Goal: Information Seeking & Learning: Learn about a topic

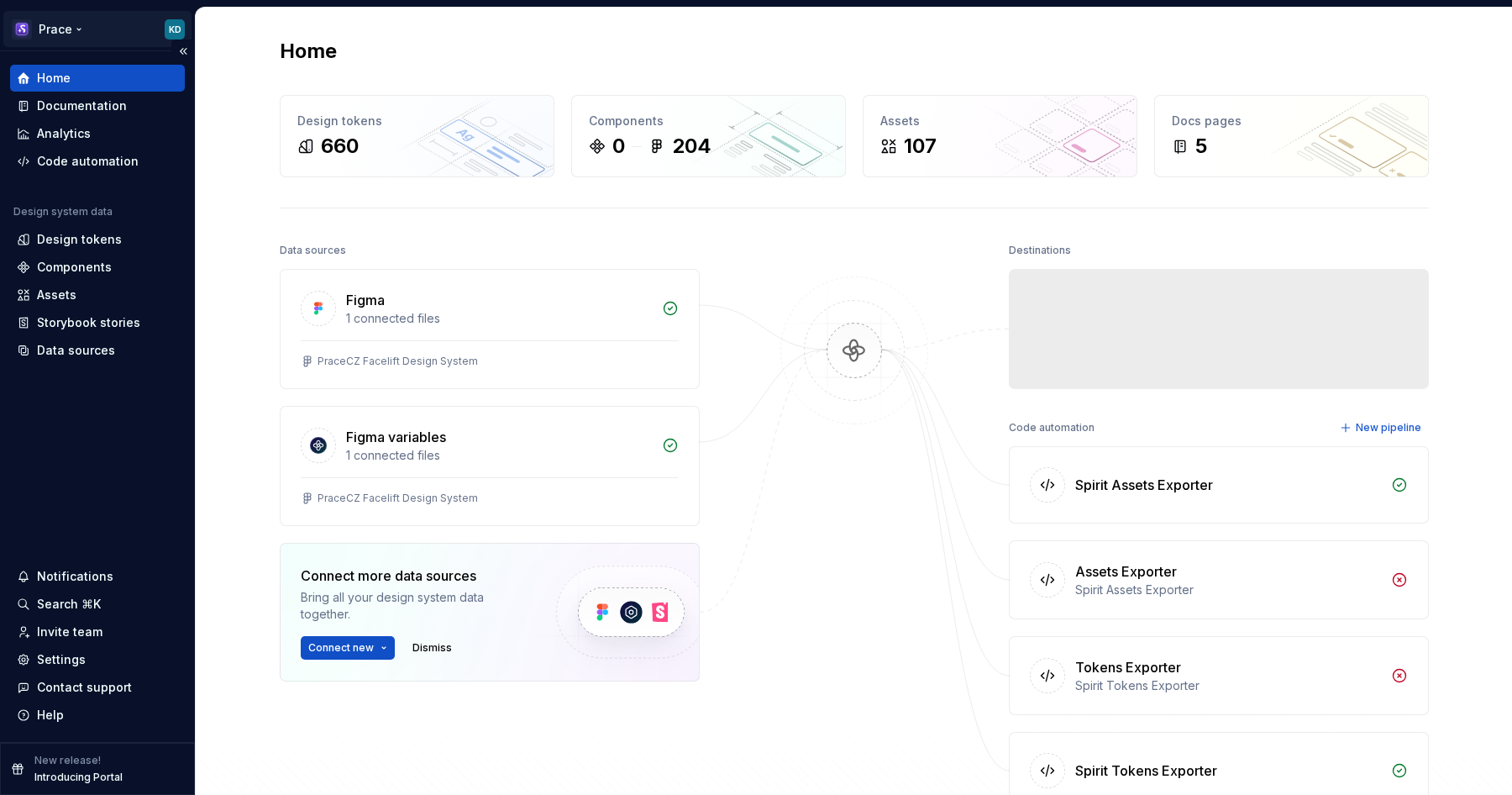
click at [80, 31] on html "Prace KD Home Documentation Analytics Code automation Design system data Design…" at bounding box center [756, 397] width 1512 height 795
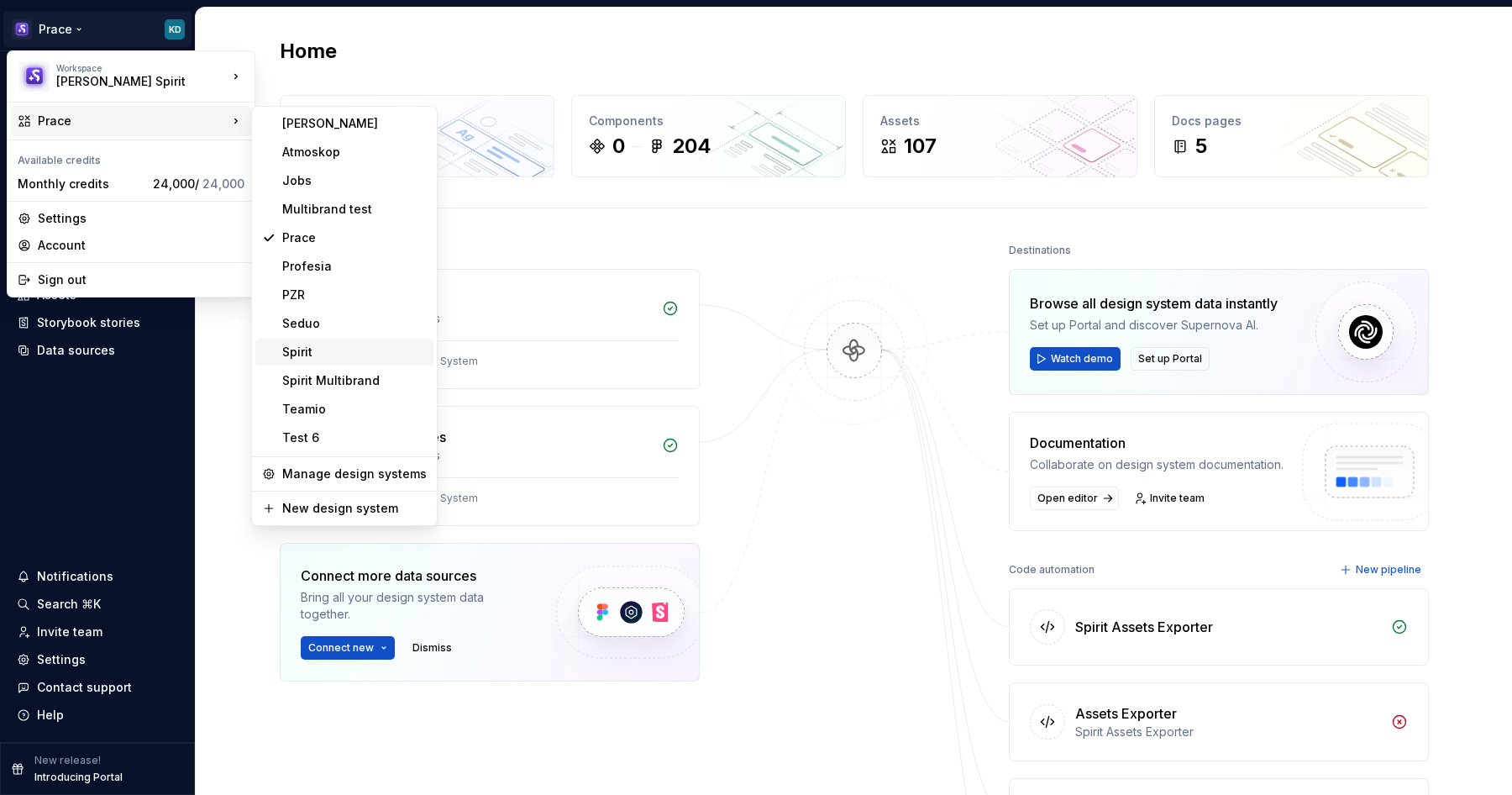
click at [326, 348] on div "Spirit" at bounding box center [354, 351] width 145 height 17
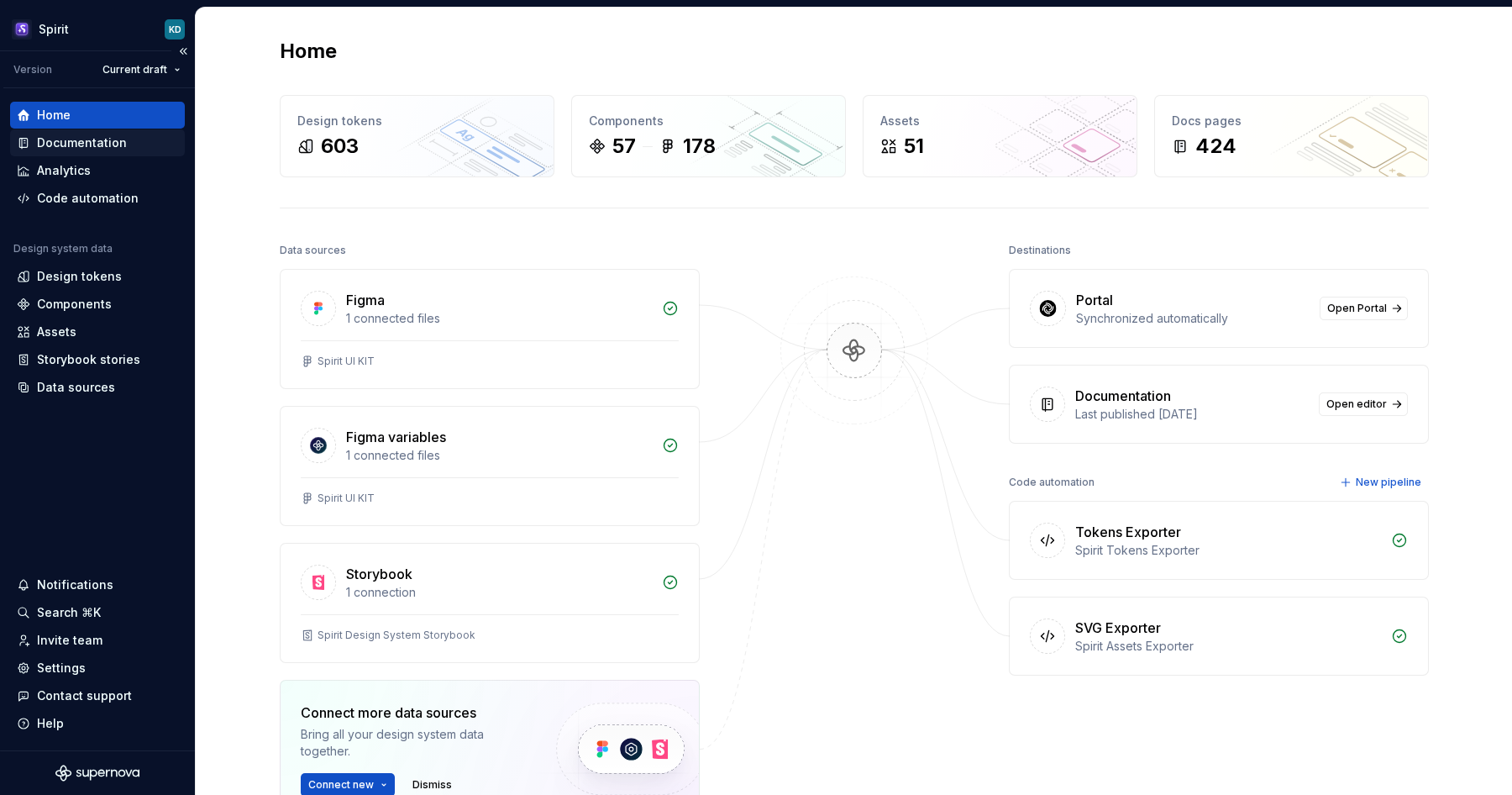
click at [98, 144] on div "Documentation" at bounding box center [81, 143] width 90 height 17
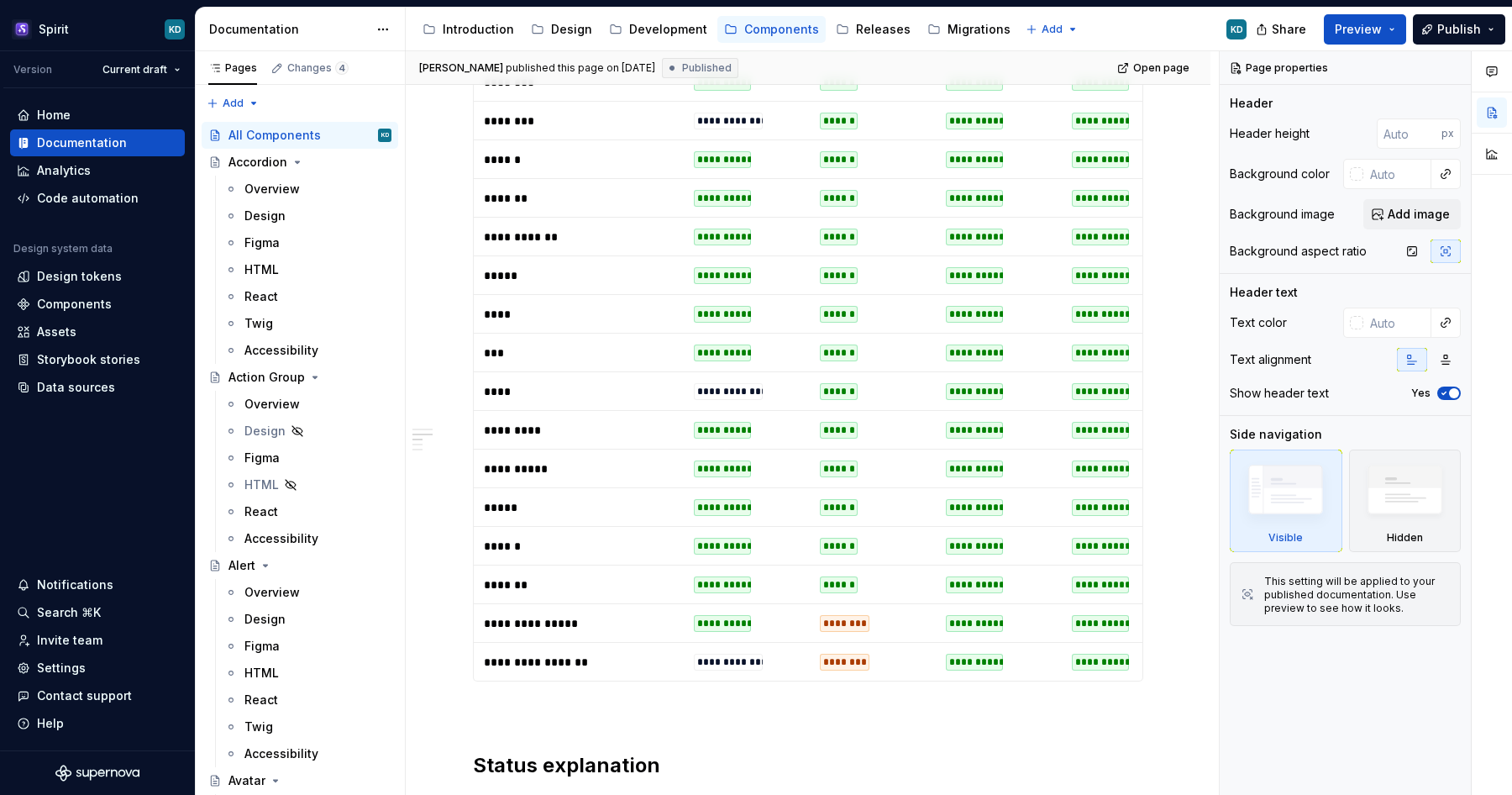
scroll to position [2205, 0]
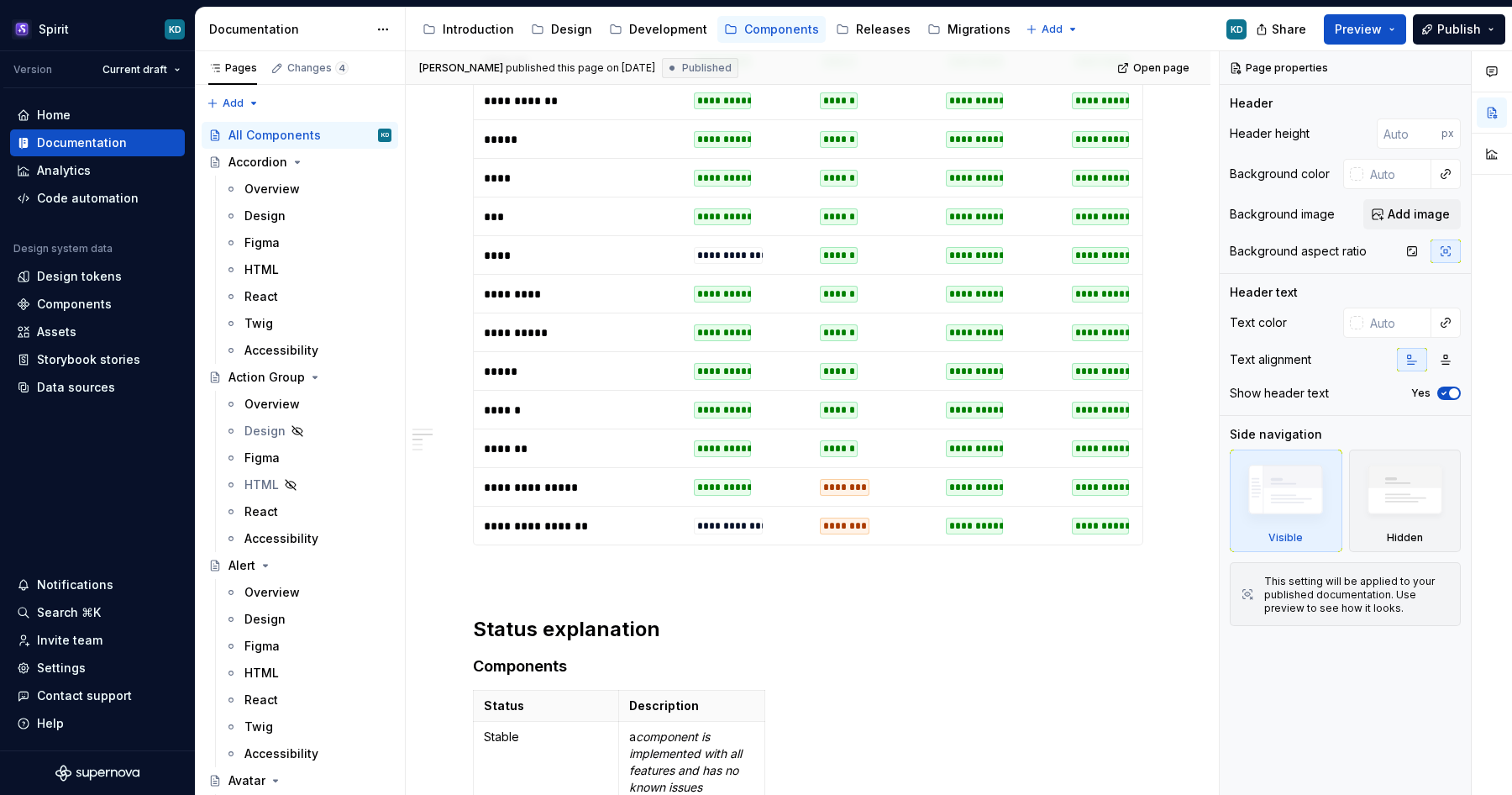
click at [523, 539] on td "**********" at bounding box center [579, 526] width 210 height 39
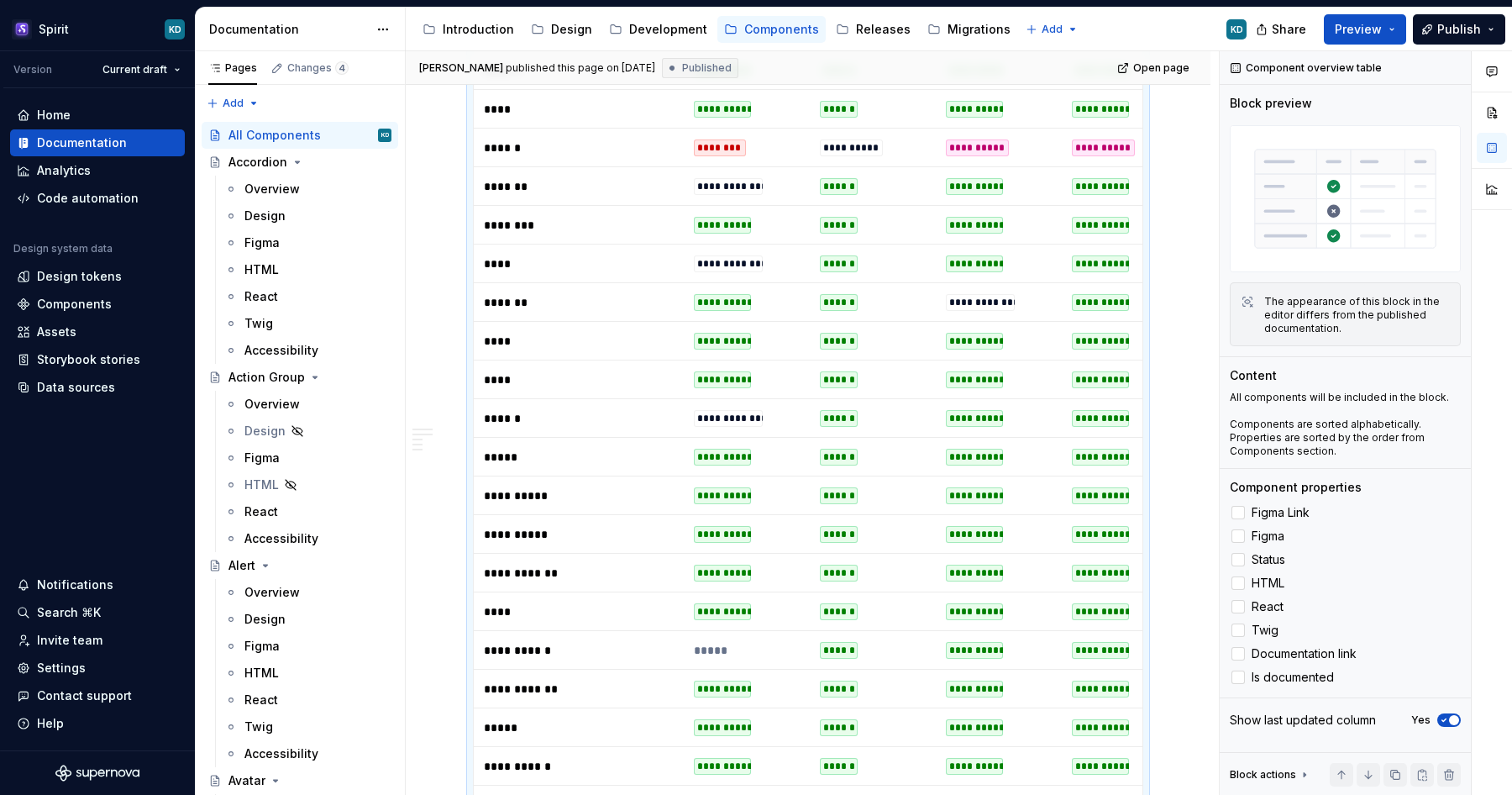
scroll to position [0, 0]
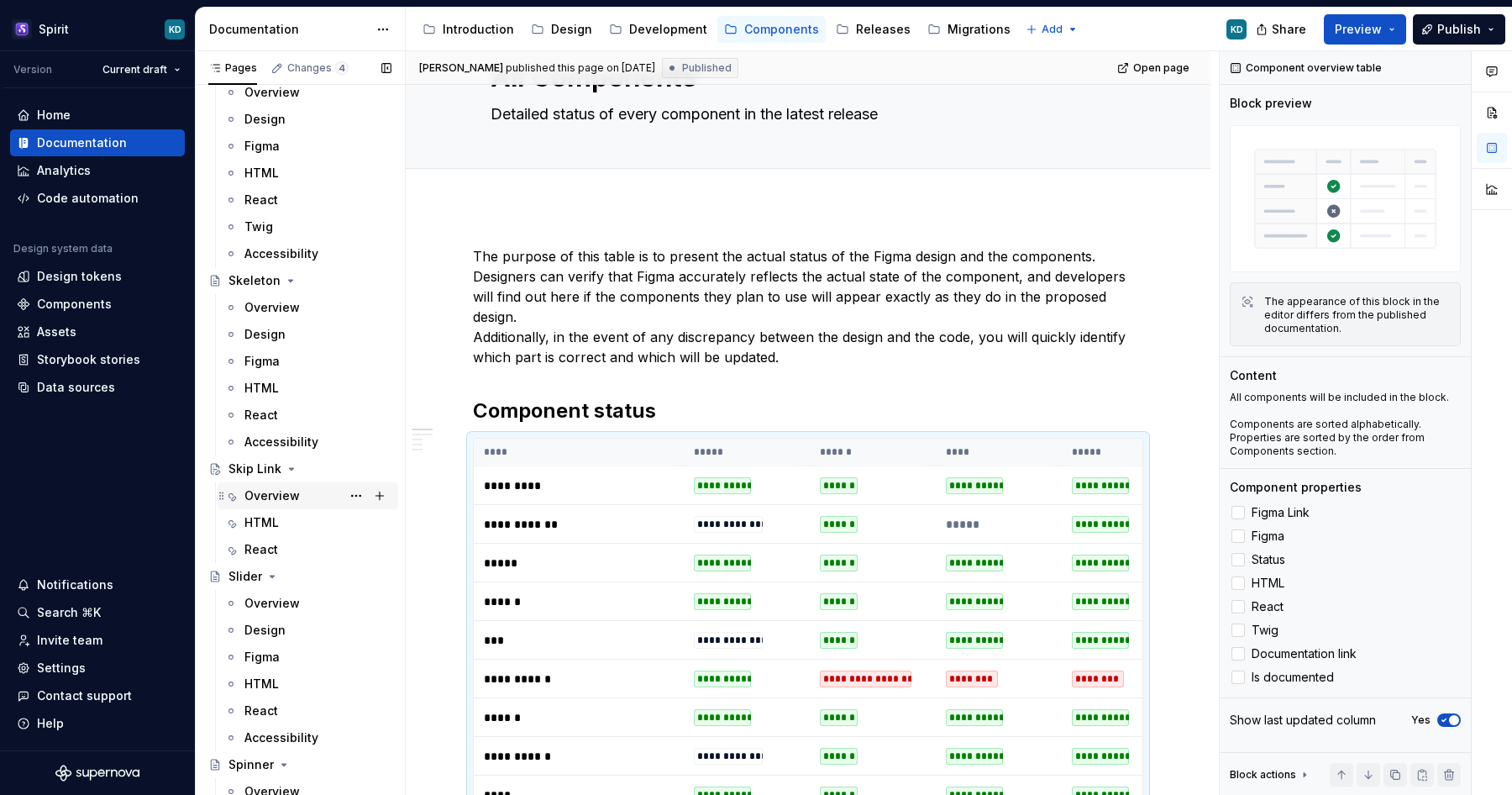
click at [303, 496] on div "Overview" at bounding box center [318, 496] width 147 height 24
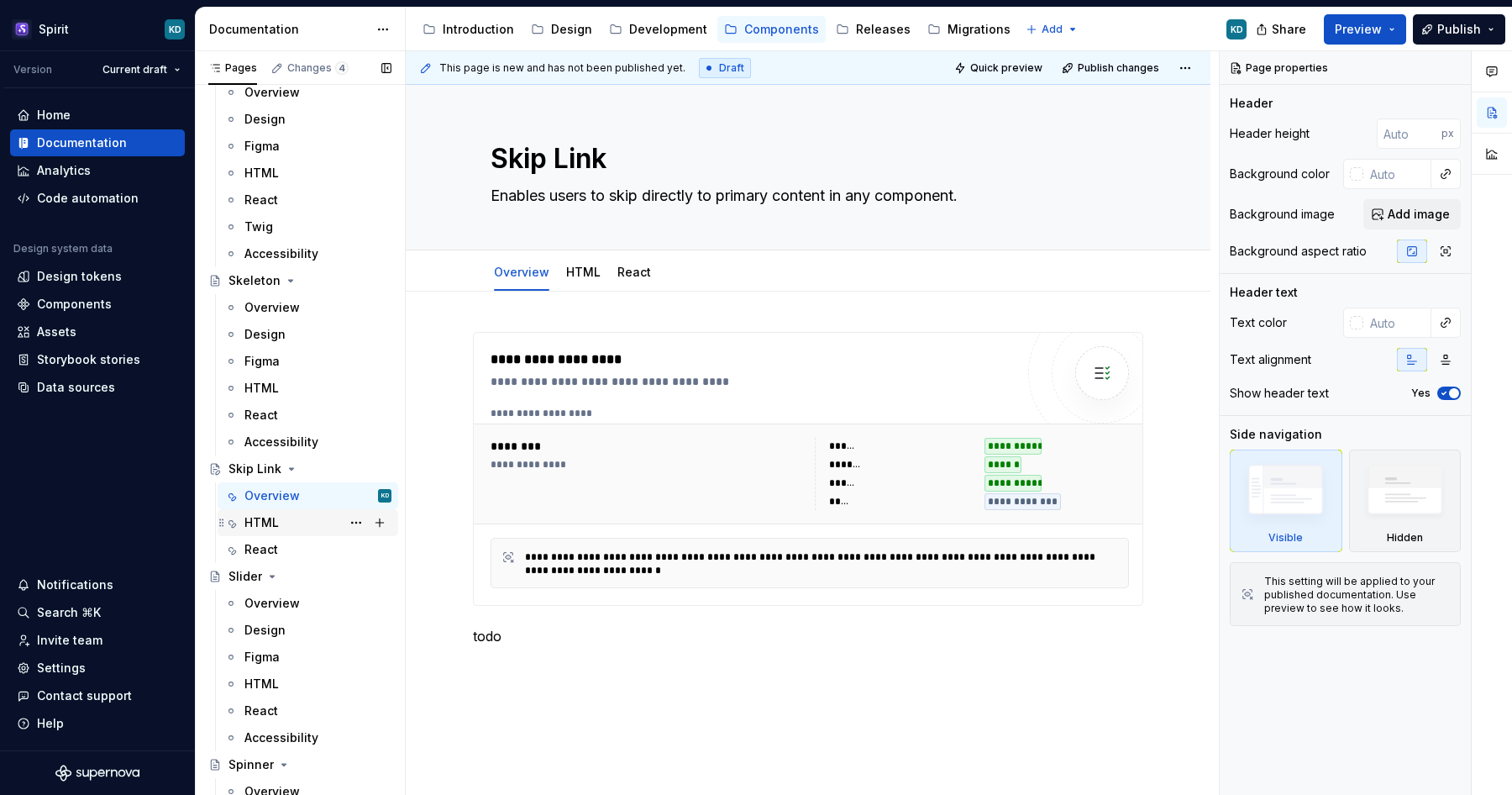
click at [299, 523] on div "HTML" at bounding box center [318, 523] width 147 height 24
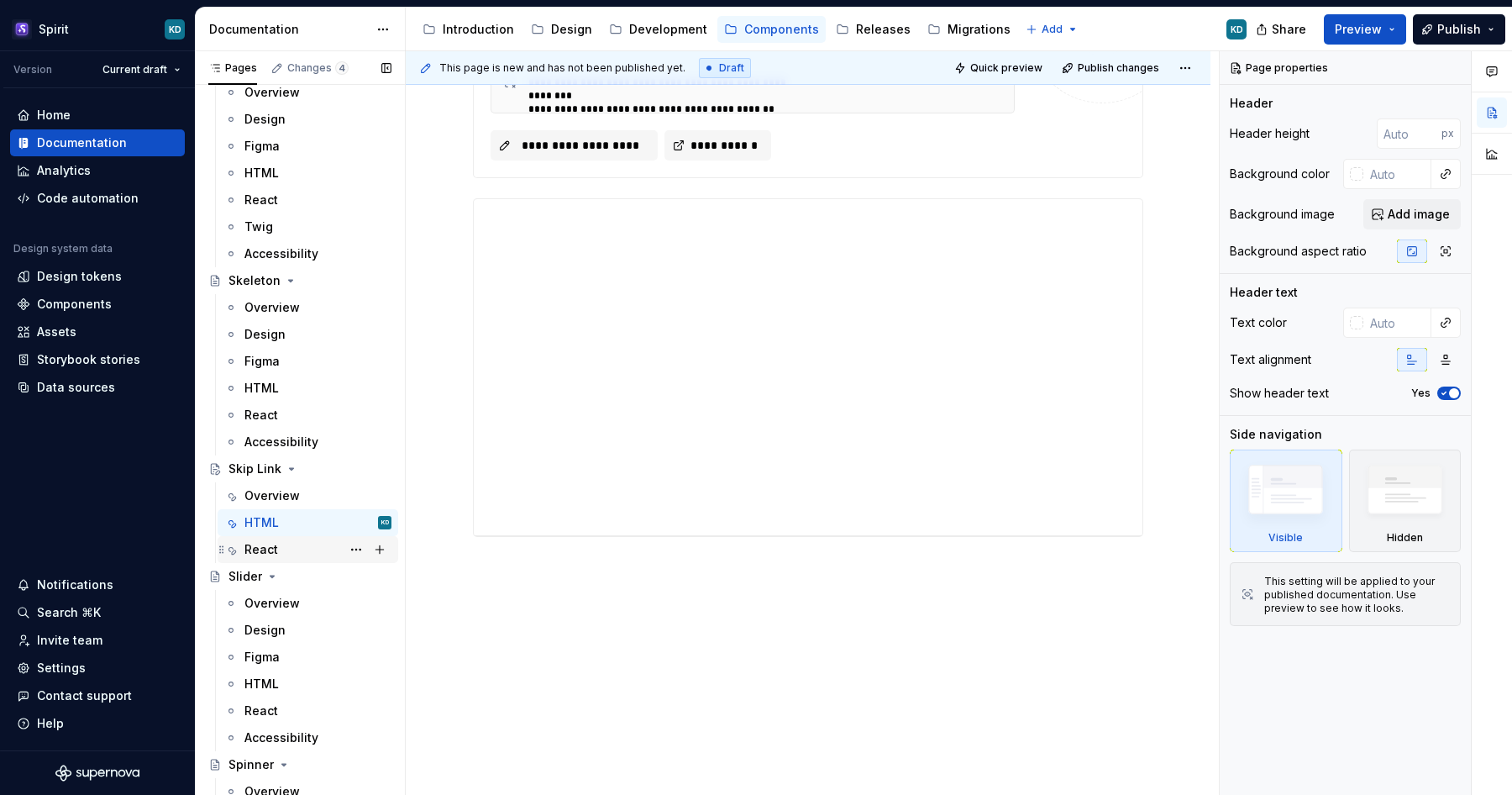
click at [317, 553] on div "React" at bounding box center [318, 549] width 147 height 24
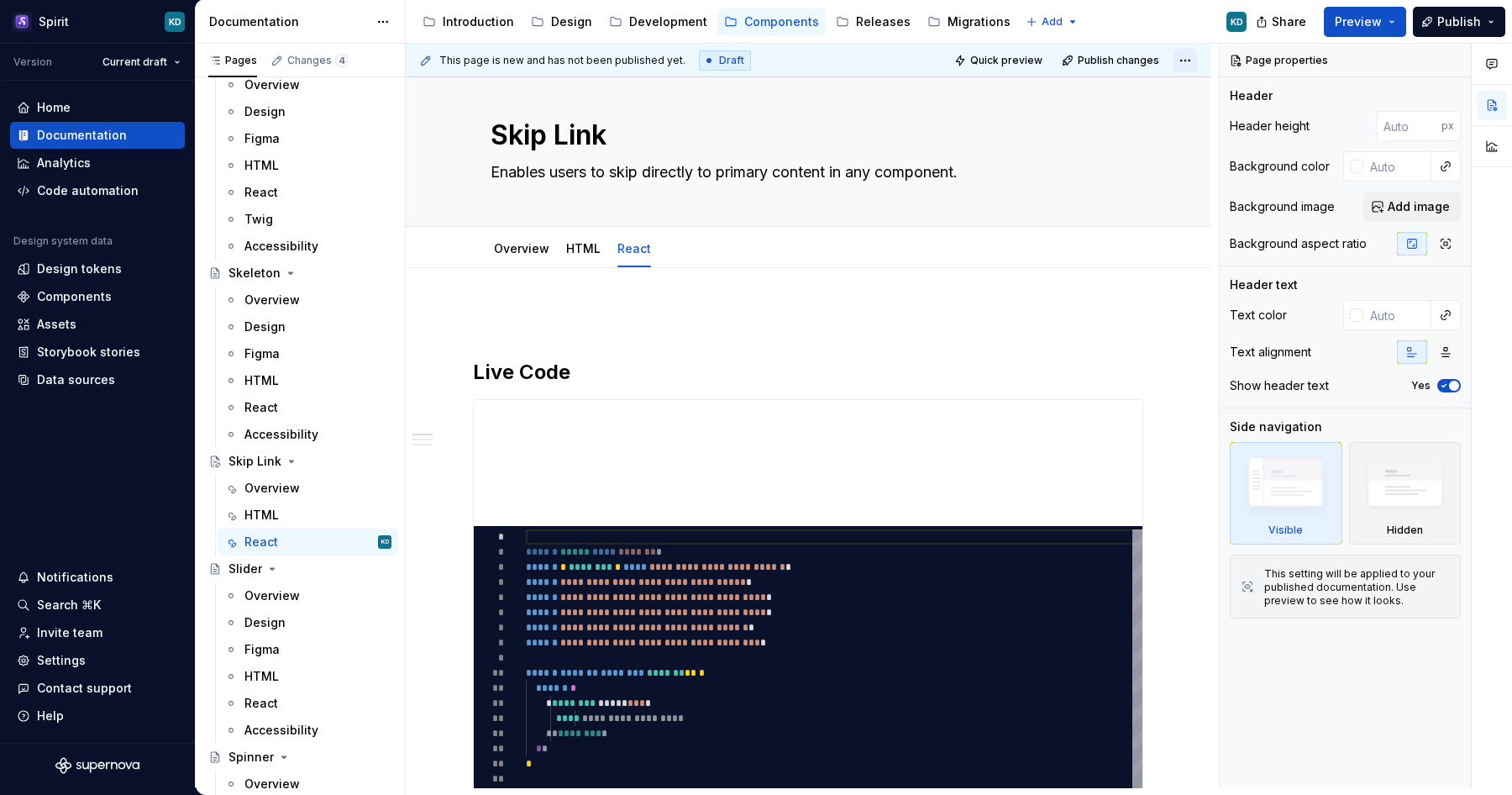
click at [1202, 61] on html "Spirit KD Version Current draft Home Documentation Analytics Code automation De…" at bounding box center [756, 397] width 1512 height 795
click at [1018, 294] on html "Spirit KD Version Current draft Home Documentation Analytics Code automation De…" at bounding box center [756, 397] width 1512 height 795
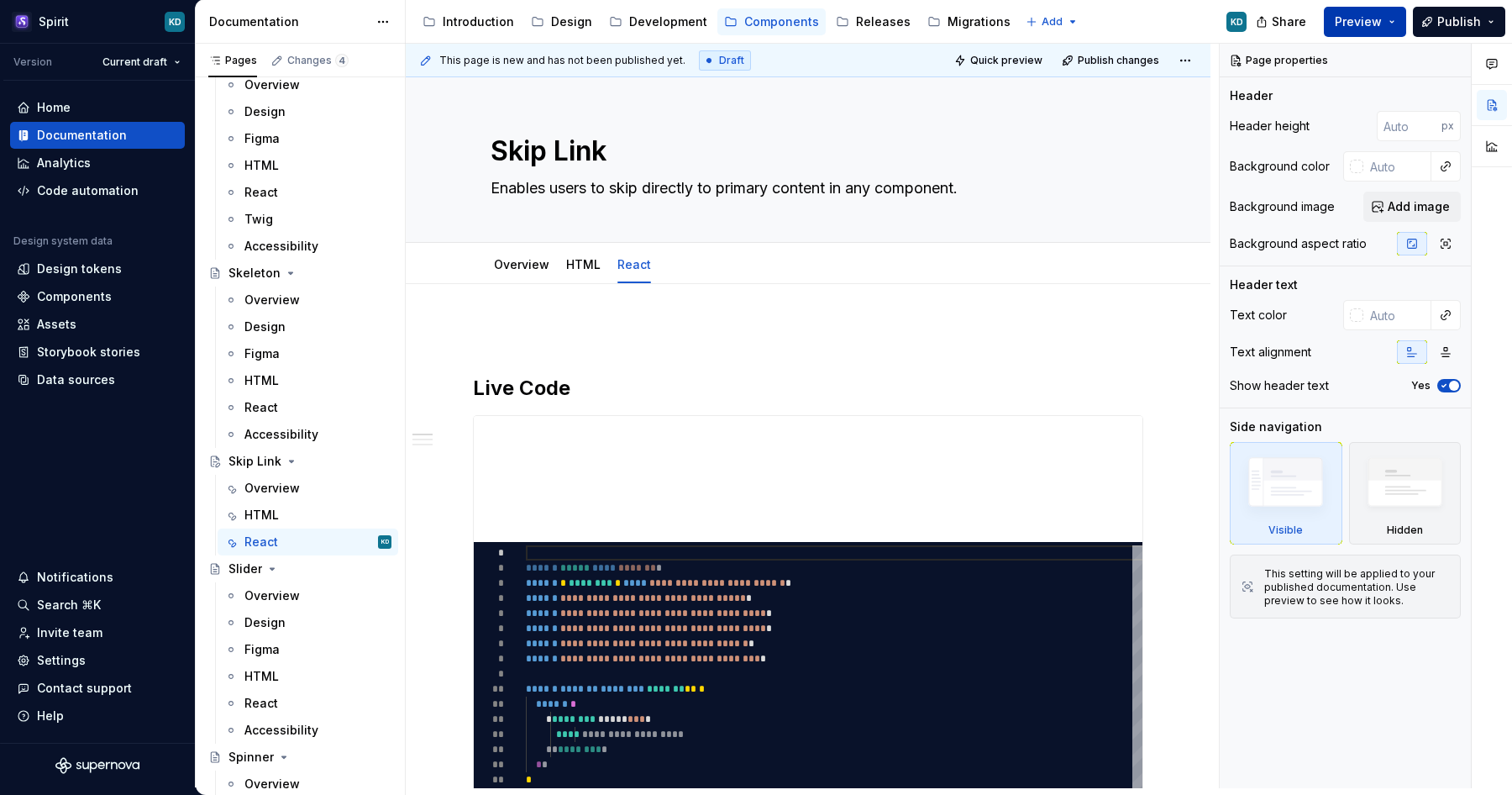
click at [1389, 22] on button "Preview" at bounding box center [1364, 22] width 82 height 31
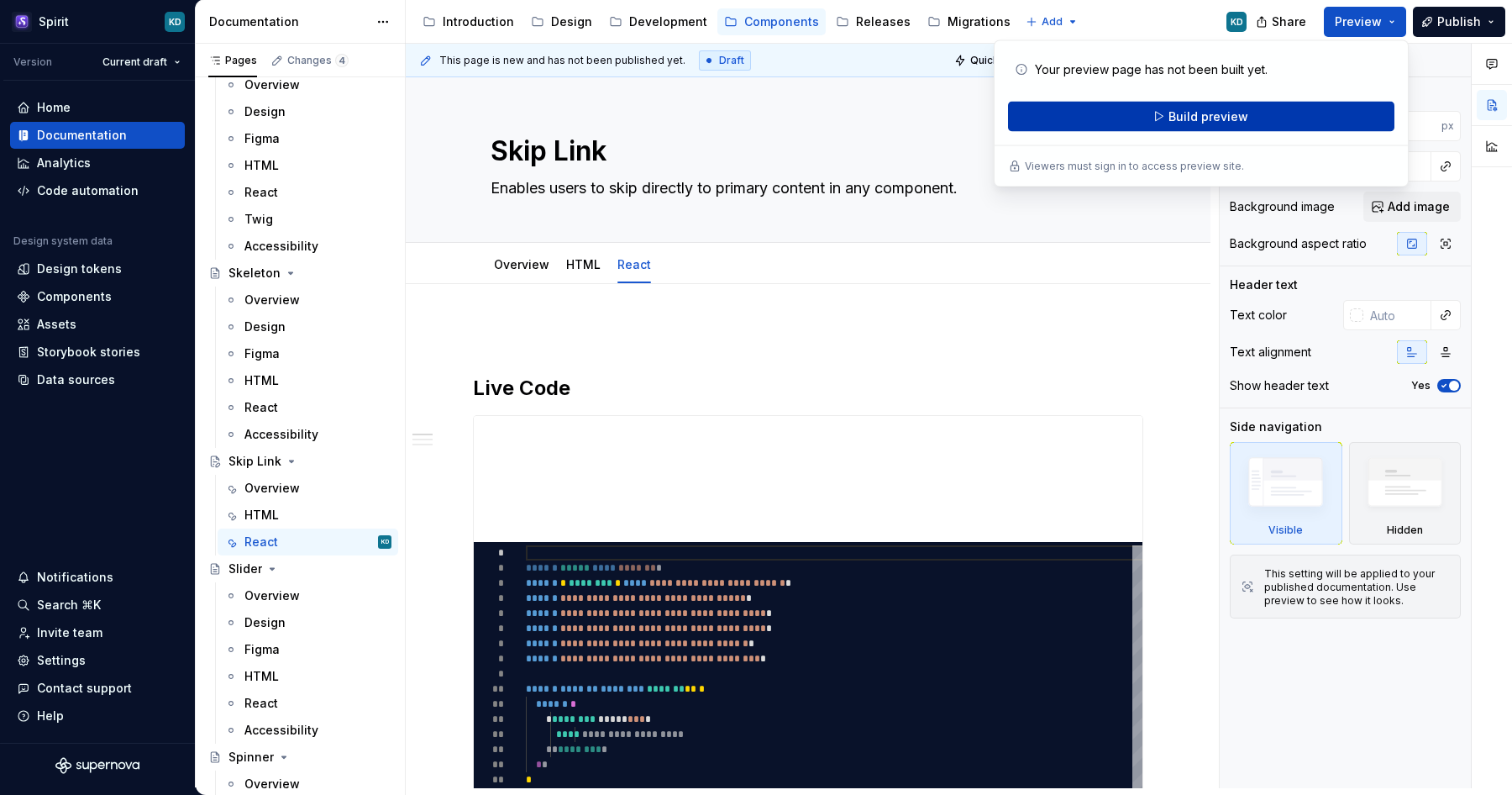
click at [1189, 118] on span "Build preview" at bounding box center [1208, 116] width 80 height 17
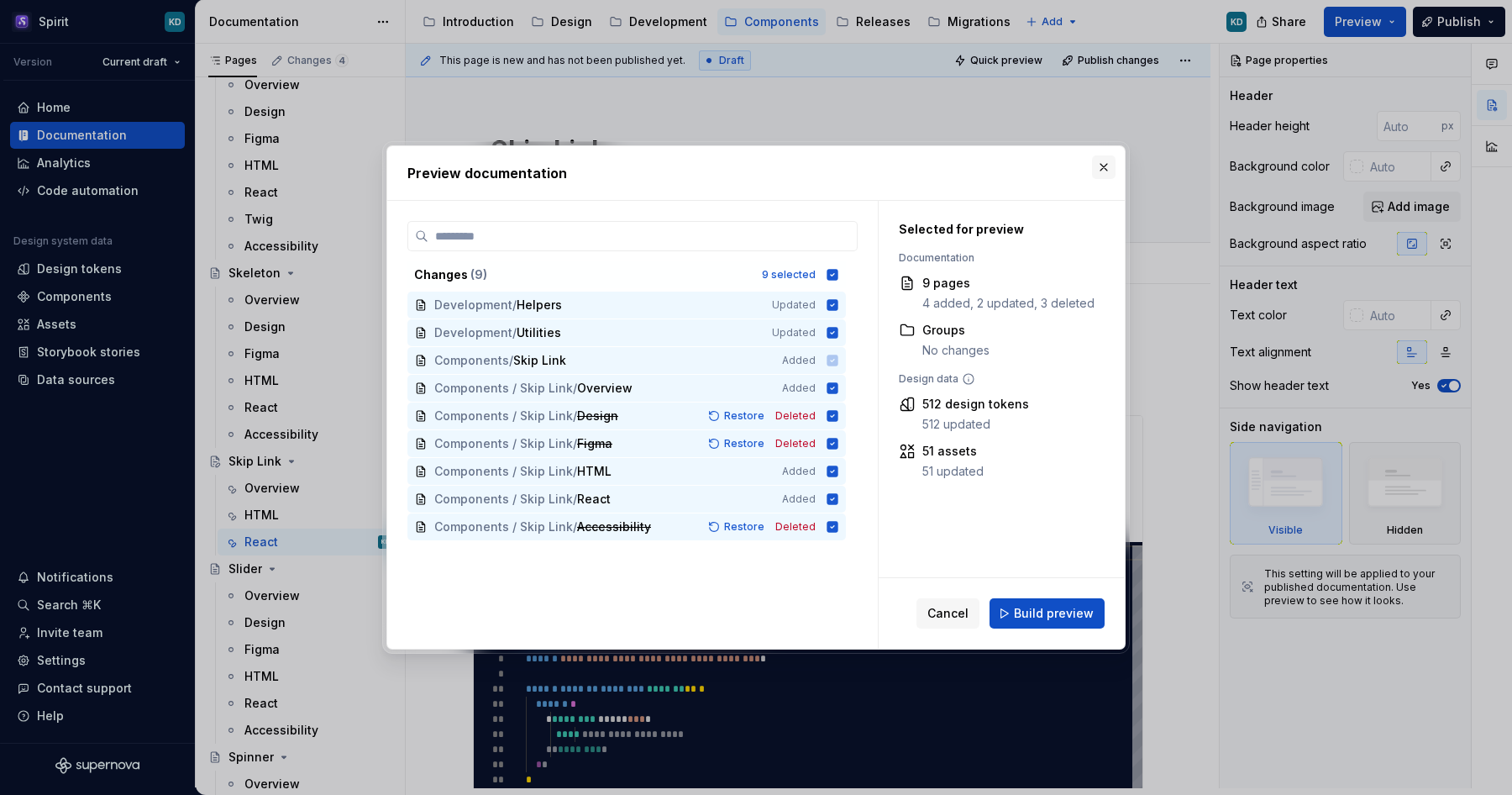
click at [1105, 166] on button "button" at bounding box center [1104, 167] width 24 height 24
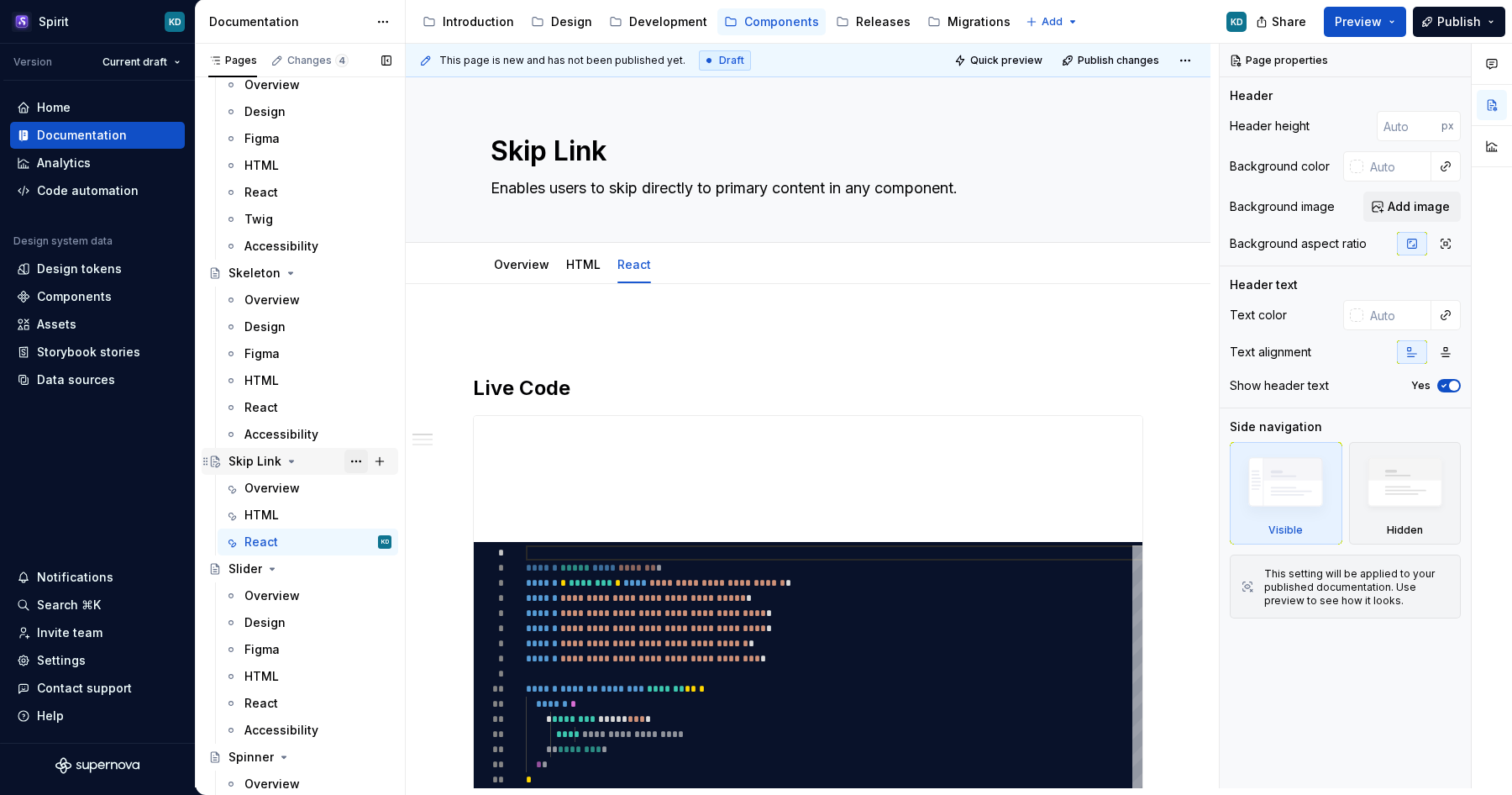
click at [357, 460] on button "Page tree" at bounding box center [356, 461] width 24 height 24
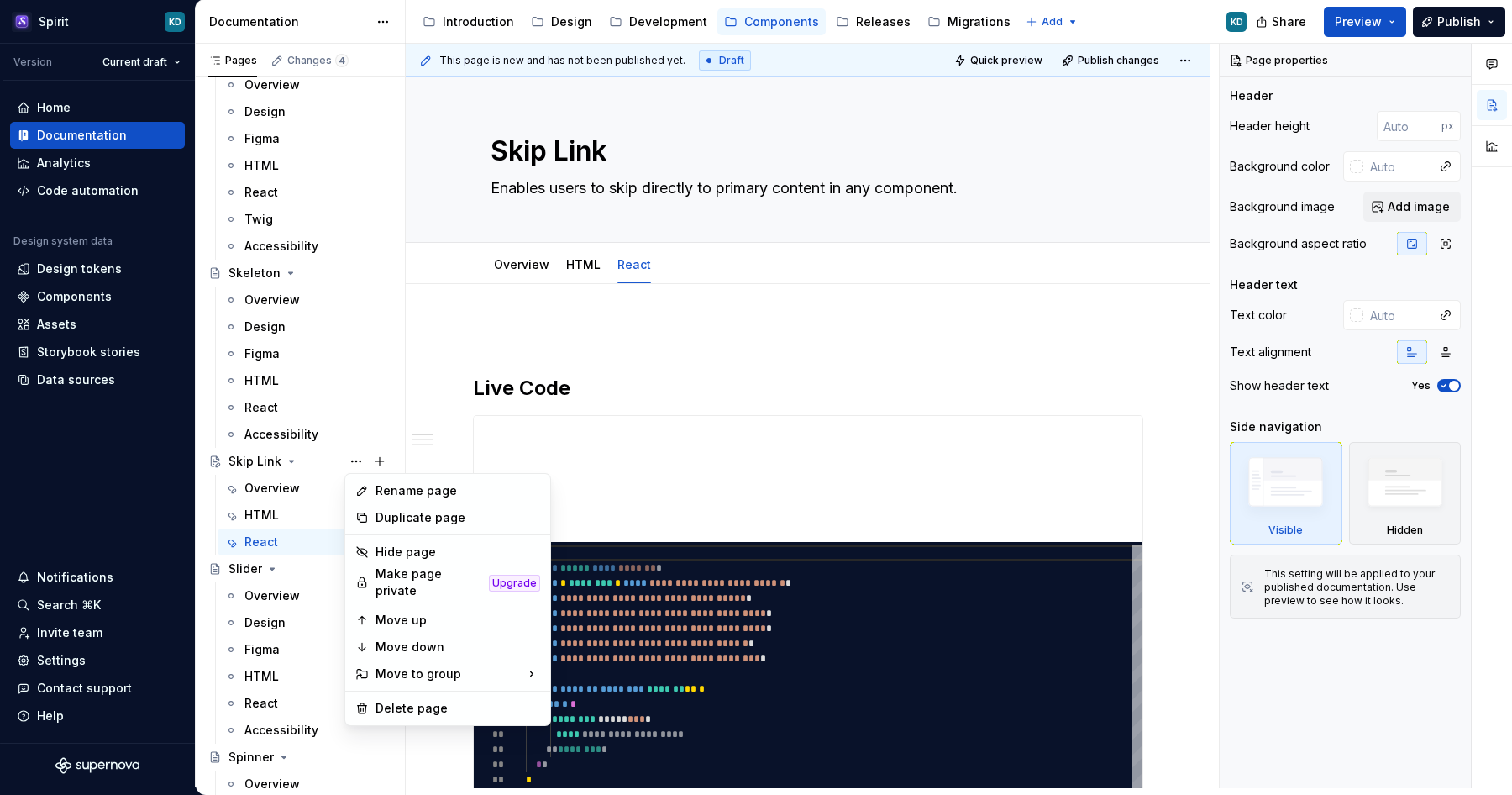
click at [451, 350] on html "Spirit KD Version Current draft Home Documentation Analytics Code automation De…" at bounding box center [756, 397] width 1512 height 795
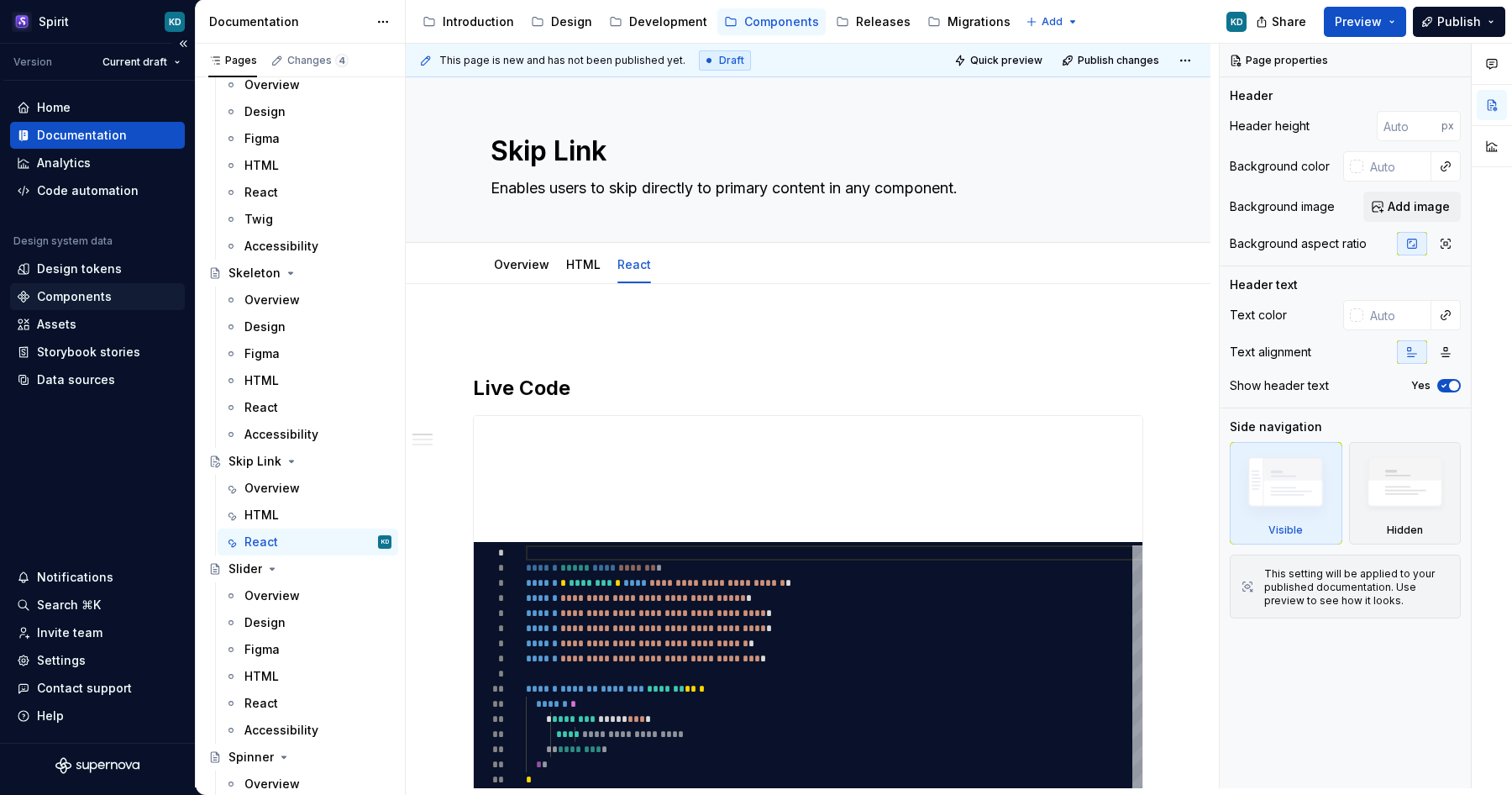
click at [87, 290] on div "Components" at bounding box center [74, 296] width 75 height 17
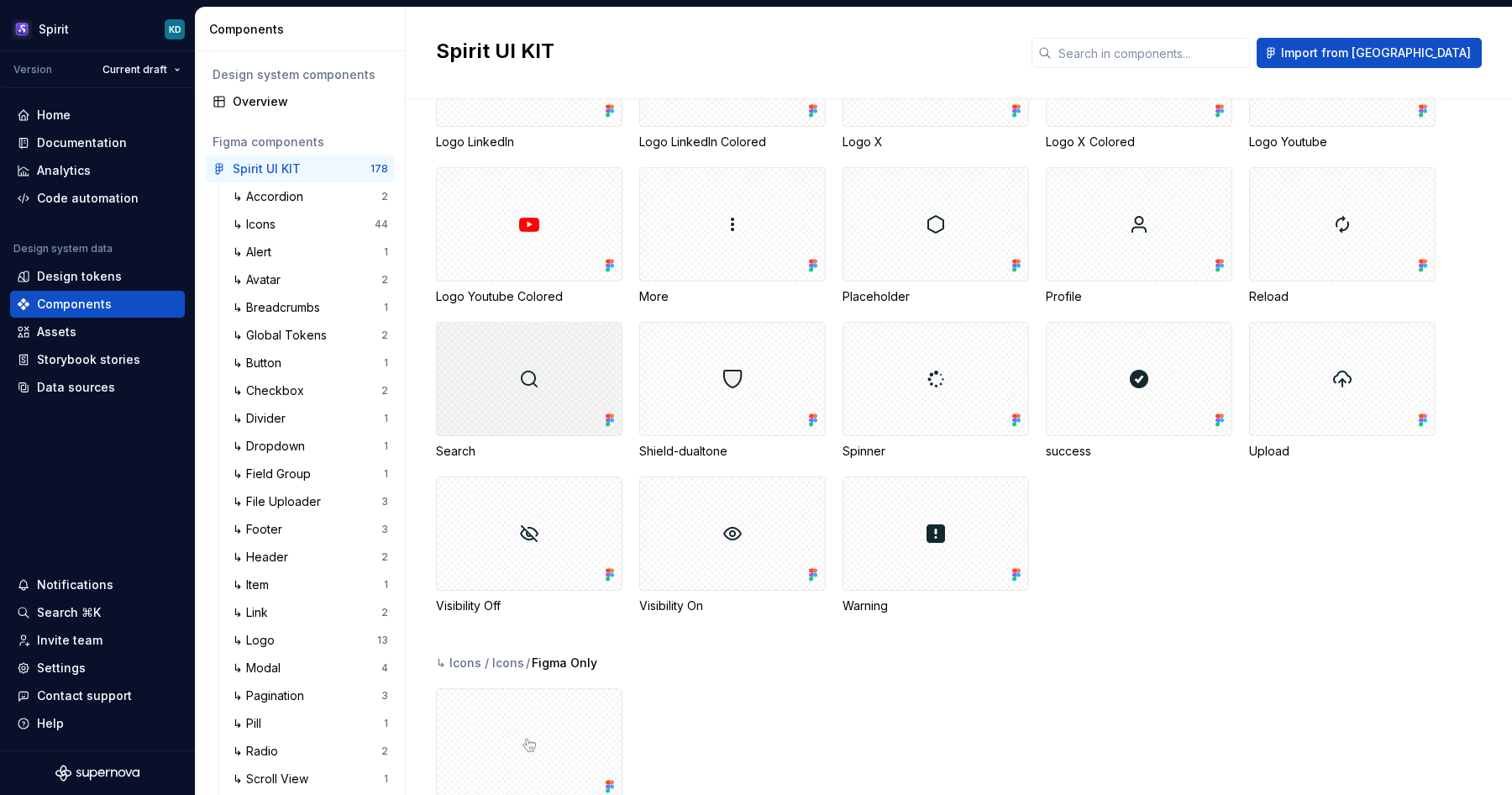
scroll to position [1176, 0]
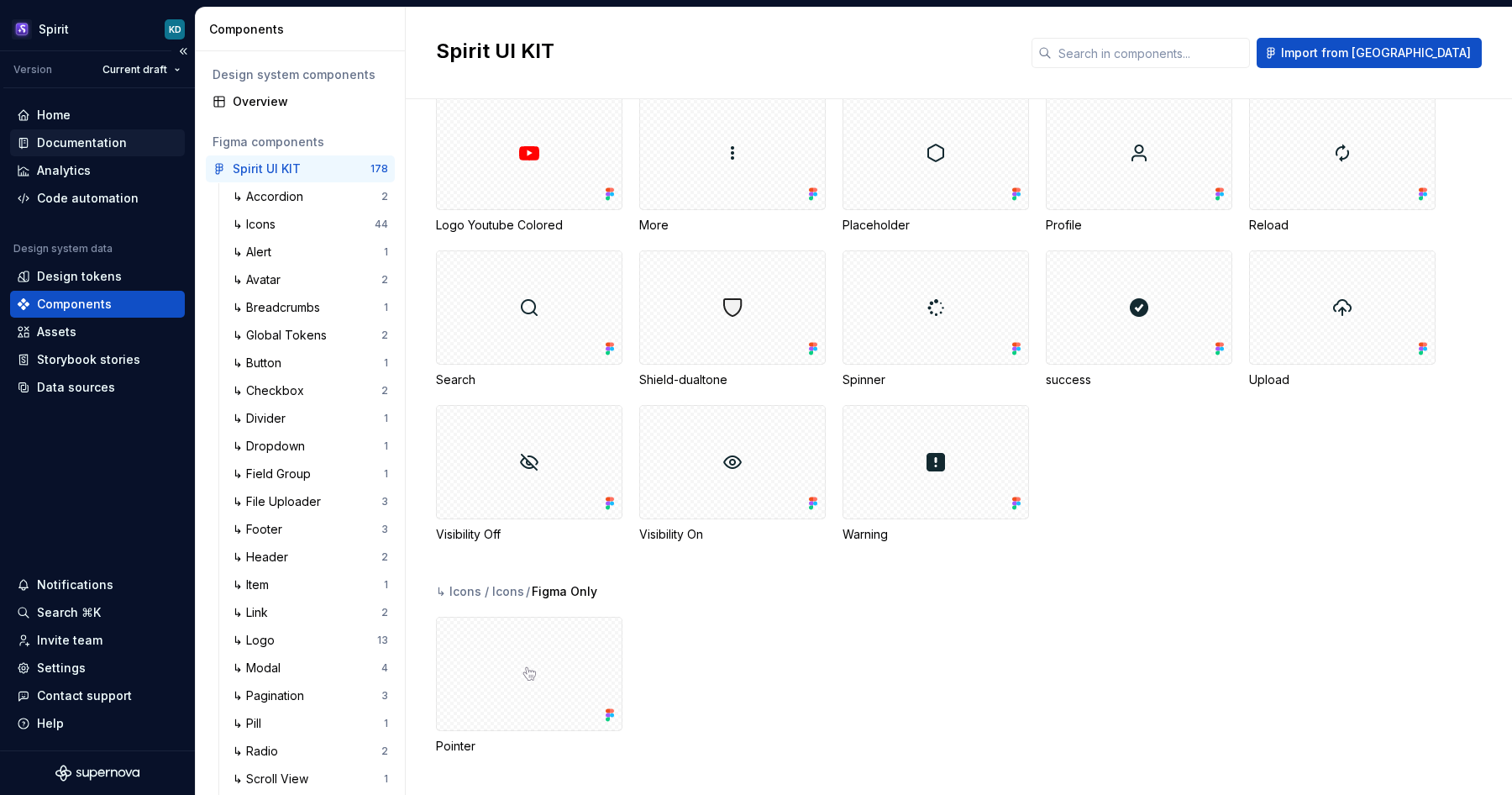
click at [99, 147] on div "Documentation" at bounding box center [81, 143] width 90 height 17
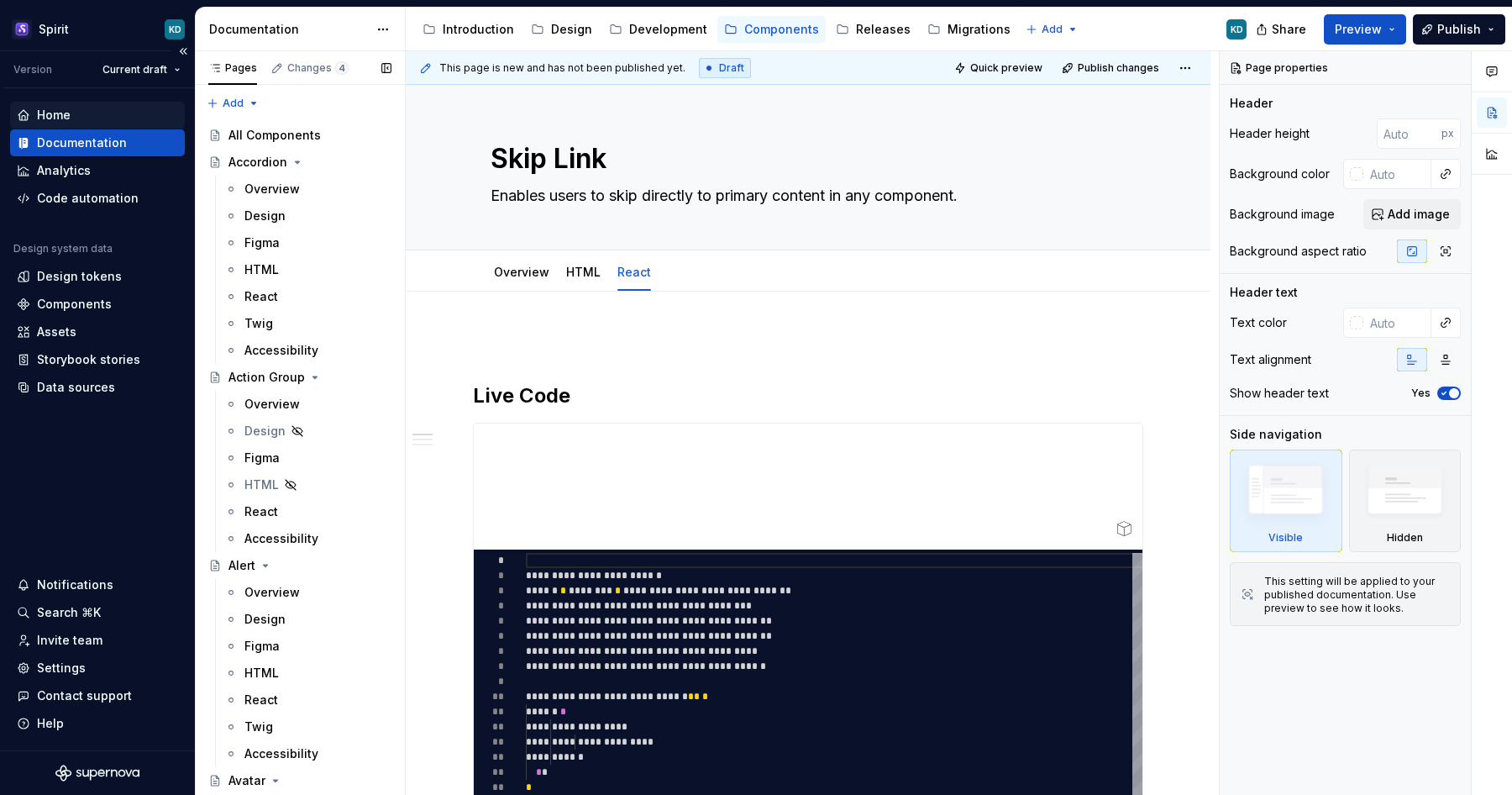
click at [116, 112] on div "Home" at bounding box center [97, 115] width 161 height 17
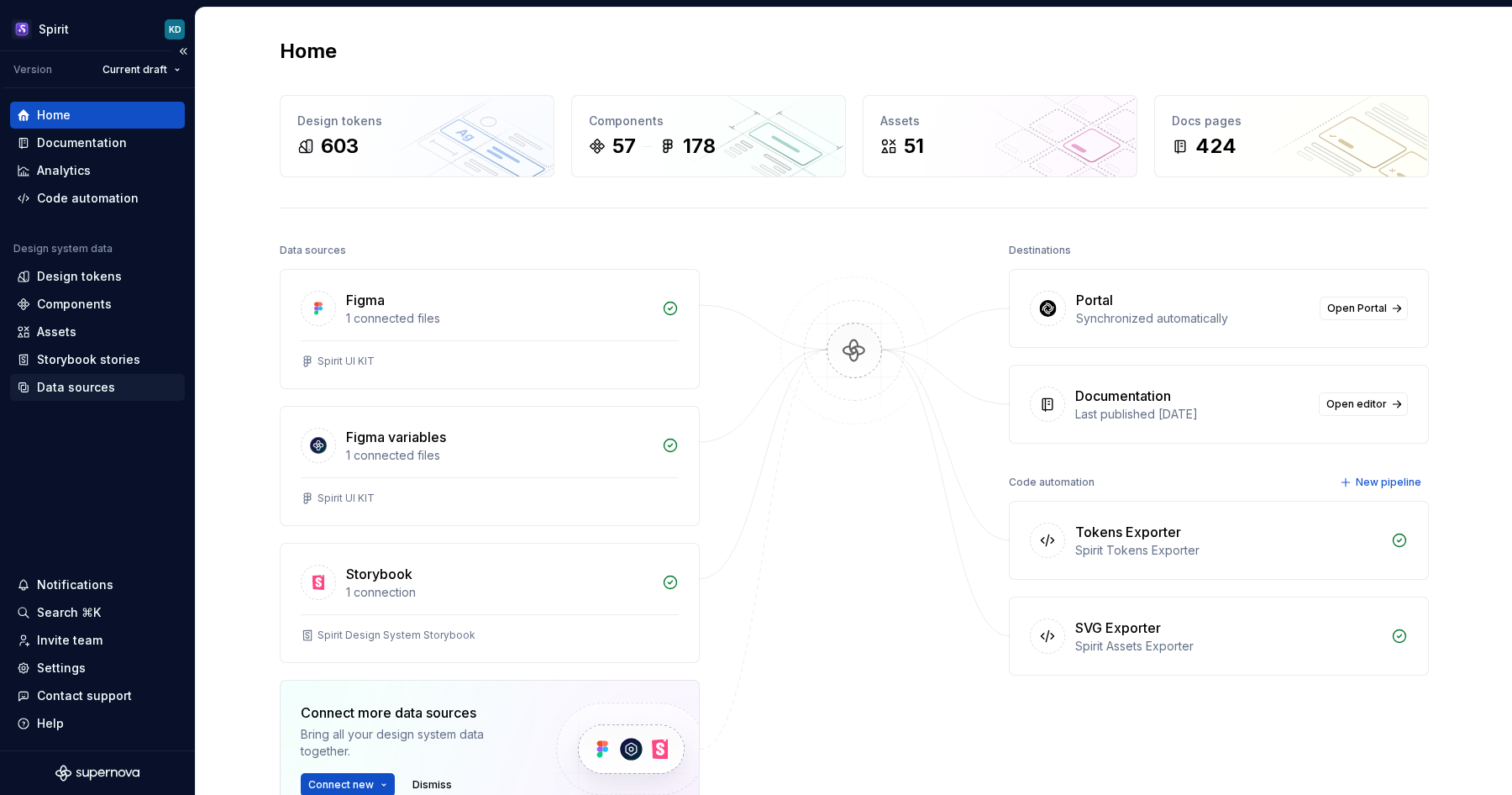
click at [100, 387] on div "Data sources" at bounding box center [75, 387] width 78 height 17
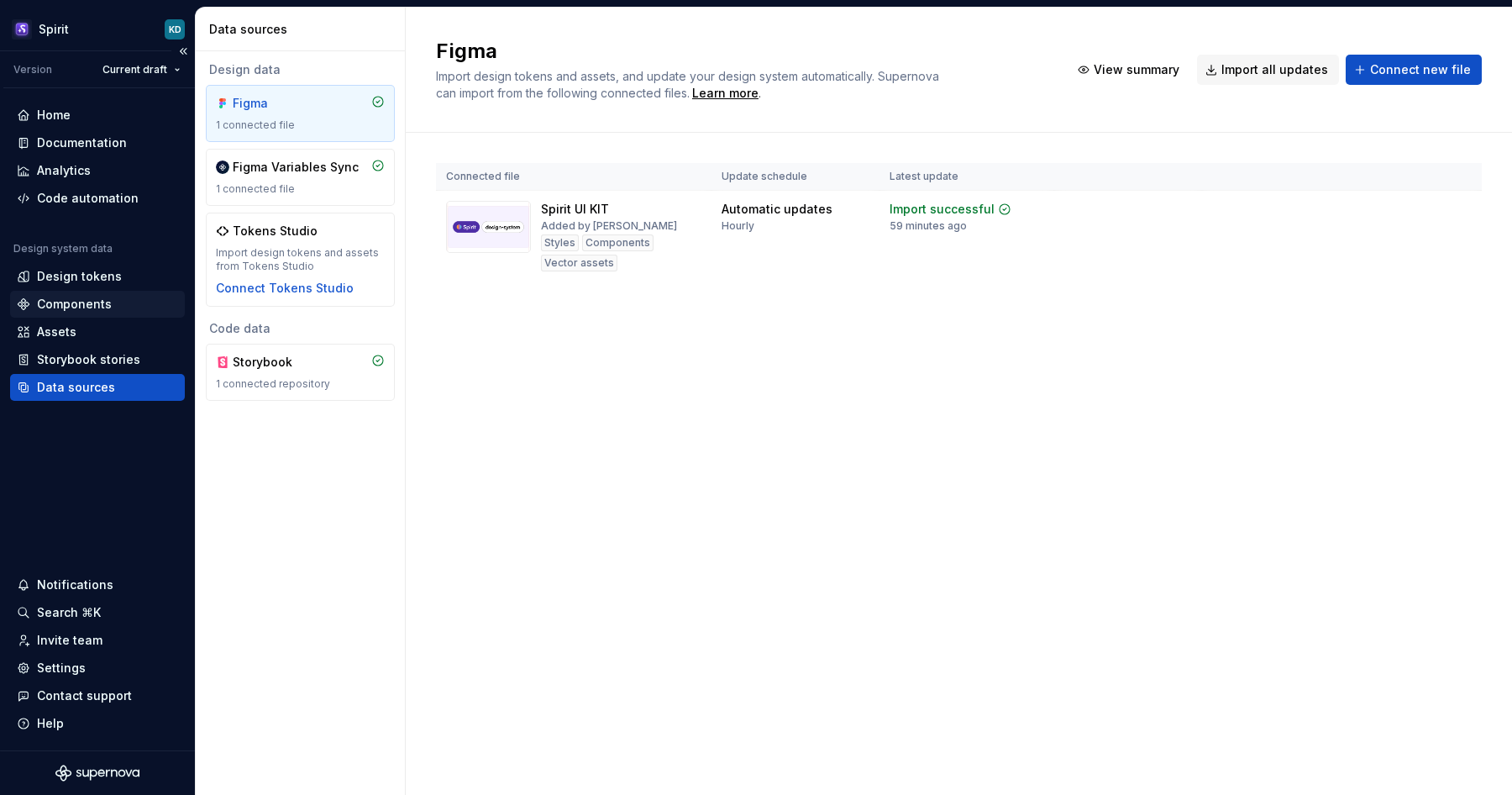
click at [97, 302] on div "Components" at bounding box center [74, 304] width 75 height 17
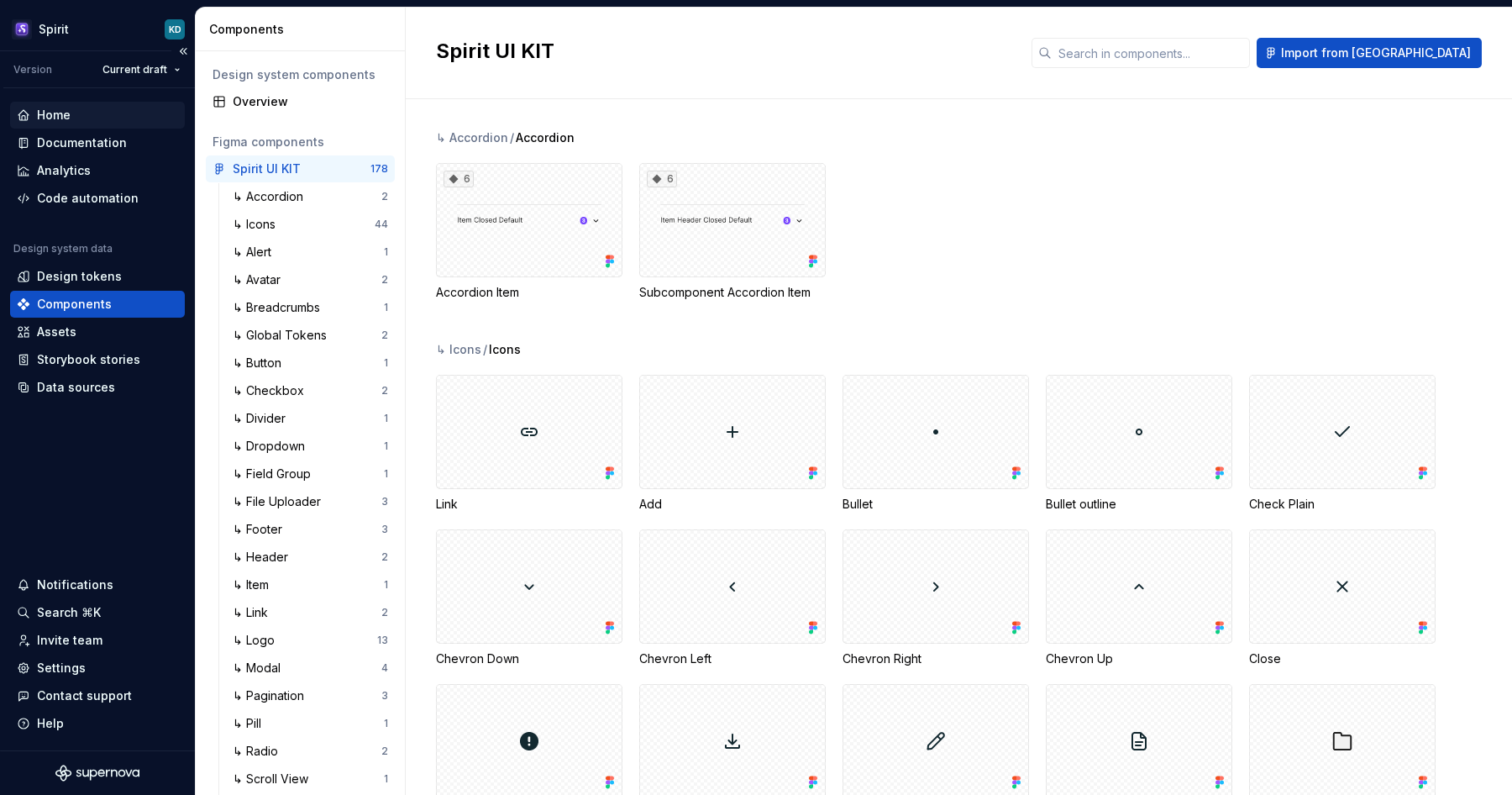
click at [95, 111] on div "Home" at bounding box center [97, 115] width 161 height 17
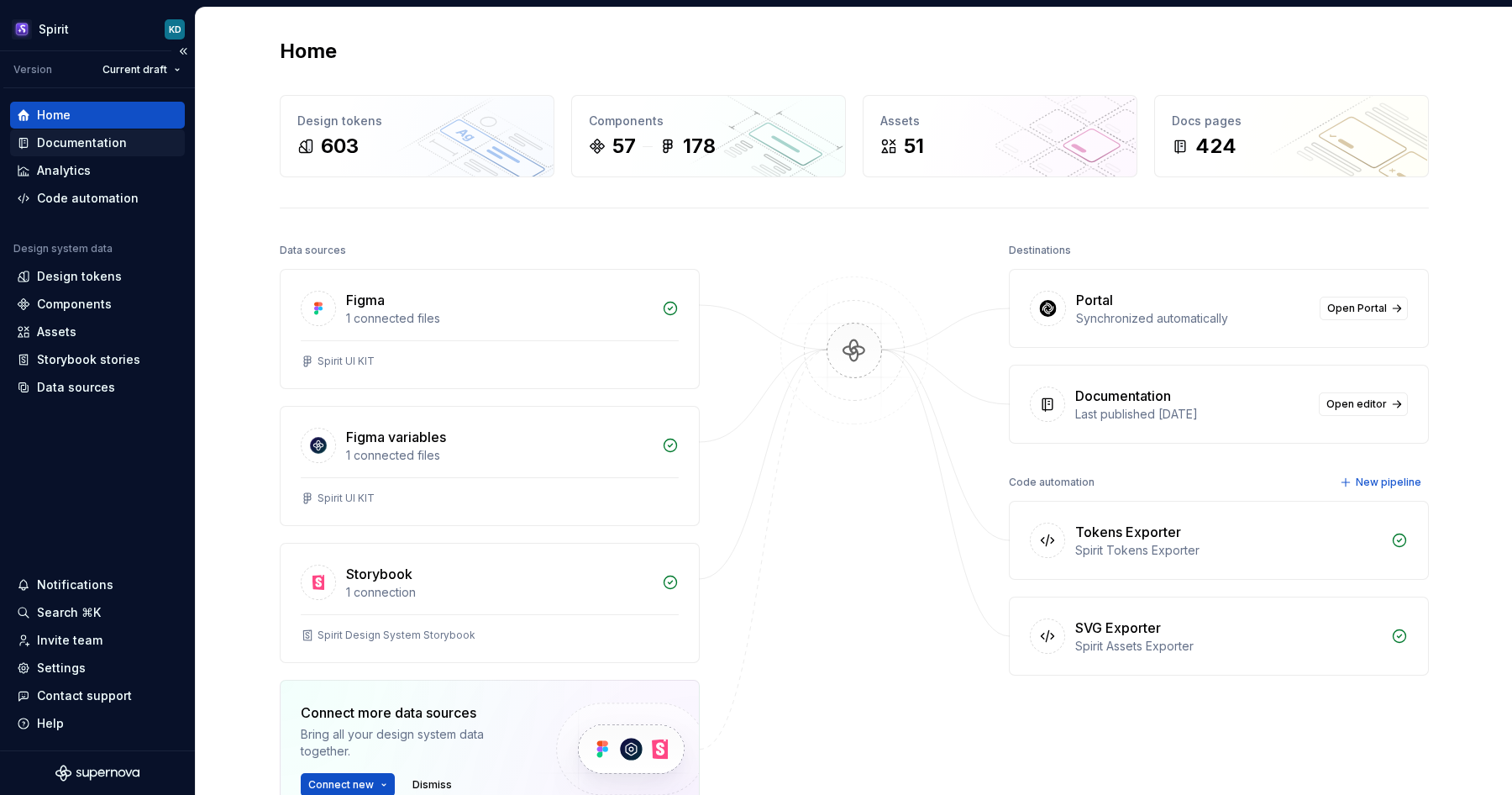
click at [98, 149] on div "Documentation" at bounding box center [81, 143] width 90 height 17
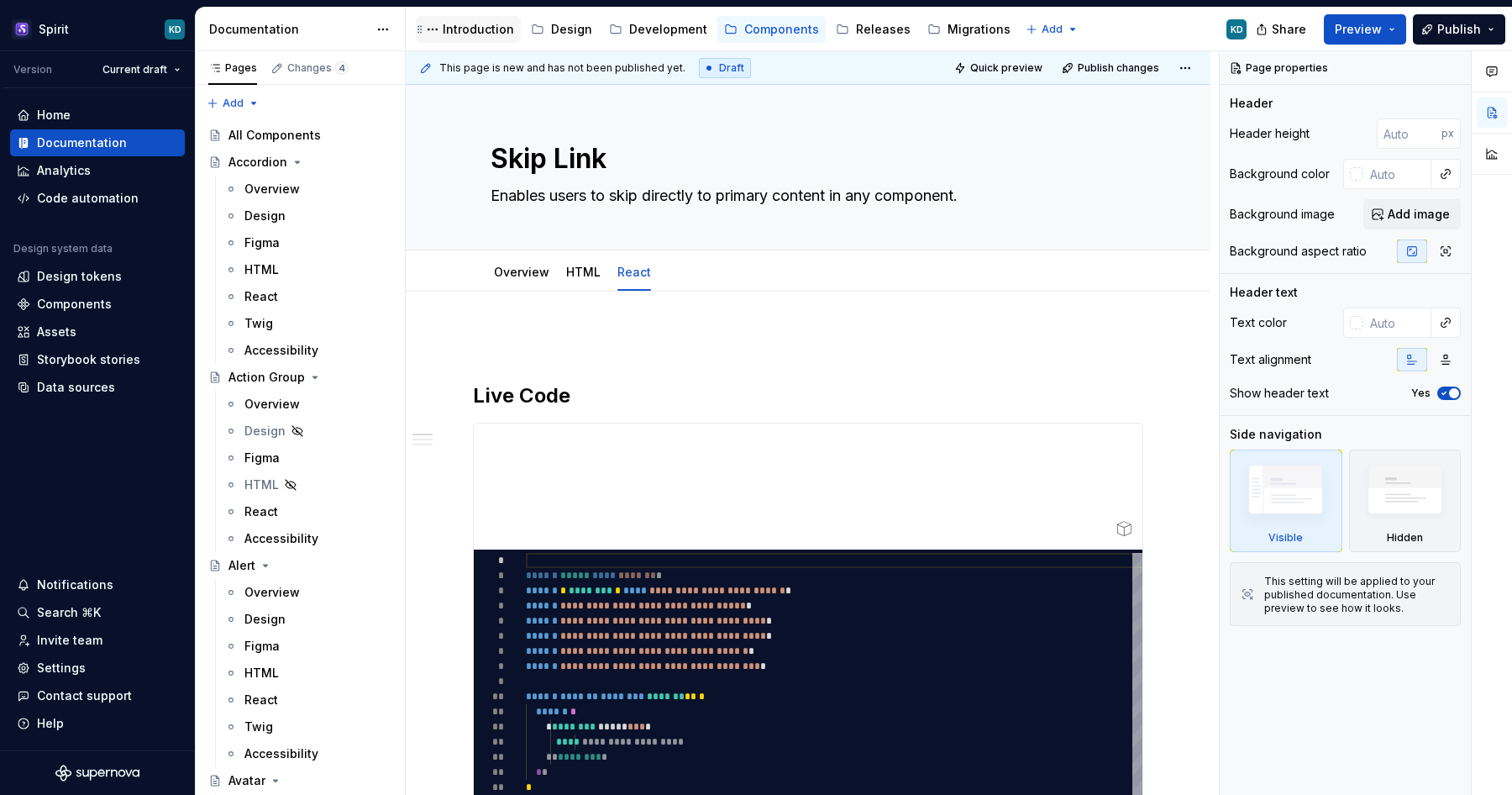
click at [477, 30] on div "Introduction" at bounding box center [478, 29] width 71 height 17
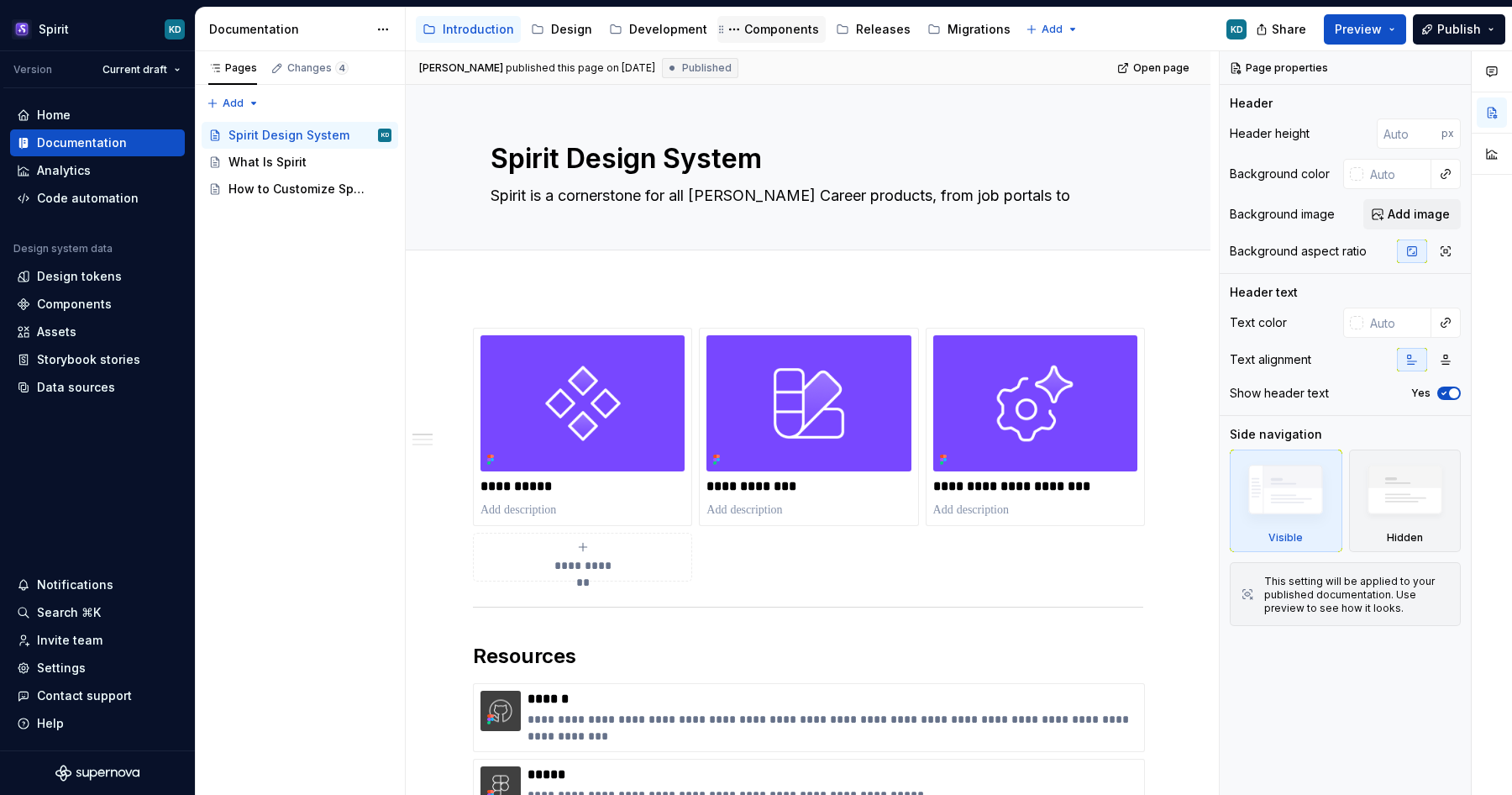
click at [741, 41] on div "Components" at bounding box center [771, 29] width 108 height 27
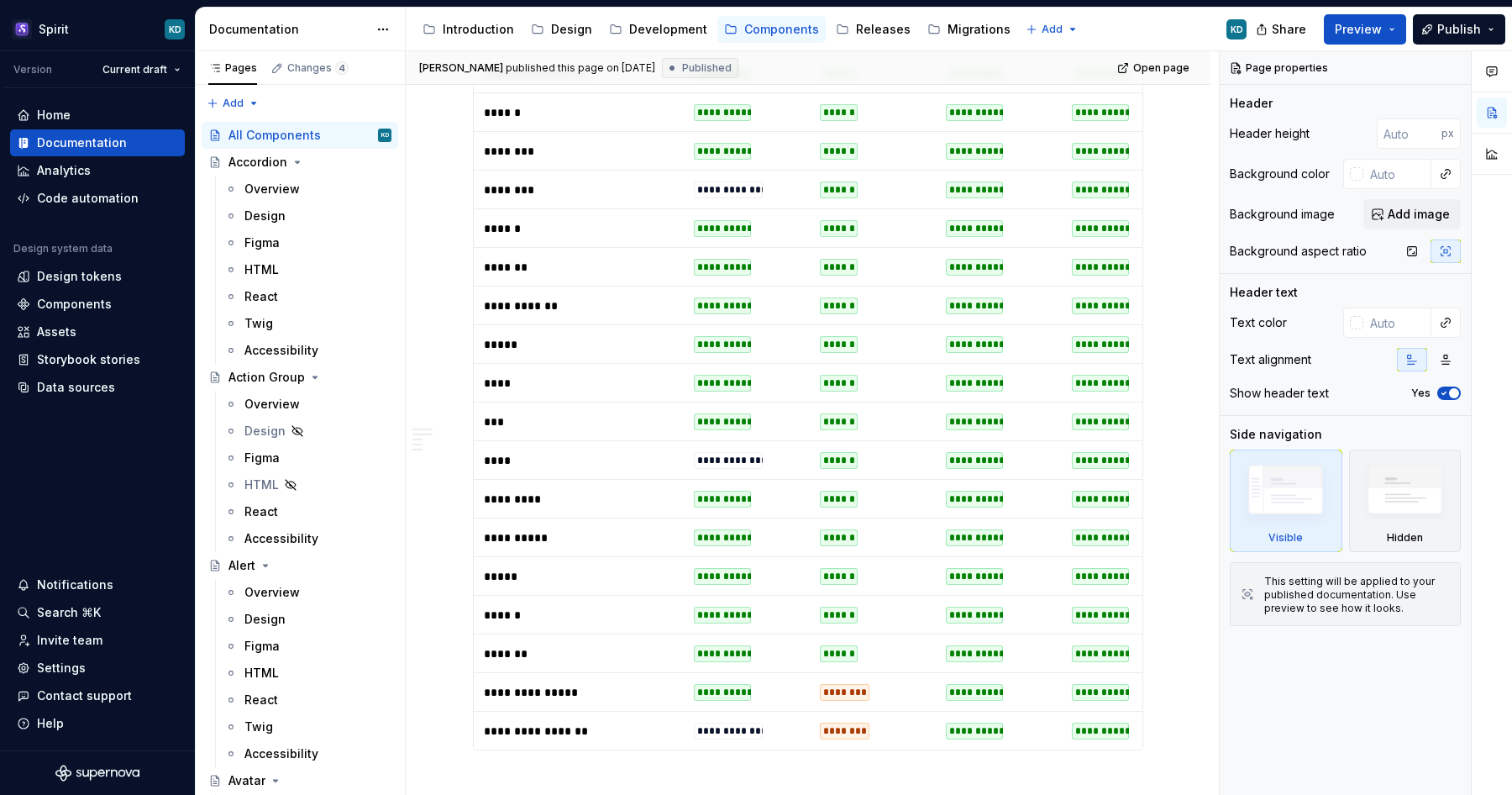
scroll to position [1996, 0]
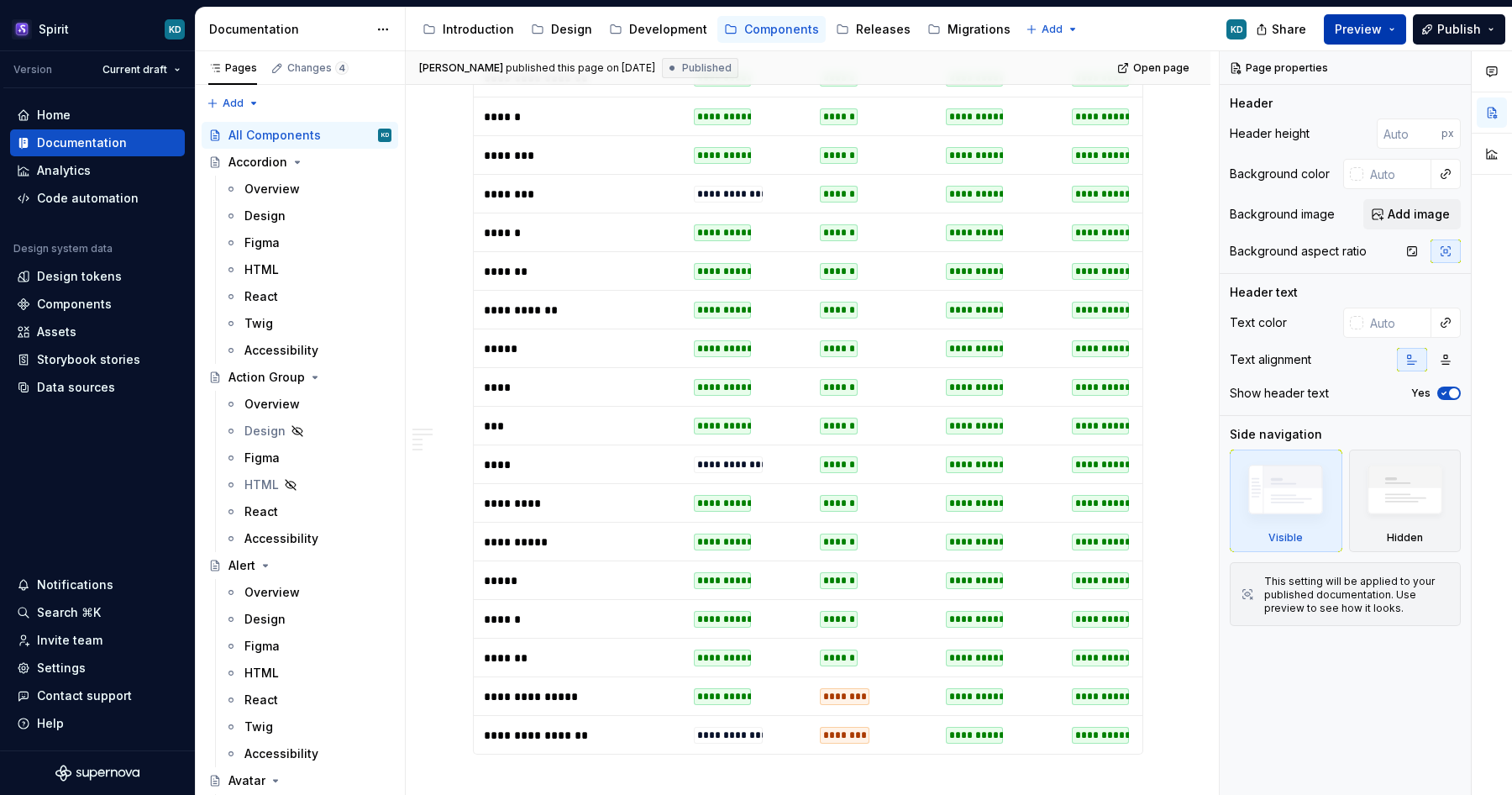
click at [1383, 20] on button "Preview" at bounding box center [1364, 29] width 82 height 31
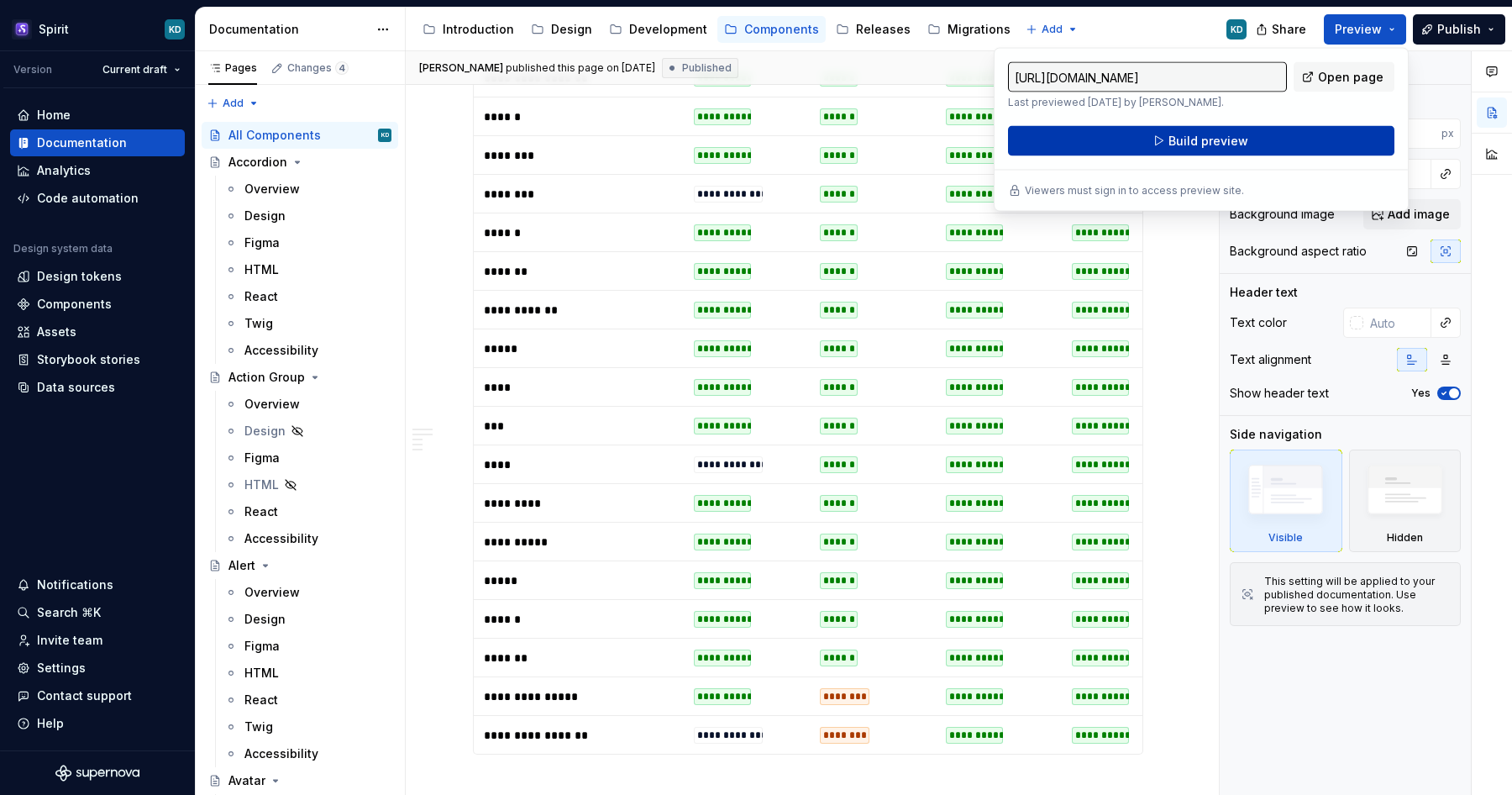
click at [1217, 145] on span "Build preview" at bounding box center [1208, 141] width 80 height 17
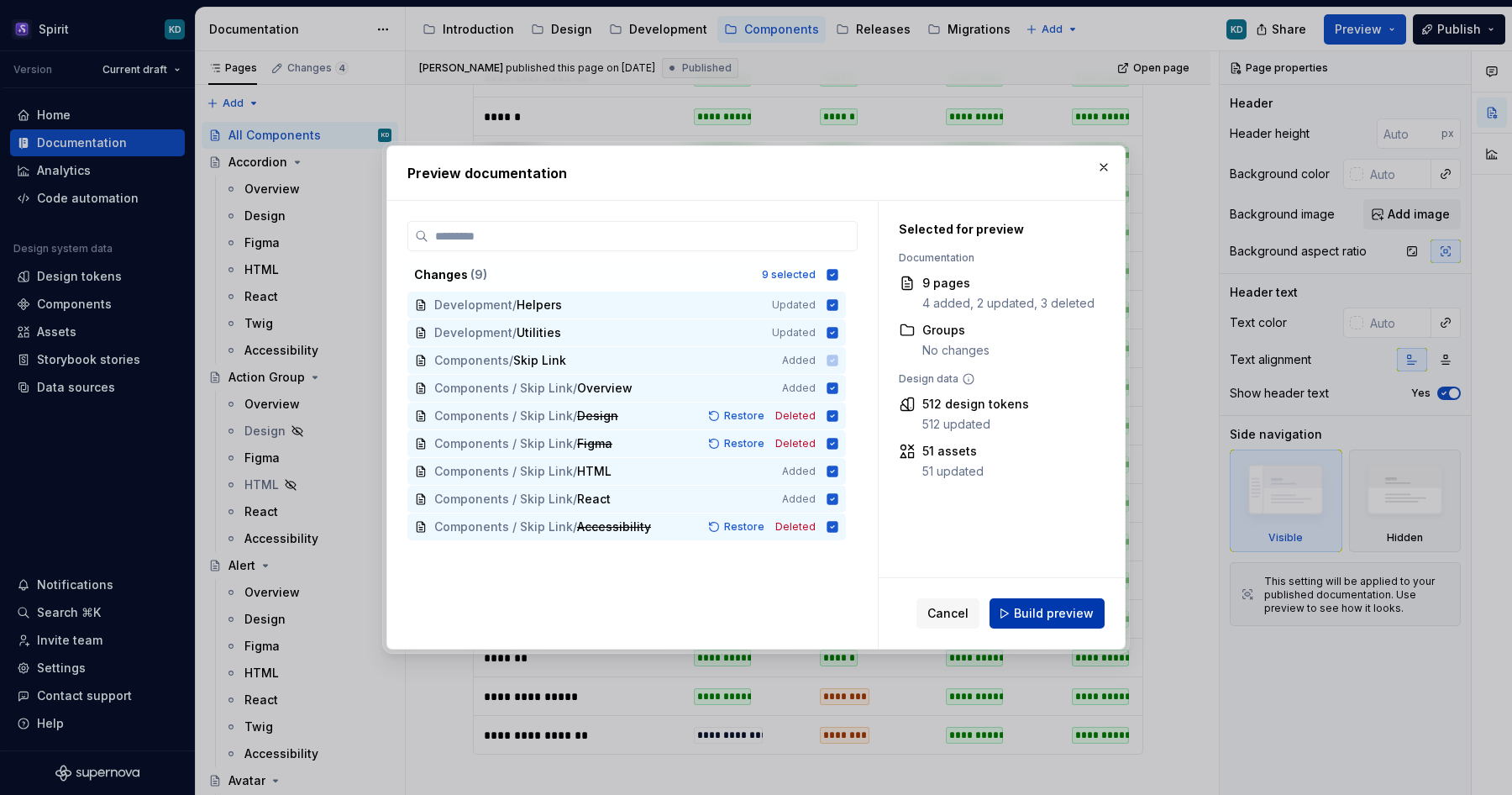
click at [1033, 614] on span "Build preview" at bounding box center [1054, 613] width 80 height 17
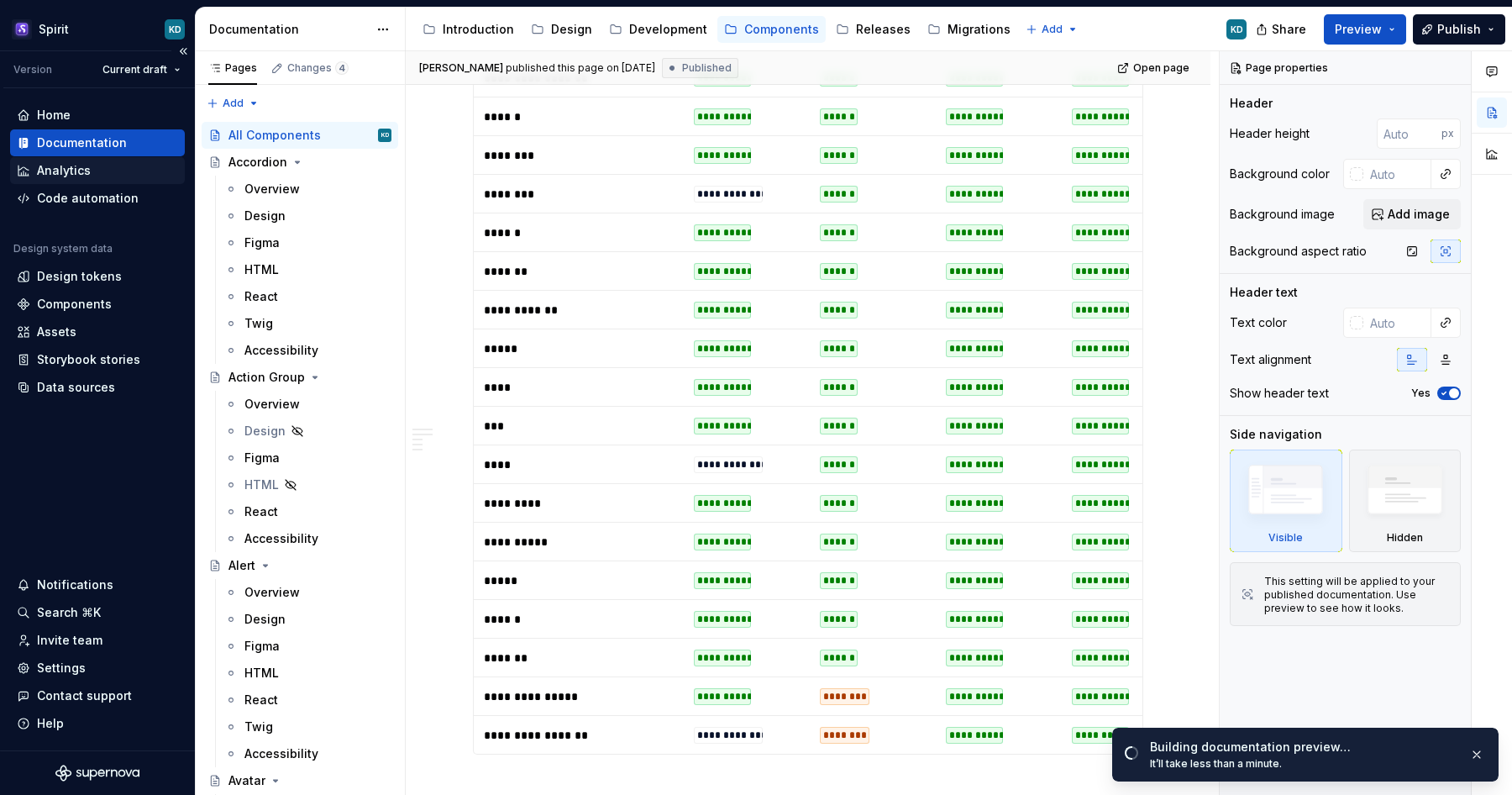
click at [96, 171] on div "Analytics" at bounding box center [97, 170] width 161 height 17
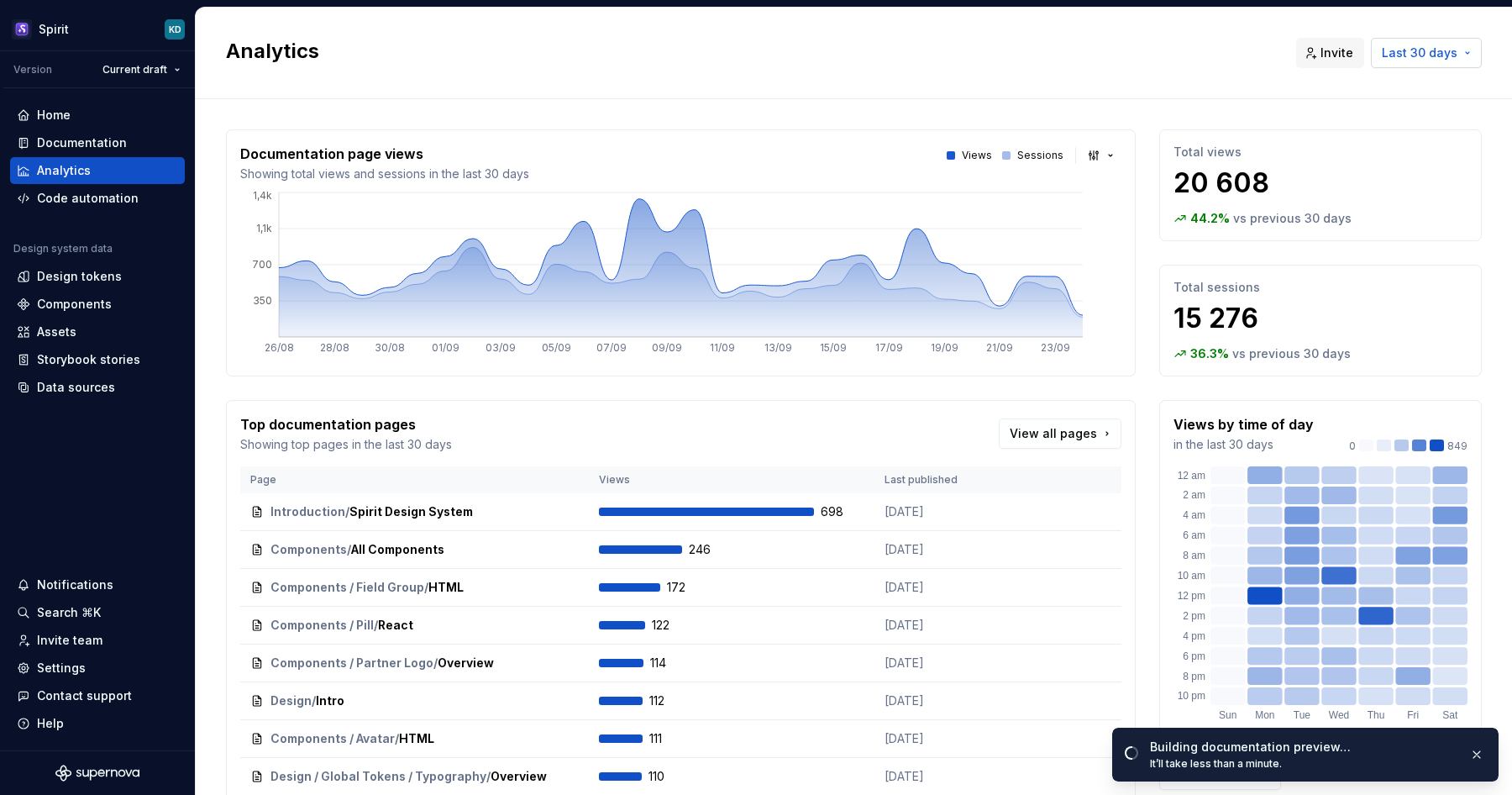
click at [1434, 63] on button "Last 30 days" at bounding box center [1427, 52] width 111 height 31
click at [1386, 200] on div "Last year" at bounding box center [1399, 196] width 143 height 17
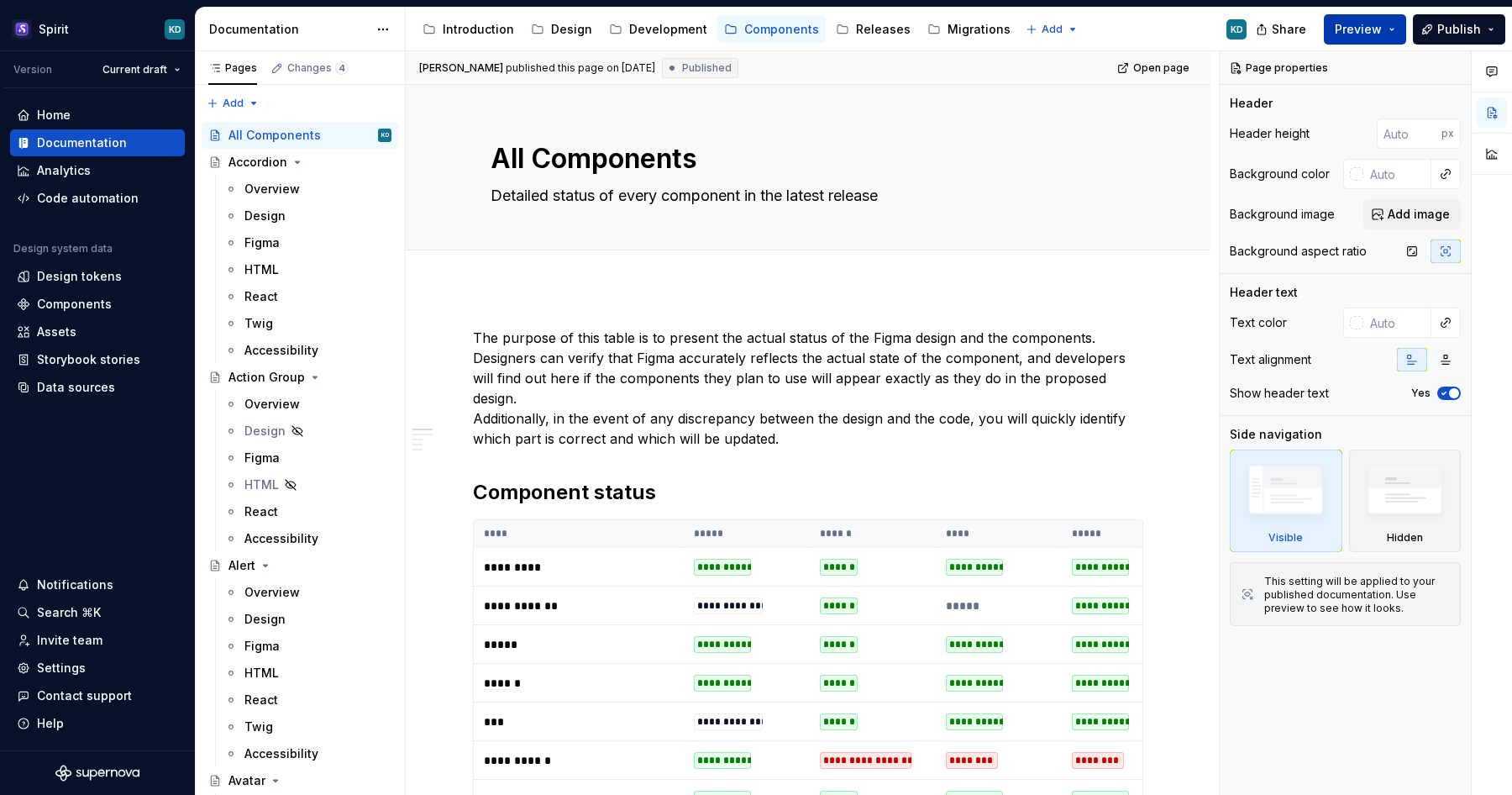
click at [1366, 31] on span "Preview" at bounding box center [1359, 29] width 48 height 17
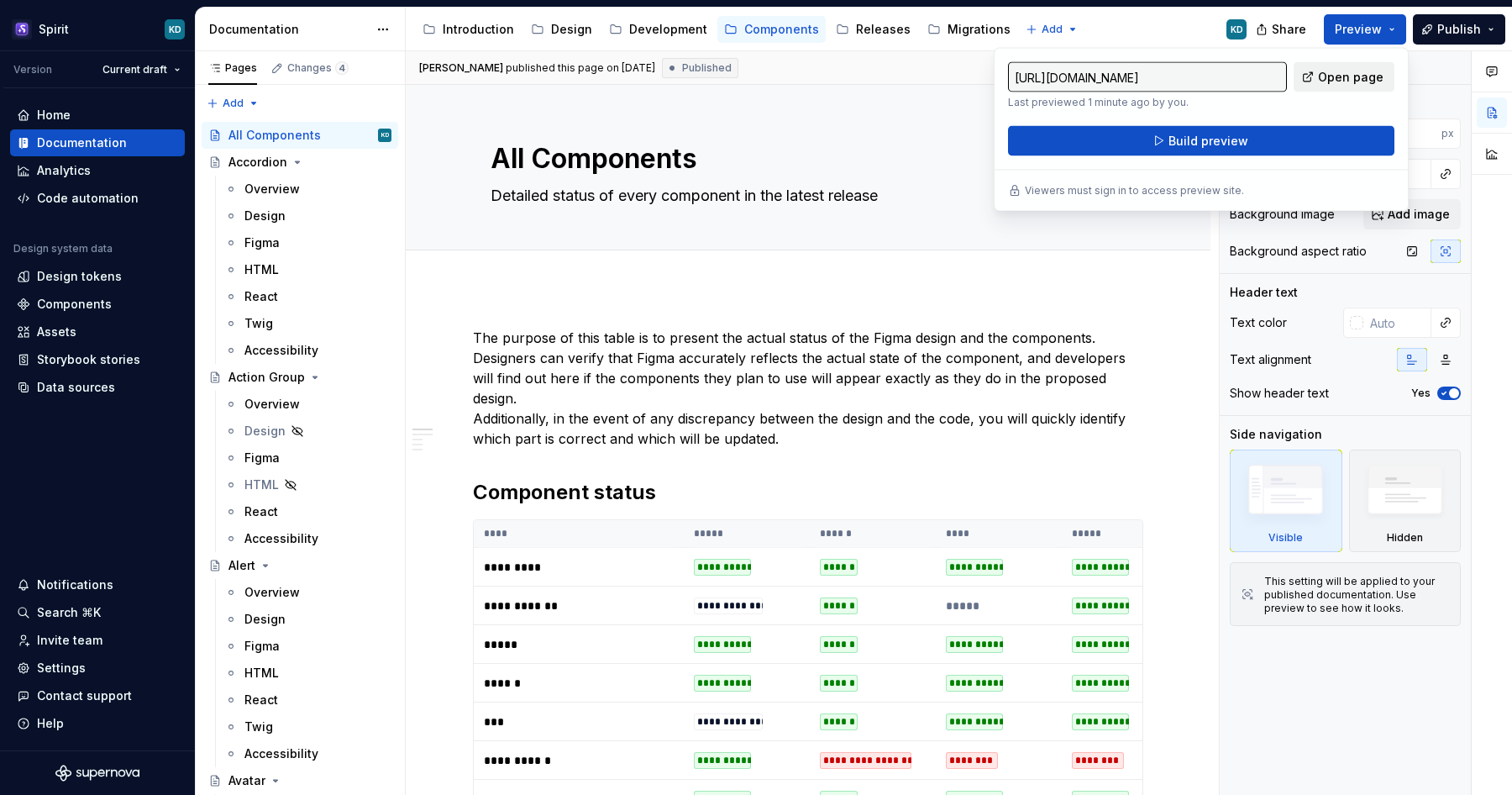
click at [1349, 77] on span "Open page" at bounding box center [1351, 77] width 65 height 17
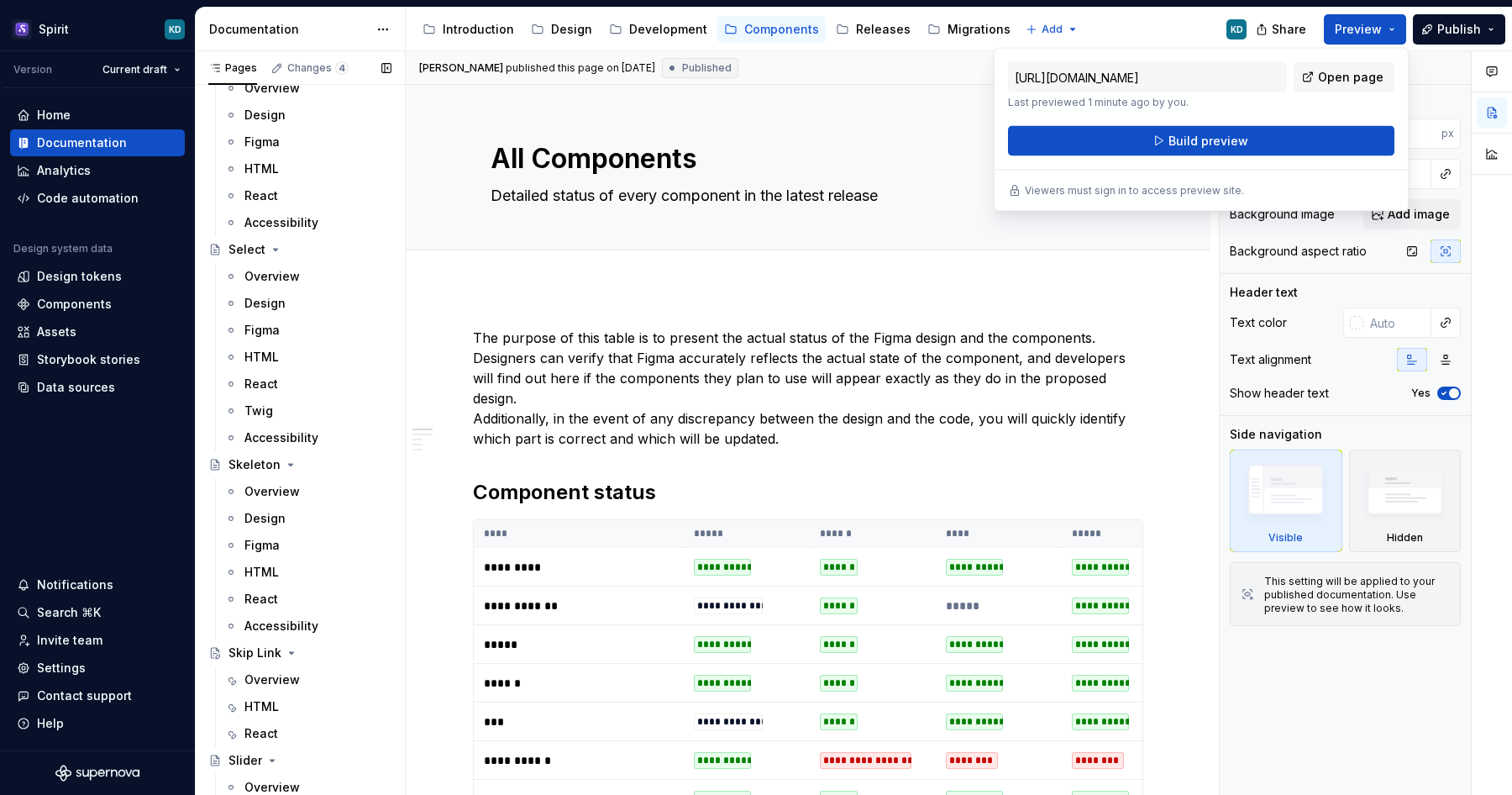
scroll to position [7549, 0]
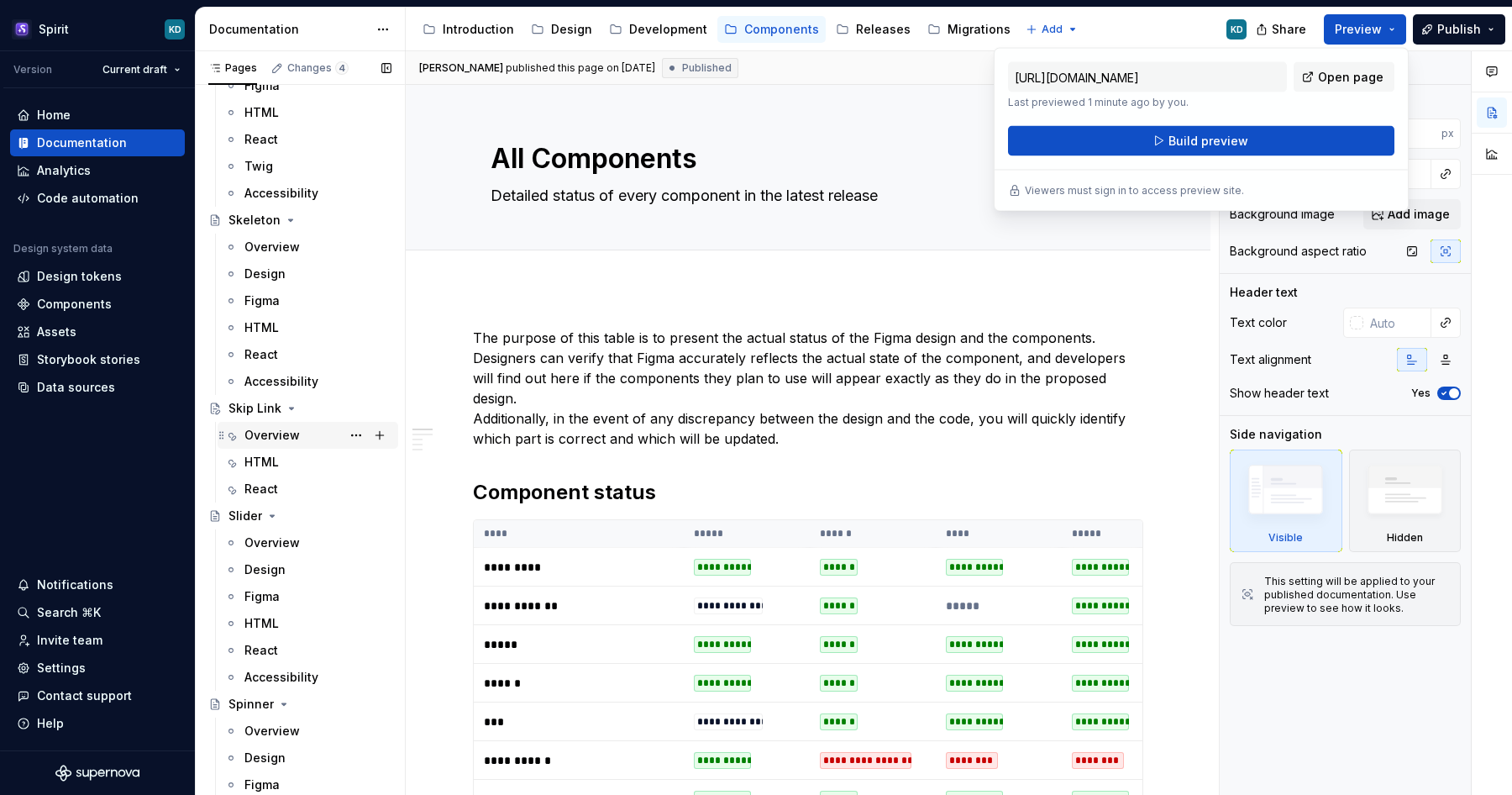
click at [276, 437] on div "Overview" at bounding box center [272, 435] width 55 height 17
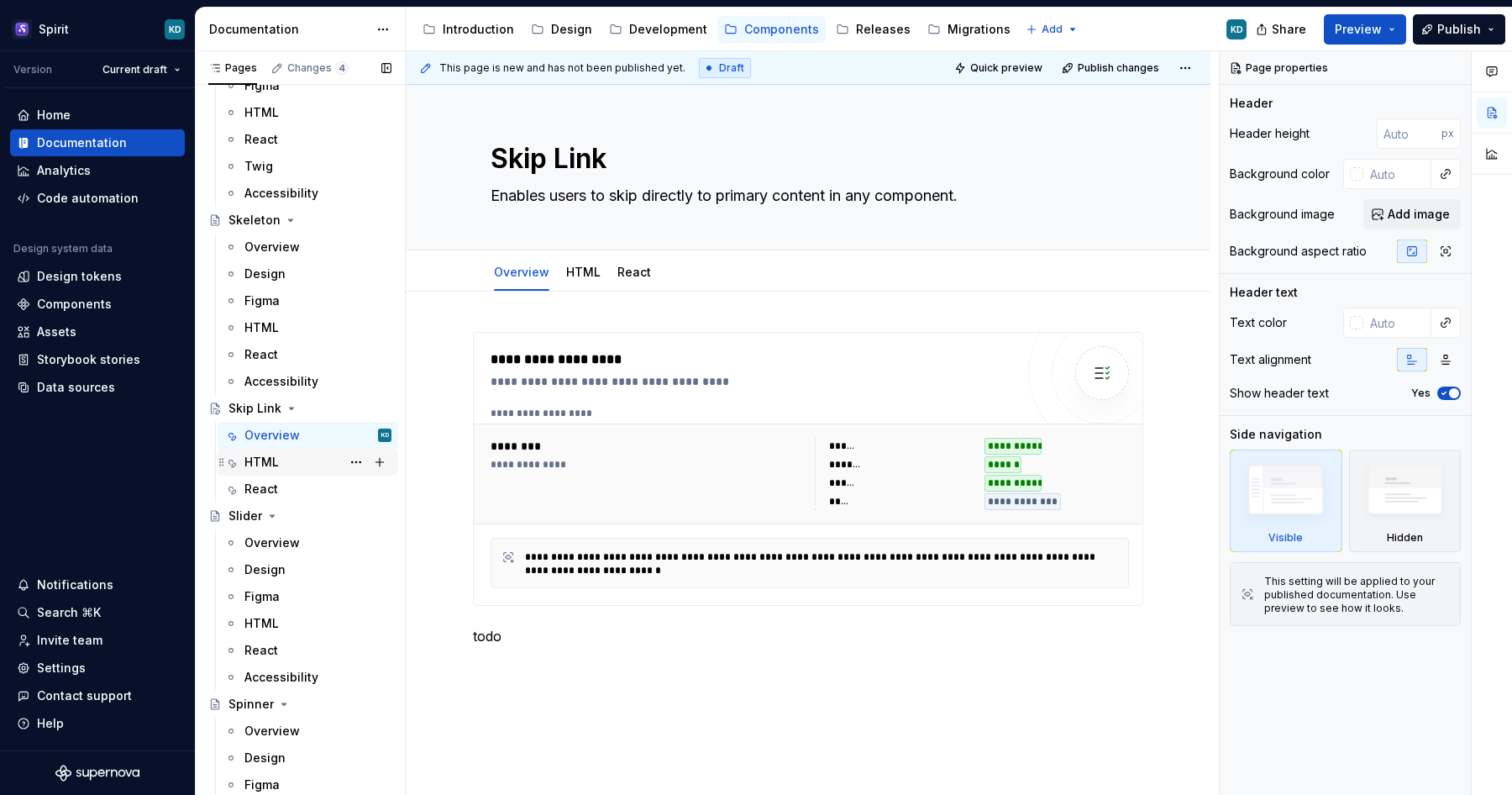
click at [279, 456] on div "HTML" at bounding box center [318, 462] width 147 height 24
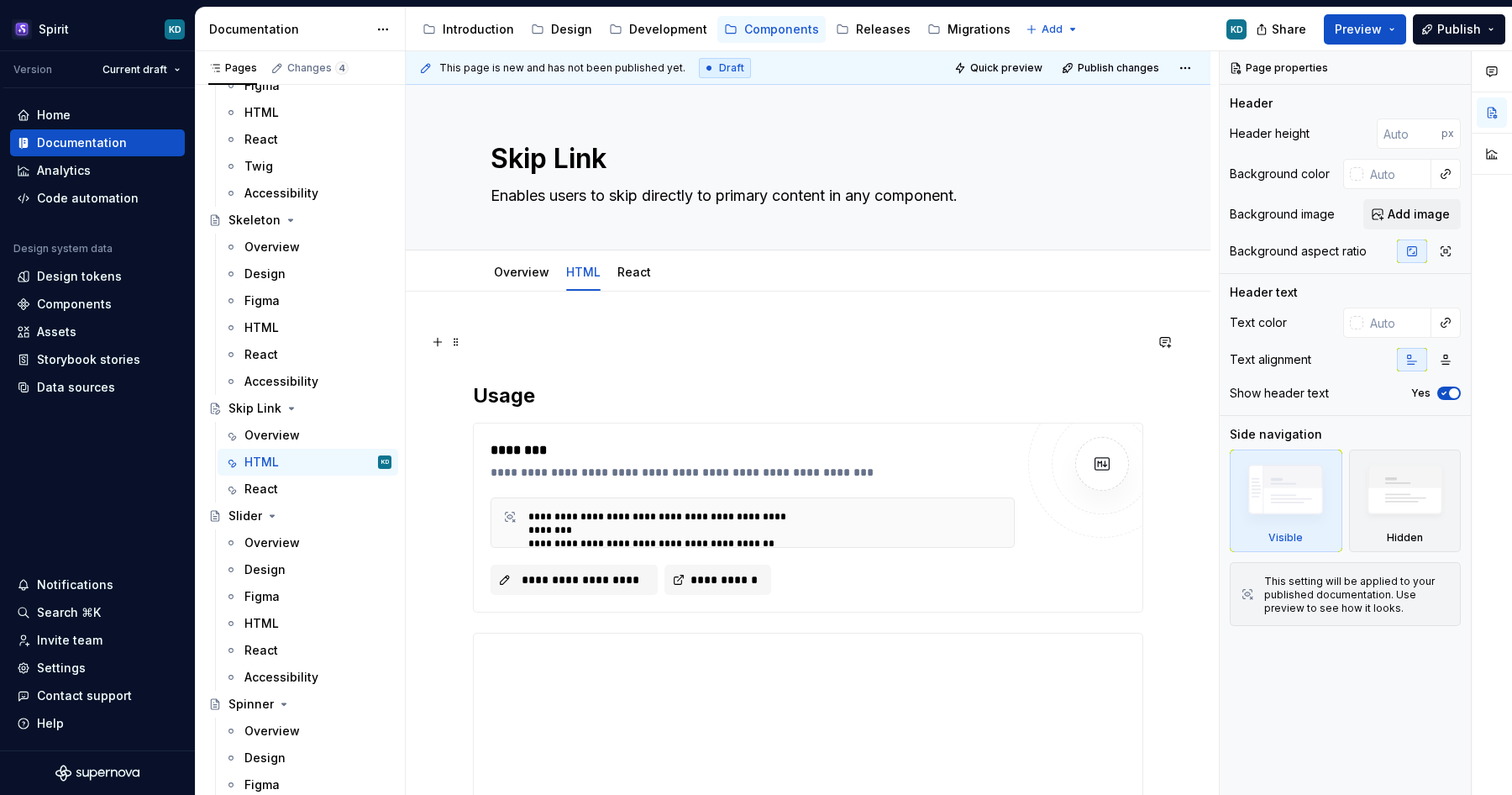
drag, startPoint x: 517, startPoint y: 342, endPoint x: 509, endPoint y: 336, distance: 10.0
click at [509, 336] on p at bounding box center [808, 342] width 670 height 20
click at [459, 345] on span at bounding box center [456, 342] width 14 height 24
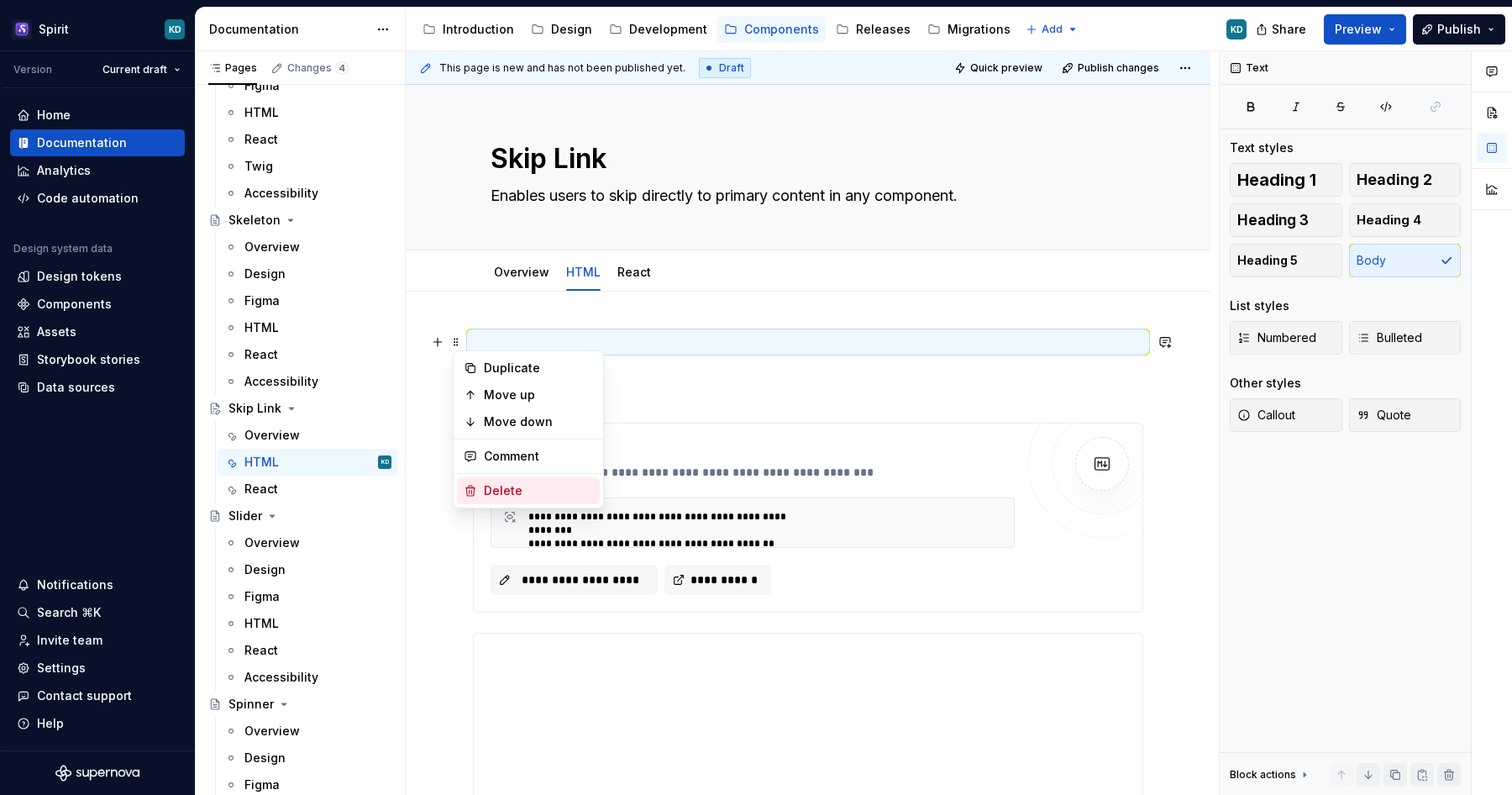
click at [506, 492] on div "Delete" at bounding box center [539, 490] width 109 height 17
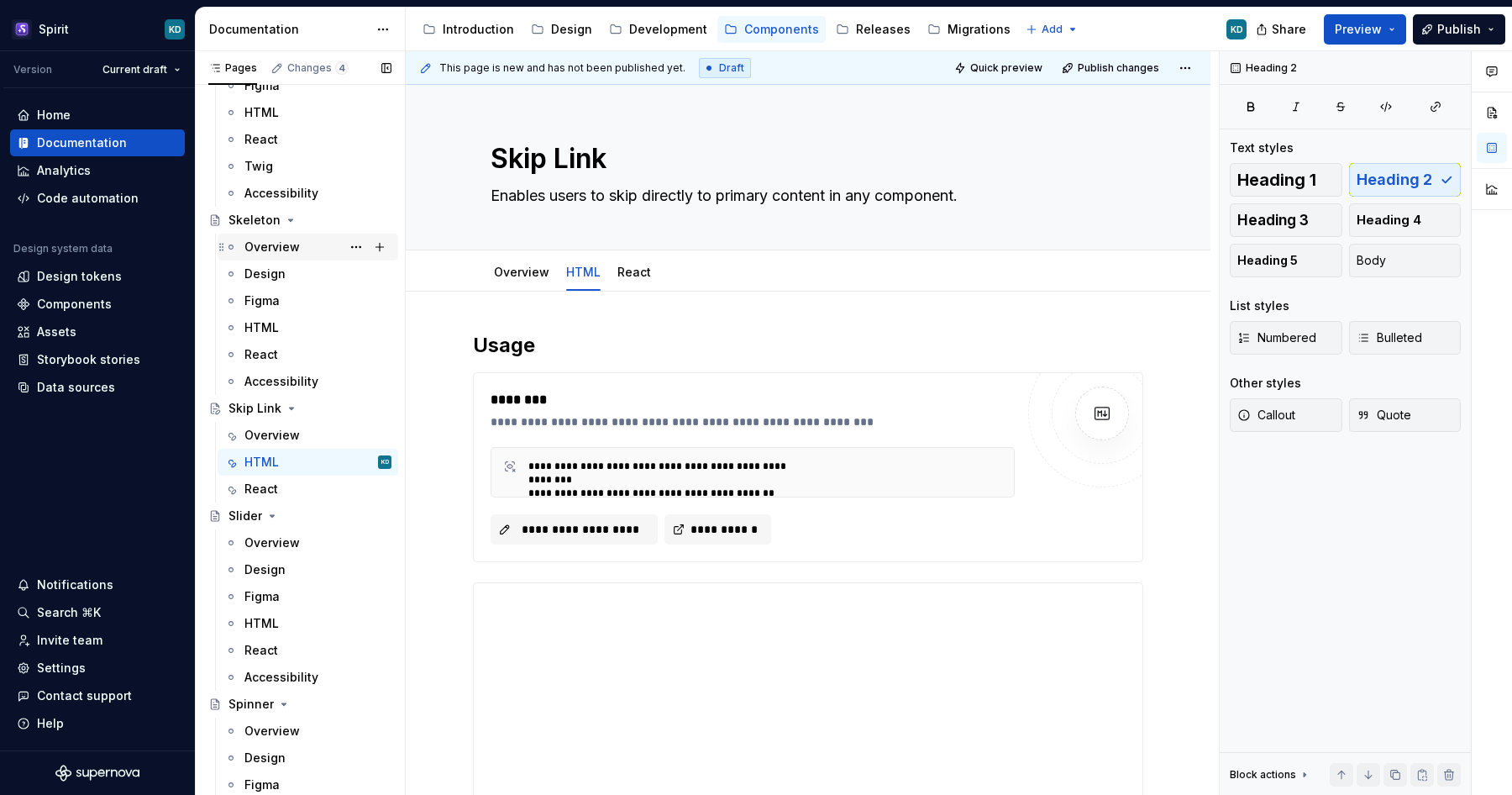
click at [308, 248] on div "Overview" at bounding box center [318, 248] width 147 height 24
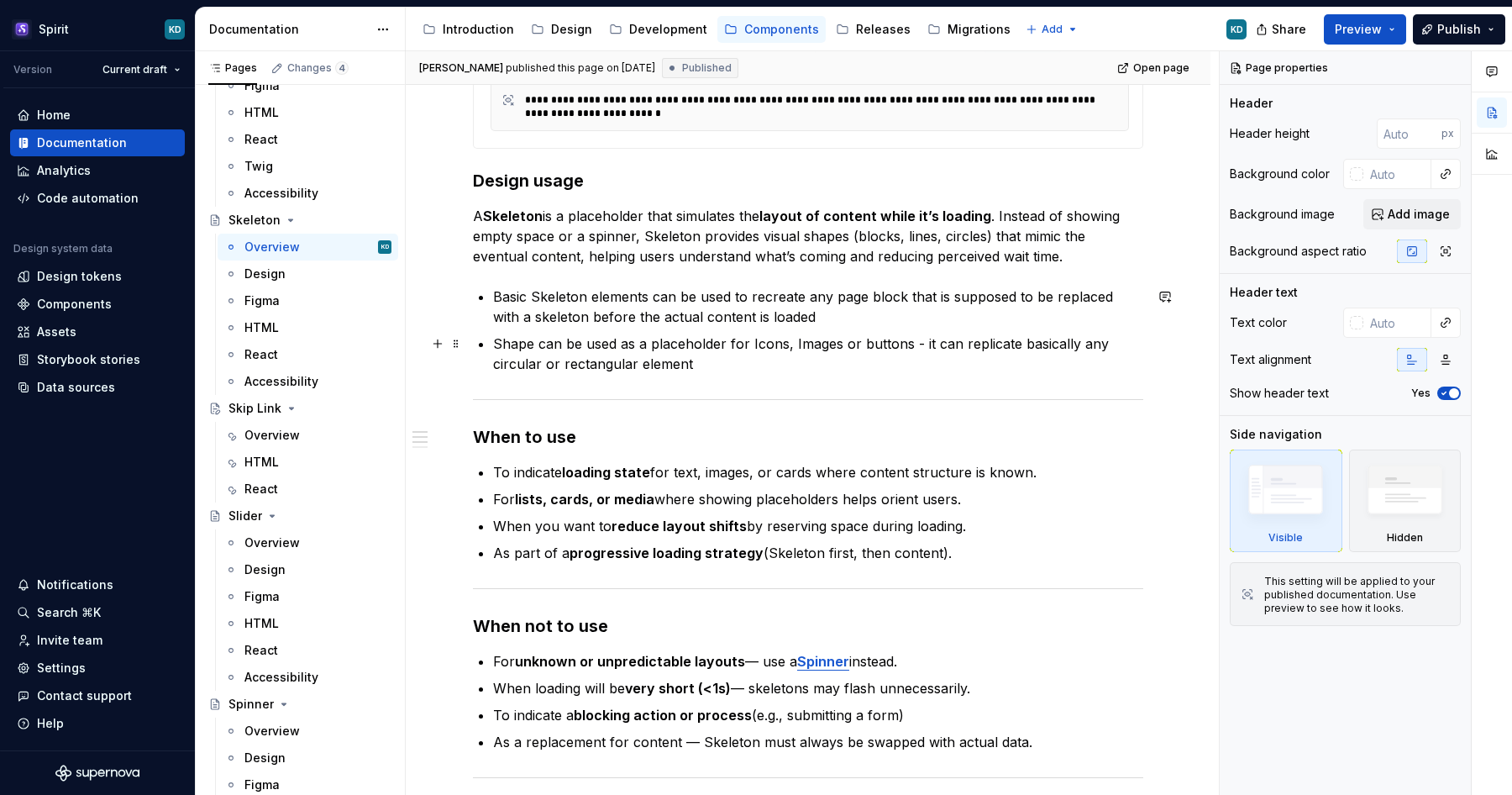
scroll to position [462, 0]
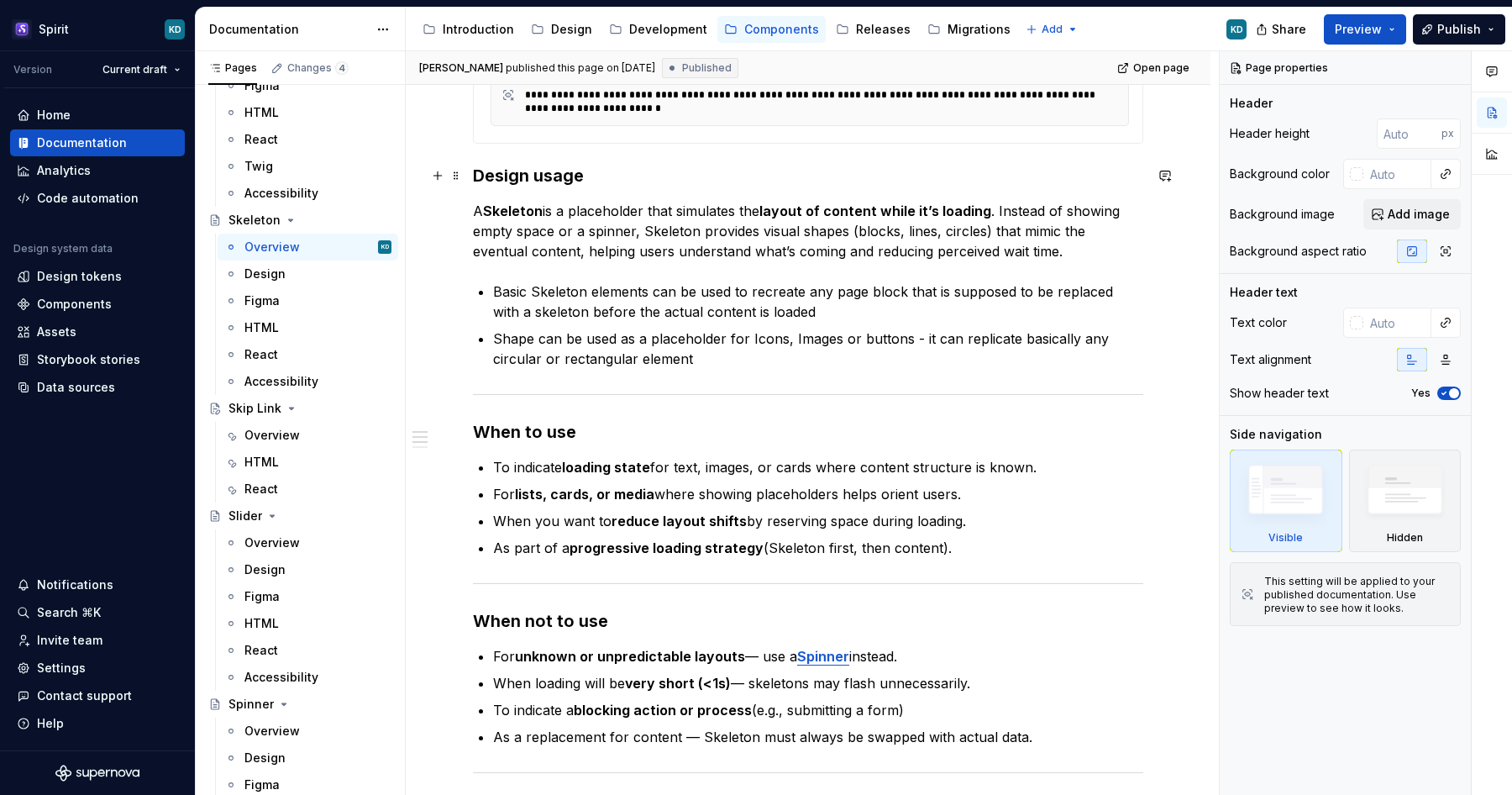
type textarea "*"
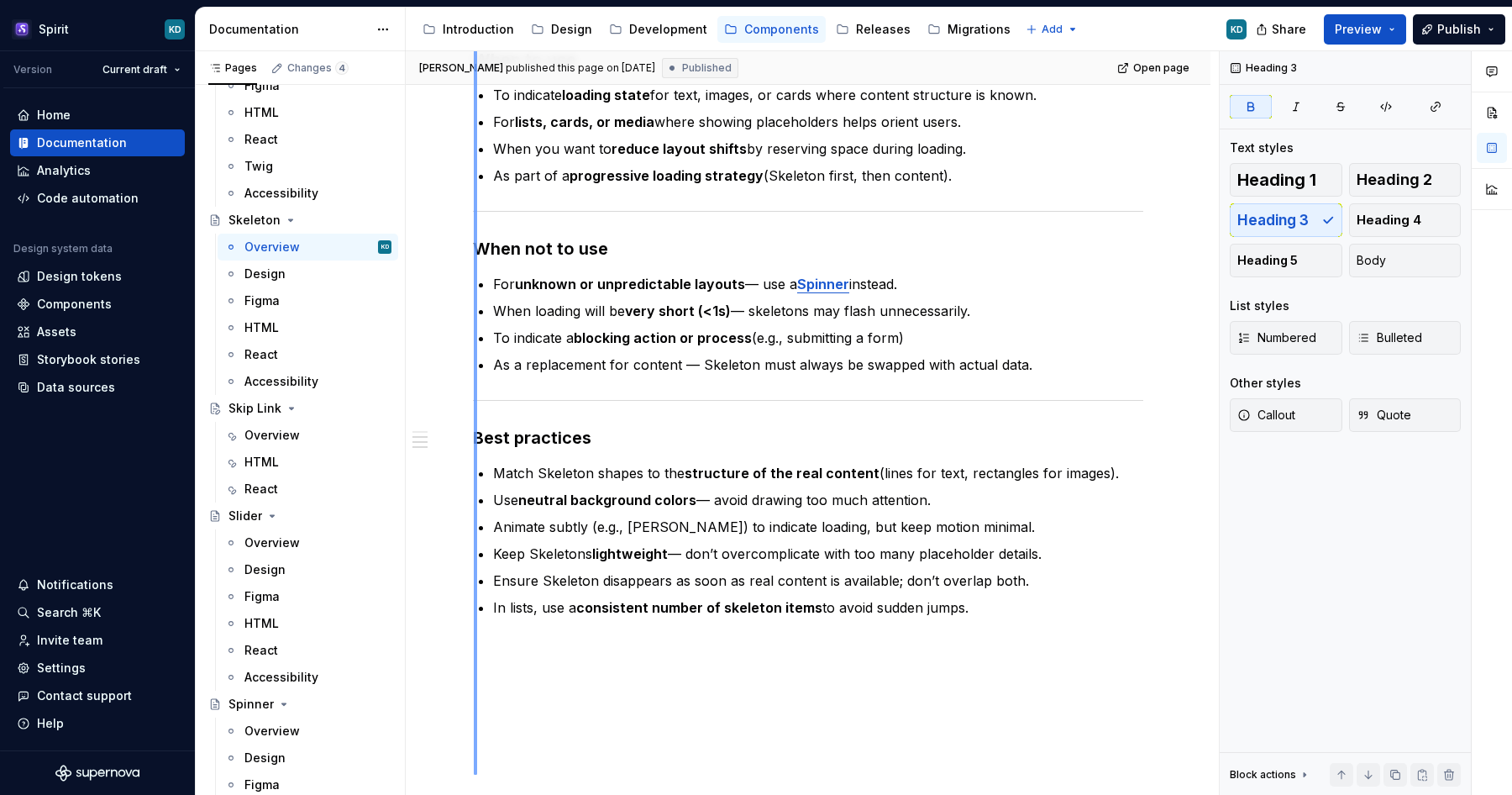
scroll to position [850, 0]
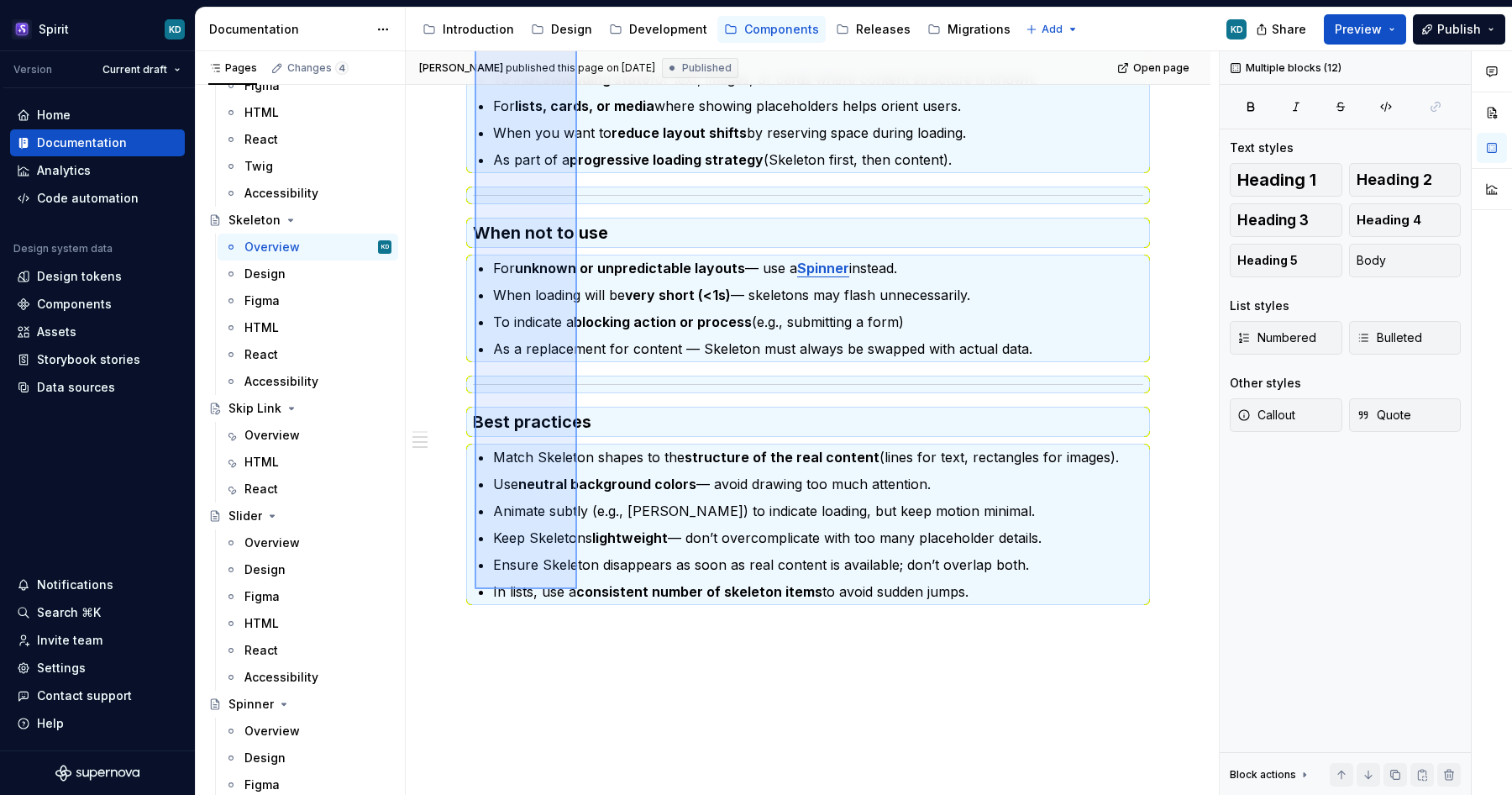
drag, startPoint x: 474, startPoint y: 170, endPoint x: 577, endPoint y: 589, distance: 431.5
click at [577, 589] on div "**********" at bounding box center [812, 424] width 813 height 745
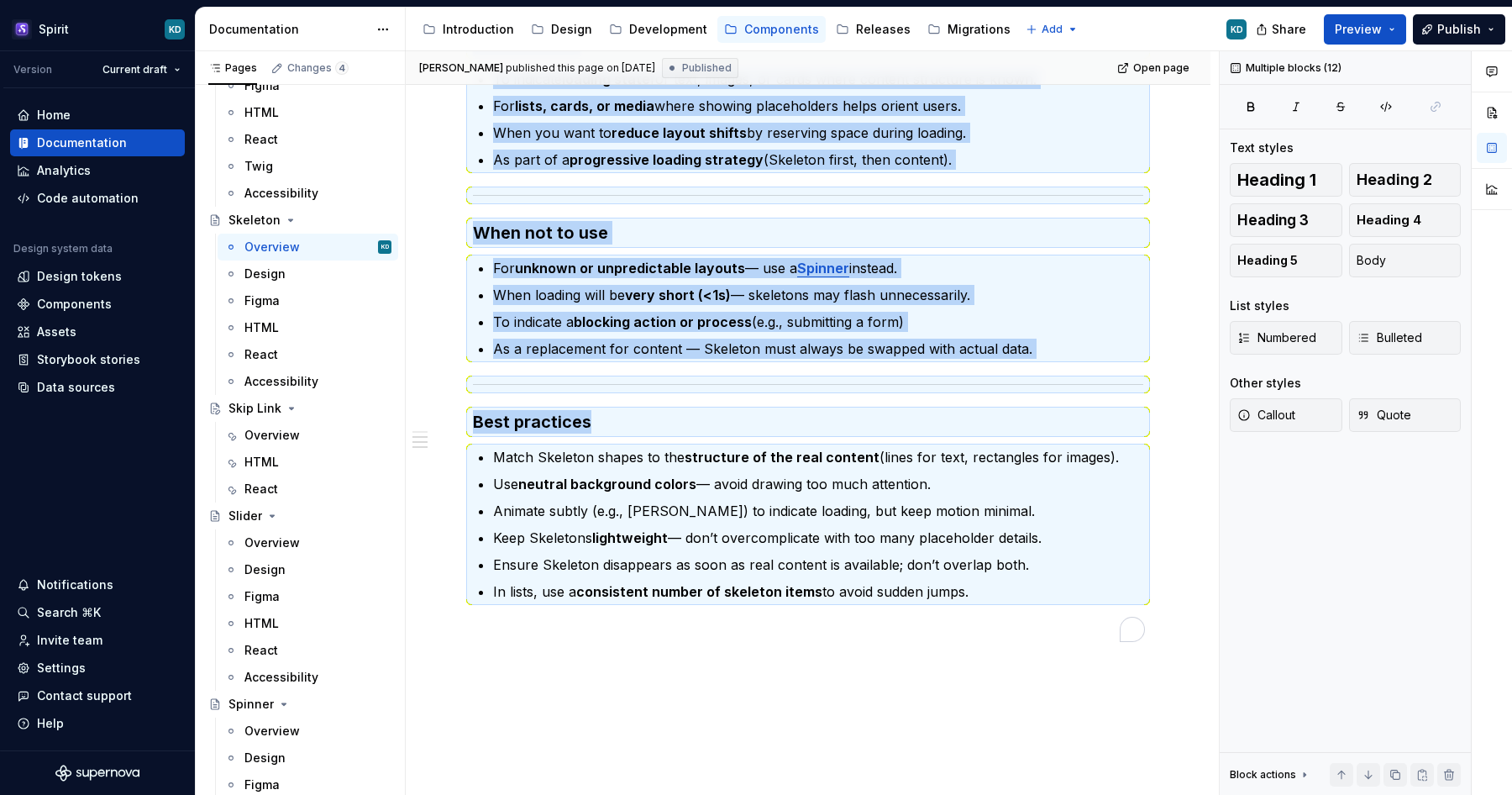
copy div "**********"
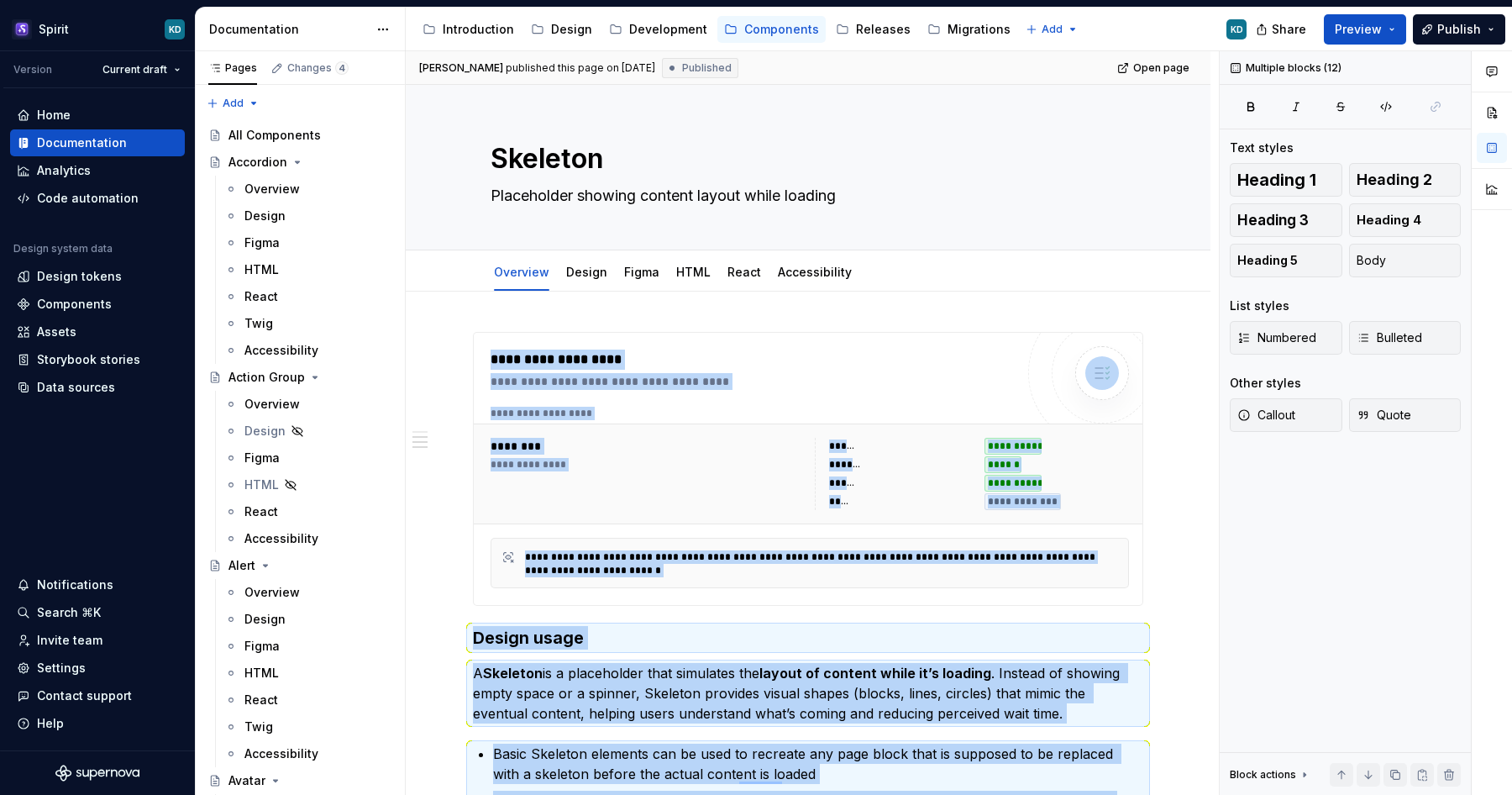
scroll to position [850, 0]
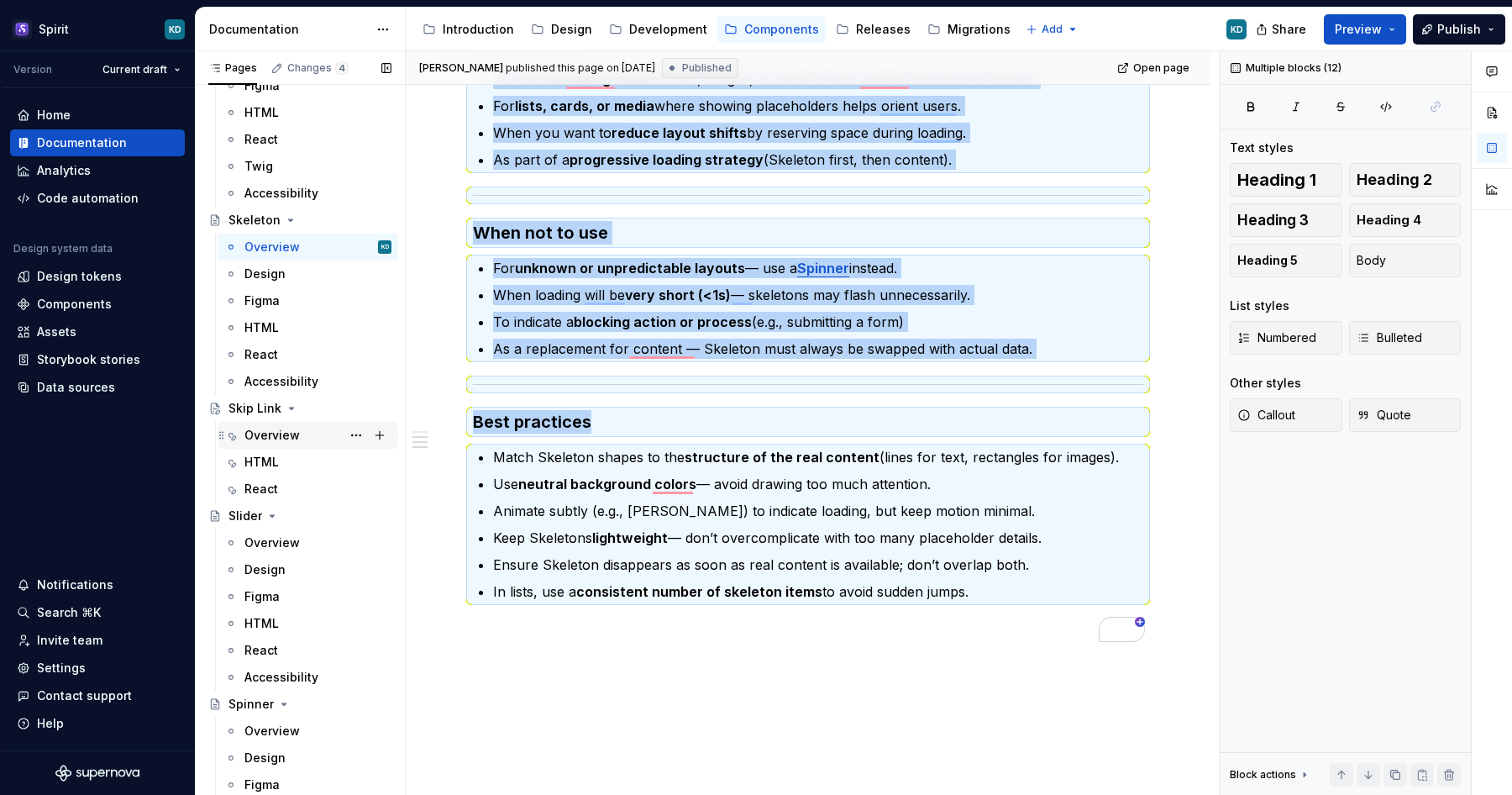
click at [309, 427] on div "Overview" at bounding box center [318, 436] width 147 height 24
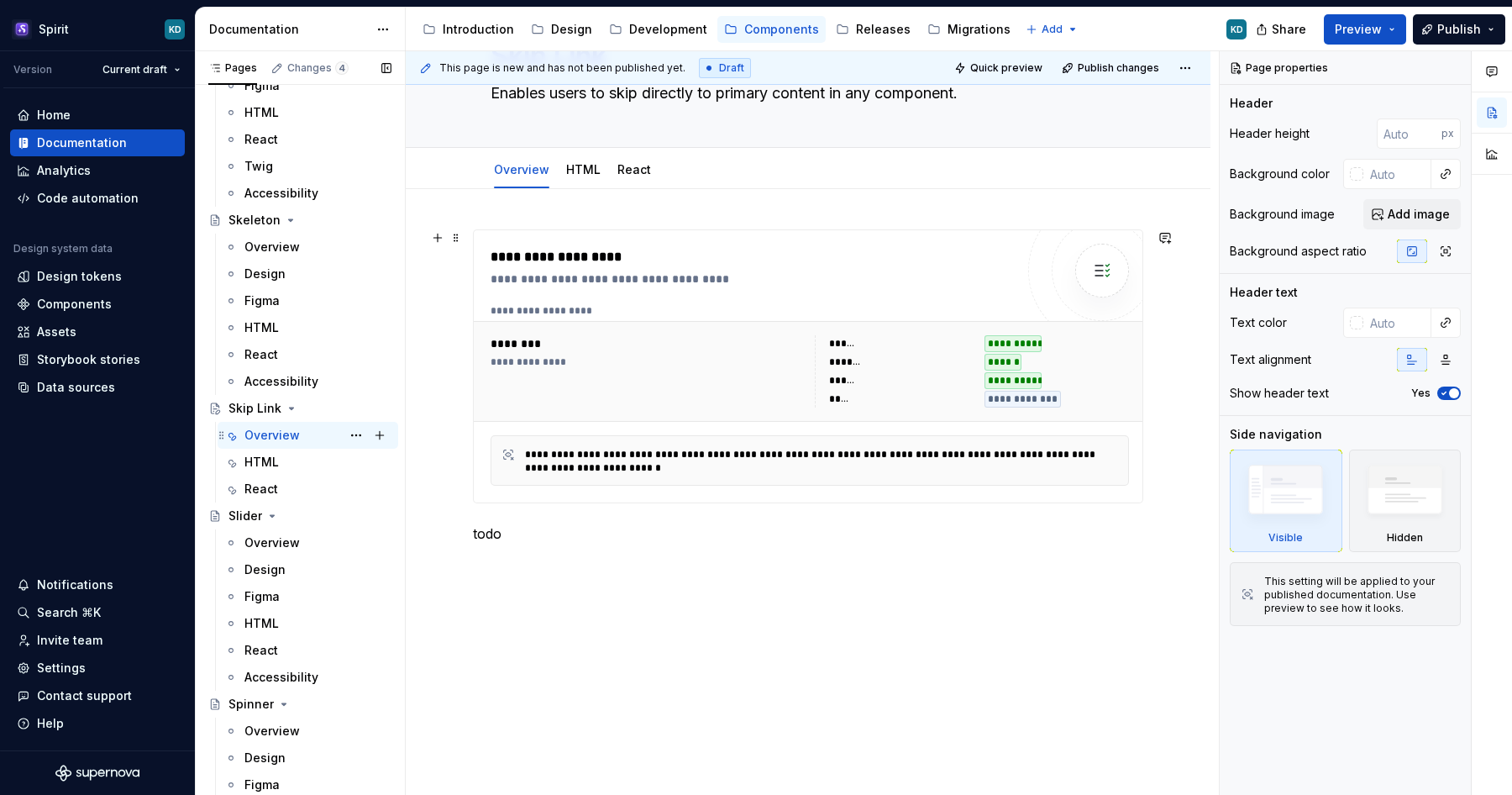
scroll to position [109, 0]
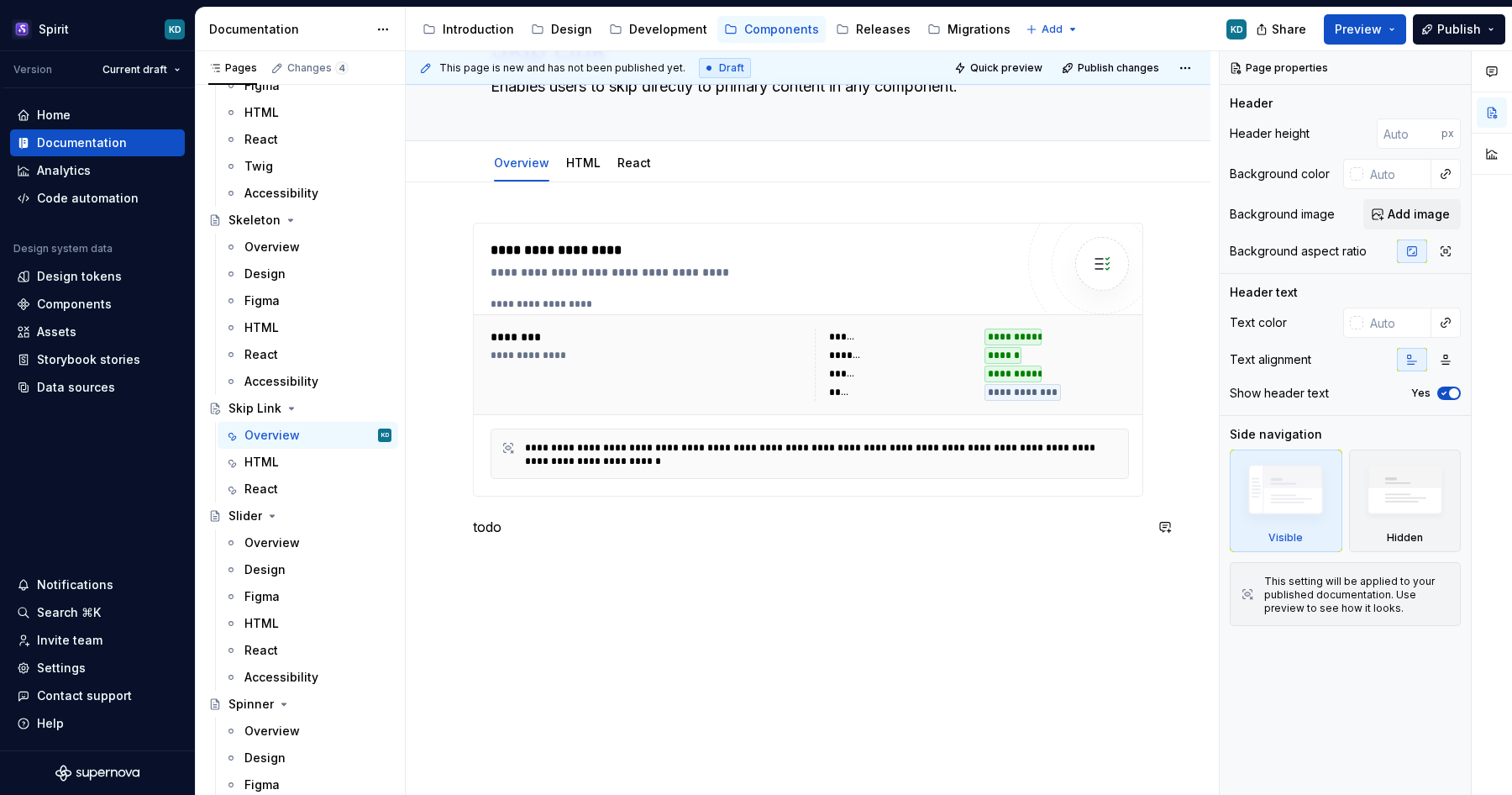
click at [530, 537] on div "**********" at bounding box center [808, 390] width 670 height 335
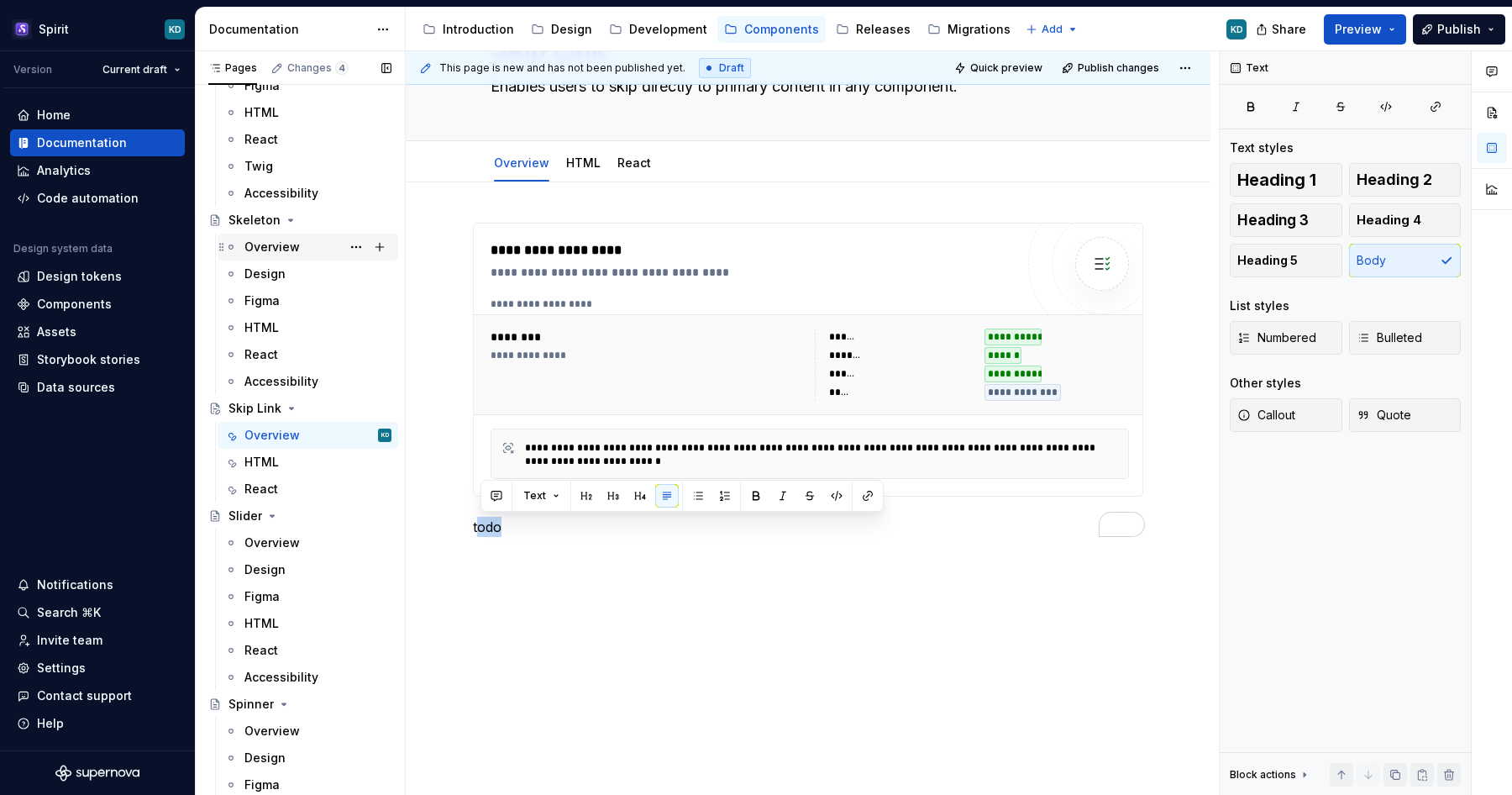
click at [291, 252] on div "Overview" at bounding box center [272, 247] width 55 height 17
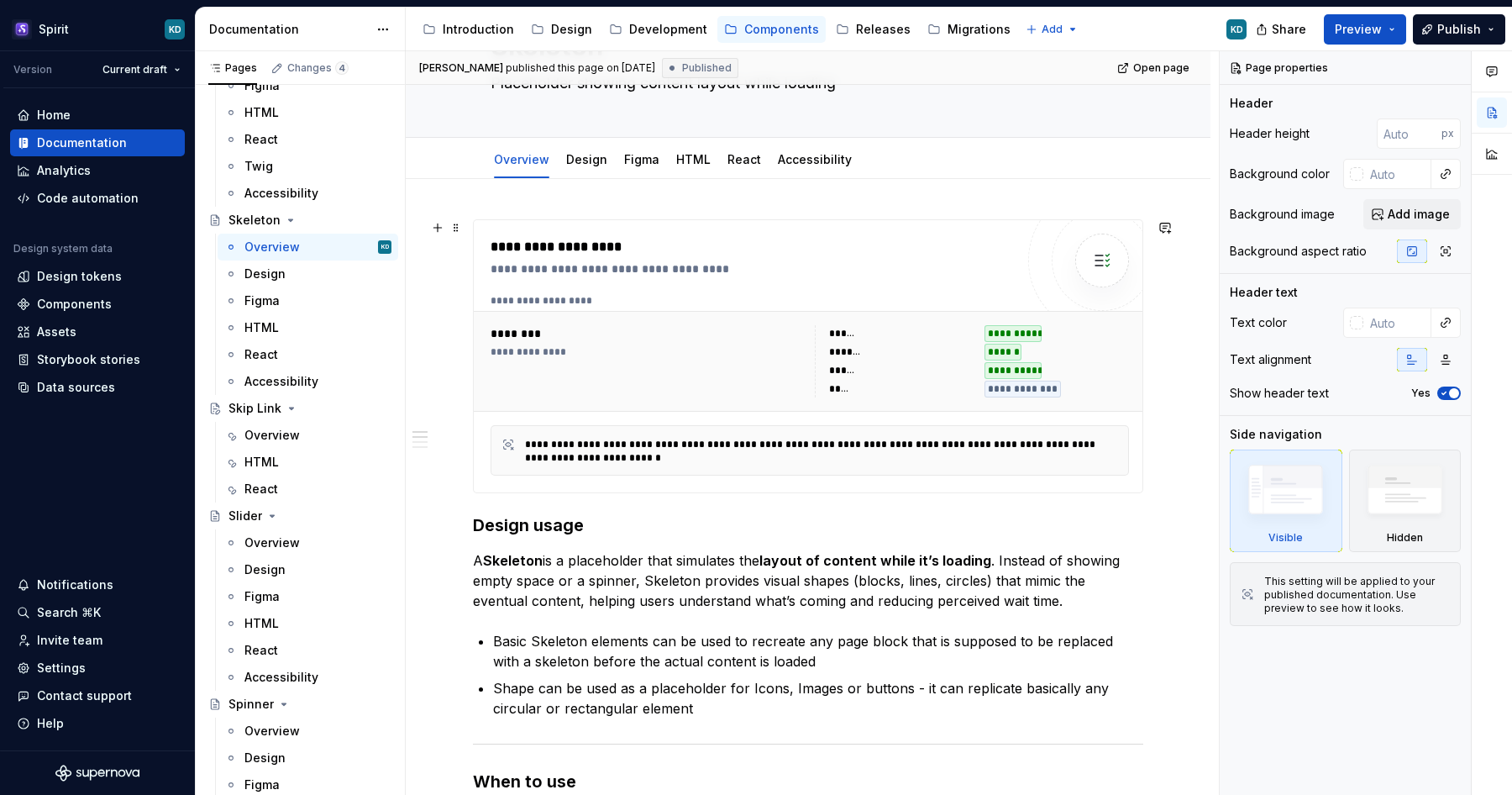
scroll to position [120, 0]
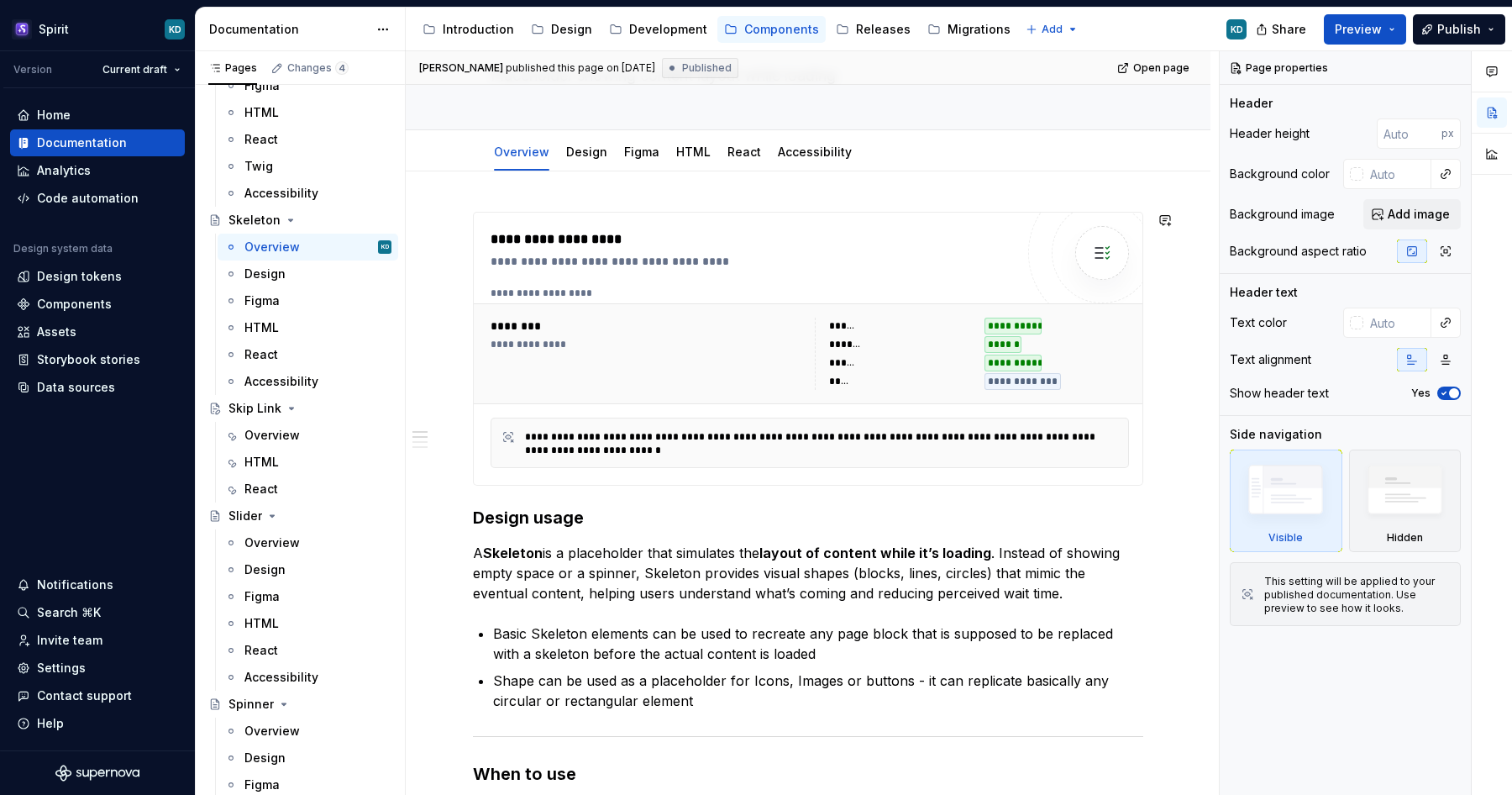
click at [535, 516] on strong "Design usage" at bounding box center [529, 517] width 111 height 20
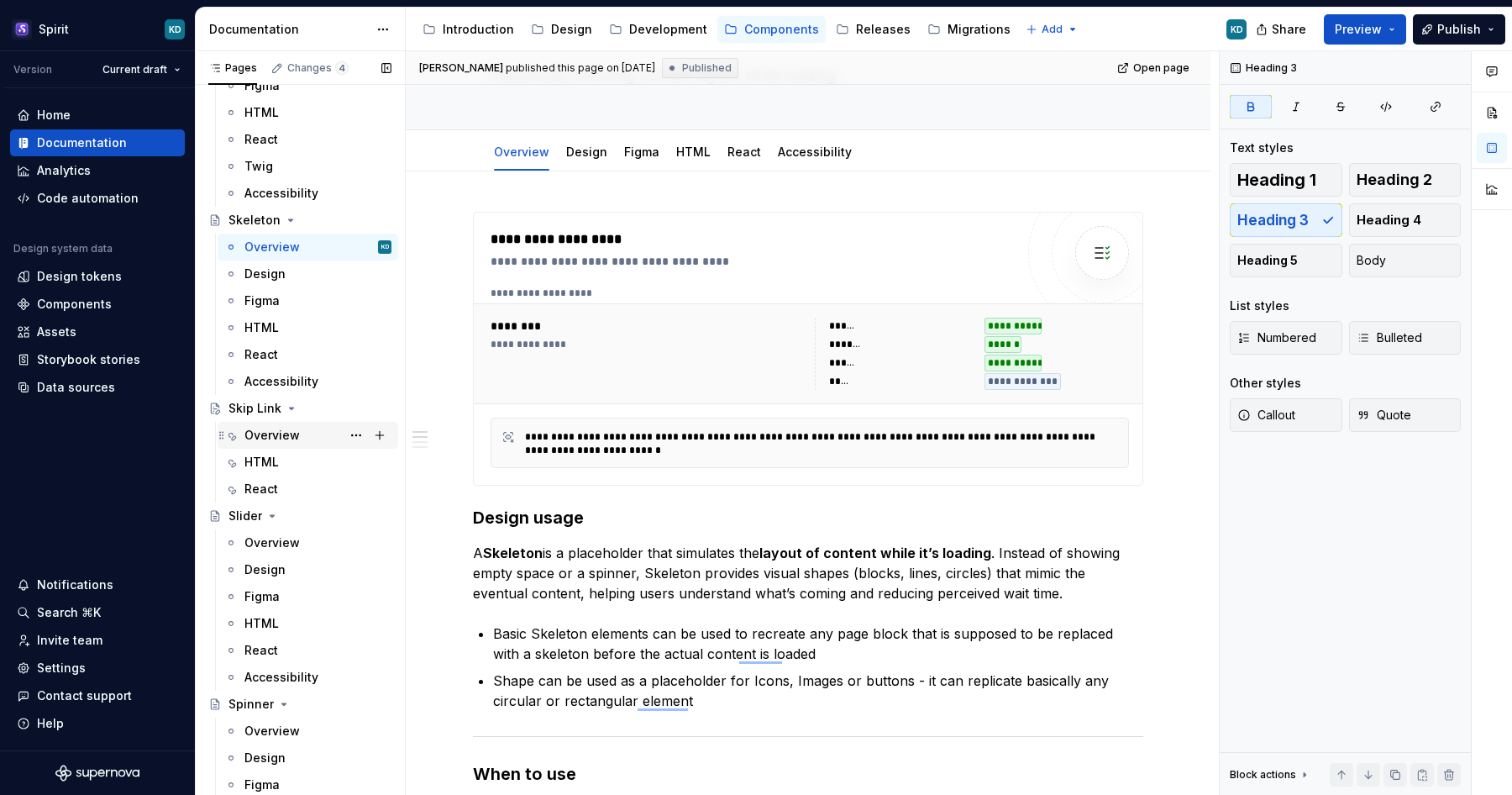
click at [281, 427] on div "Overview" at bounding box center [272, 435] width 55 height 17
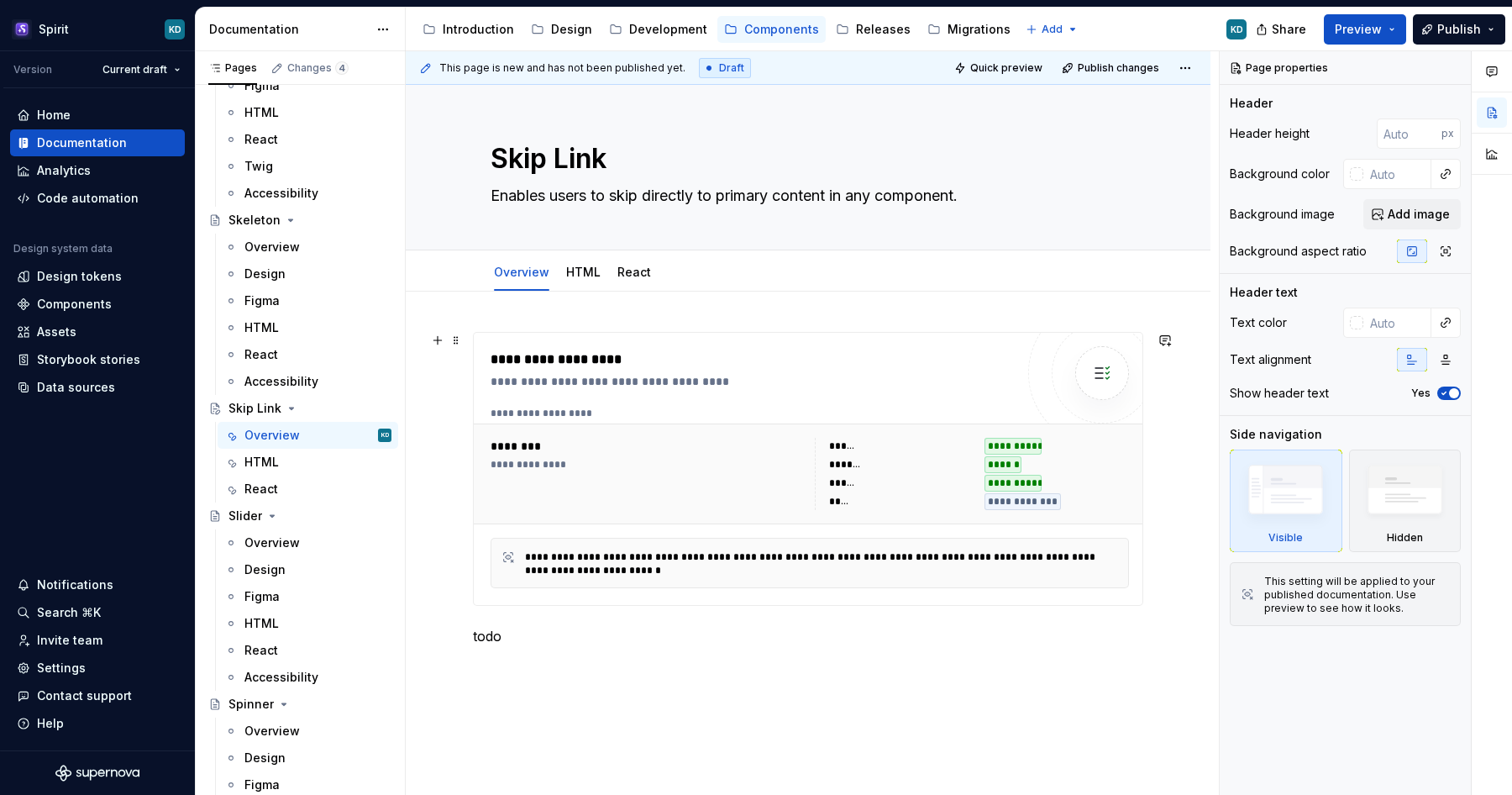
scroll to position [109, 0]
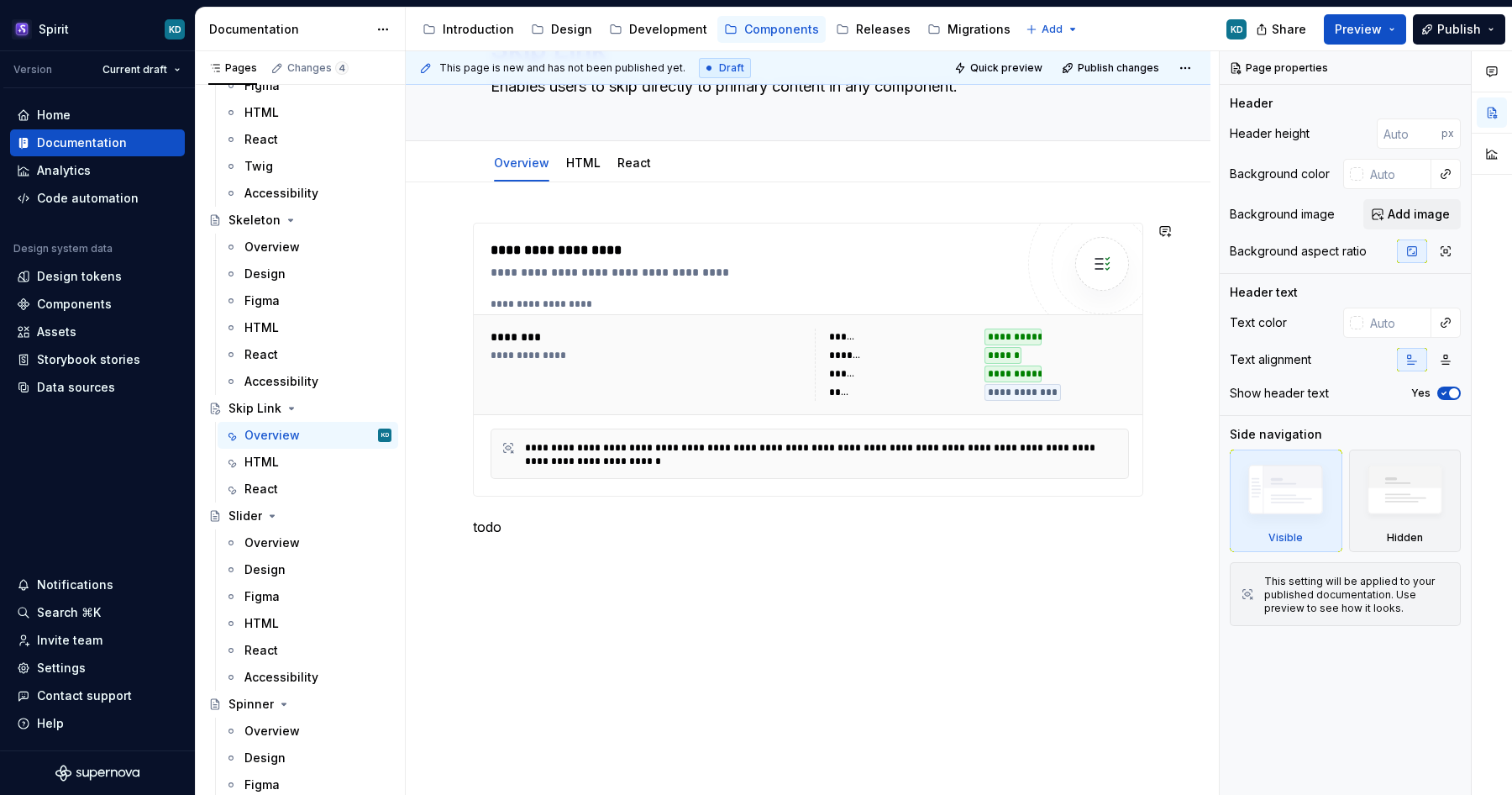
click at [514, 519] on p "todo" at bounding box center [808, 527] width 670 height 20
type textarea "*"
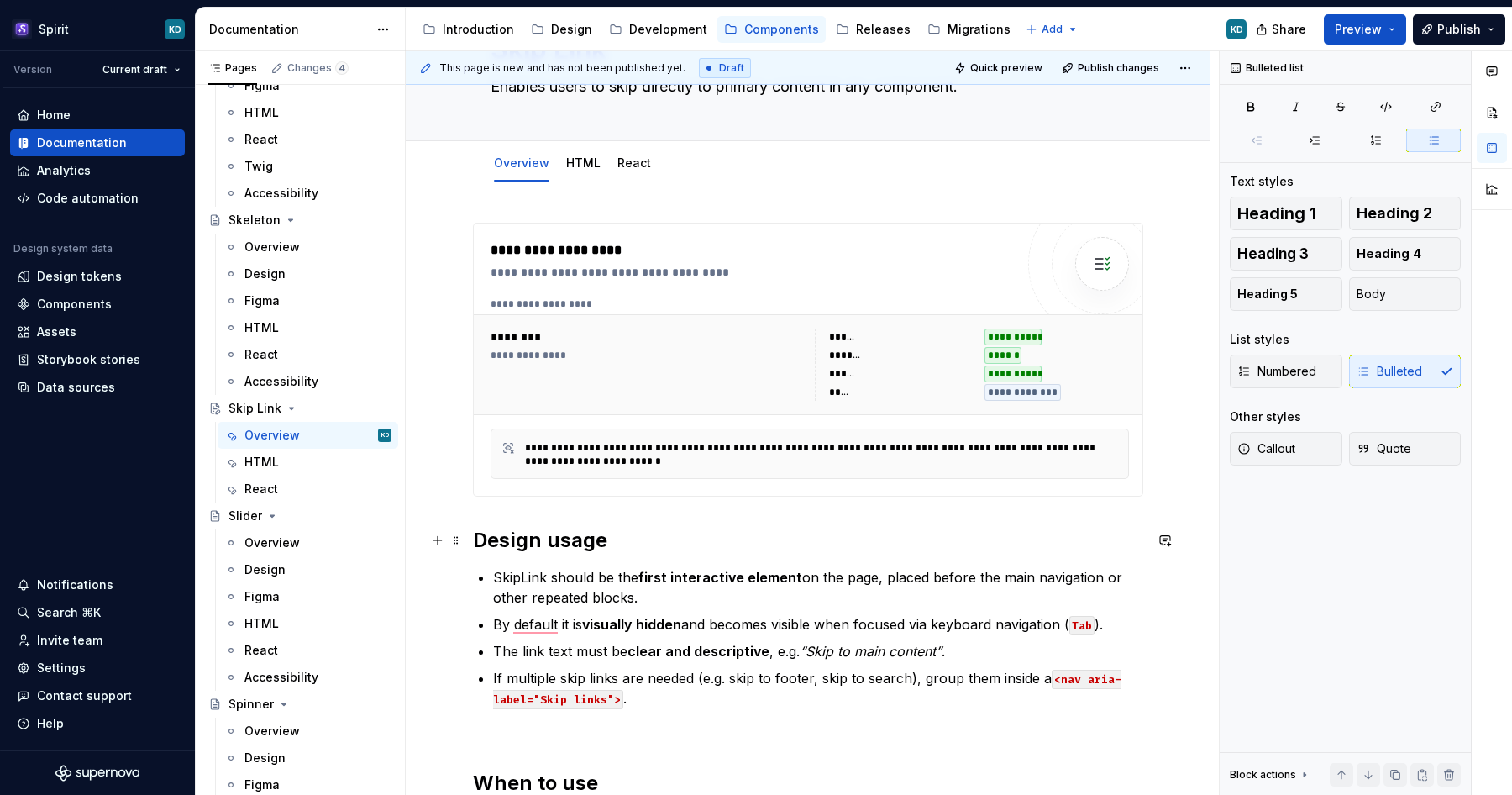
click at [580, 545] on strong "Design usage" at bounding box center [541, 540] width 135 height 25
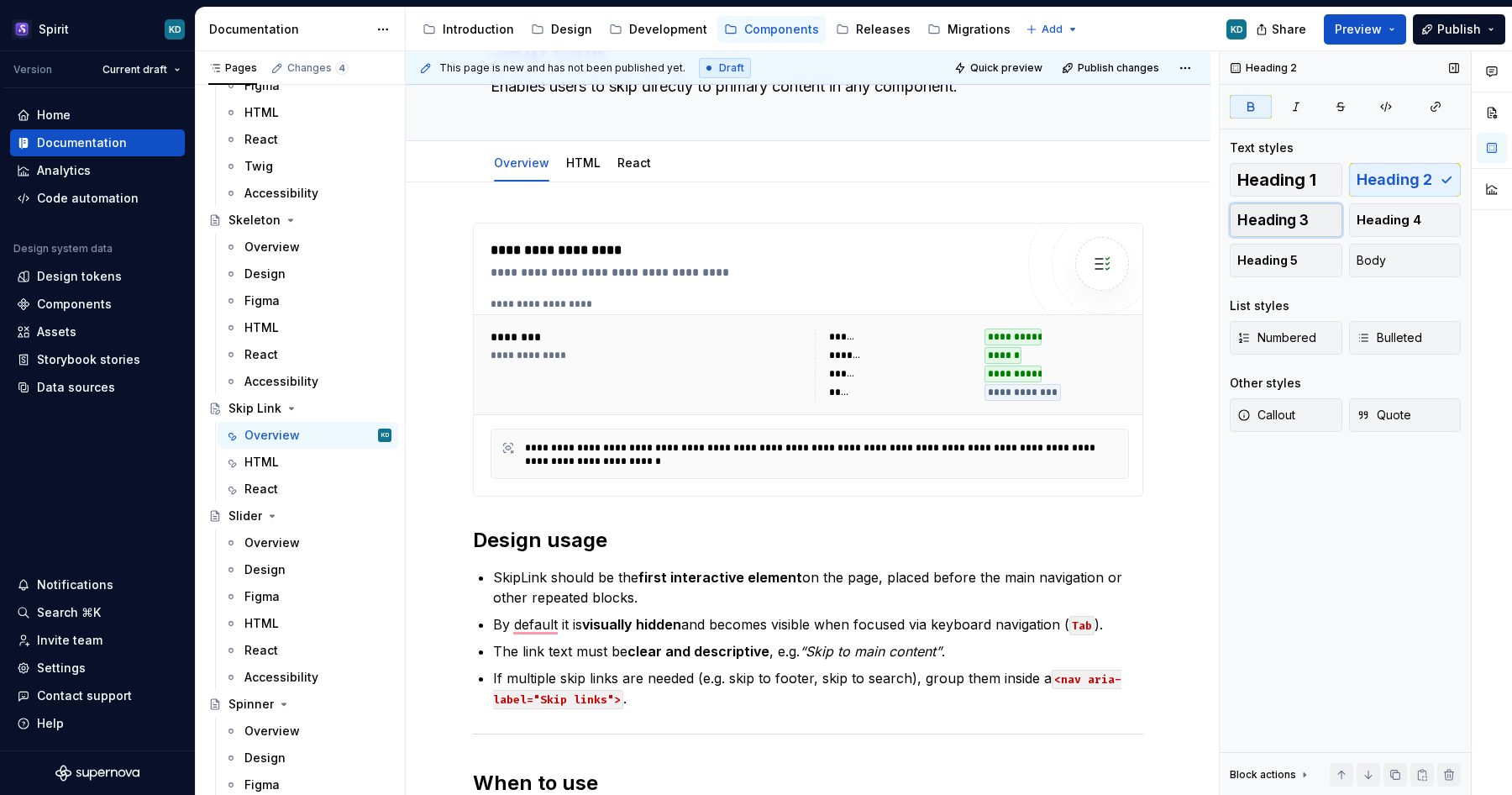
click at [1278, 222] on span "Heading 3" at bounding box center [1273, 220] width 71 height 17
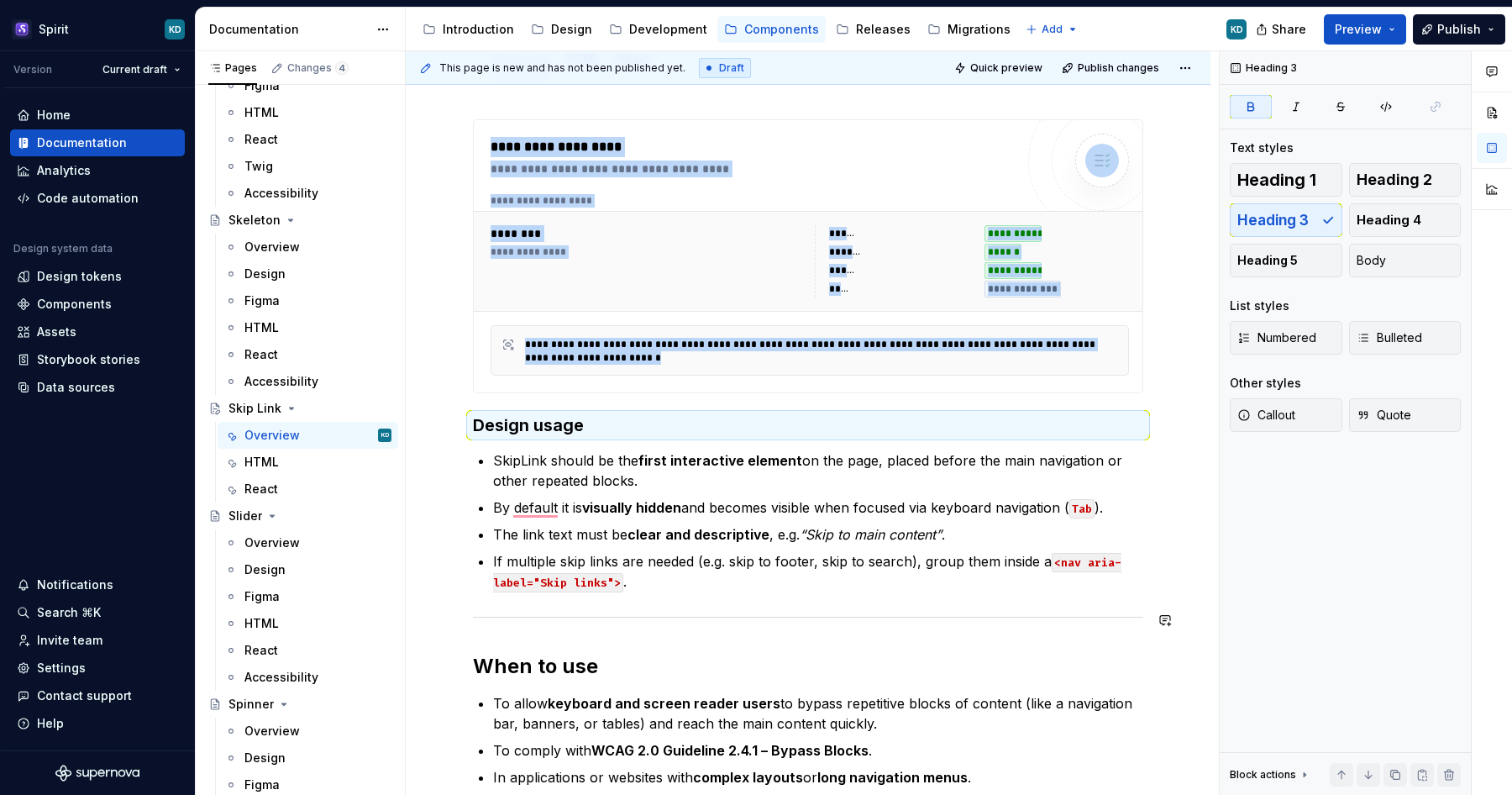
scroll to position [215, 0]
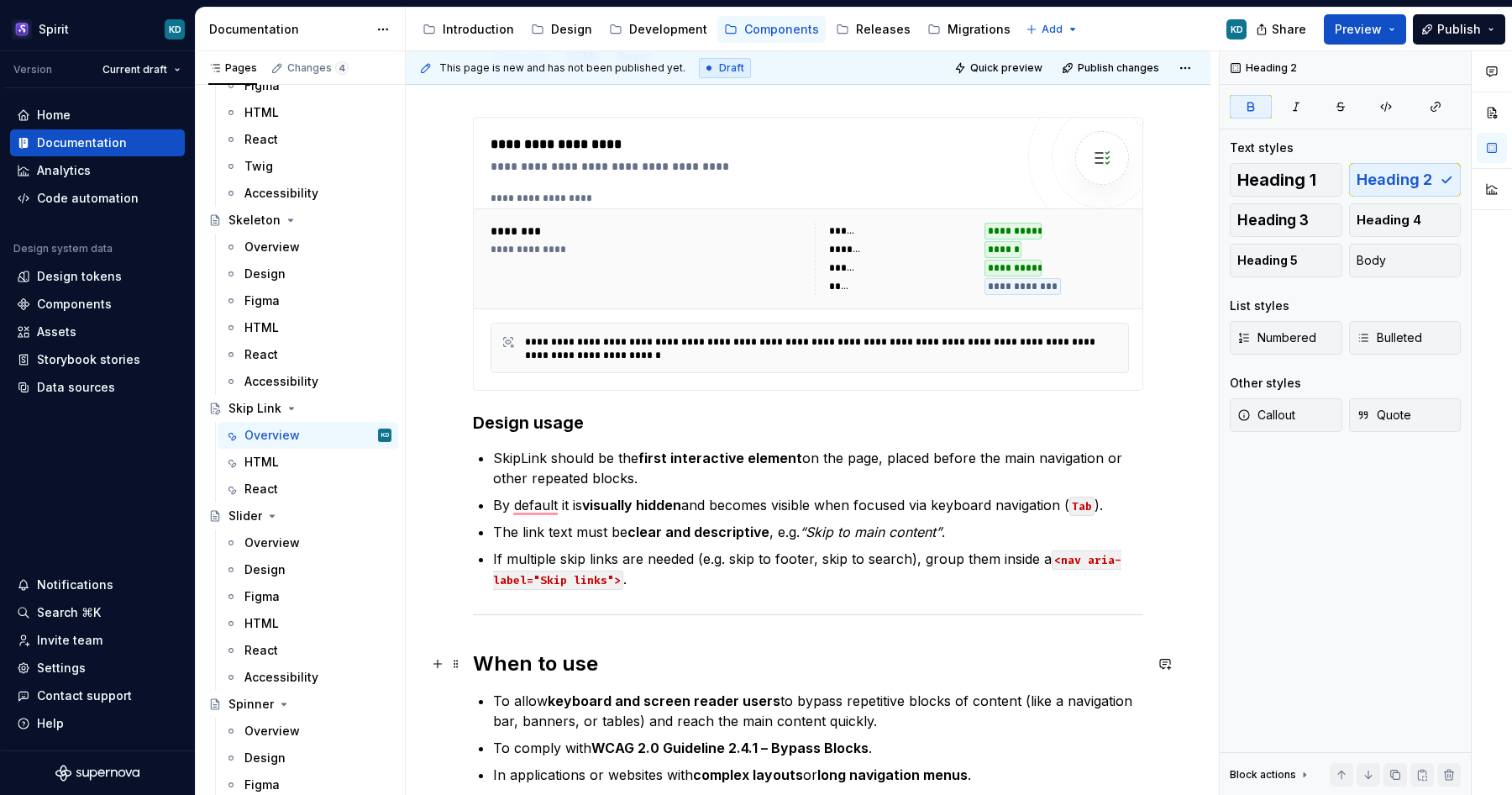
click at [547, 663] on strong "When to use" at bounding box center [536, 663] width 125 height 25
click at [1279, 226] on span "Heading 3" at bounding box center [1273, 220] width 71 height 17
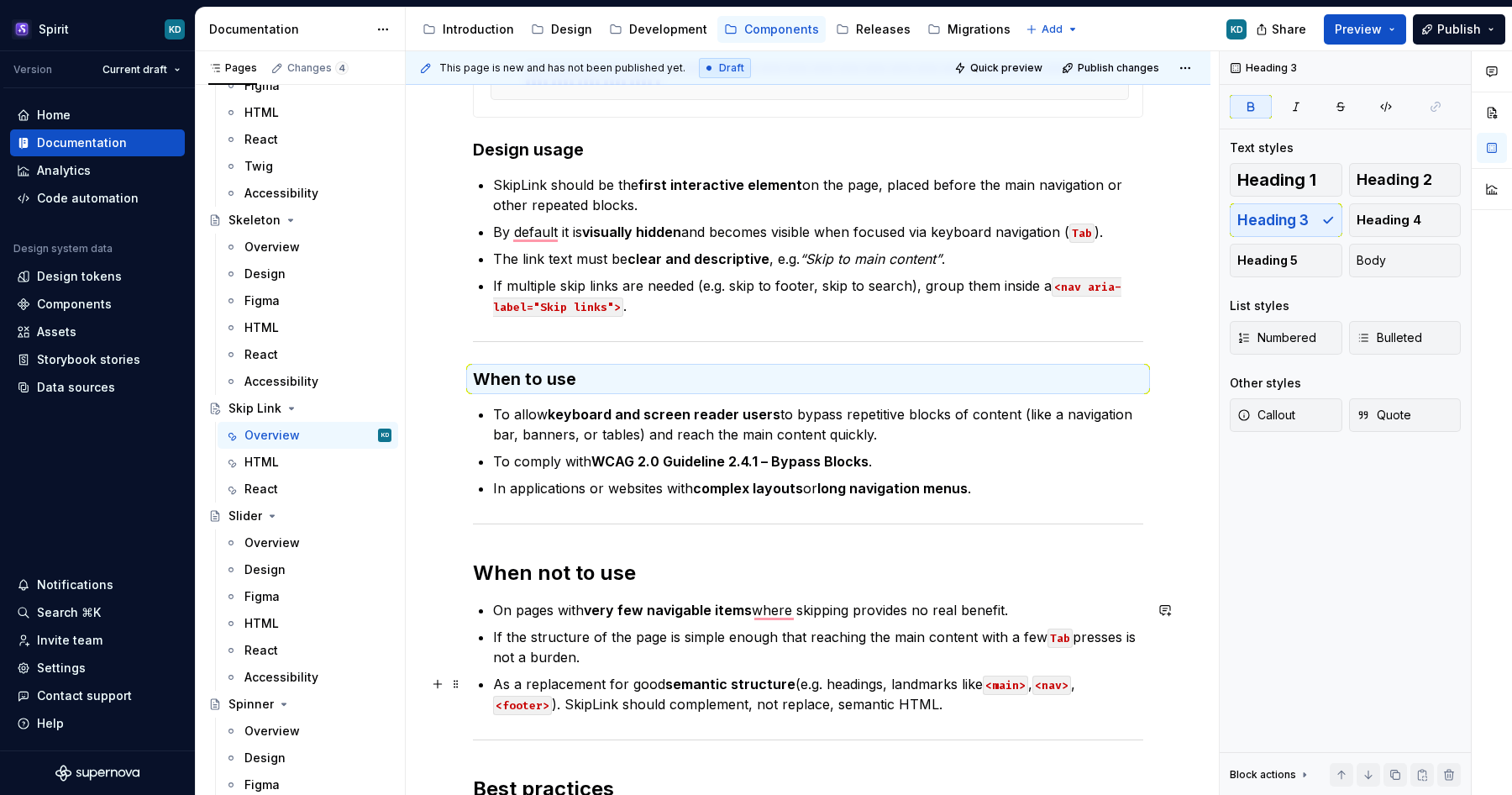
scroll to position [625, 0]
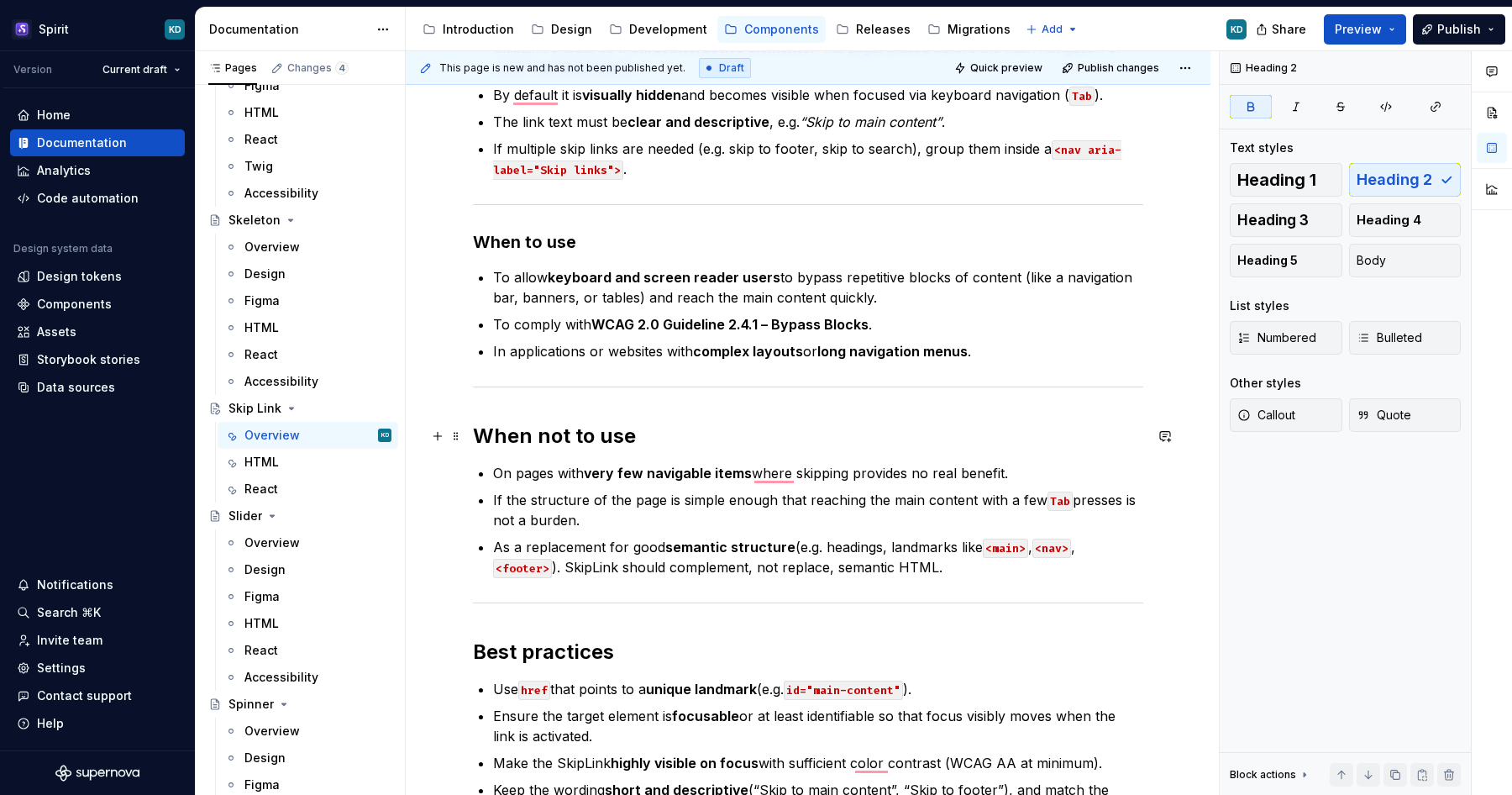
click at [601, 431] on strong "When not to use" at bounding box center [554, 436] width 163 height 25
click at [1293, 224] on span "Heading 3" at bounding box center [1273, 220] width 71 height 17
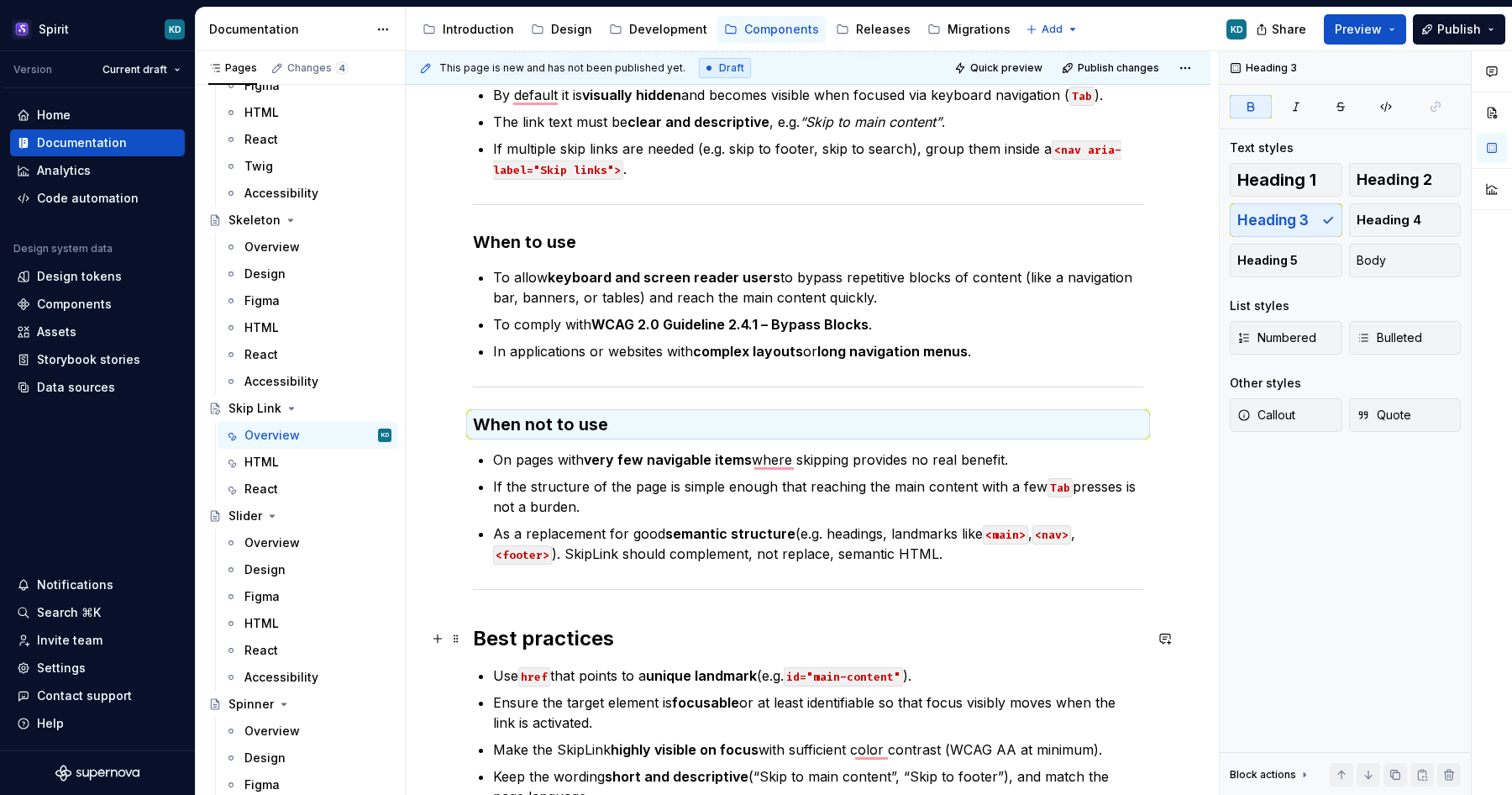
click at [538, 642] on strong "Best practices" at bounding box center [544, 638] width 142 height 25
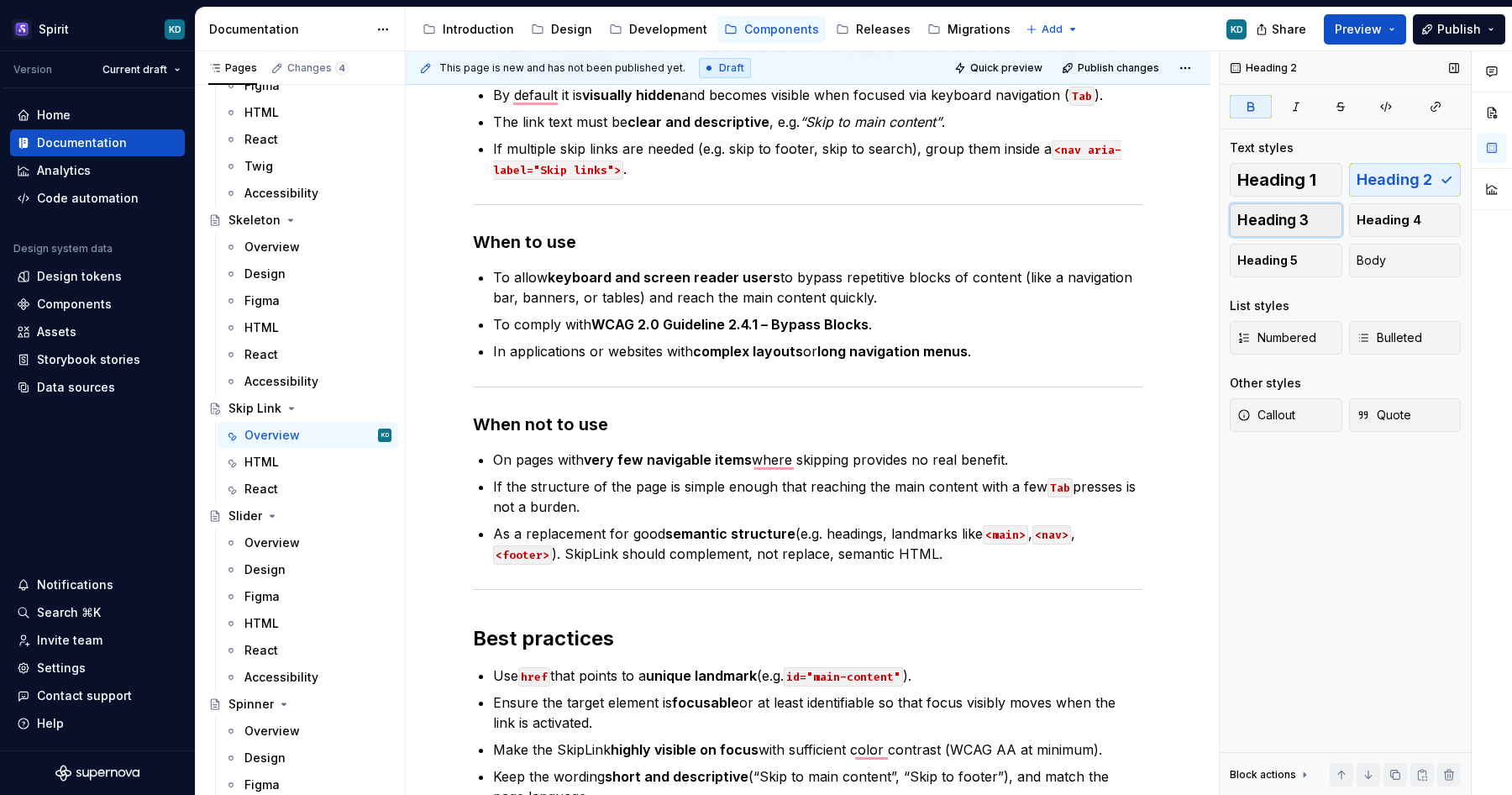
click at [1300, 212] on span "Heading 3" at bounding box center [1273, 220] width 71 height 17
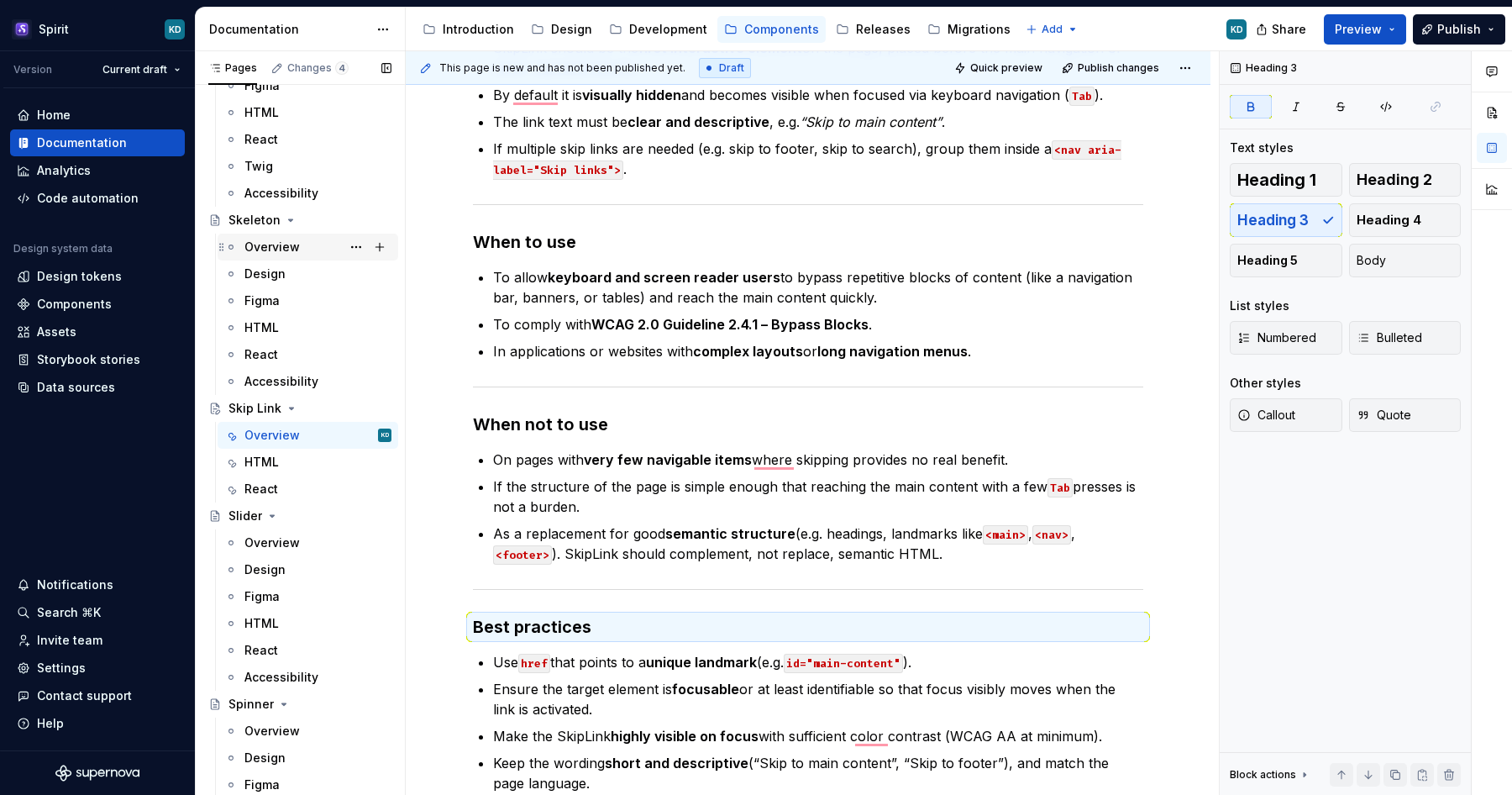
click at [284, 247] on div "Overview" at bounding box center [272, 247] width 55 height 17
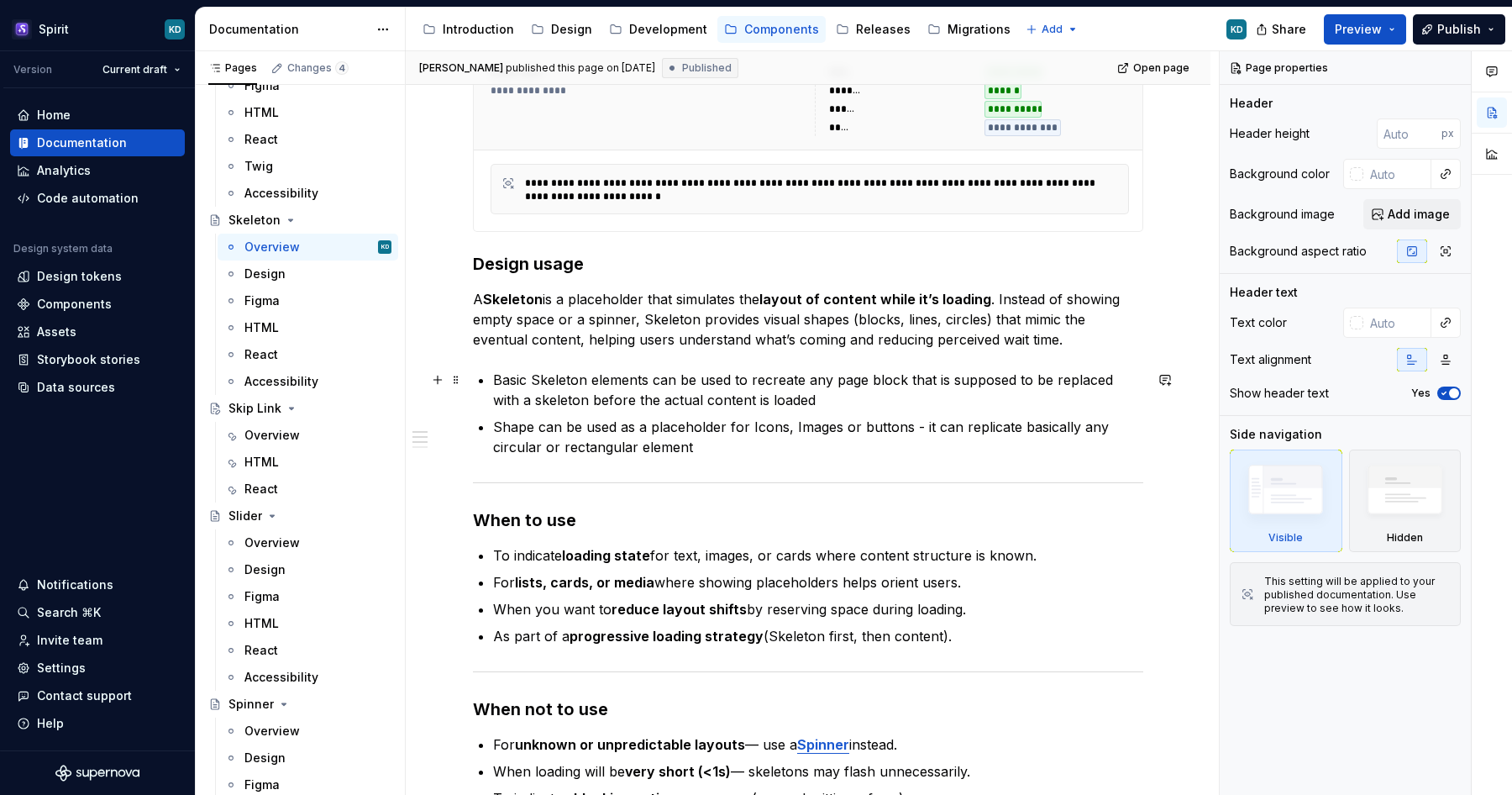
scroll to position [401, 0]
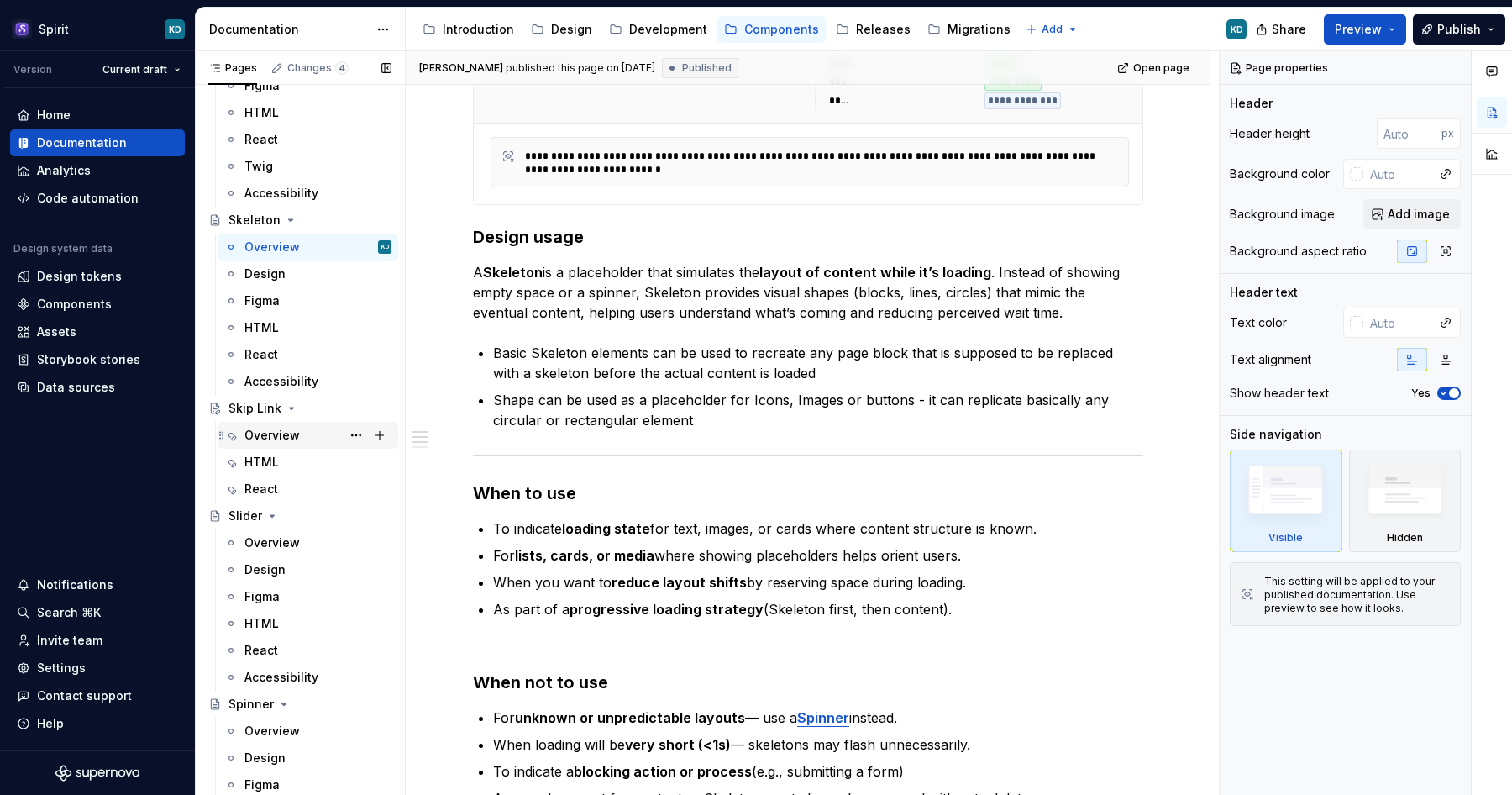
click at [288, 441] on div "Overview" at bounding box center [272, 435] width 55 height 17
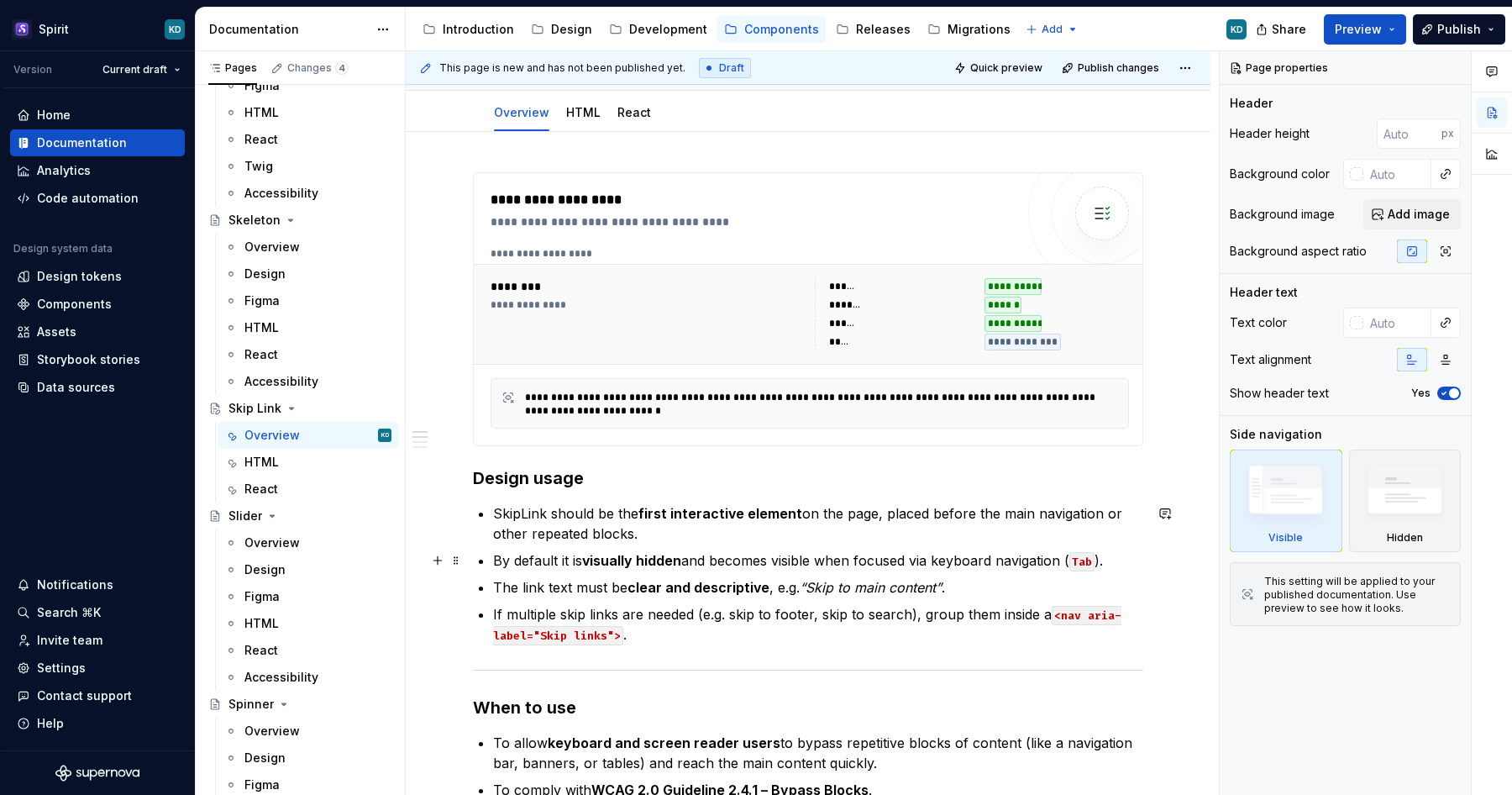
scroll to position [305, 0]
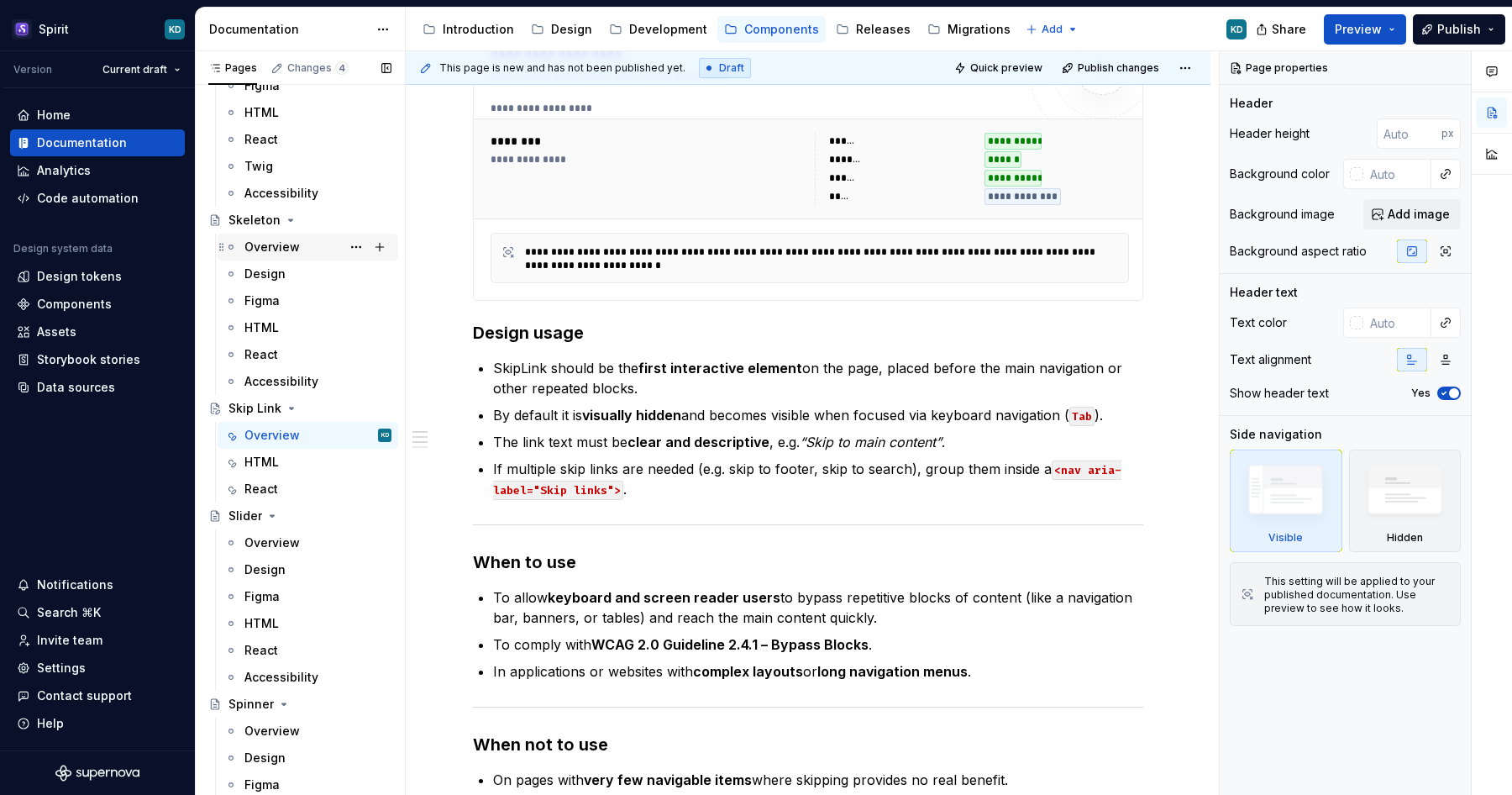
click at [303, 243] on div "Overview" at bounding box center [318, 248] width 147 height 24
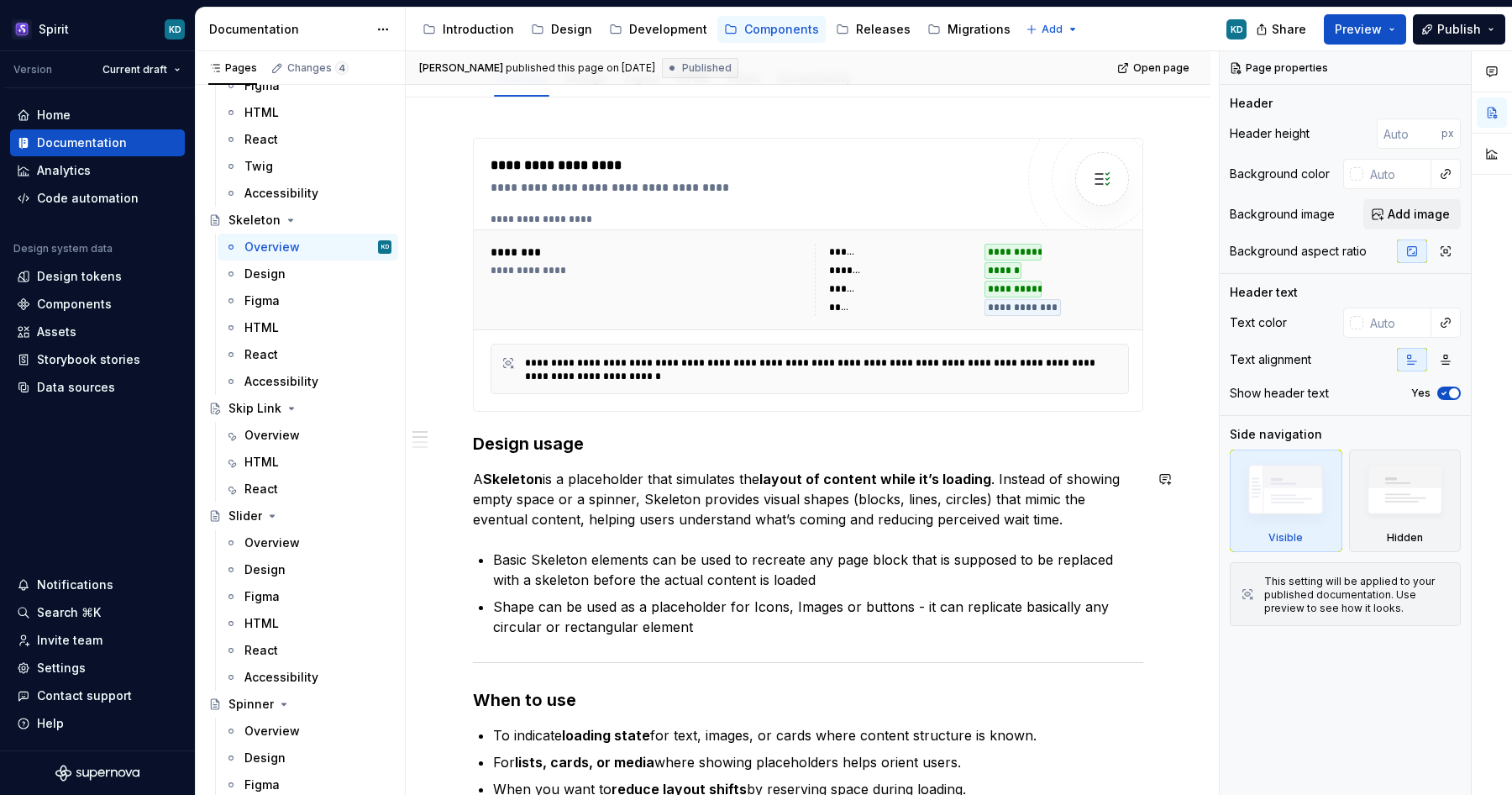
scroll to position [250, 0]
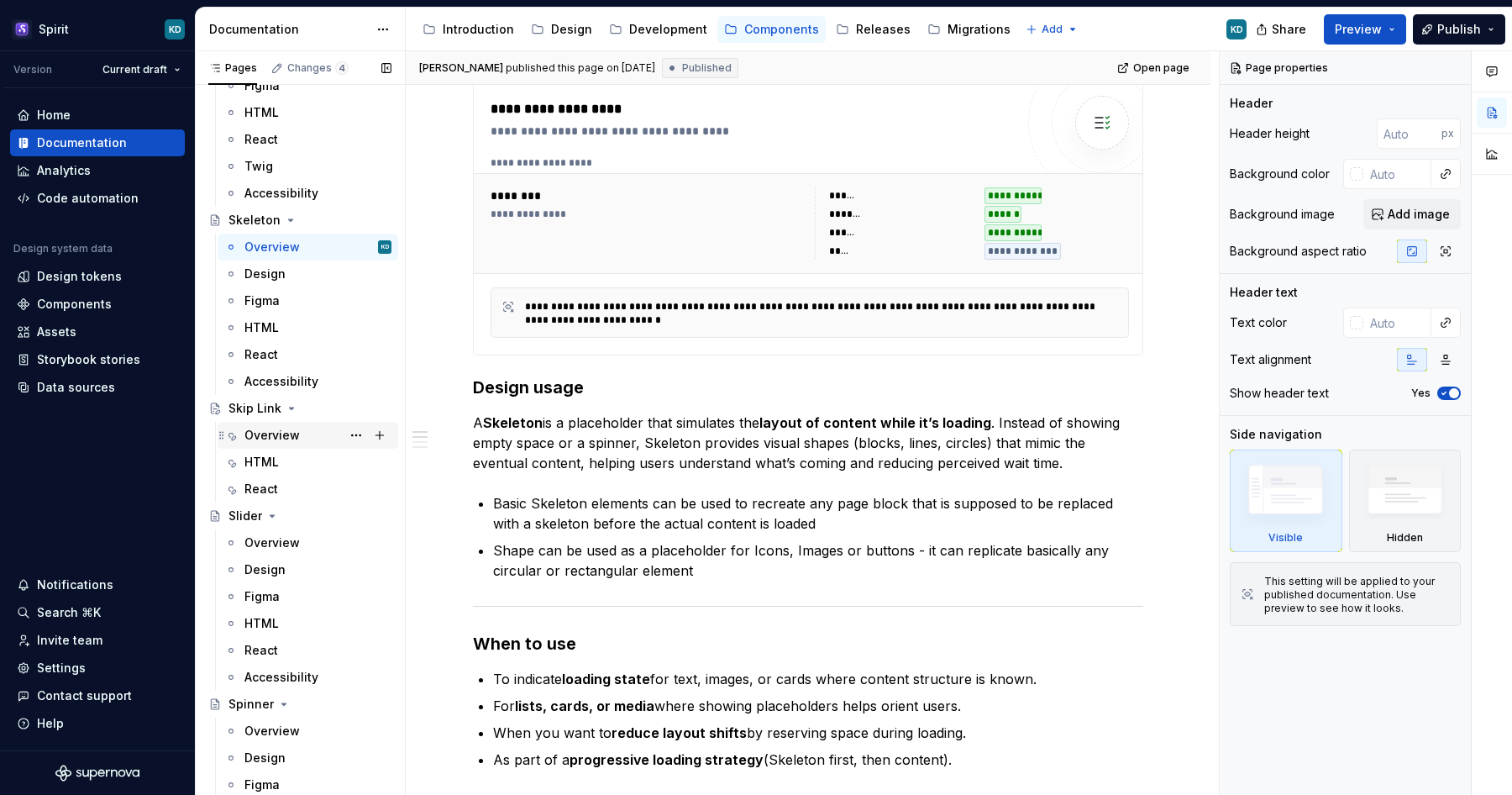
click at [291, 441] on div "Overview" at bounding box center [272, 435] width 55 height 17
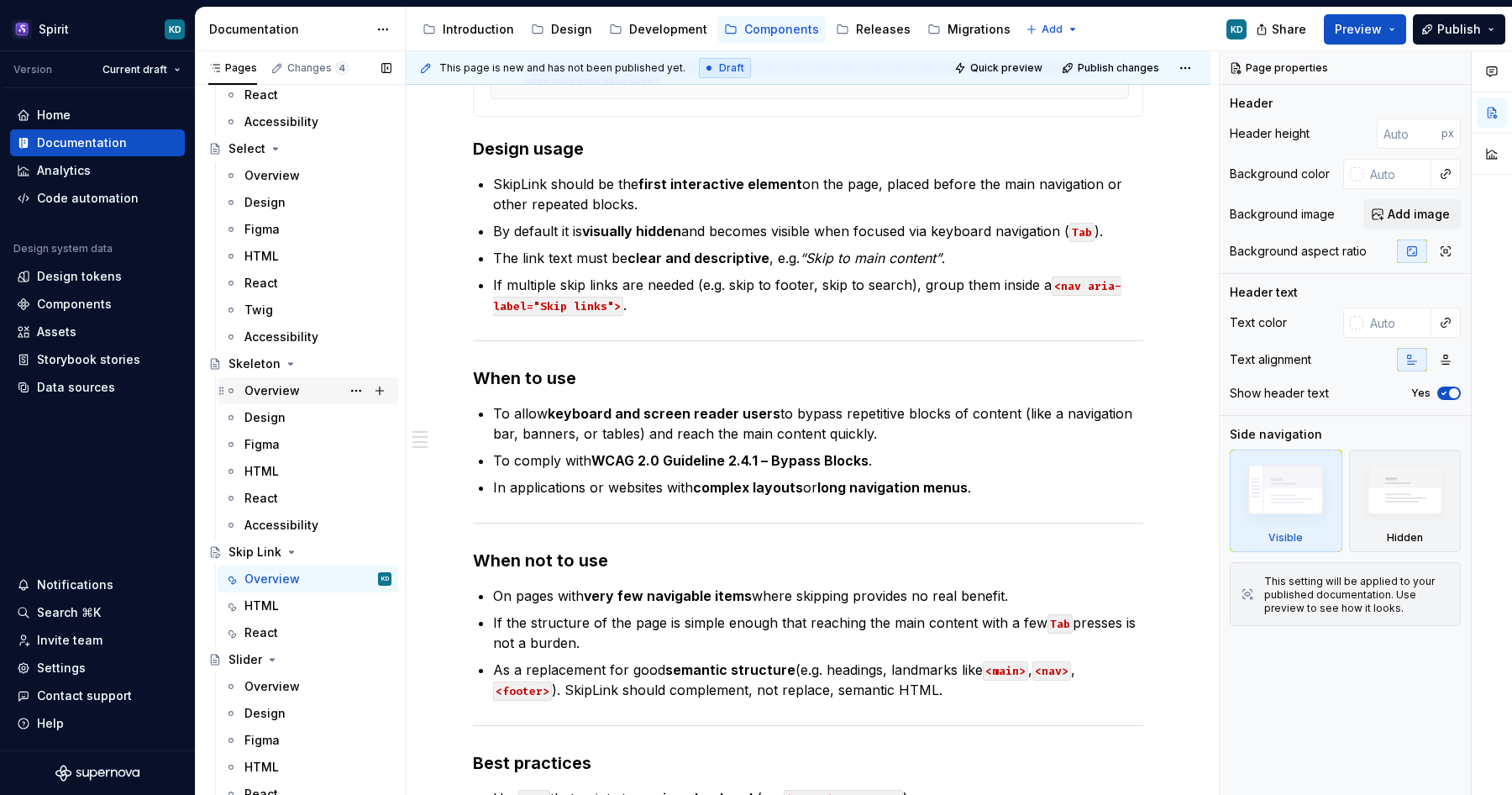
scroll to position [7404, 0]
click at [307, 179] on div "Overview" at bounding box center [318, 177] width 147 height 24
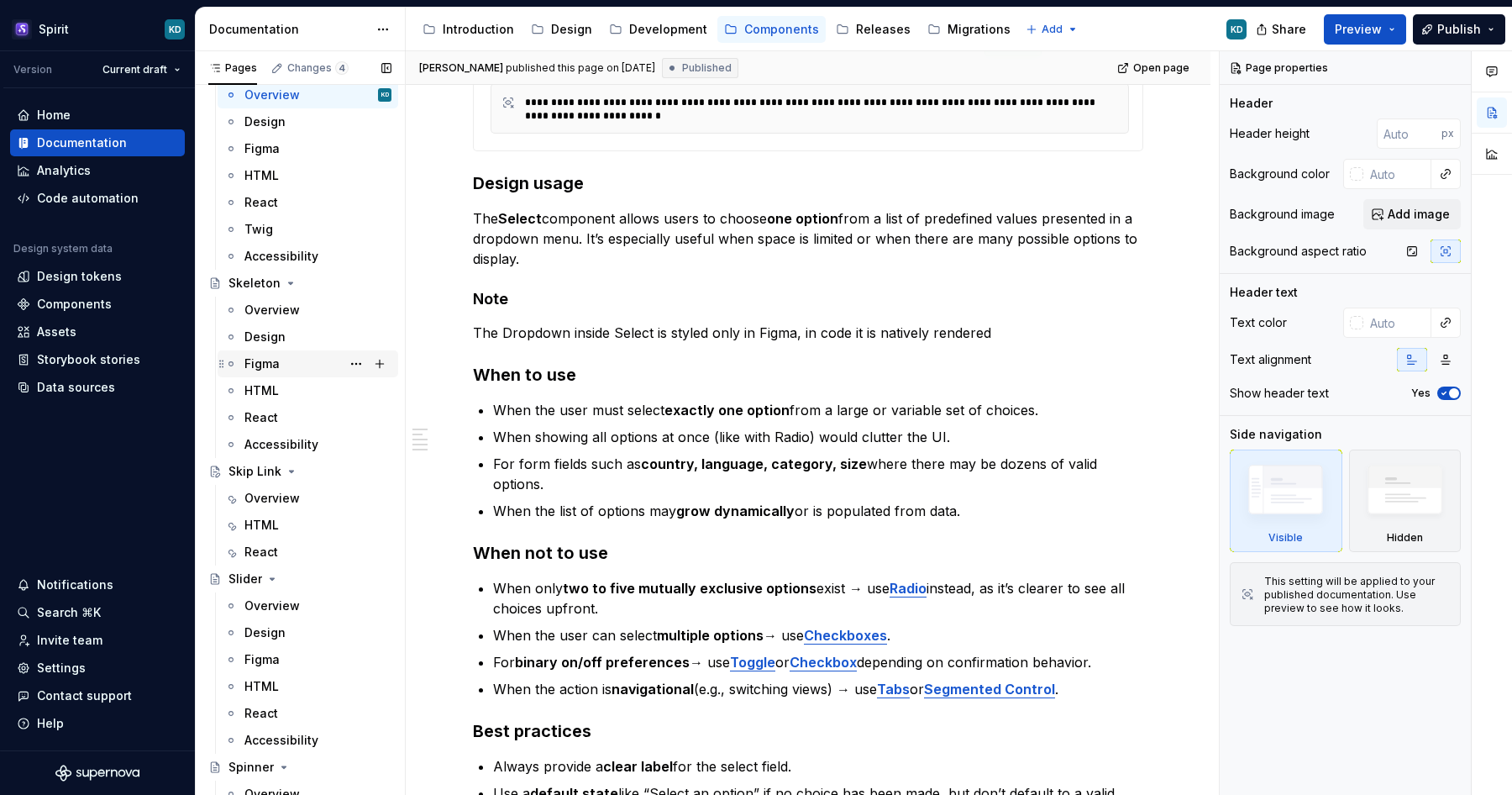
scroll to position [7557, 0]
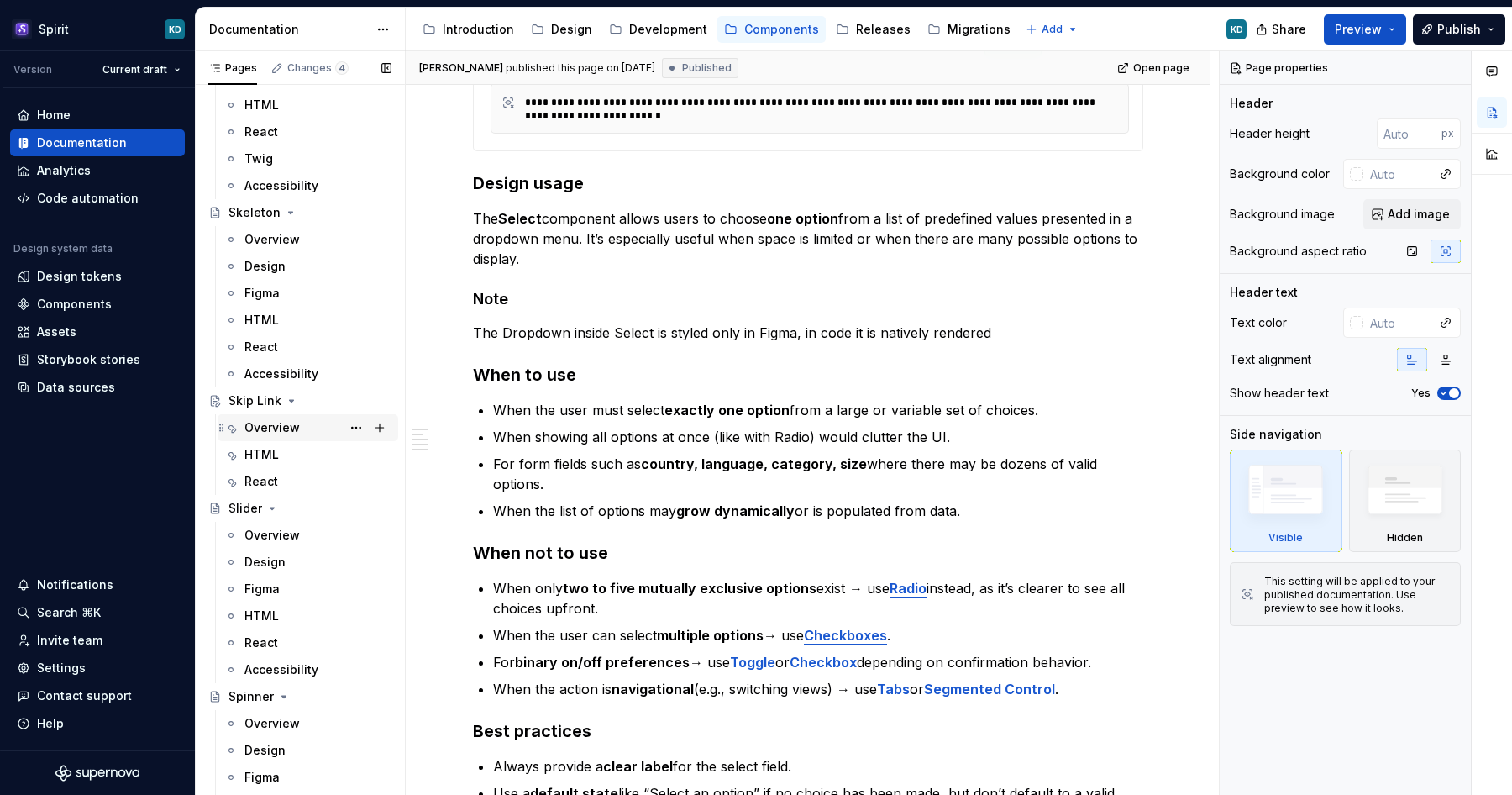
click at [292, 430] on div "Overview" at bounding box center [272, 427] width 55 height 17
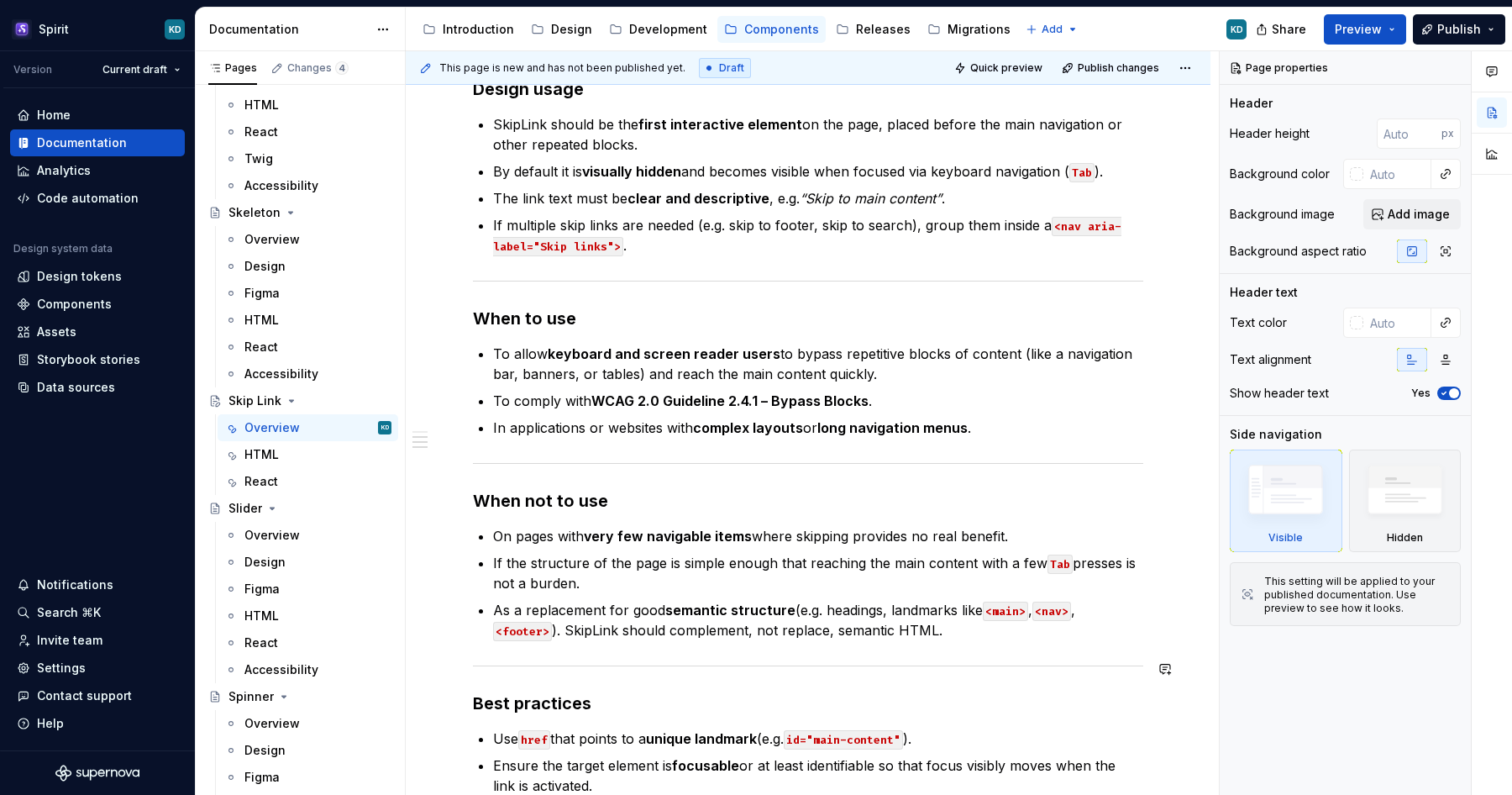
scroll to position [544, 0]
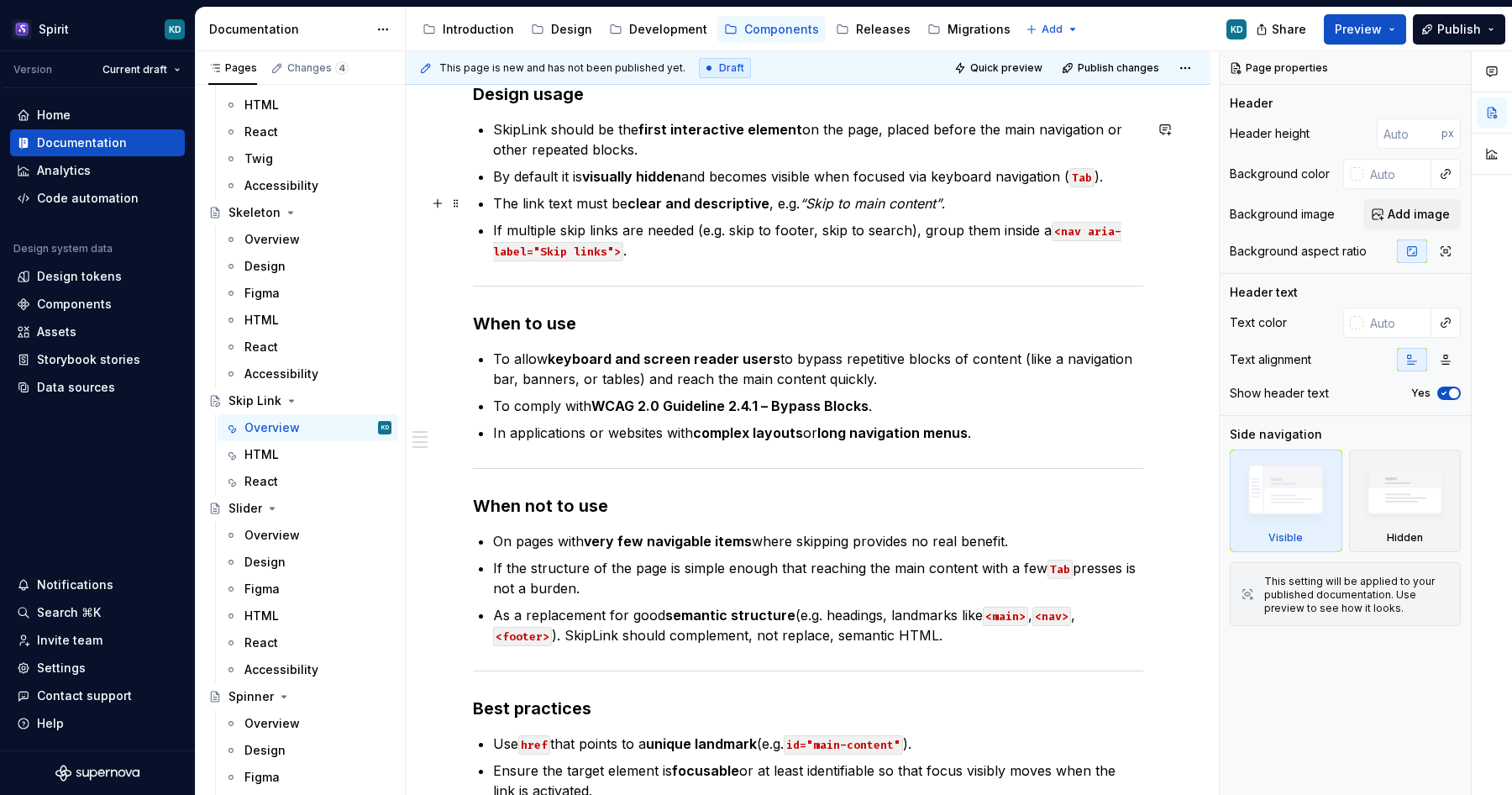
click at [685, 200] on strong "clear and descriptive" at bounding box center [698, 203] width 142 height 17
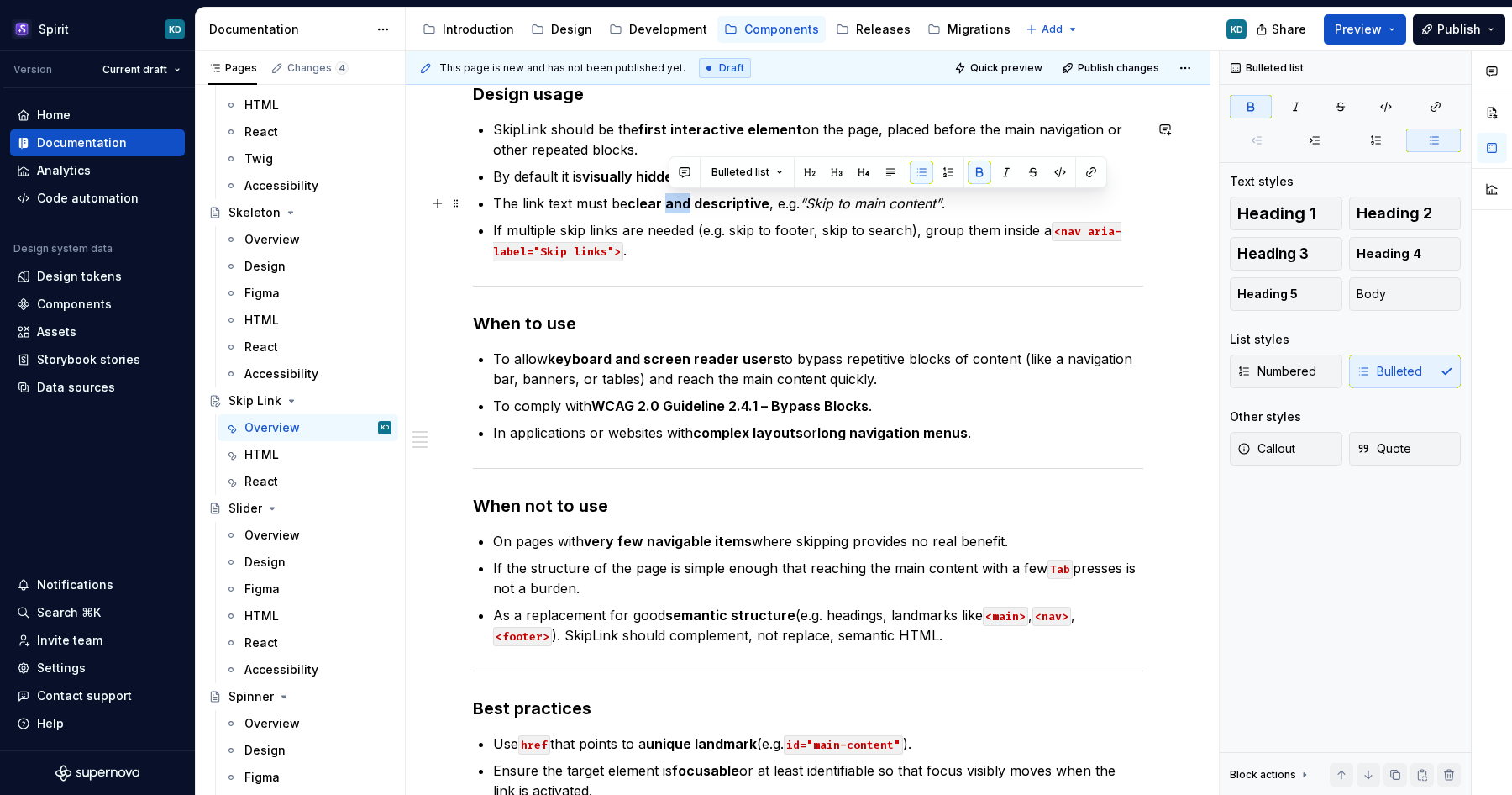
click at [685, 200] on strong "clear and descriptive" at bounding box center [698, 203] width 142 height 17
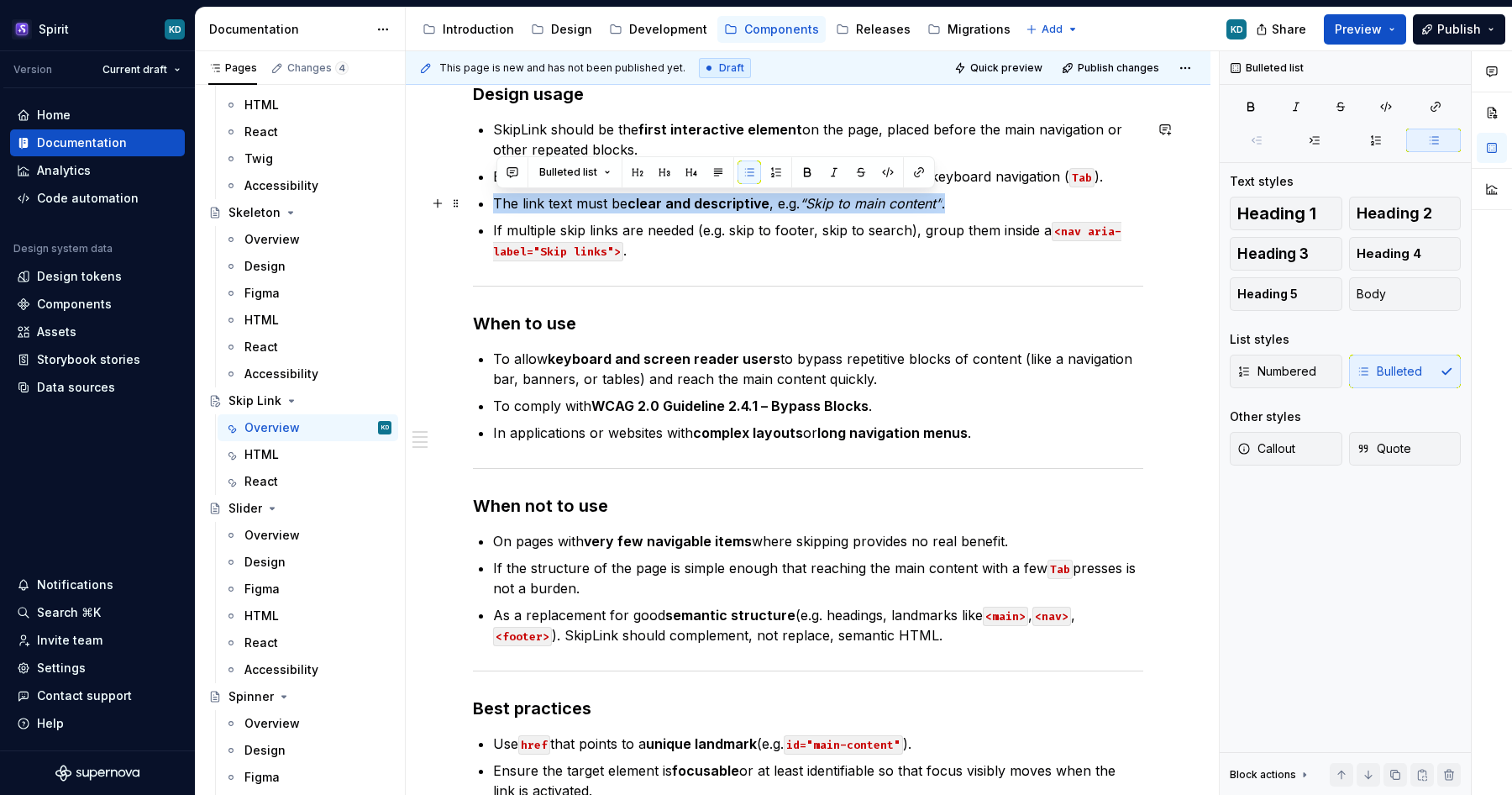
click at [685, 200] on strong "clear and descriptive" at bounding box center [698, 203] width 142 height 17
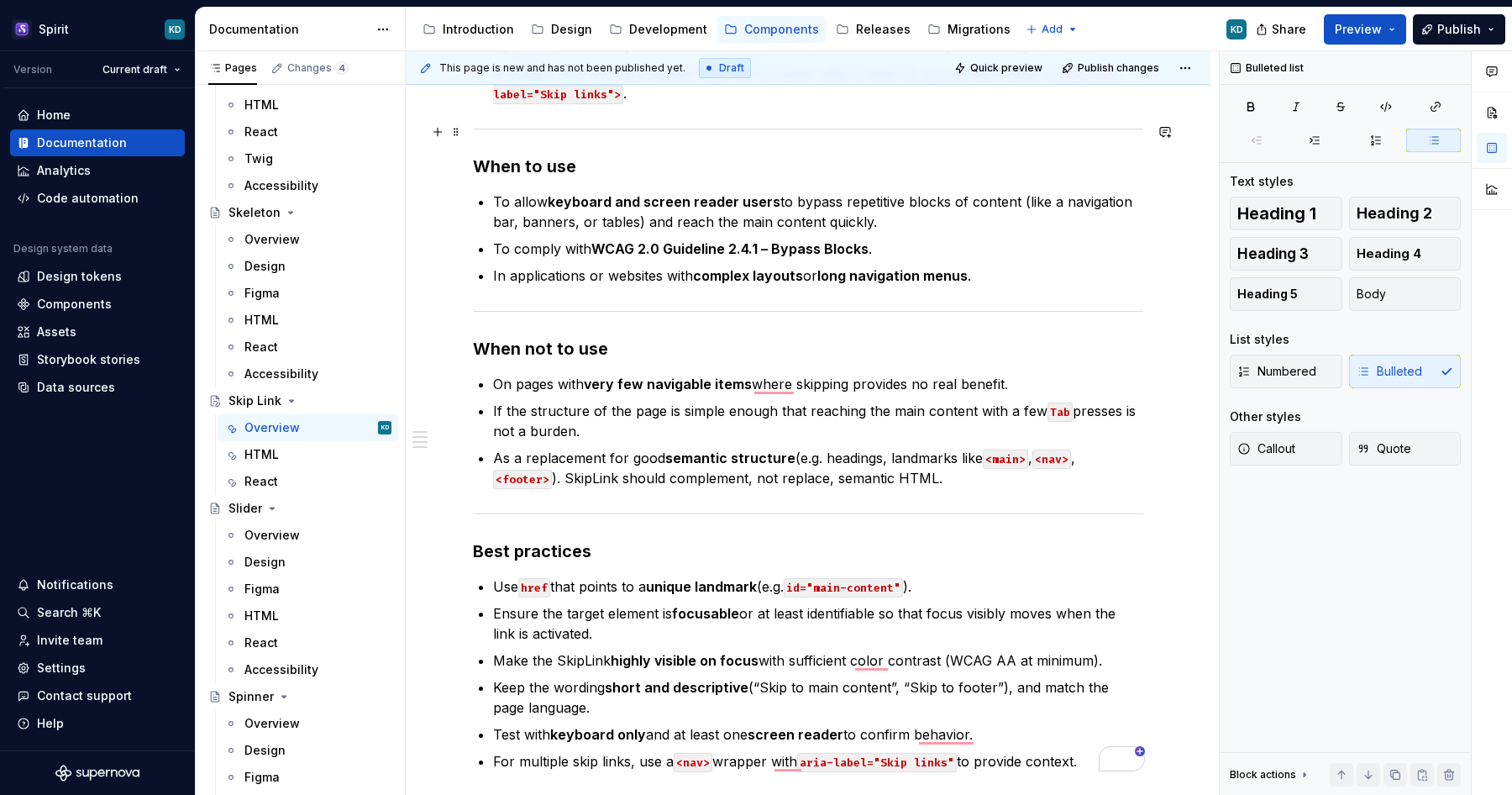
scroll to position [690, 0]
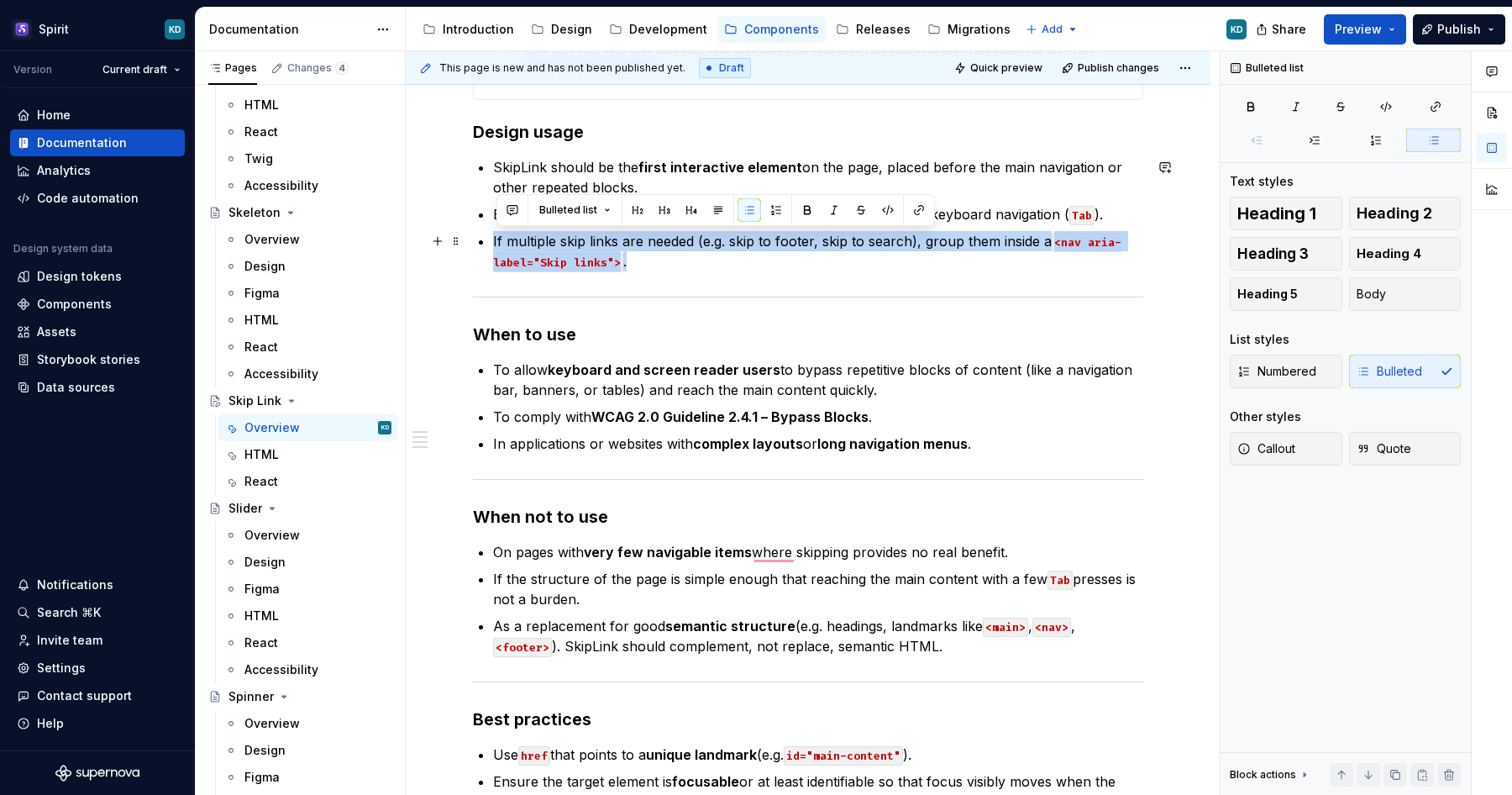
drag, startPoint x: 646, startPoint y: 263, endPoint x: 482, endPoint y: 246, distance: 164.9
click at [482, 246] on div "**********" at bounding box center [808, 382] width 670 height 1113
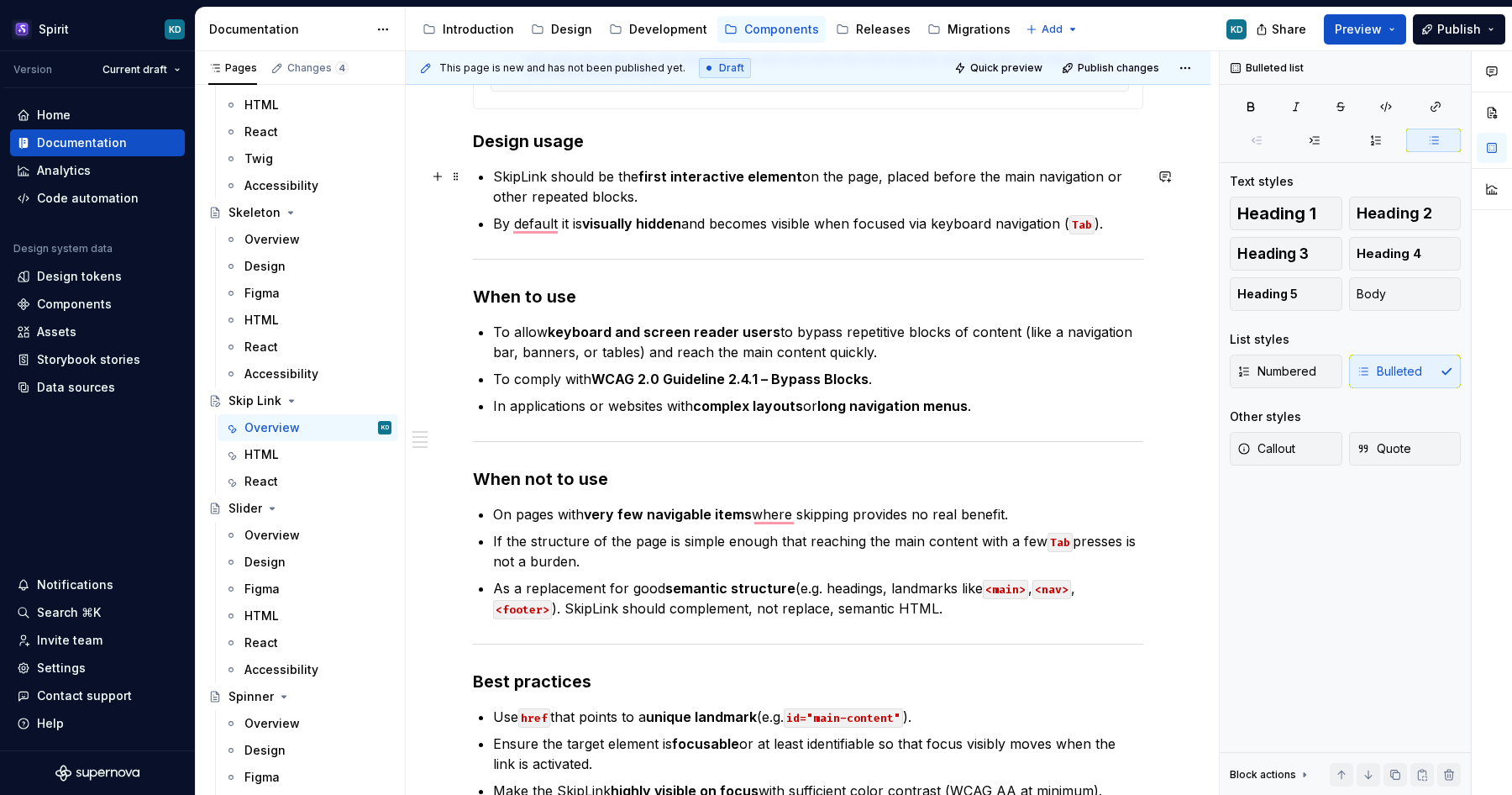
type textarea "*"
click at [498, 175] on p "SkipLink should be the first interactive element on the page, placed before the…" at bounding box center [818, 186] width 651 height 41
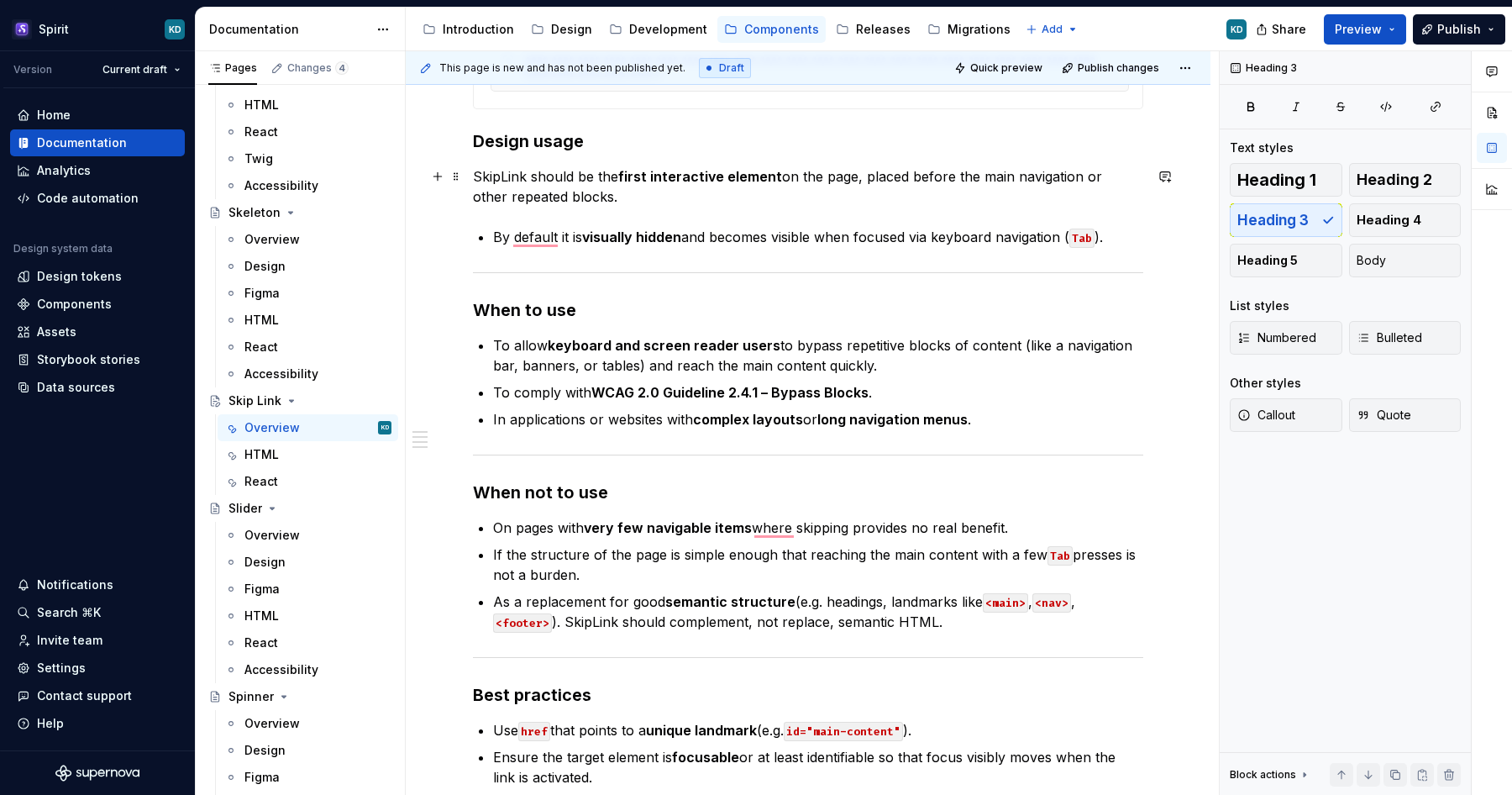
click at [624, 194] on p "SkipLink should be the first interactive element on the page, placed before the…" at bounding box center [808, 186] width 670 height 41
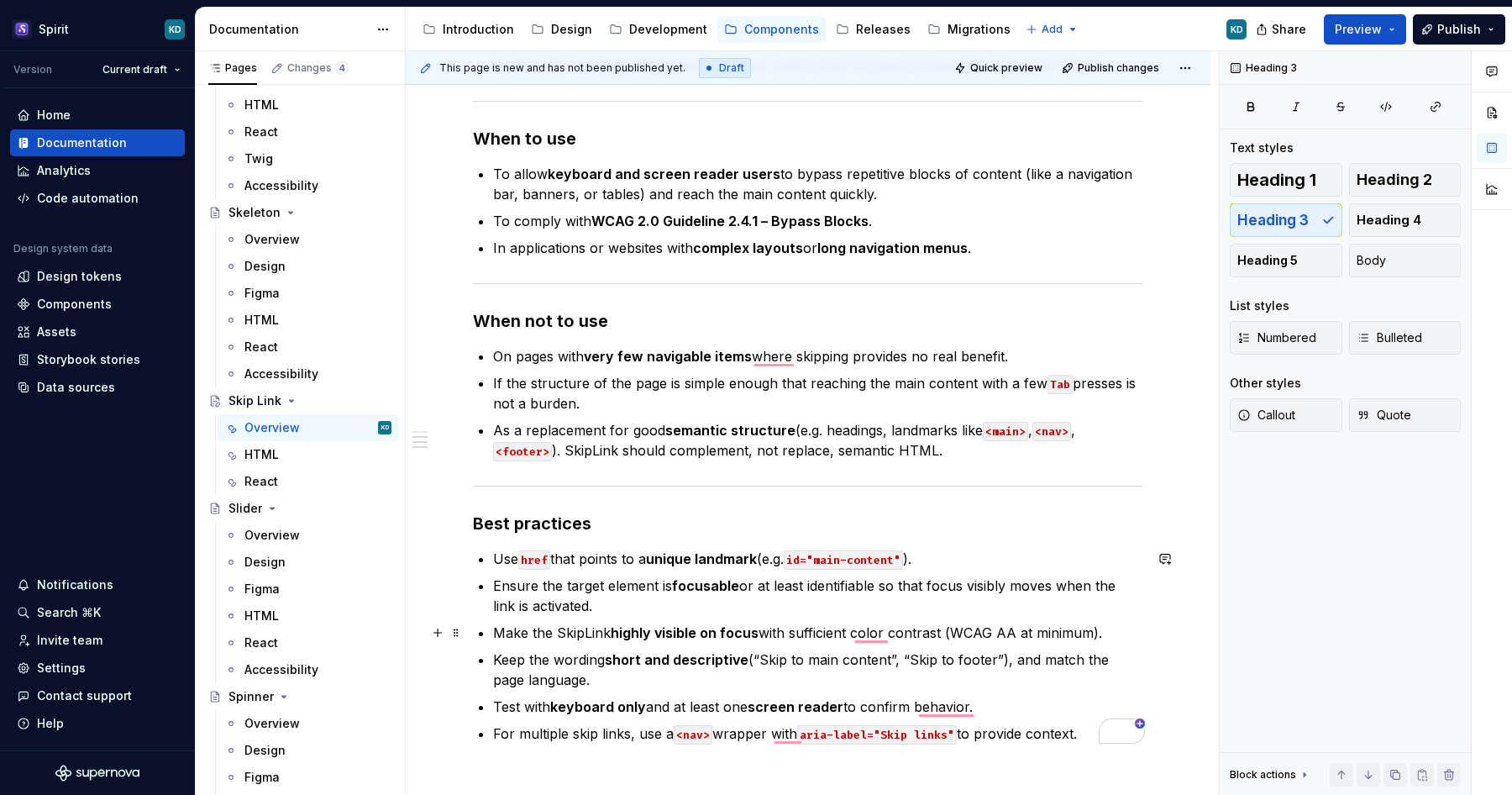
click at [690, 627] on strong "highly visible on focus" at bounding box center [684, 632] width 148 height 17
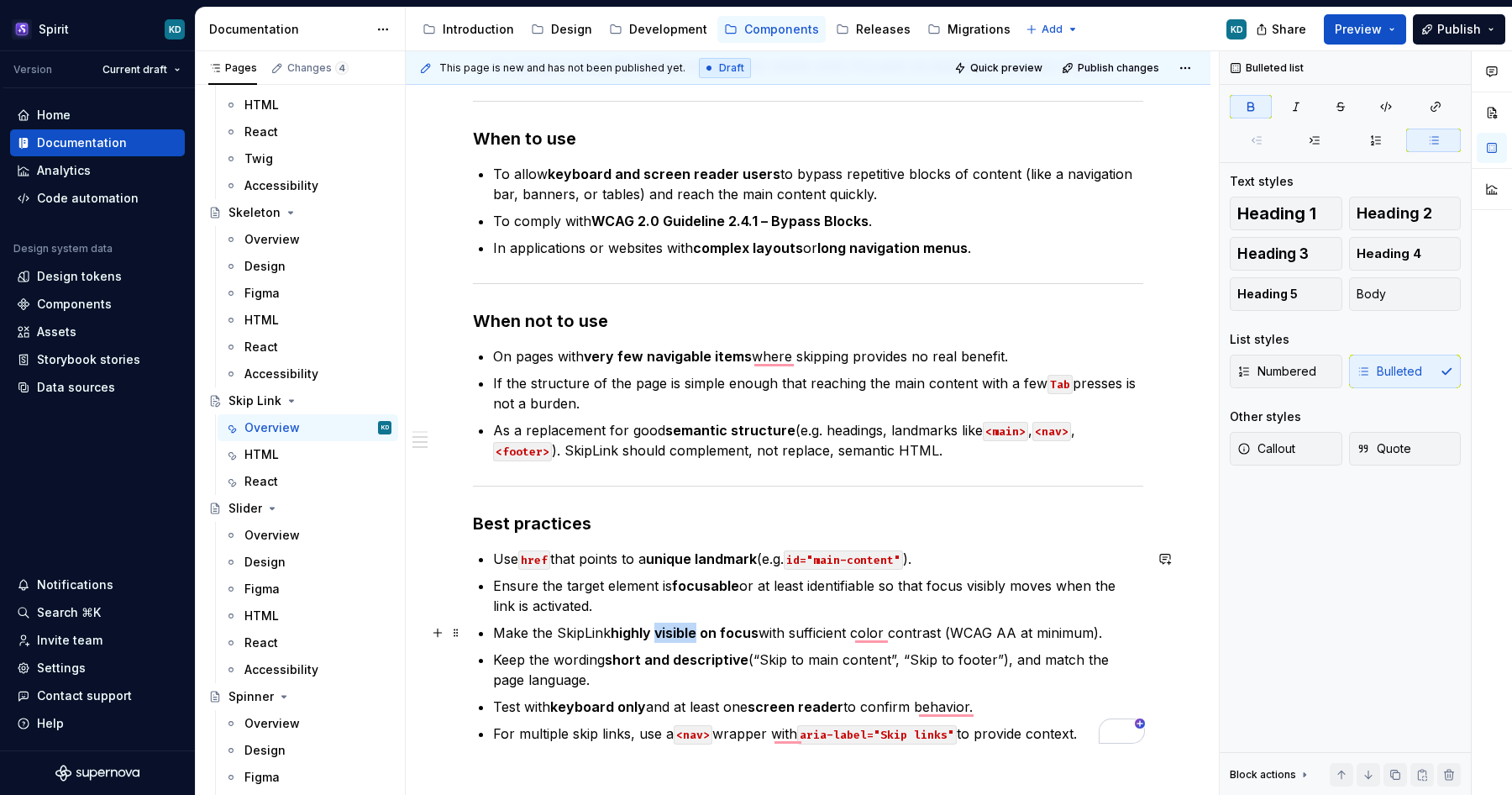
click at [690, 627] on strong "highly visible on focus" at bounding box center [684, 632] width 148 height 17
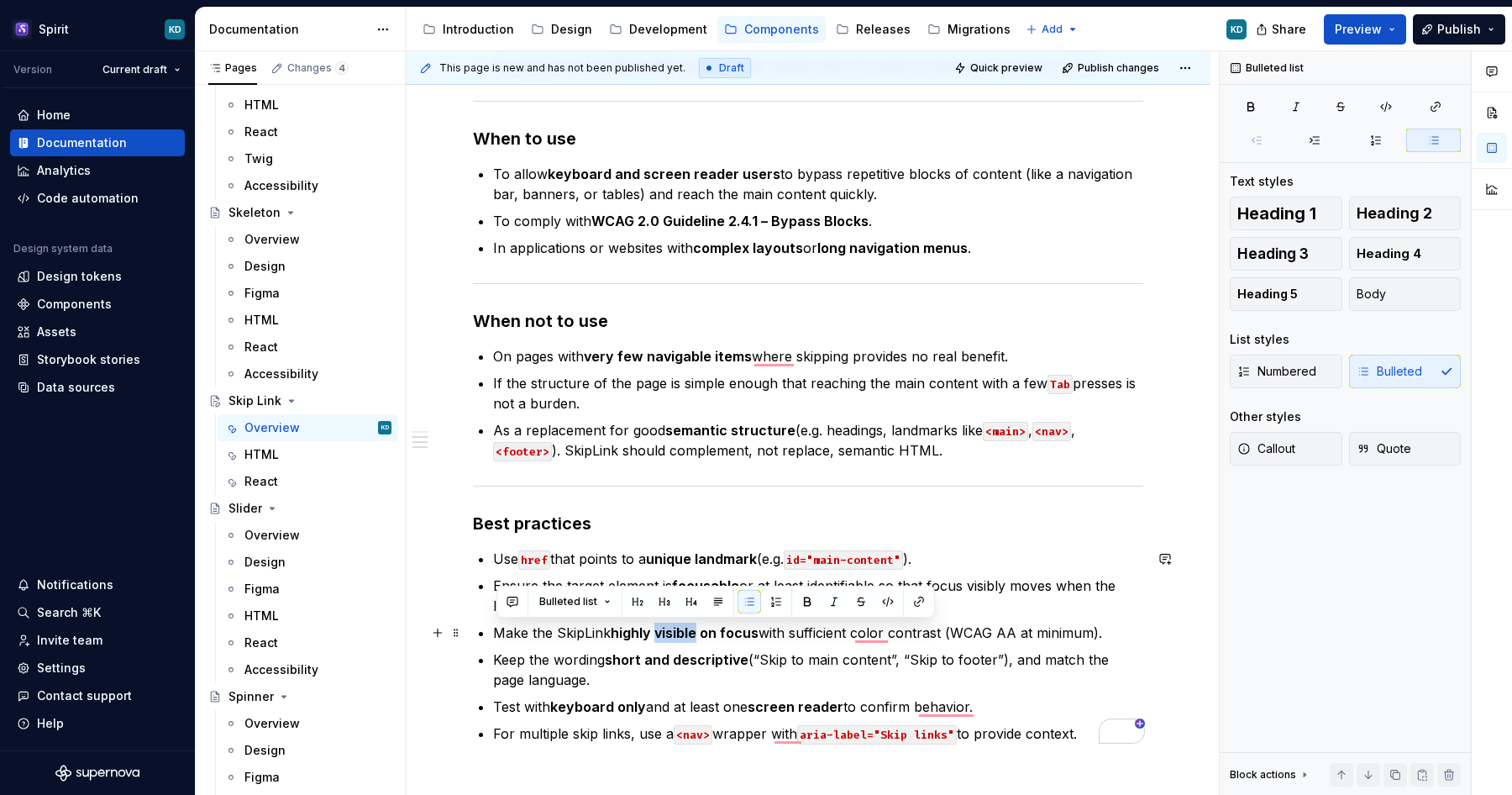
click at [690, 627] on strong "highly visible on focus" at bounding box center [684, 632] width 148 height 17
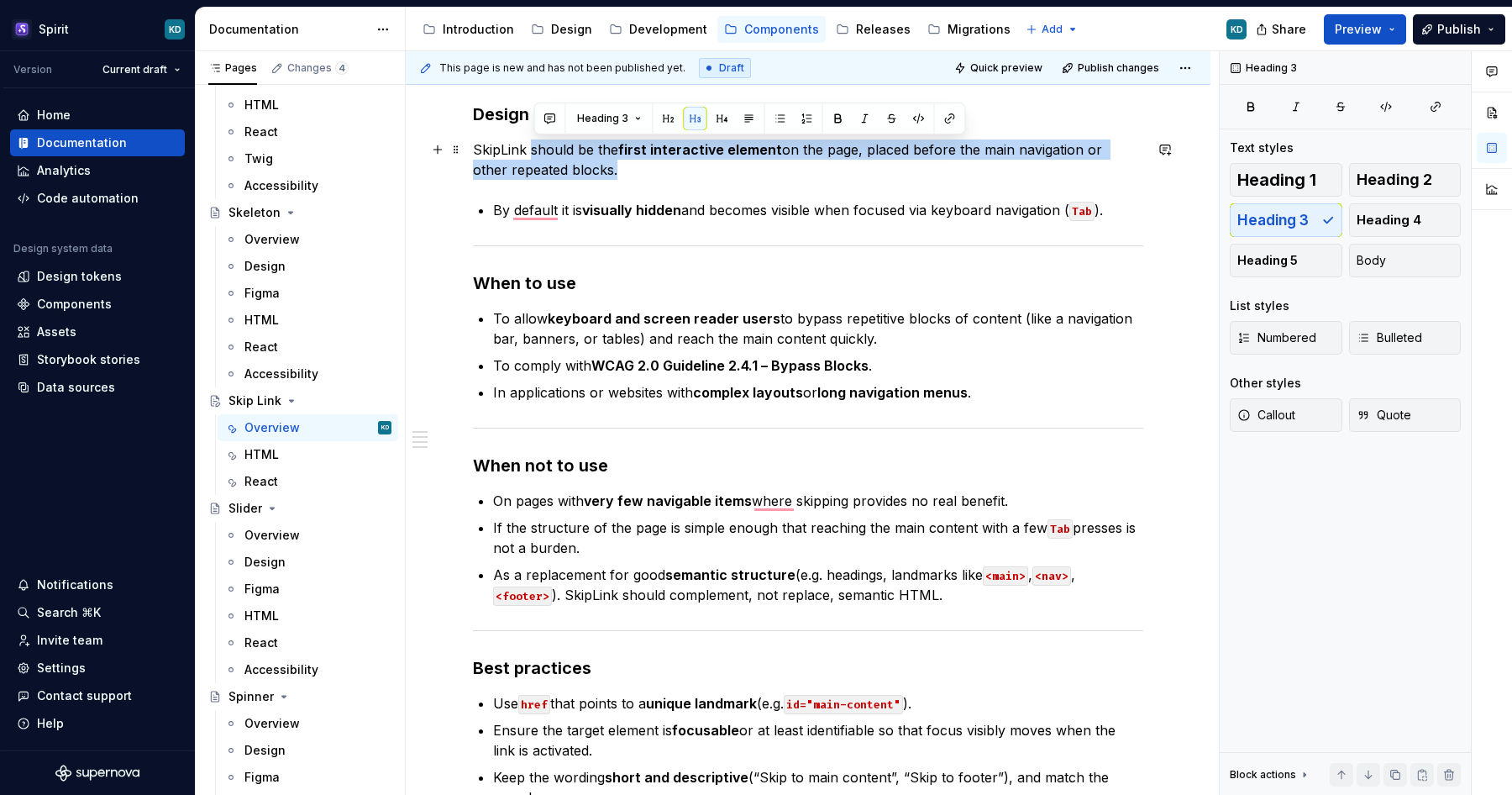
drag, startPoint x: 535, startPoint y: 150, endPoint x: 577, endPoint y: 166, distance: 44.9
click at [577, 166] on p "SkipLink should be the first interactive element on the page, placed before the…" at bounding box center [808, 159] width 670 height 41
copy p "should be the first interactive element on the page, placed before the main nav…"
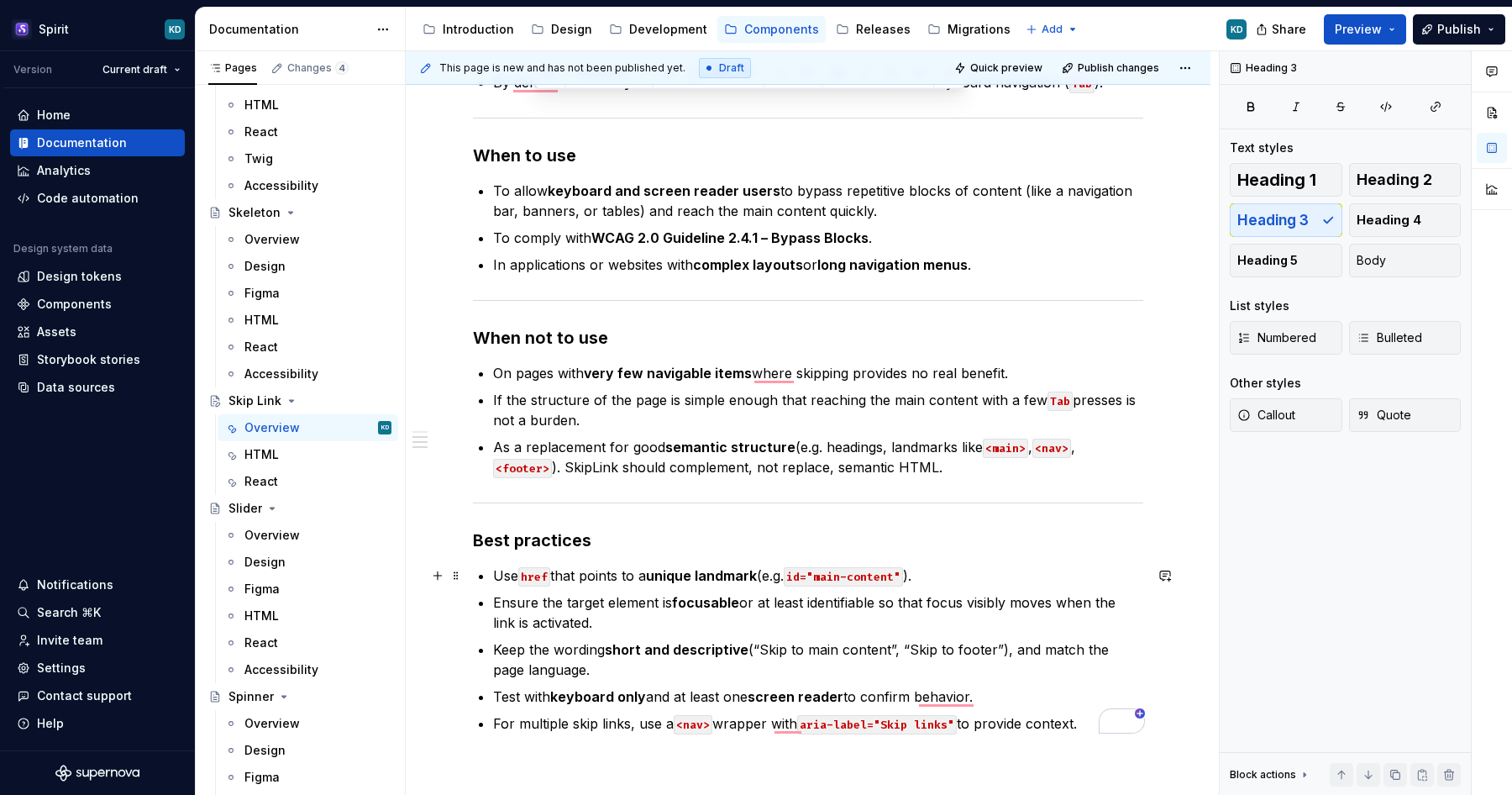
click at [497, 579] on p "Use href that points to a unique landmark (e.g. id="main-content" )." at bounding box center [818, 575] width 651 height 20
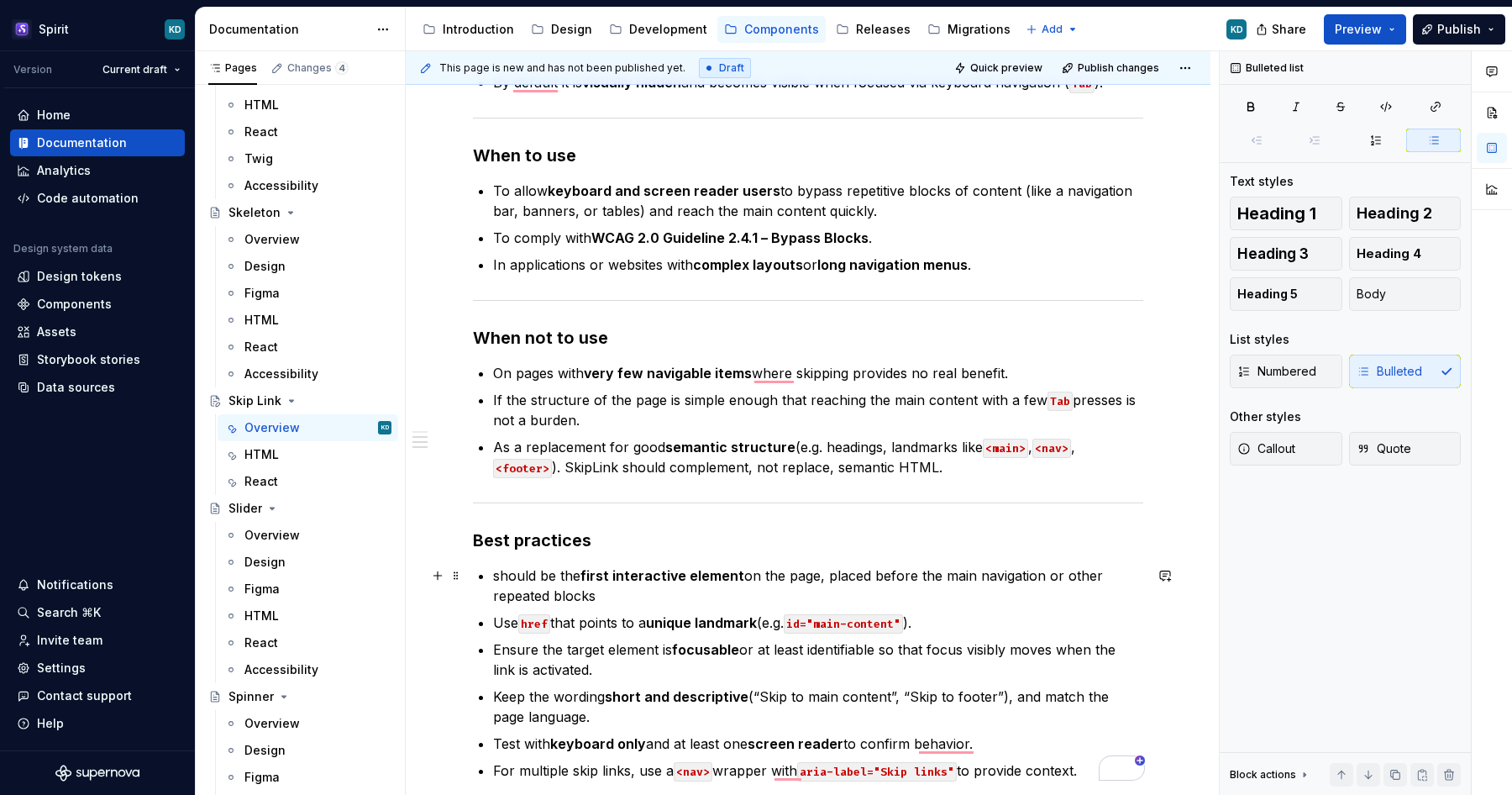
click at [501, 571] on p "should be the first interactive element on the page, placed before the main nav…" at bounding box center [818, 585] width 651 height 41
click at [678, 596] on p "Component should be the first interactive element on the page, placed before th…" at bounding box center [818, 585] width 651 height 41
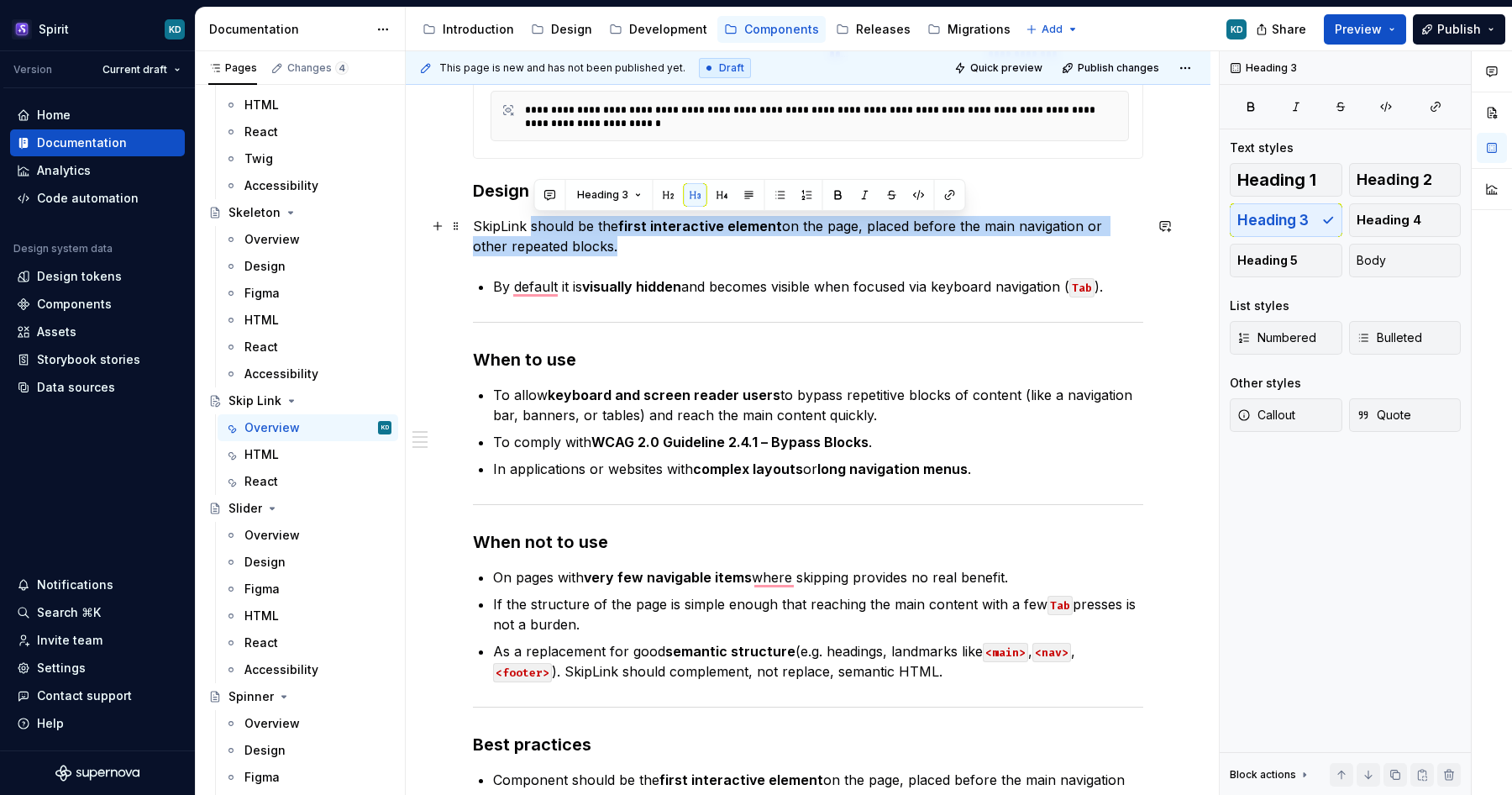
drag, startPoint x: 535, startPoint y: 226, endPoint x: 576, endPoint y: 240, distance: 43.3
click at [576, 240] on p "SkipLink should be the first interactive element on the page, placed before the…" at bounding box center [808, 236] width 670 height 41
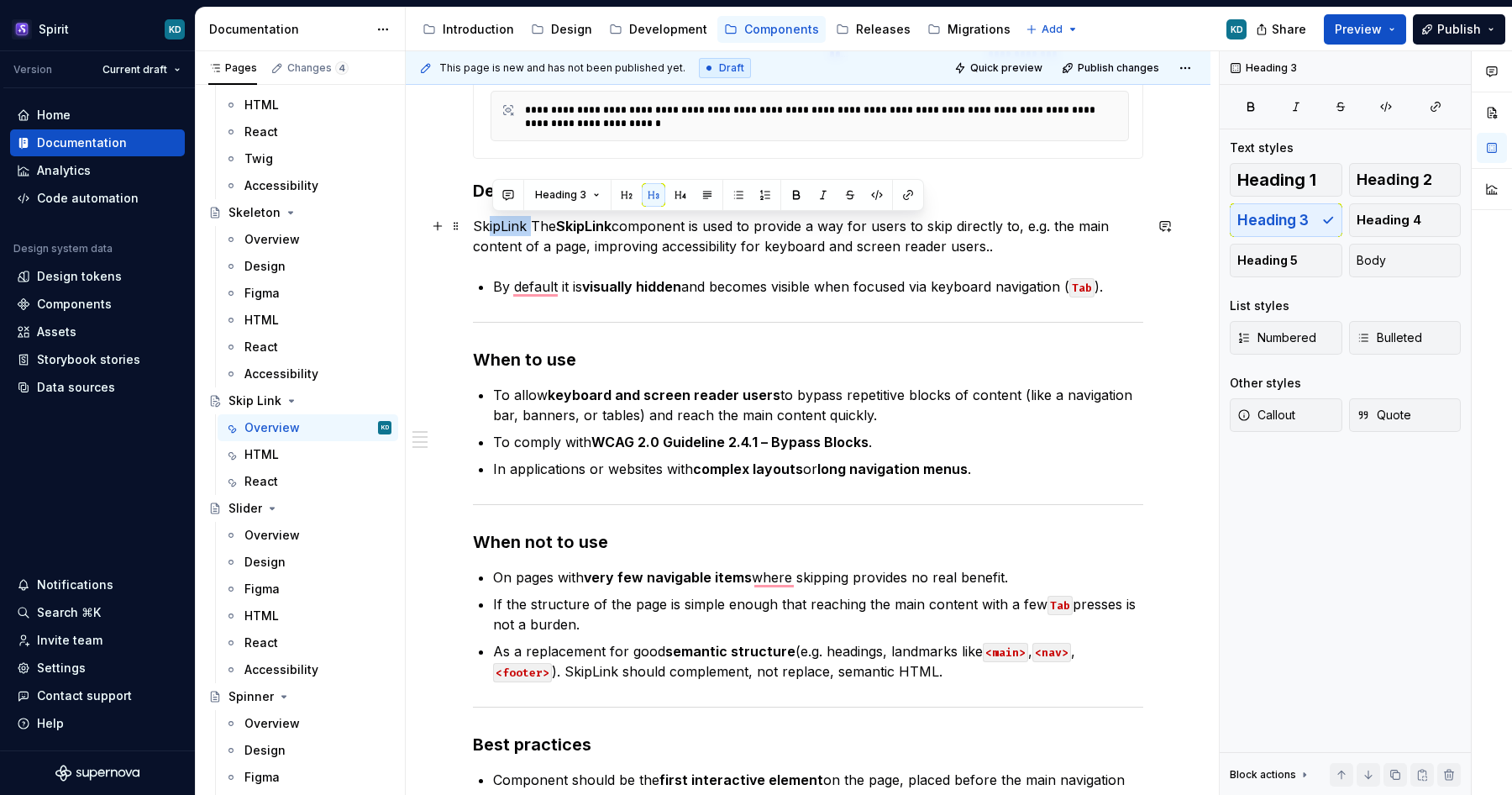
drag, startPoint x: 535, startPoint y: 225, endPoint x: 491, endPoint y: 225, distance: 44.0
click at [491, 225] on p "SkipLink The SkipLink component is used to provide a way for users to skip dire…" at bounding box center [808, 236] width 670 height 41
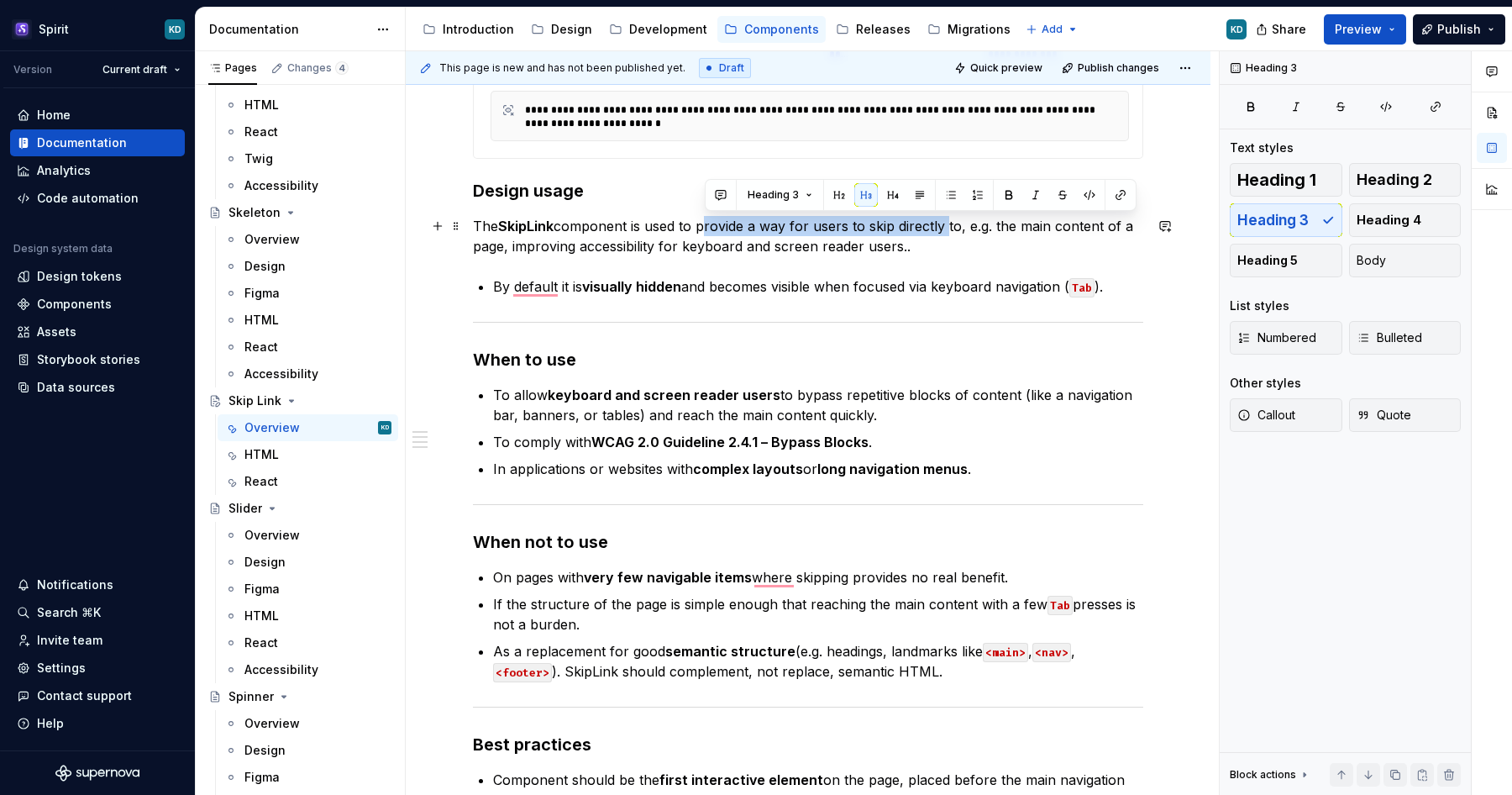
drag, startPoint x: 705, startPoint y: 228, endPoint x: 951, endPoint y: 219, distance: 246.2
click at [951, 219] on p "The SkipLink component is used to provide a way for users to skip directly to, …" at bounding box center [808, 236] width 670 height 41
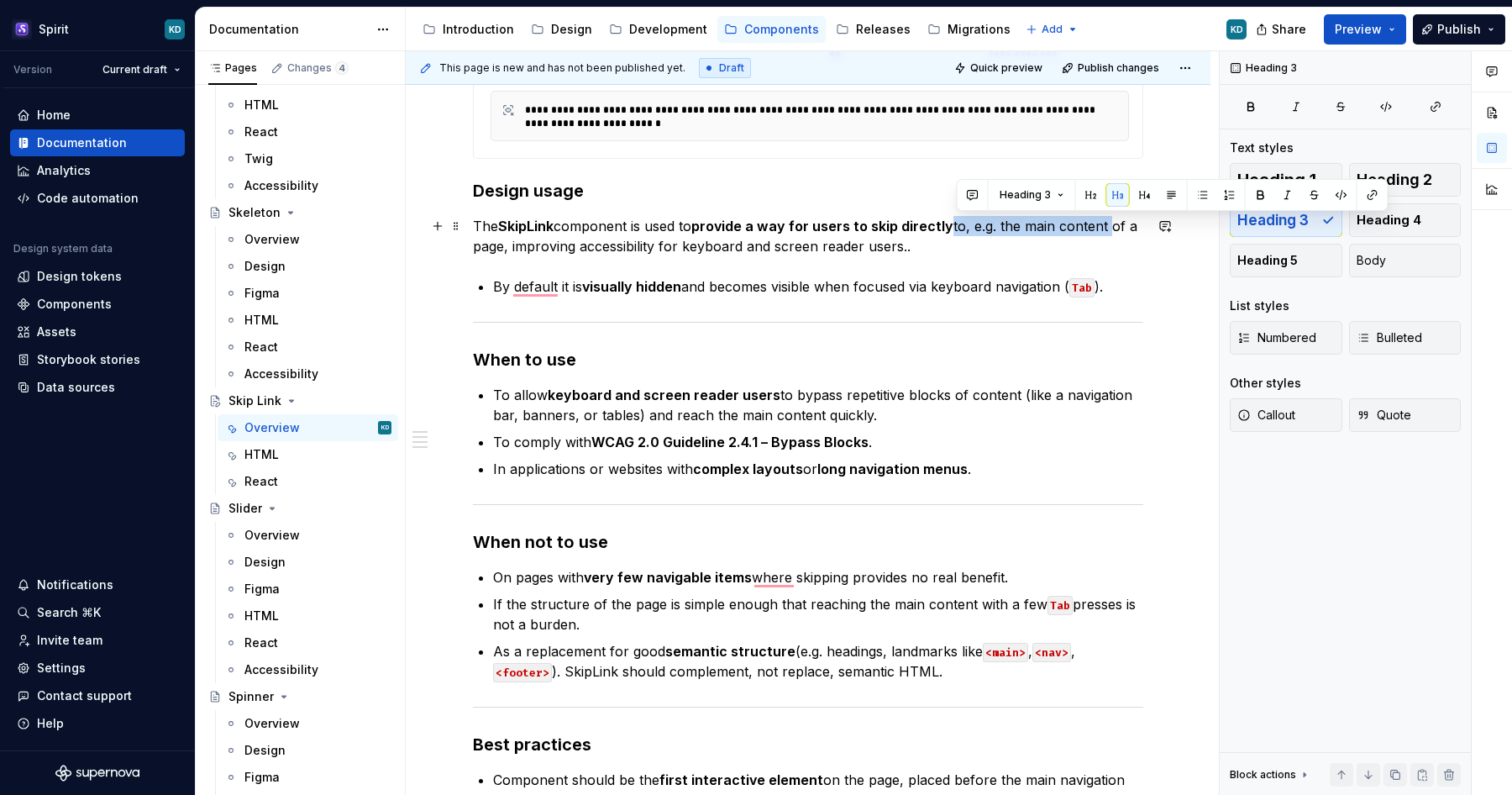
drag, startPoint x: 957, startPoint y: 226, endPoint x: 1113, endPoint y: 225, distance: 156.0
click at [1113, 225] on p "The SkipLink component is used to provide a way for users to skip directly to, …" at bounding box center [808, 236] width 670 height 41
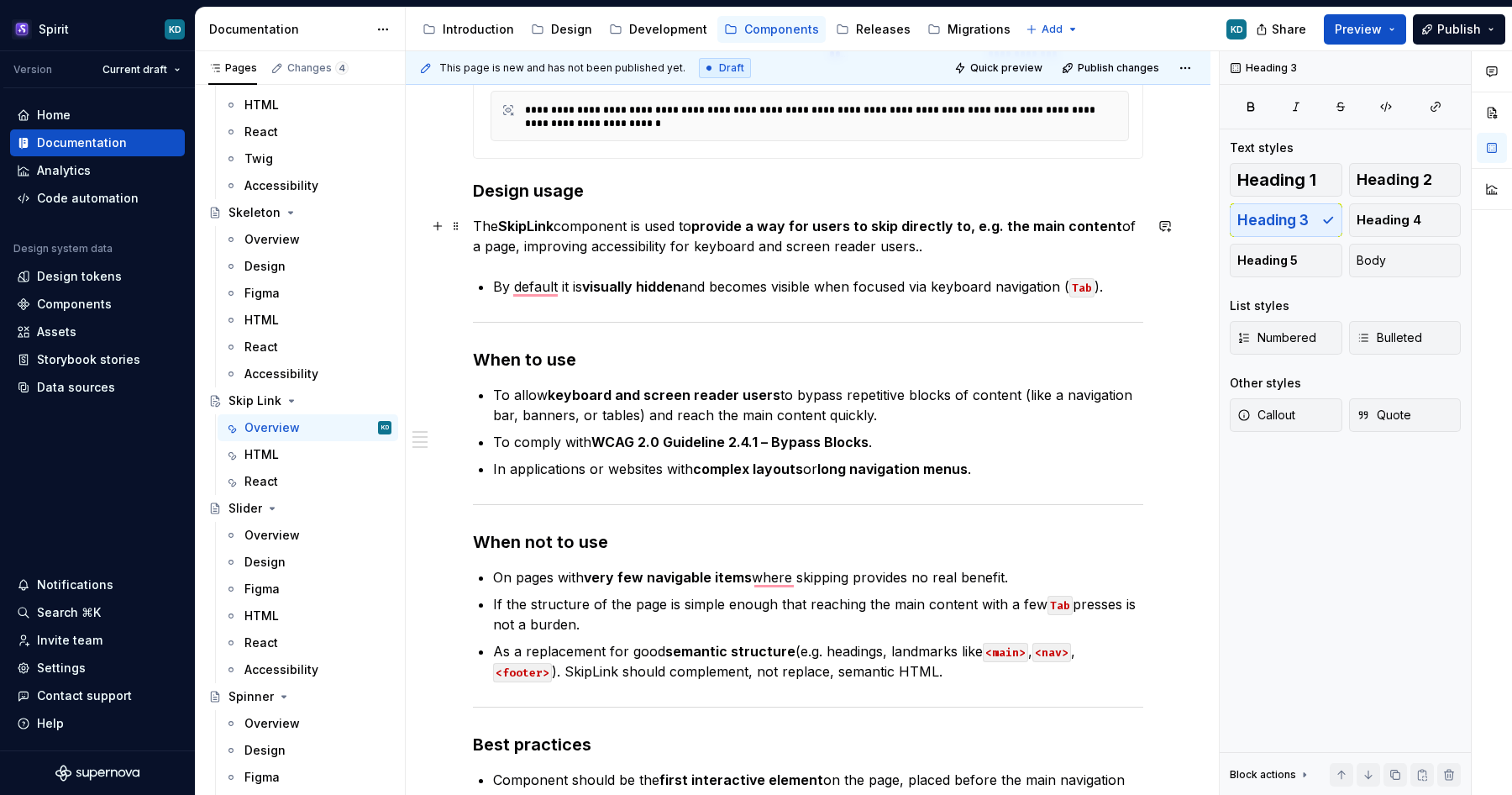
click at [968, 247] on p "The SkipLink component is used to provide a way for users to skip directly to, …" at bounding box center [808, 236] width 670 height 41
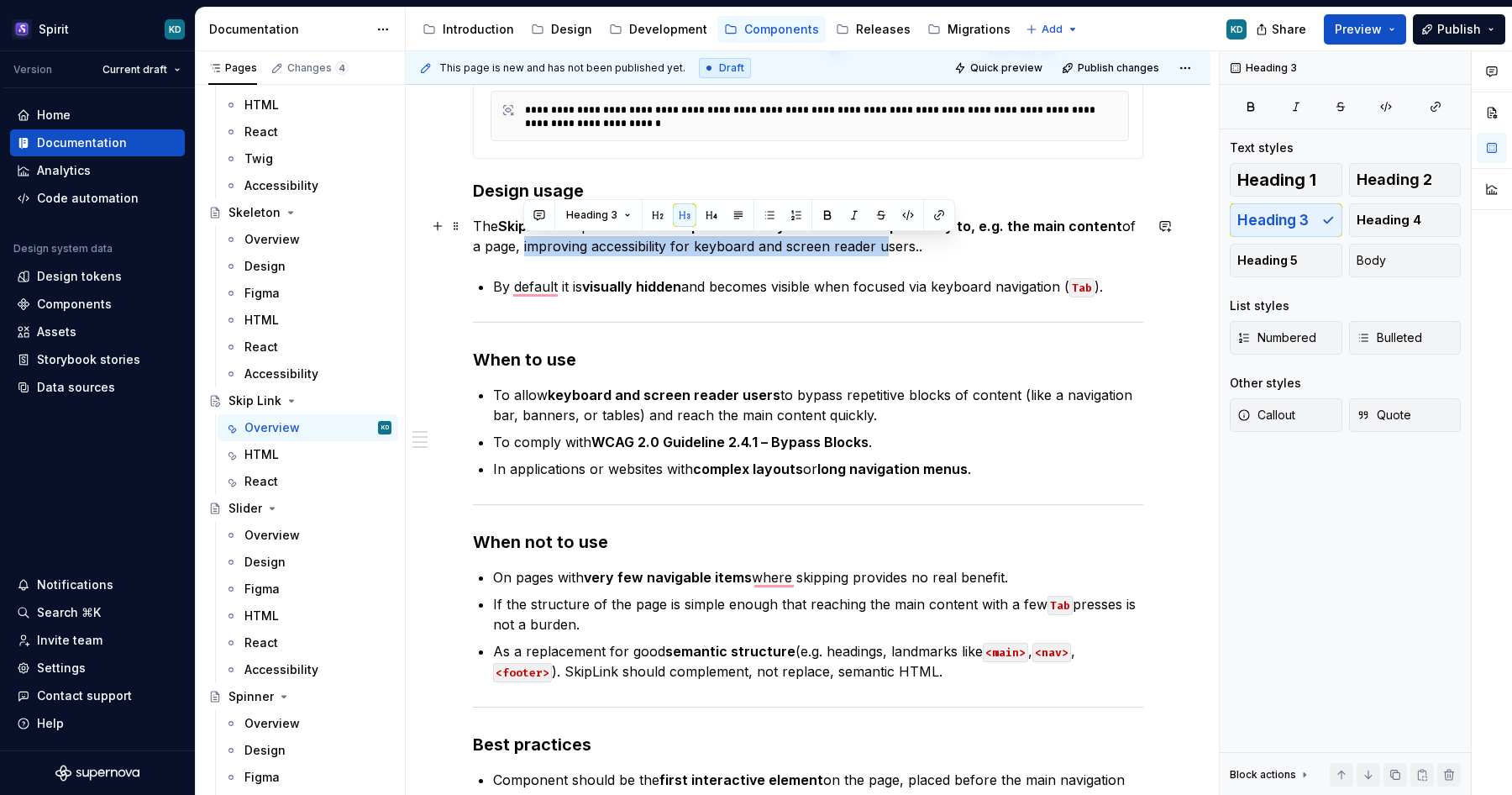
drag, startPoint x: 524, startPoint y: 246, endPoint x: 882, endPoint y: 243, distance: 358.0
click at [882, 243] on p "The SkipLink component is used to provide a way for users to skip directly to, …" at bounding box center [808, 236] width 670 height 41
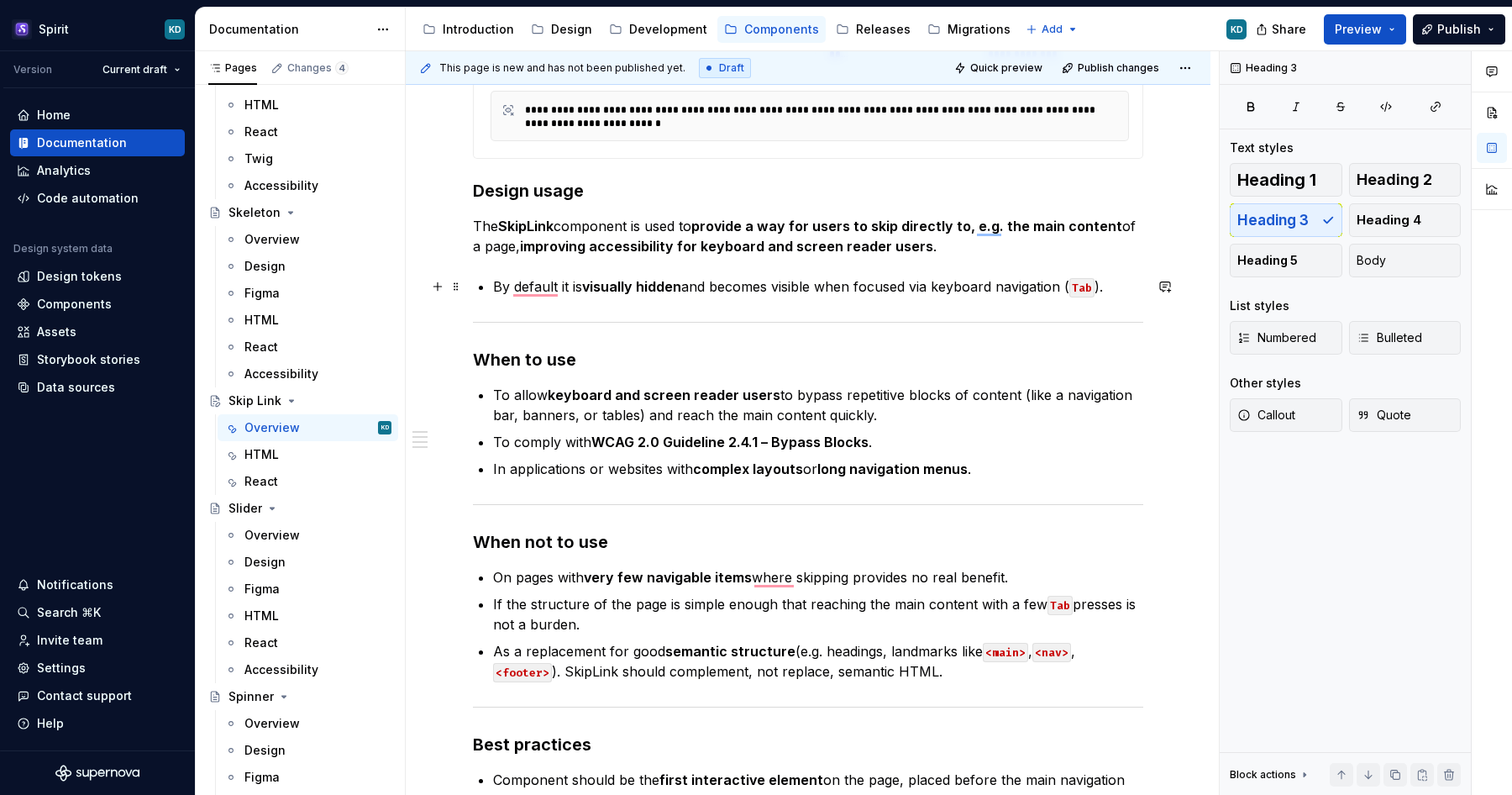
click at [492, 286] on div "**********" at bounding box center [808, 435] width 670 height 1100
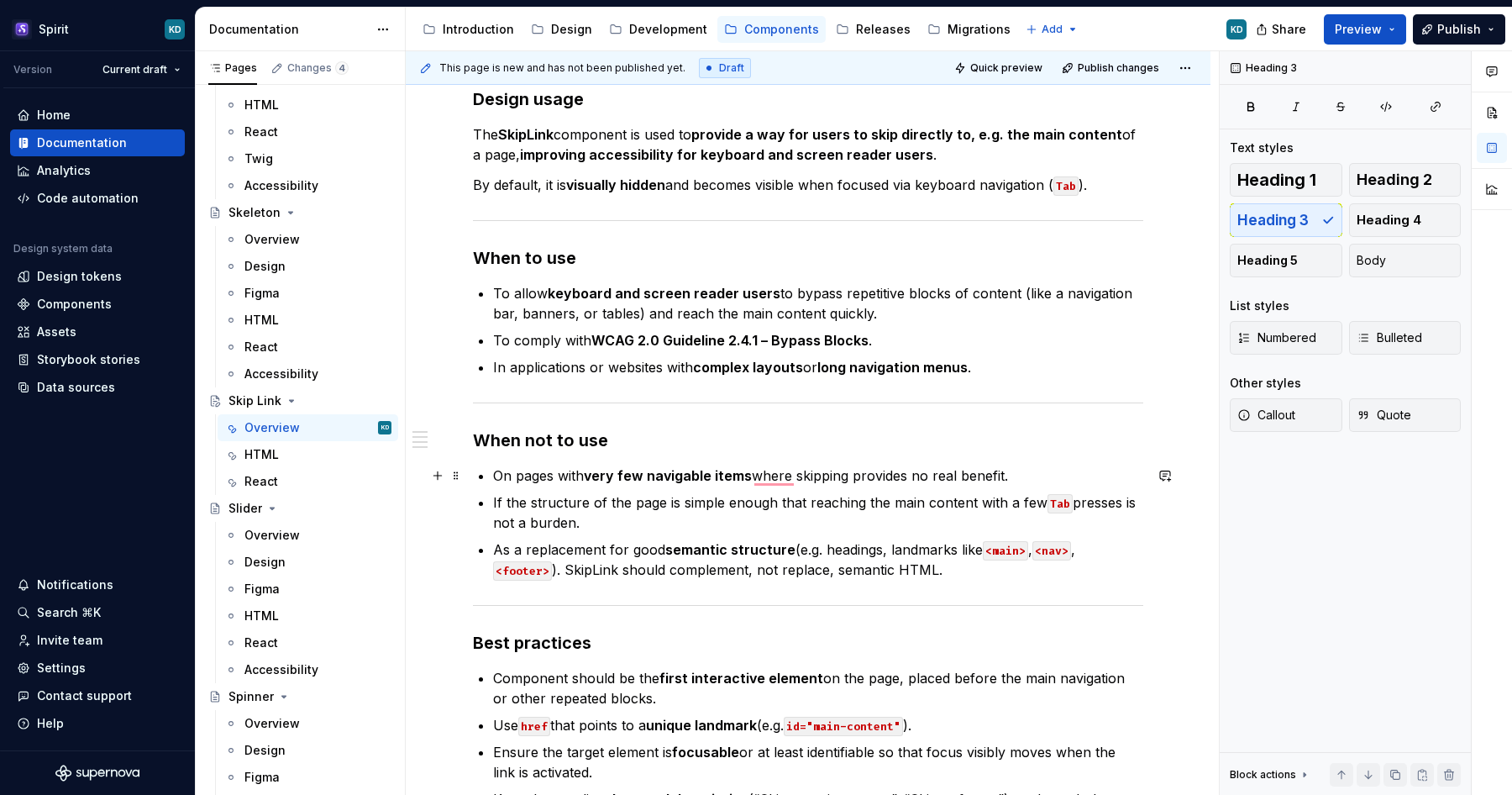
scroll to position [558, 0]
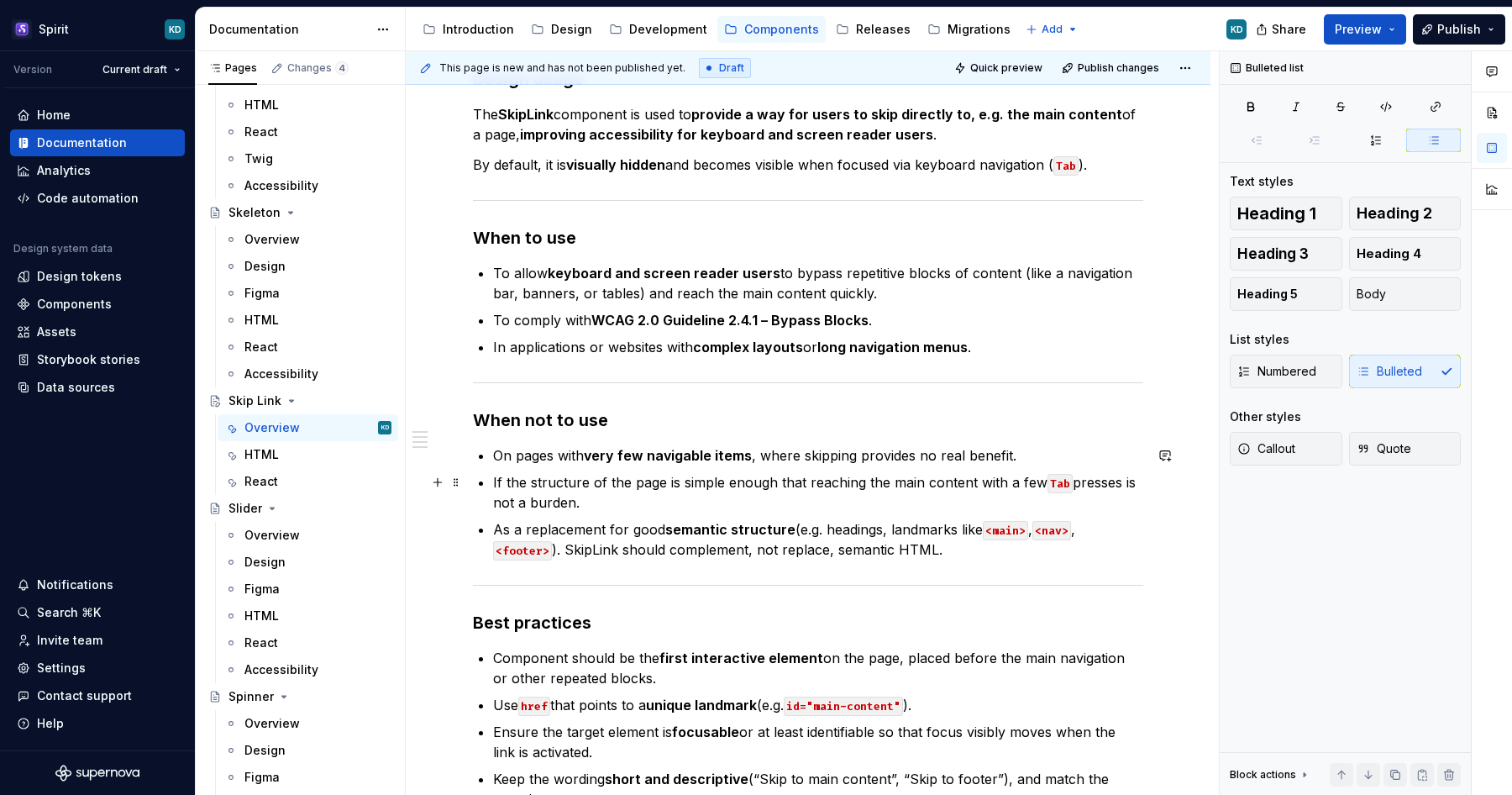
click at [674, 494] on p "If the structure of the page is simple enough that reaching the main content wi…" at bounding box center [818, 492] width 651 height 41
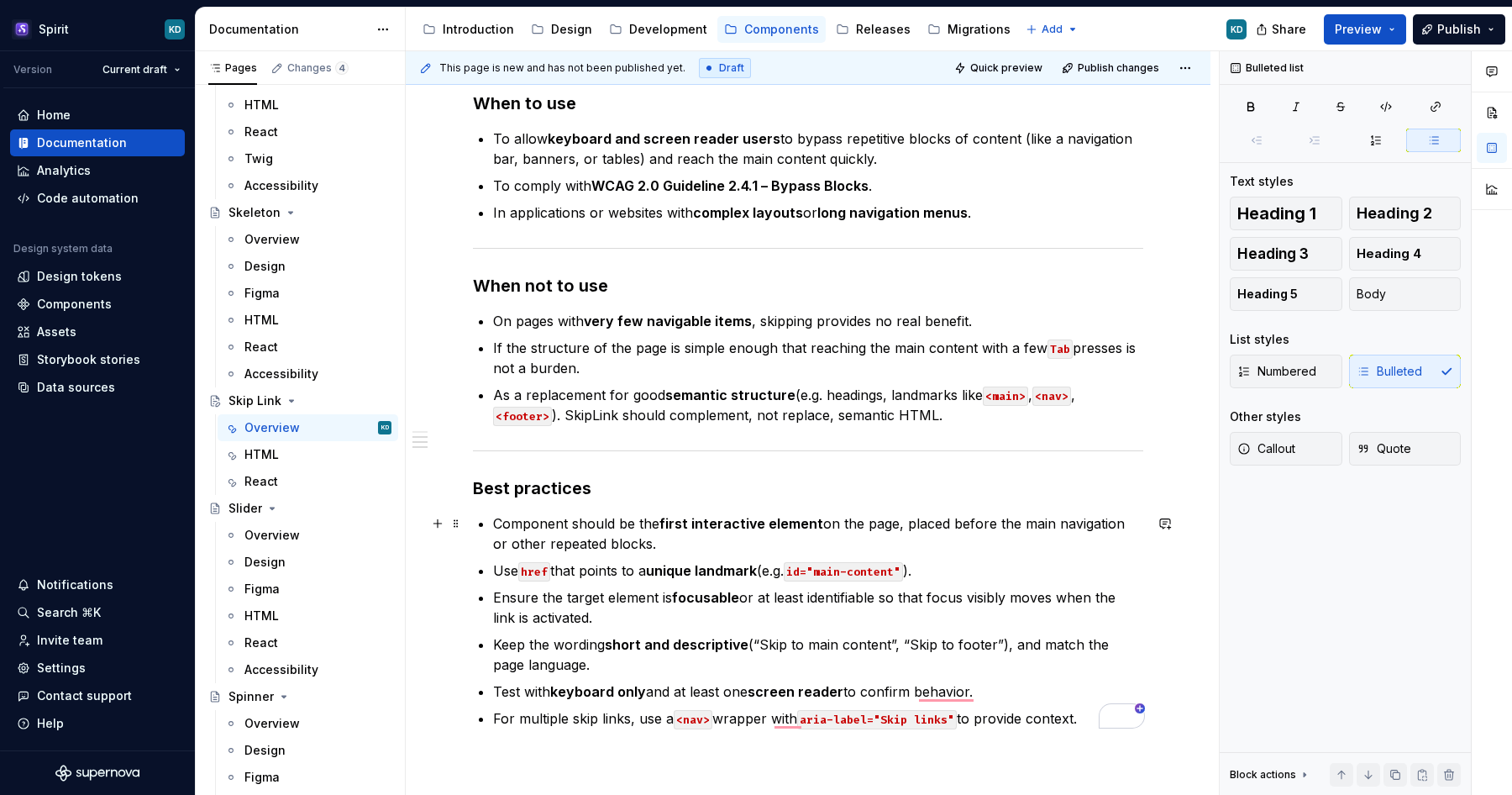
scroll to position [695, 0]
click at [497, 519] on p "Component should be the first interactive element on the page, placed before th…" at bounding box center [818, 532] width 651 height 41
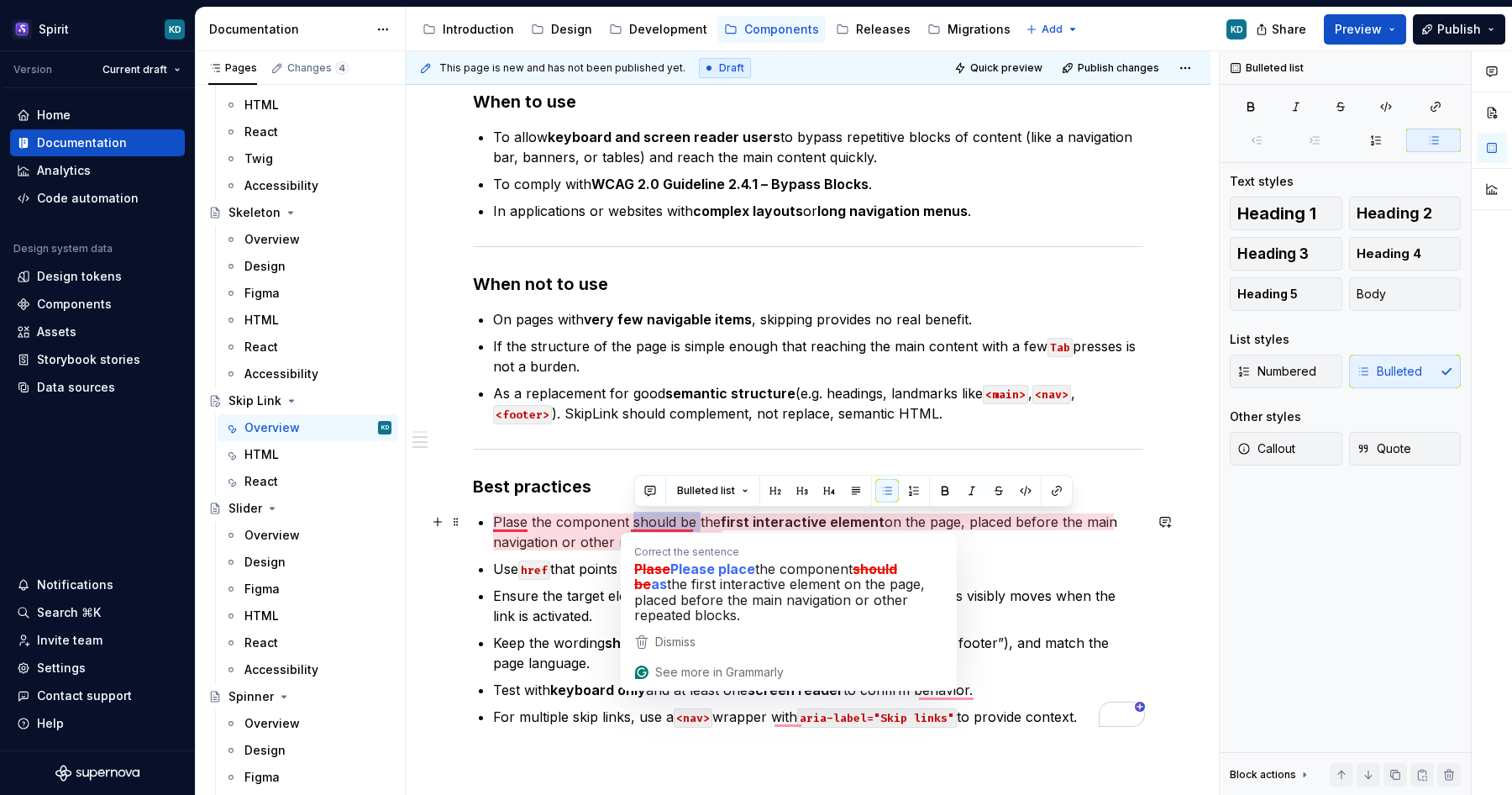
drag, startPoint x: 644, startPoint y: 521, endPoint x: 700, endPoint y: 520, distance: 56.0
click at [700, 520] on p "Plase the component should be the first interactive element on the page, placed…" at bounding box center [818, 532] width 651 height 41
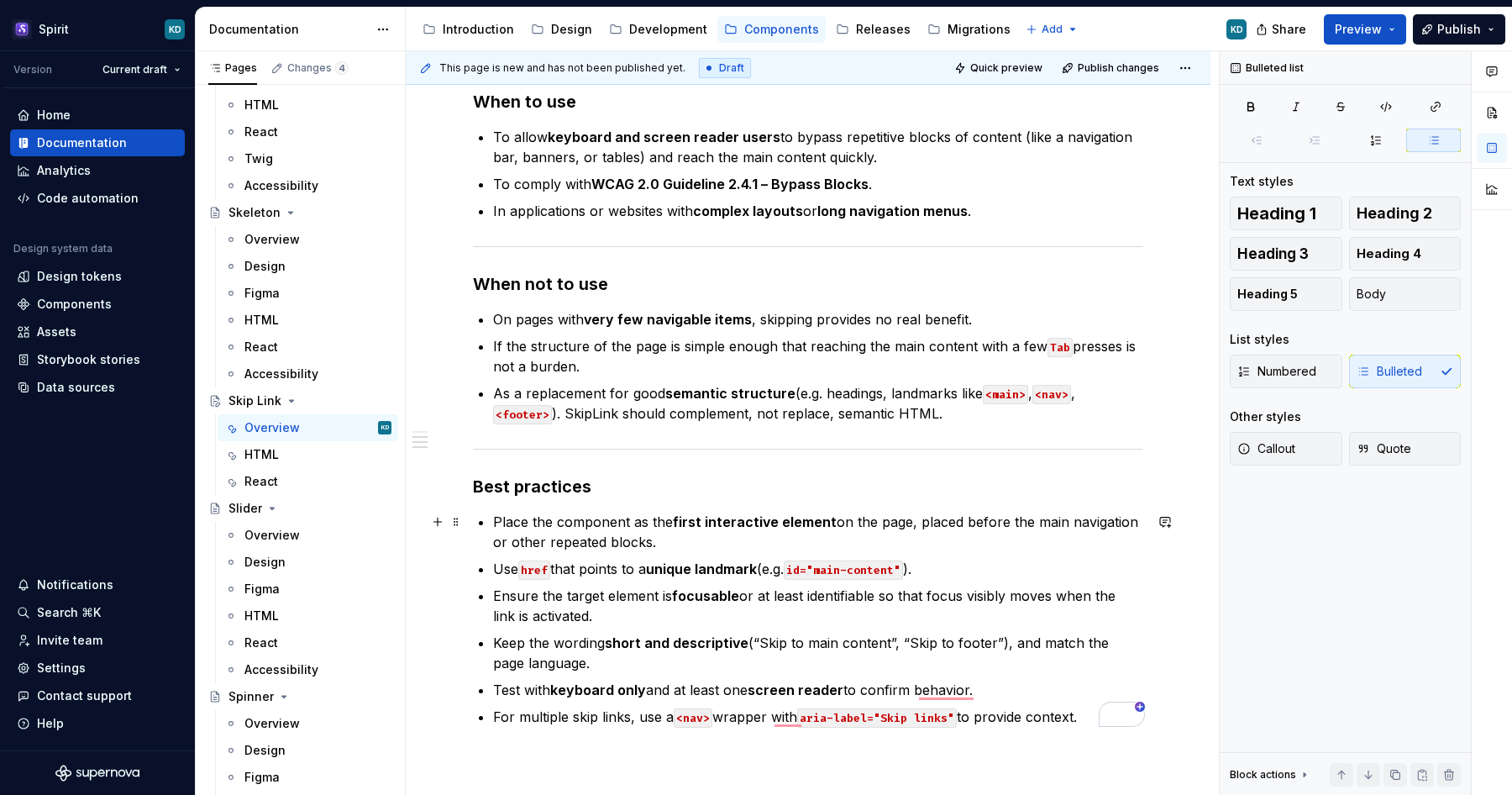
click at [934, 519] on p "Place the component as the first interactive element on the page, placed before…" at bounding box center [818, 532] width 651 height 41
click at [740, 544] on p "Place the component as the first interactive element on the page, before the ma…" at bounding box center [818, 532] width 651 height 41
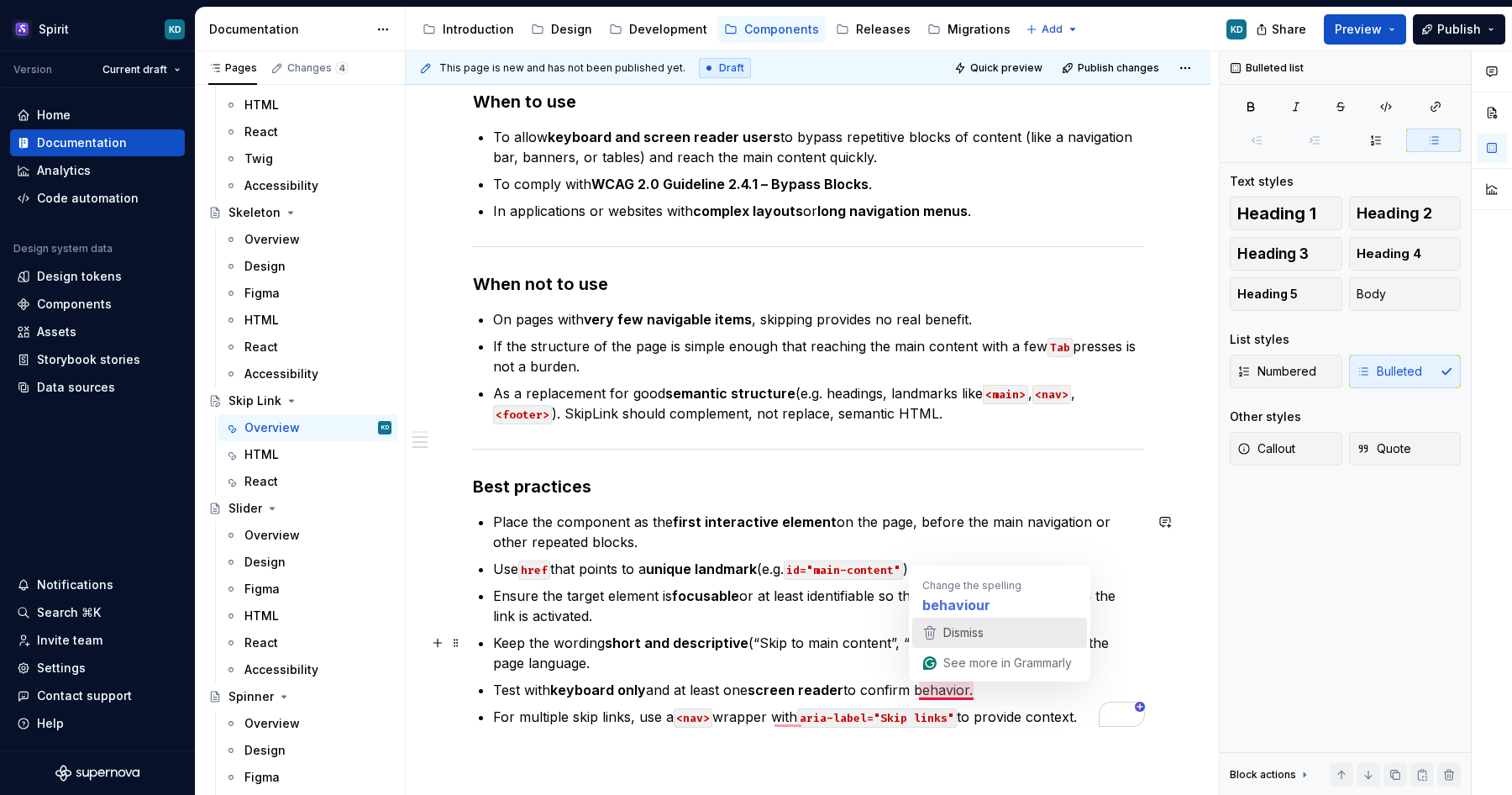
click at [972, 636] on span "Dismiss" at bounding box center [963, 632] width 41 height 14
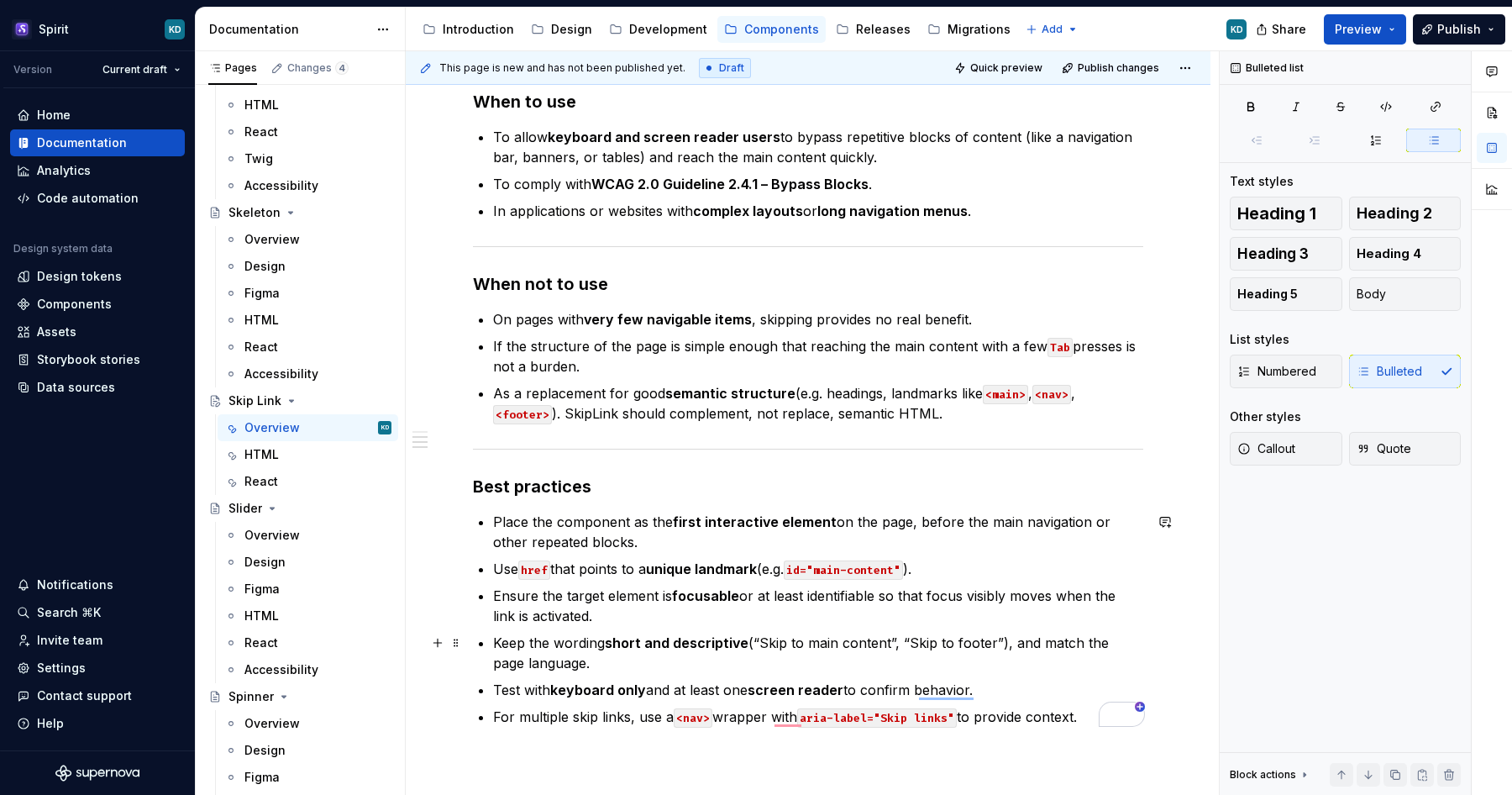
type textarea "*"
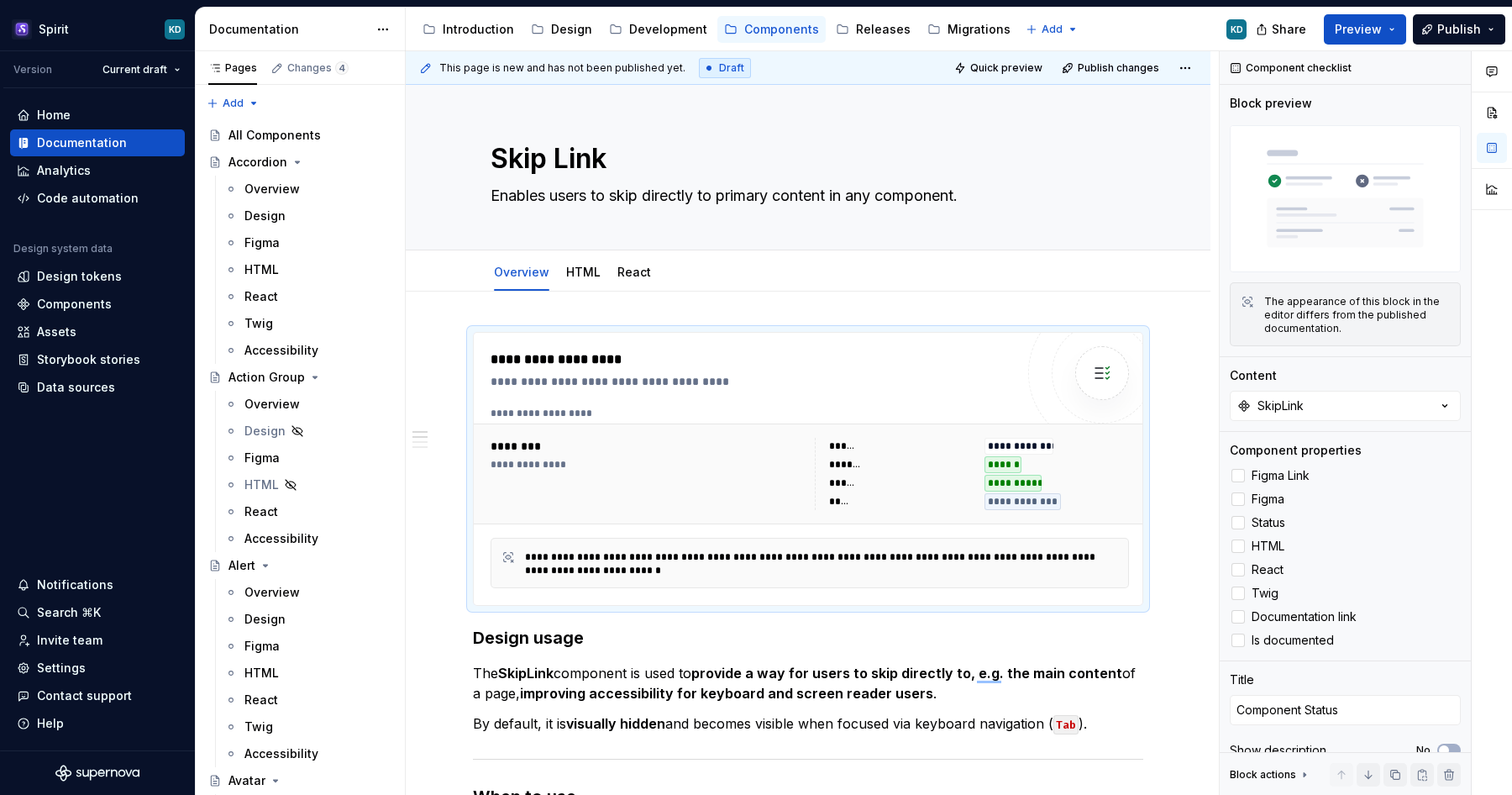
scroll to position [7557, 0]
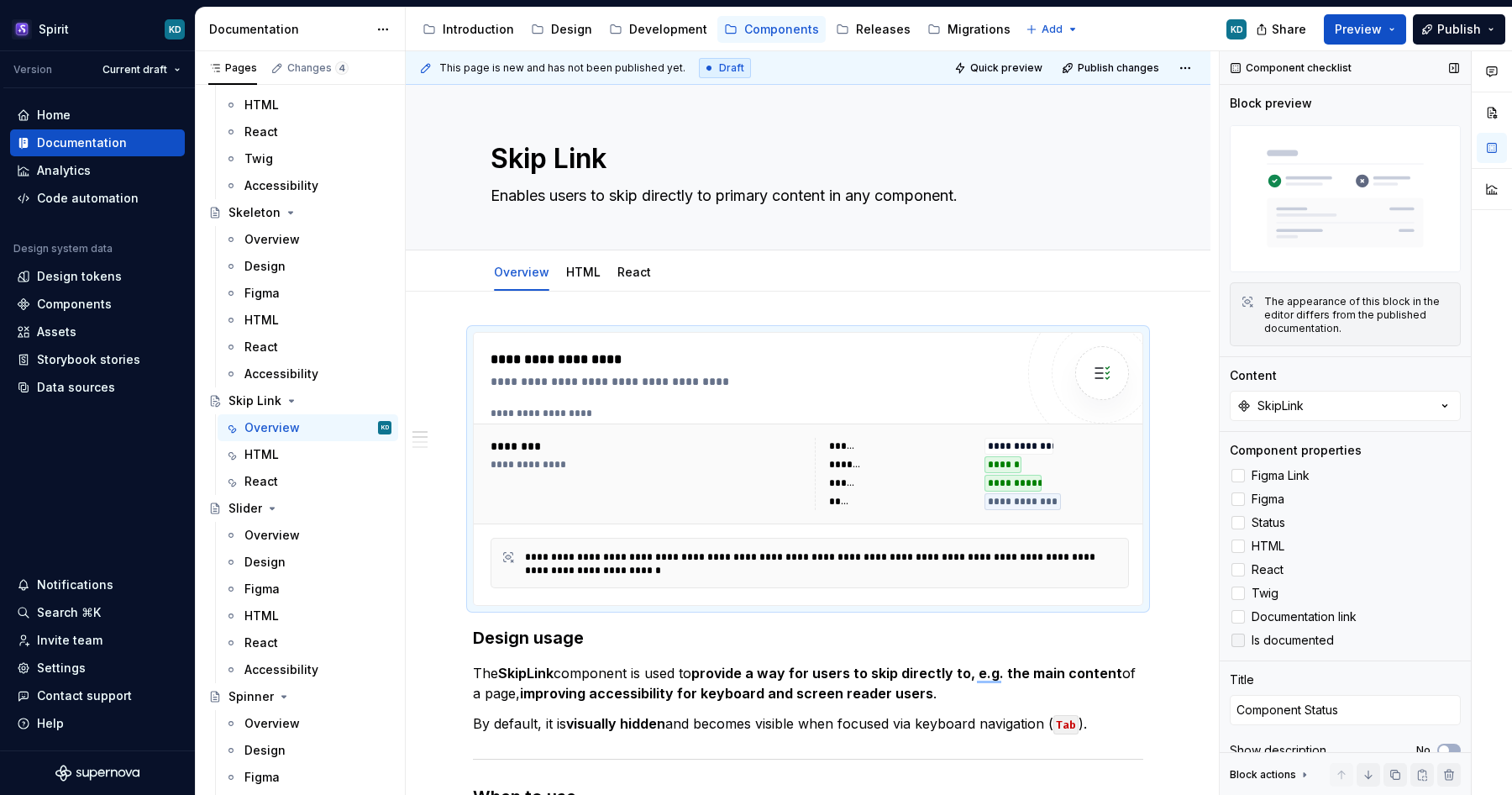
click at [1239, 636] on div at bounding box center [1239, 641] width 14 height 14
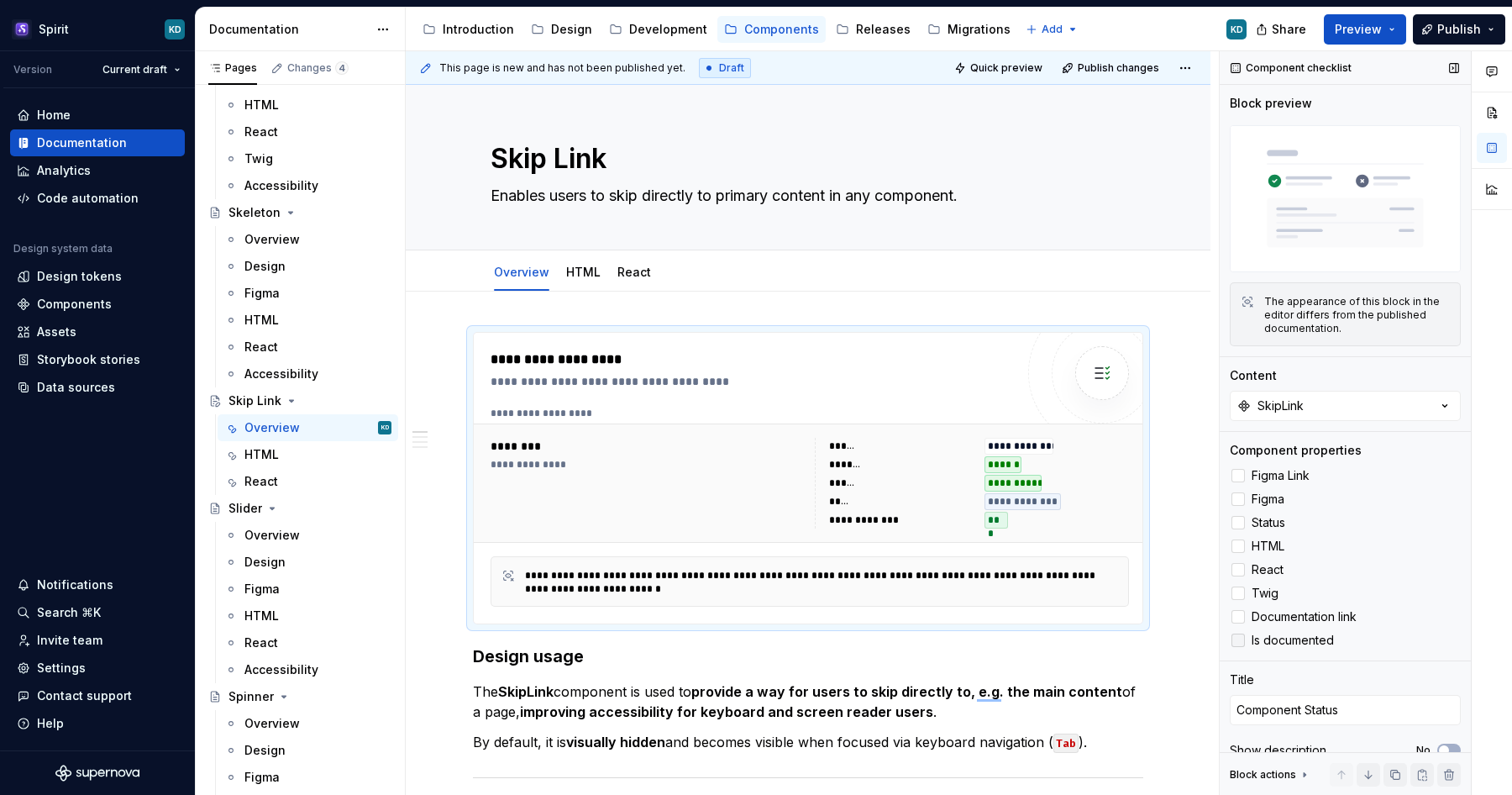
click at [1239, 641] on icon at bounding box center [1239, 641] width 0 height 0
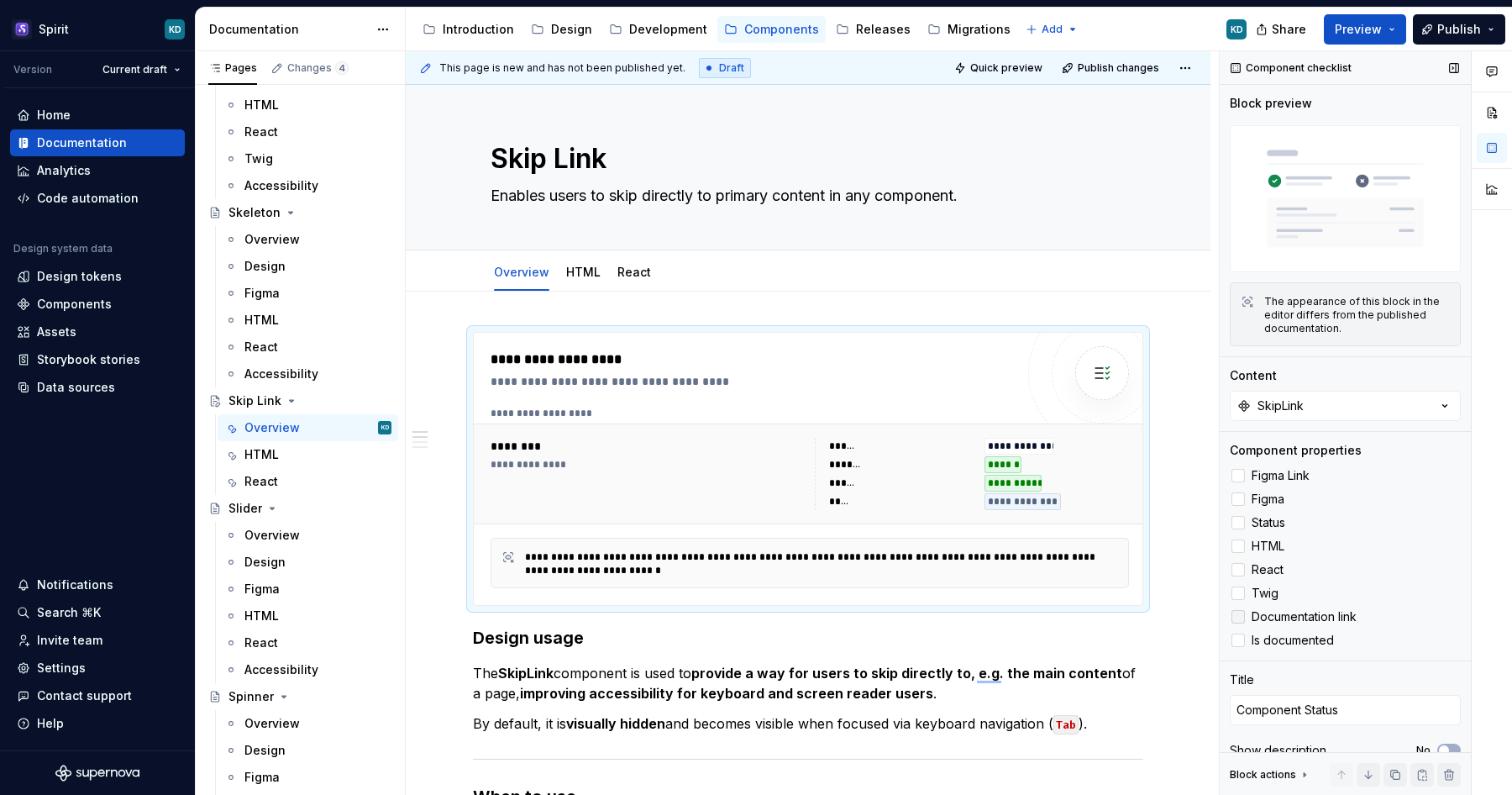
scroll to position [20, 0]
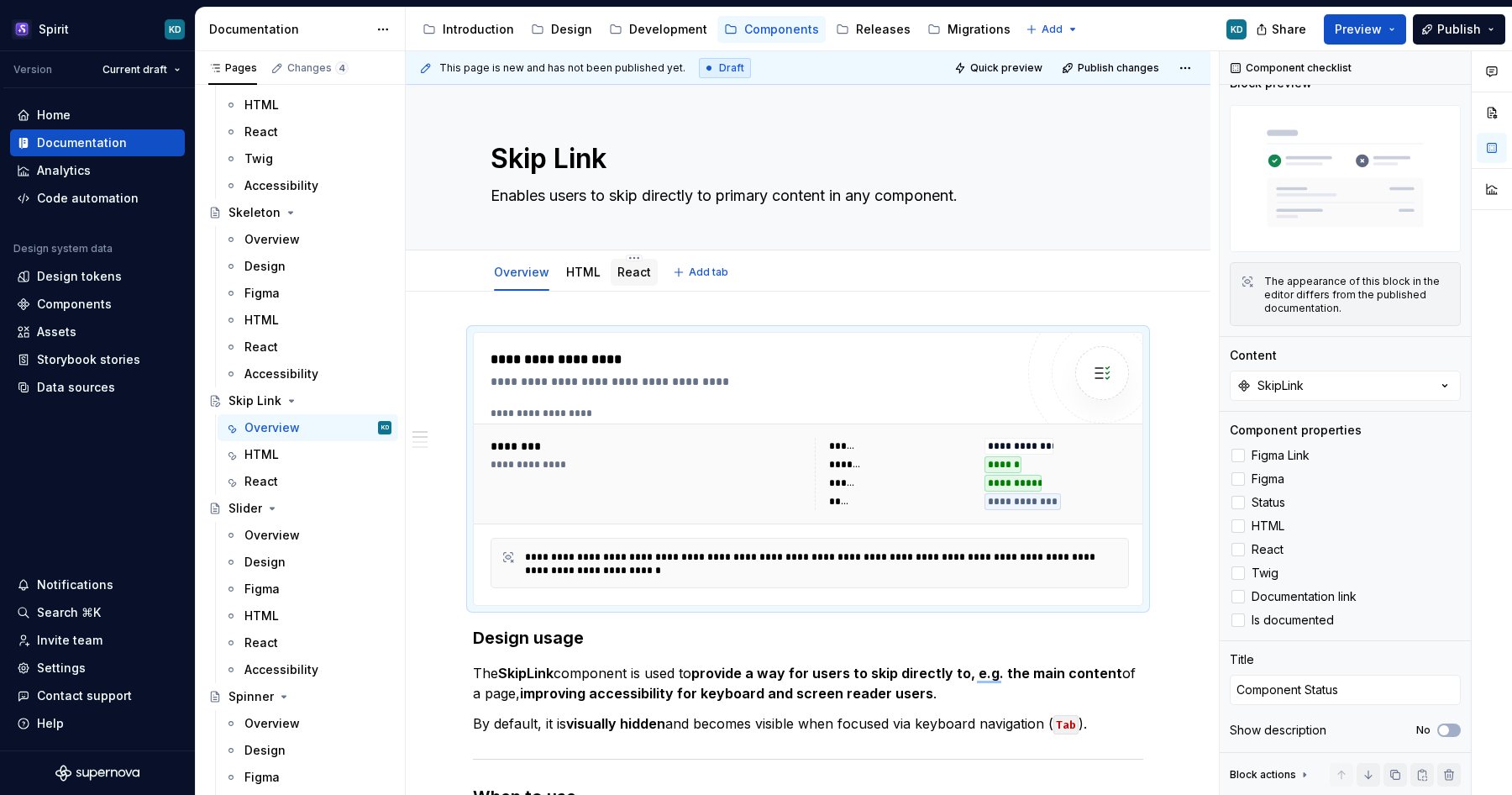
click at [632, 269] on link "React" at bounding box center [635, 271] width 34 height 14
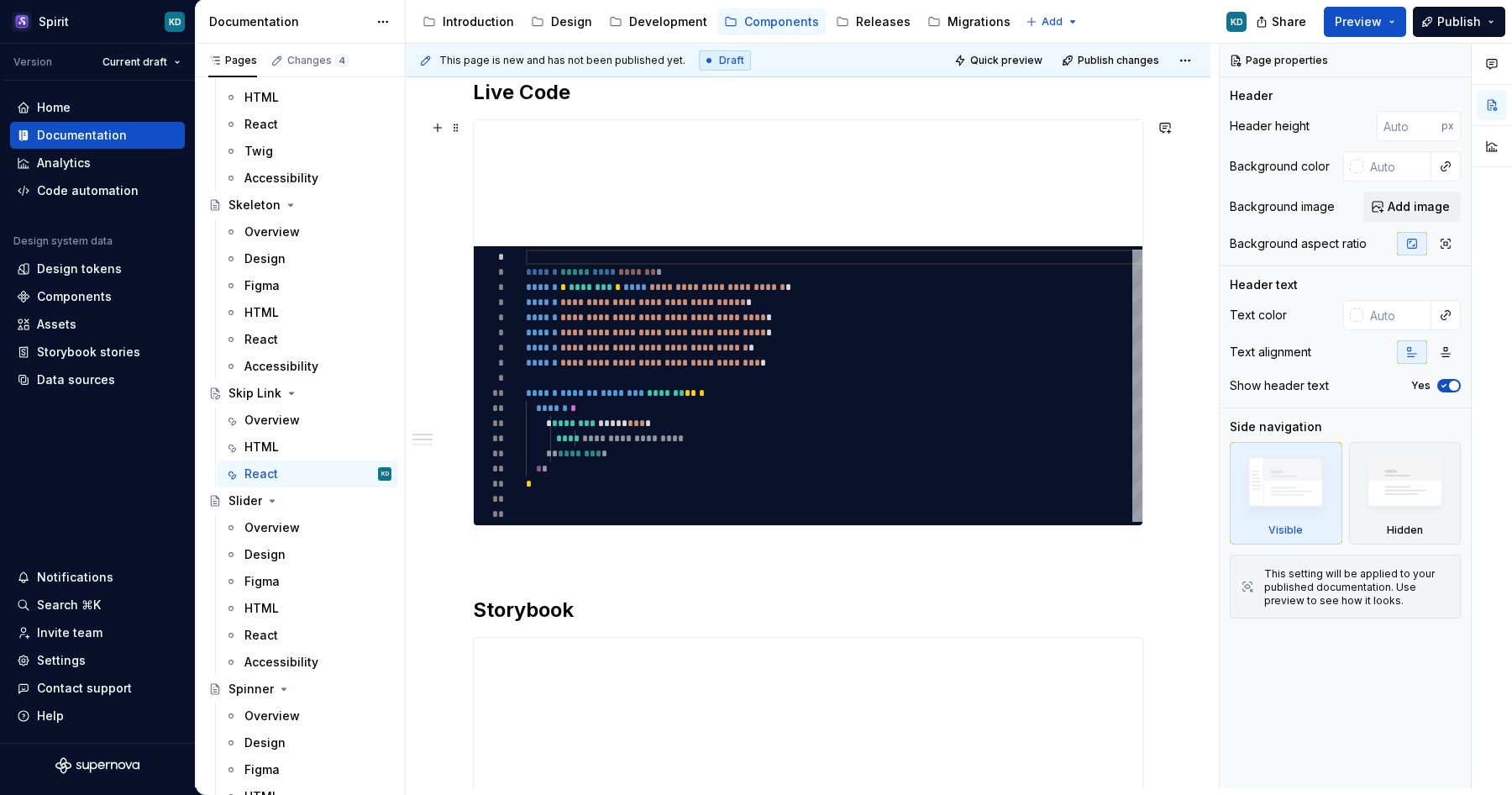
scroll to position [273, 0]
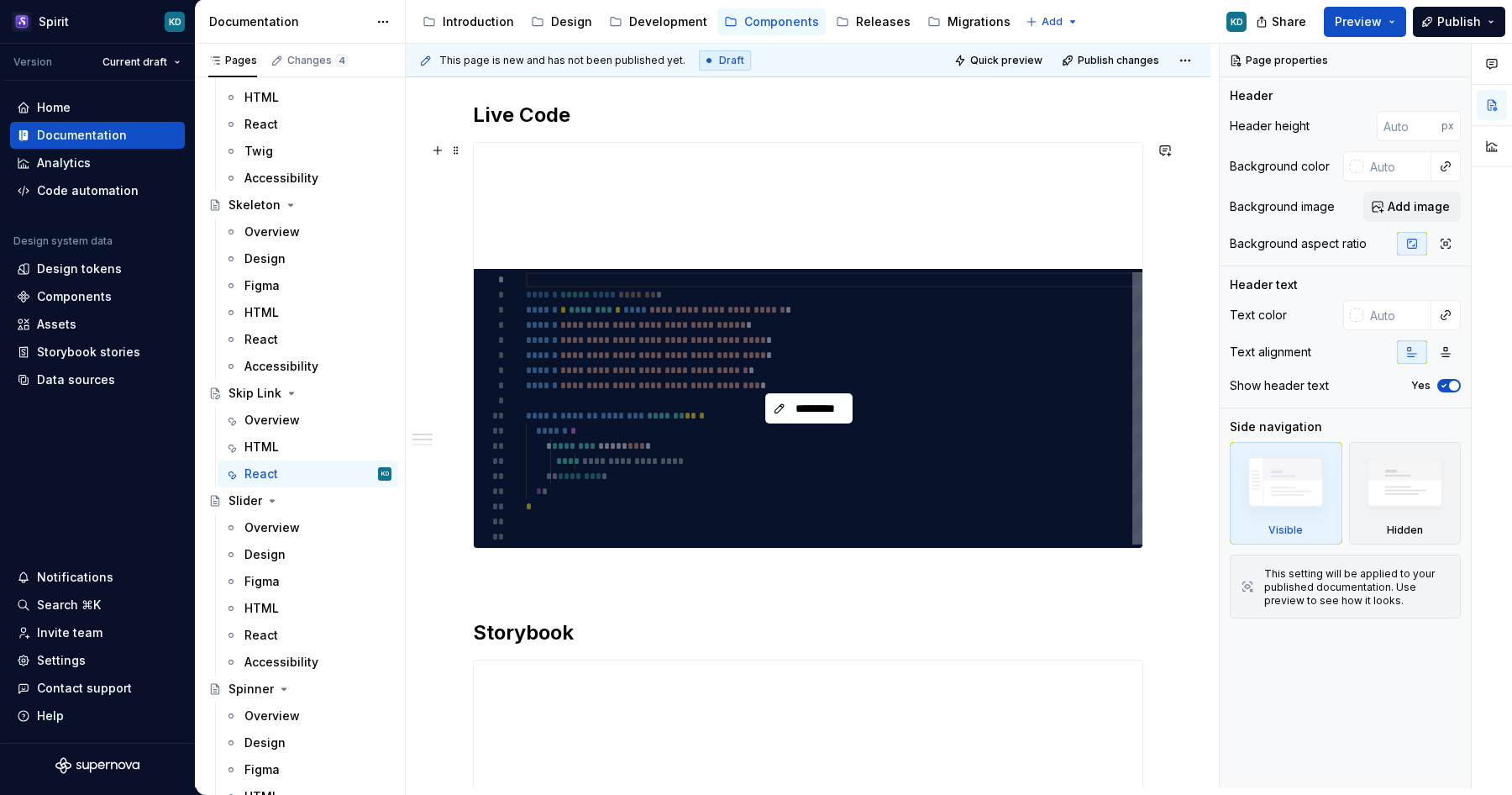
type textarea "*"
click at [824, 408] on span "*********" at bounding box center [816, 408] width 52 height 17
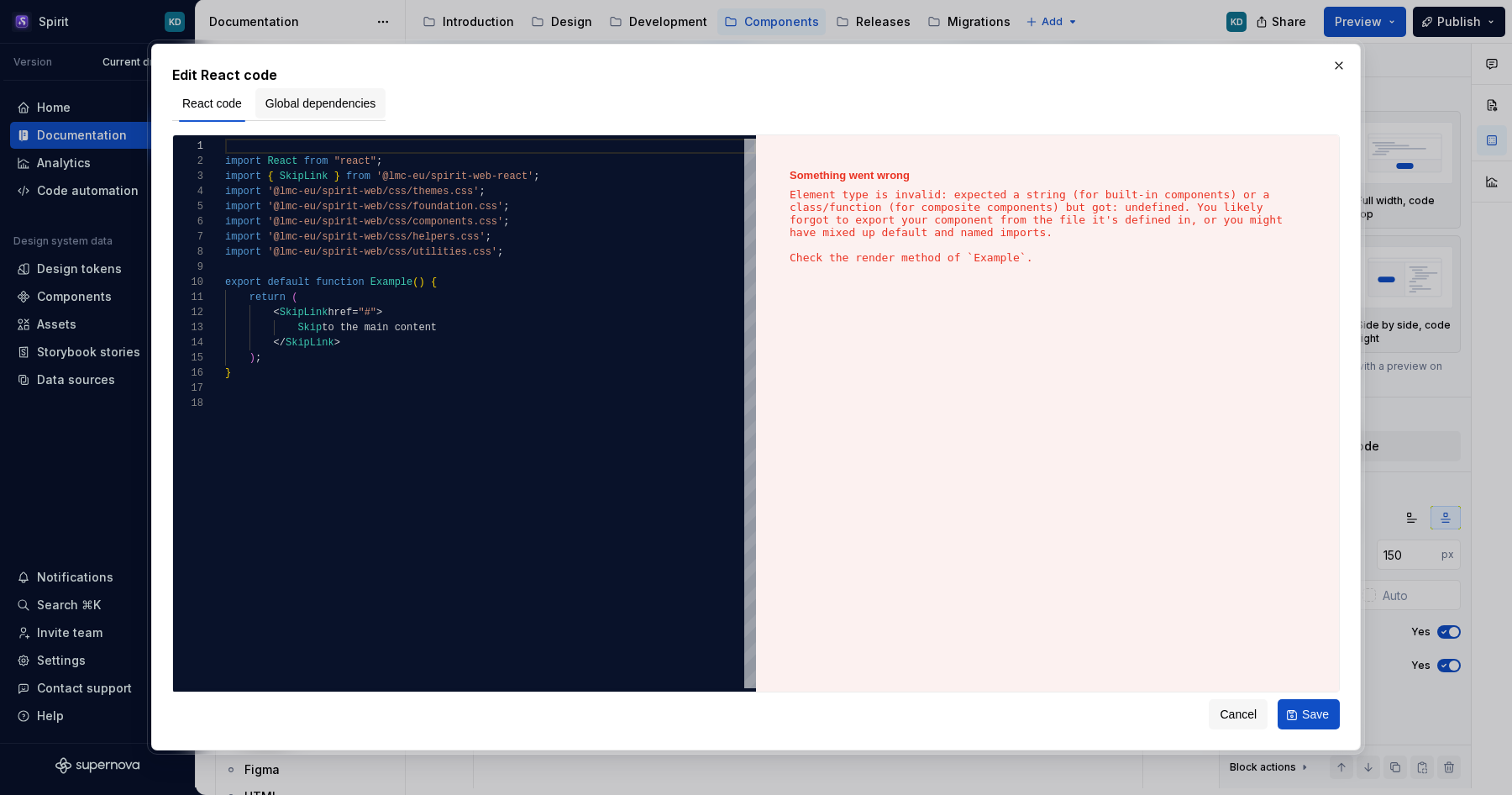
click at [313, 103] on span "Global dependencies" at bounding box center [321, 103] width 111 height 17
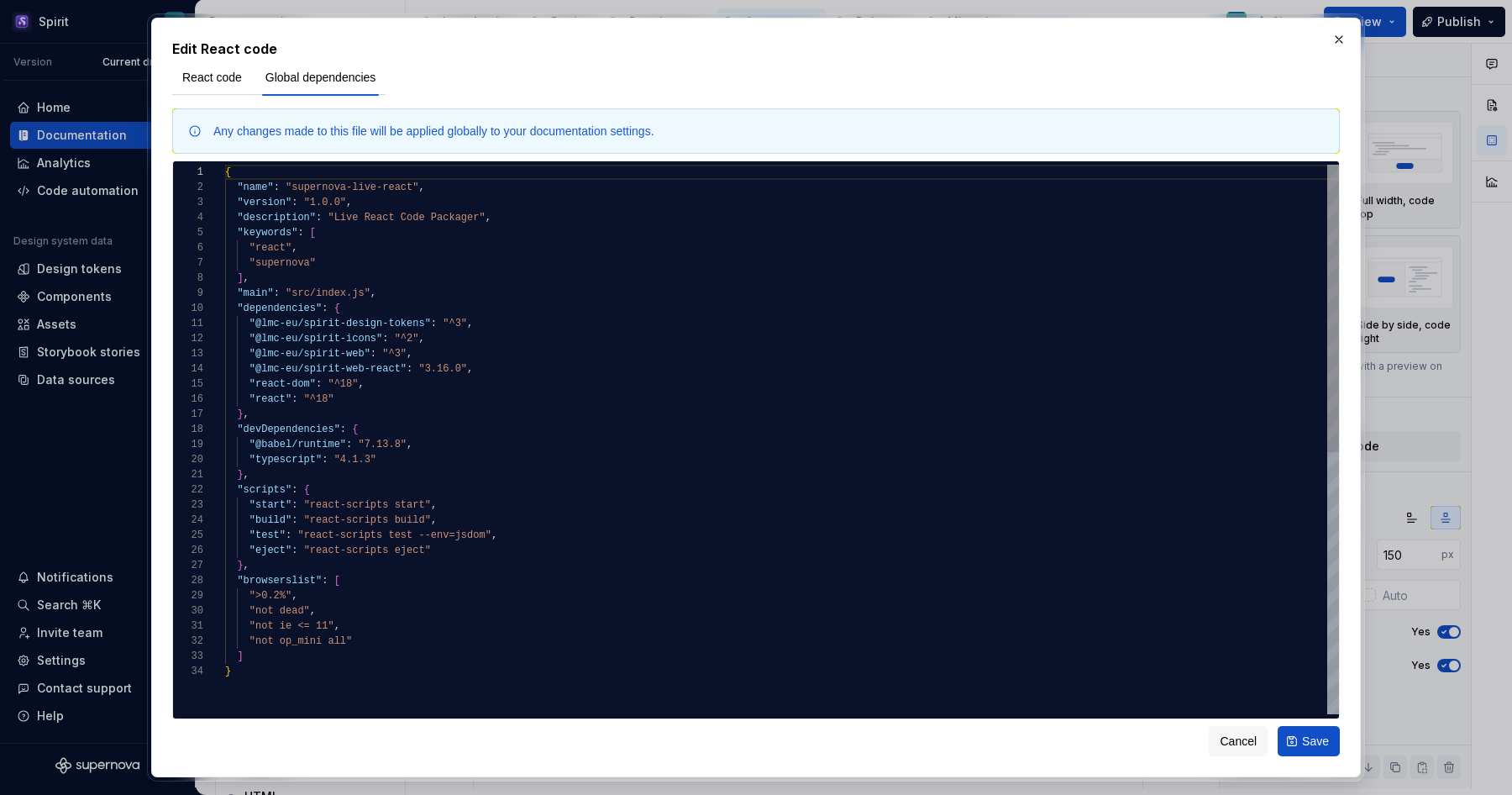
type textarea "**********"
click at [449, 367] on div "{ "name" : "supernova-live-react" , "version" : "1.0.0" , "description" : "Live…" at bounding box center [781, 688] width 1114 height 1048
type textarea "*"
type textarea "**********"
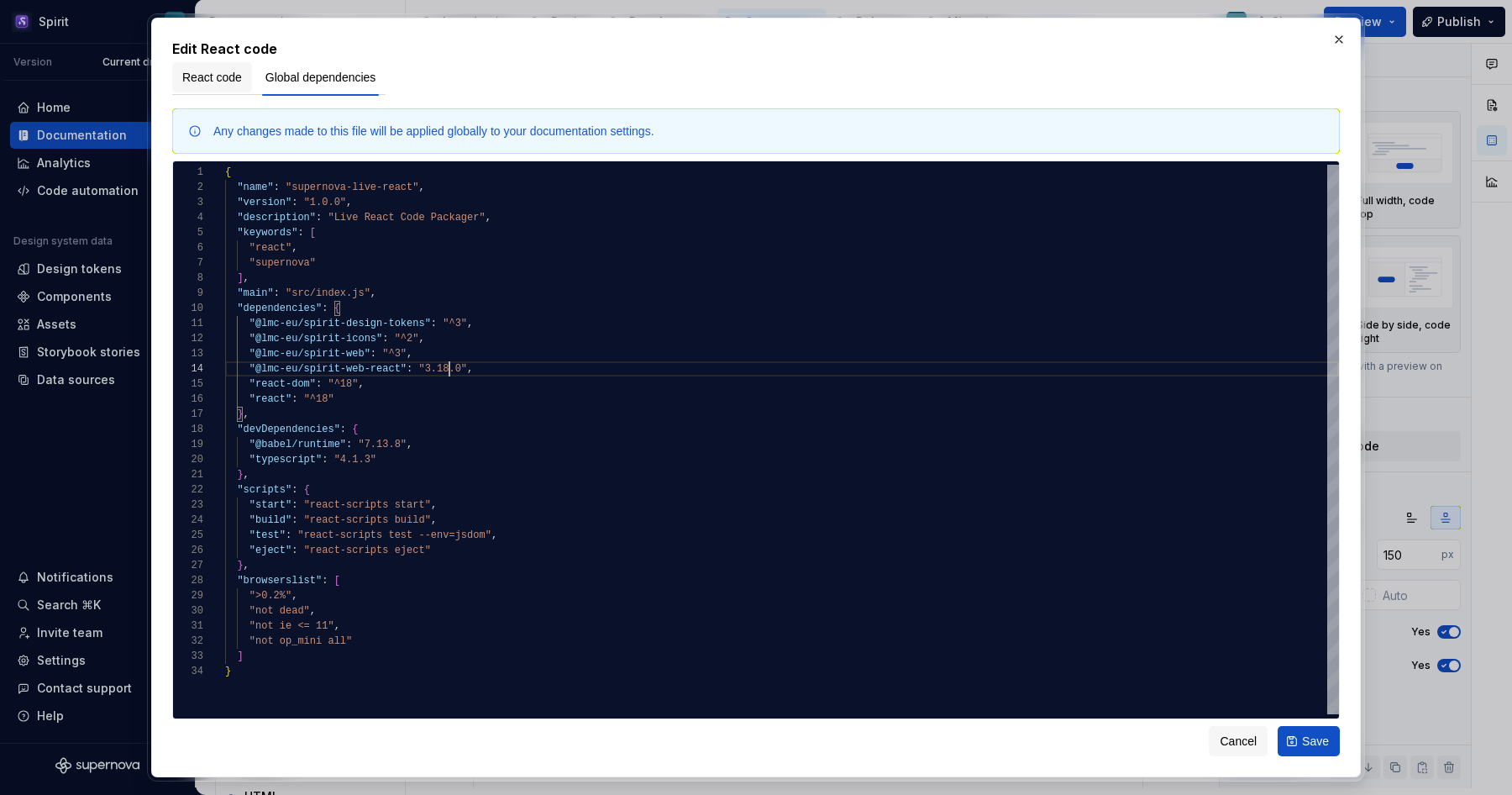
click at [227, 78] on span "React code" at bounding box center [212, 77] width 59 height 17
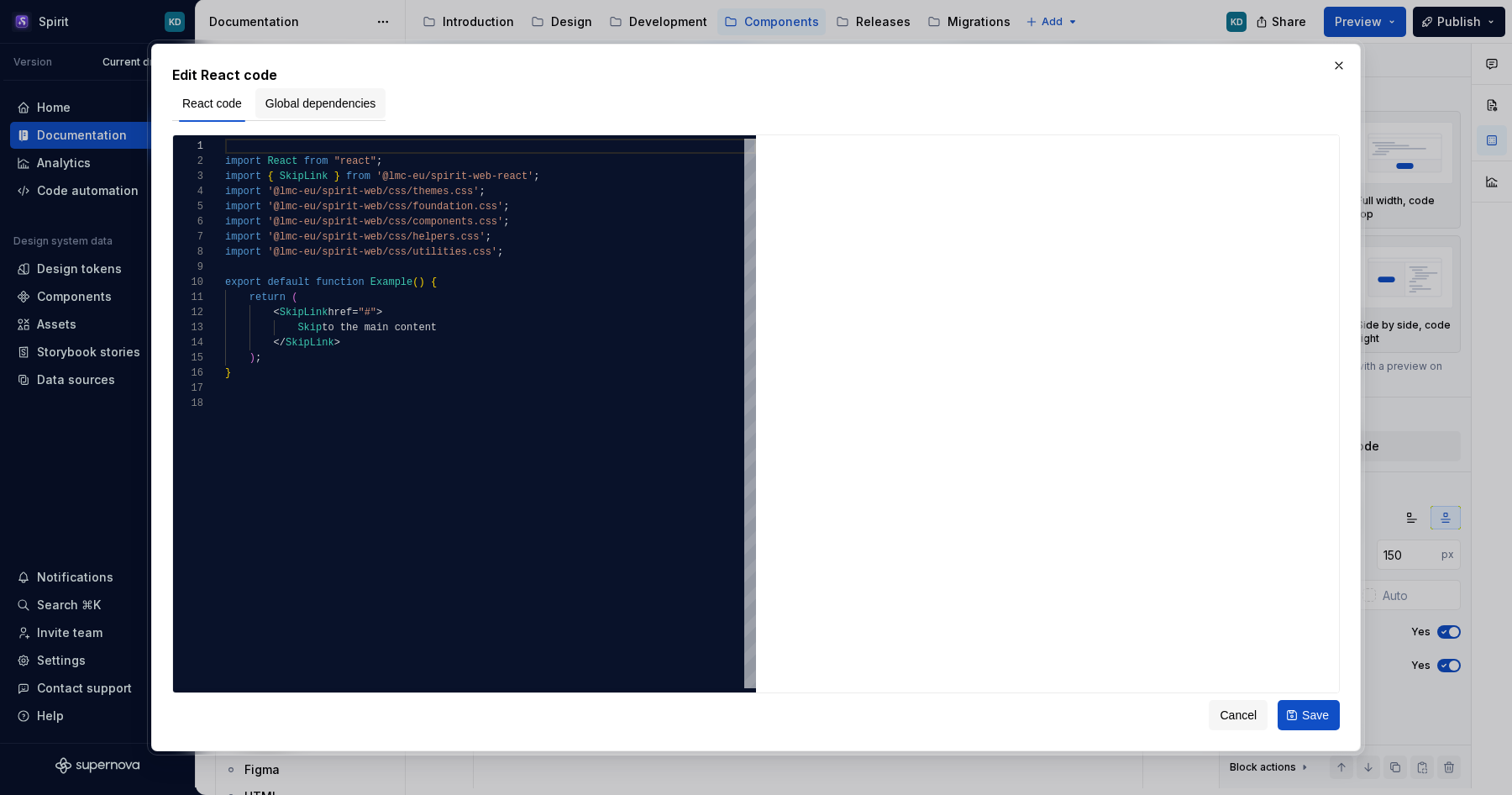
click at [356, 103] on span "Global dependencies" at bounding box center [321, 103] width 111 height 17
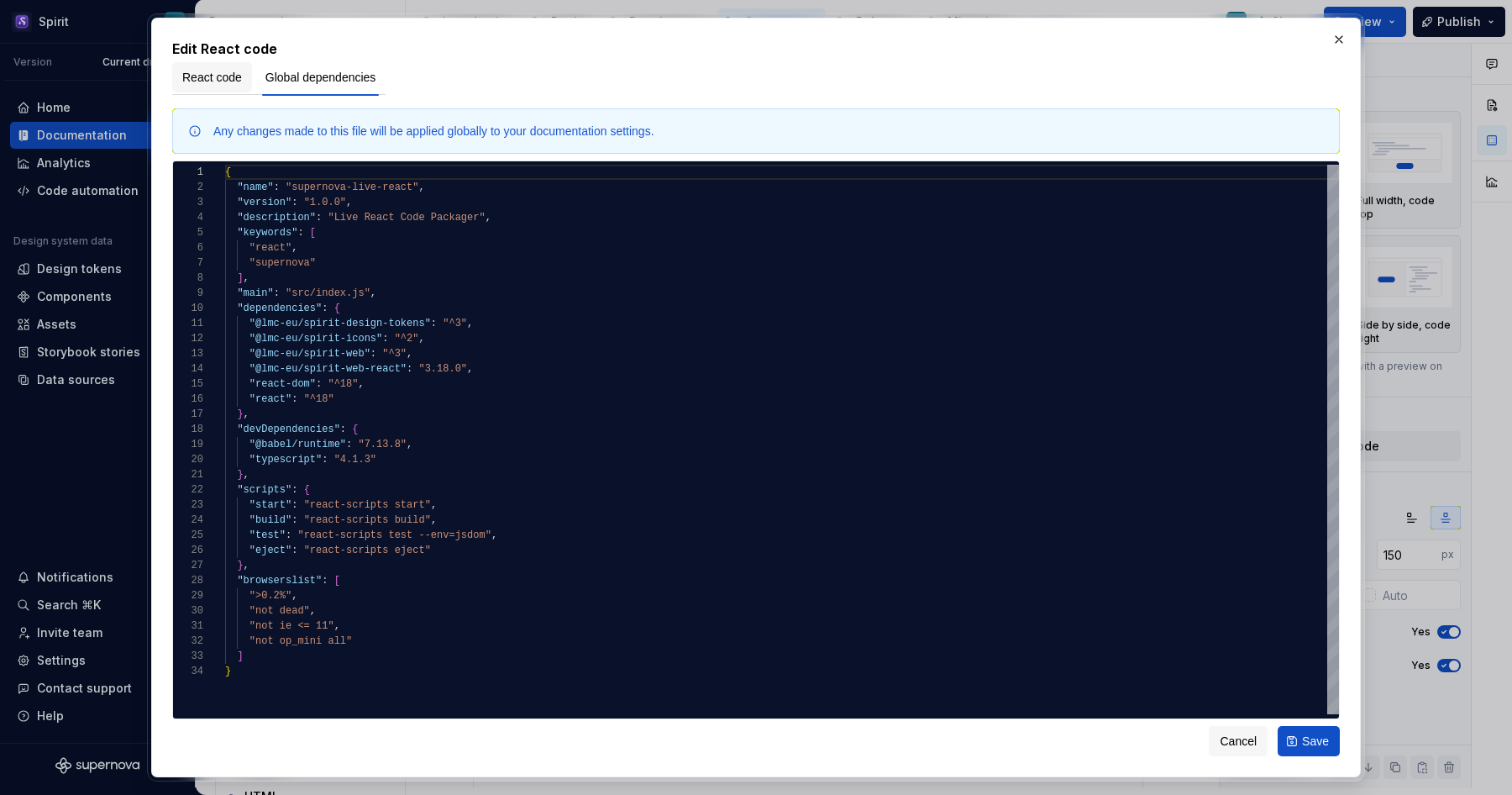
click at [230, 82] on span "React code" at bounding box center [212, 77] width 59 height 17
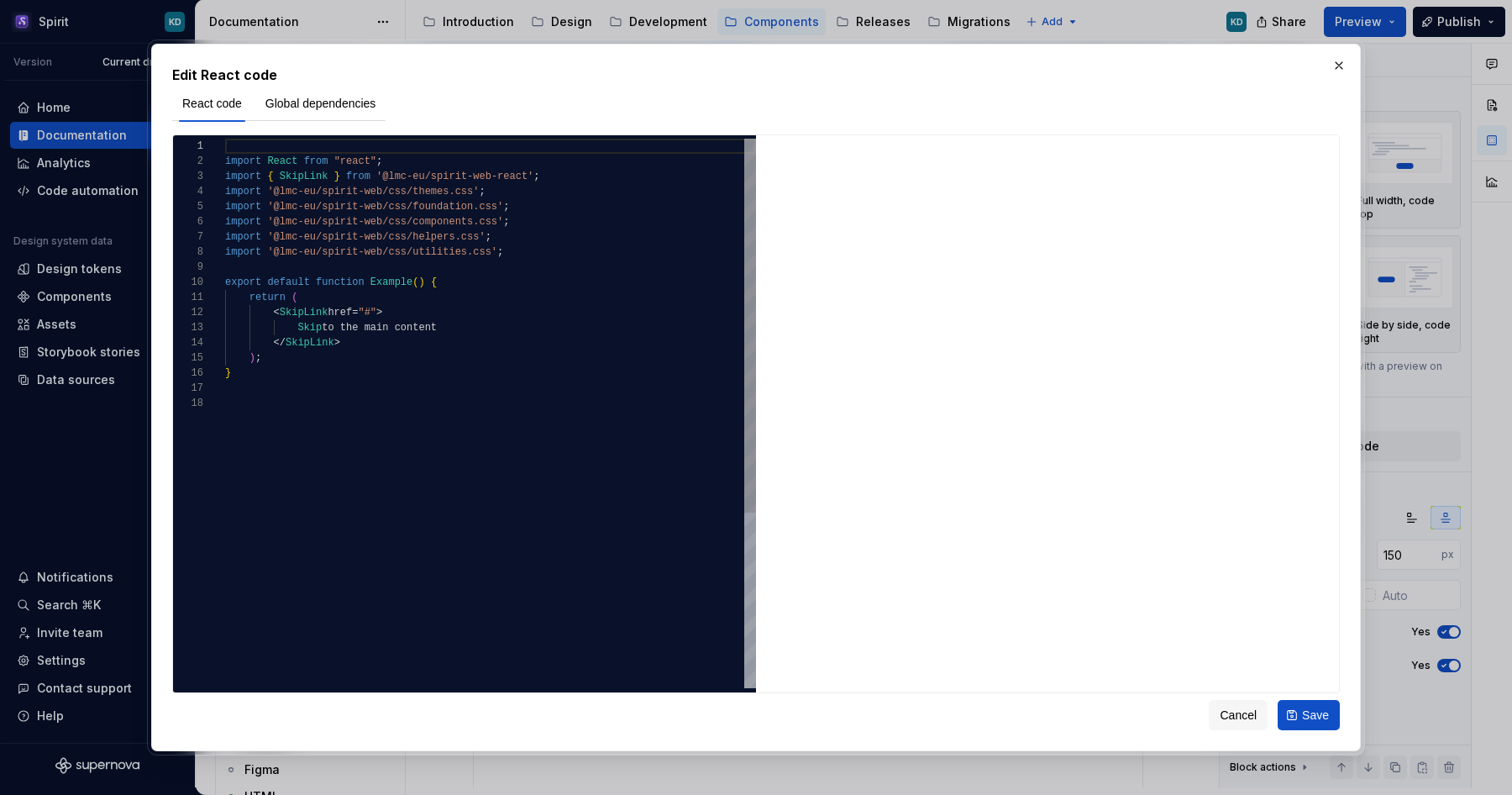
type textarea "**********"
click at [597, 479] on div "import React from "react" ; import { SkipLink } from '@lmc-eu/spirit-web-react'…" at bounding box center [490, 542] width 531 height 807
click at [1307, 709] on span "Save" at bounding box center [1315, 715] width 27 height 17
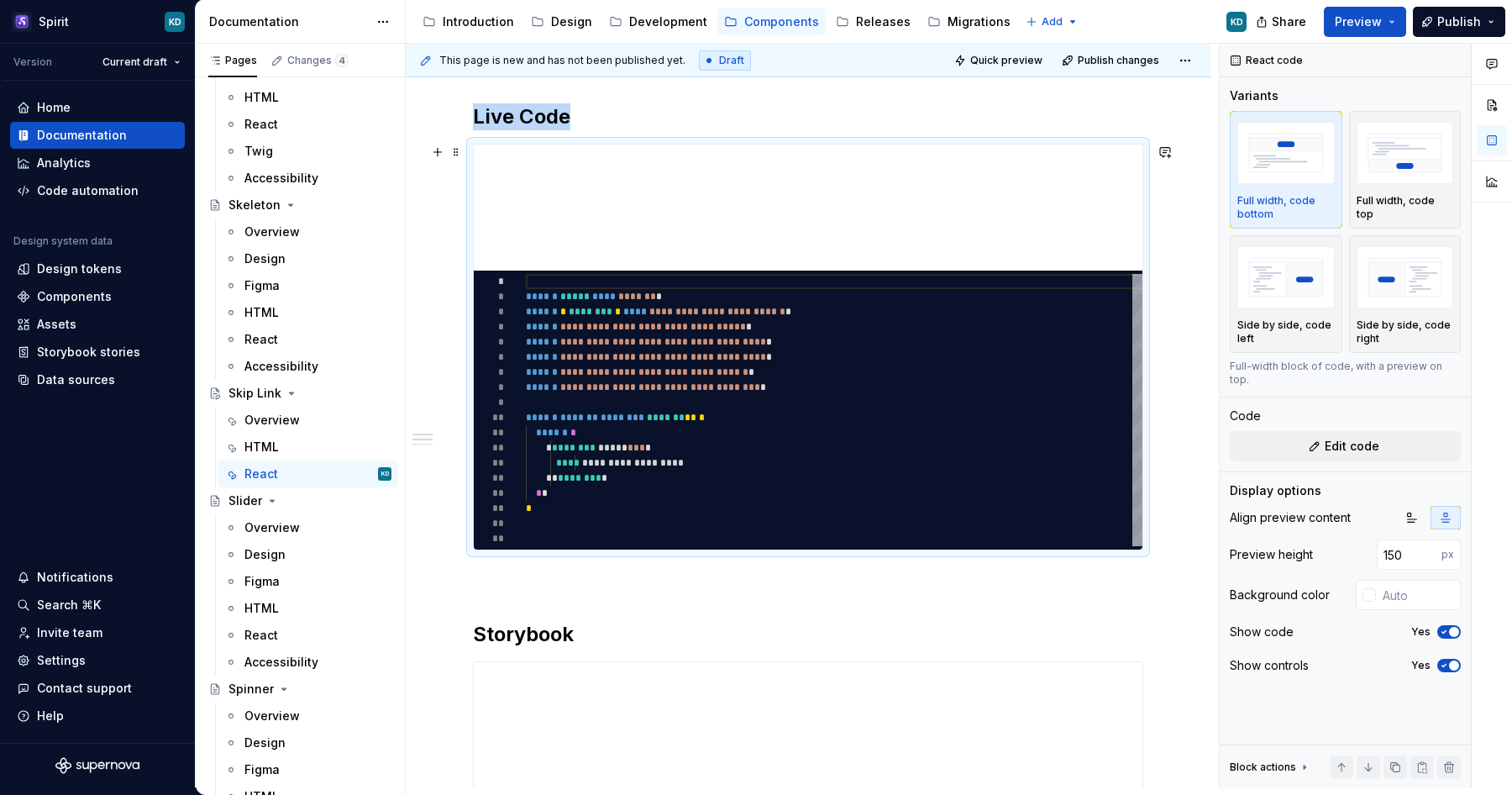
scroll to position [271, 0]
click at [1361, 20] on span "Preview" at bounding box center [1359, 22] width 48 height 17
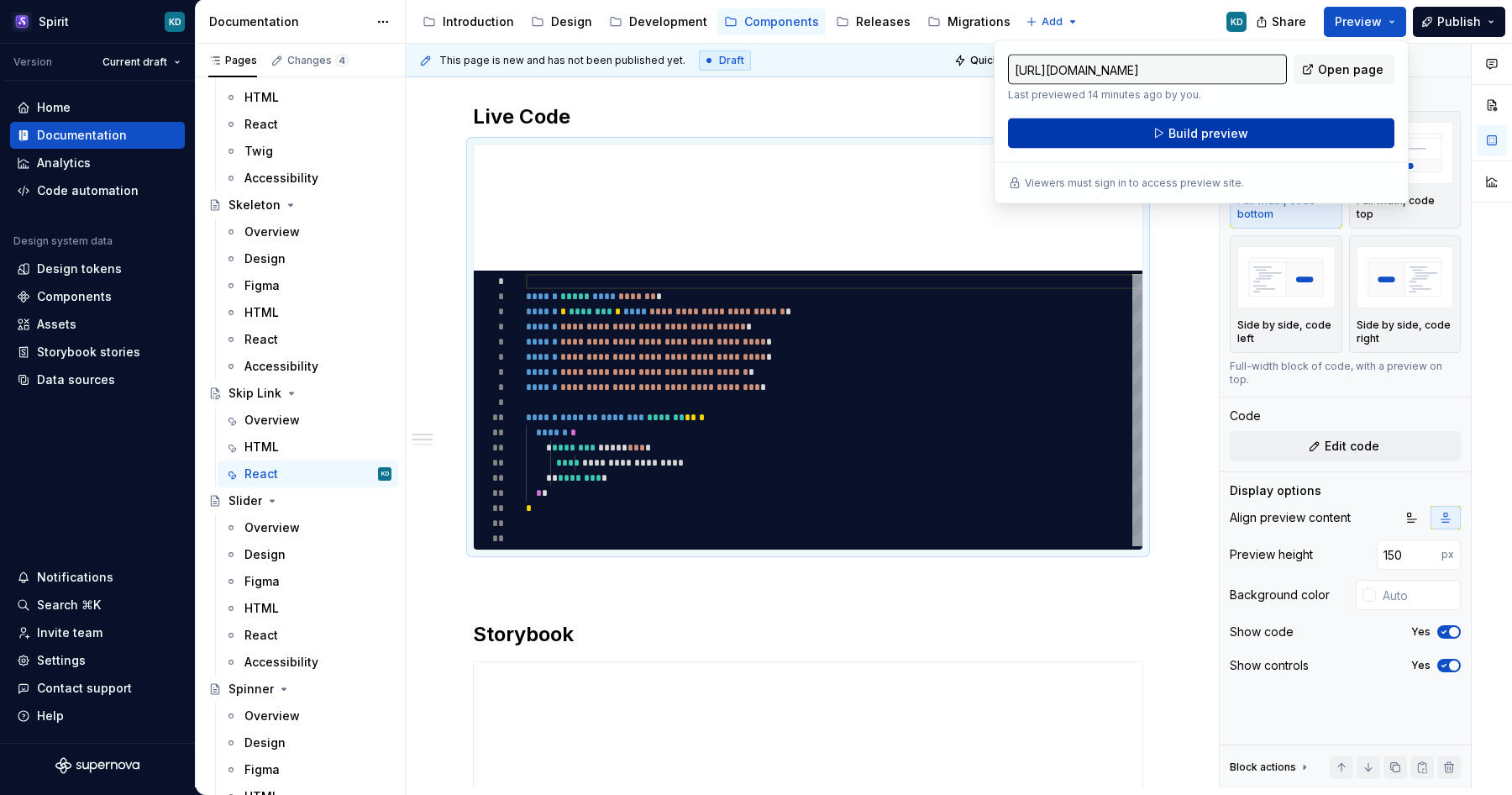
click at [1229, 132] on span "Build preview" at bounding box center [1208, 133] width 80 height 17
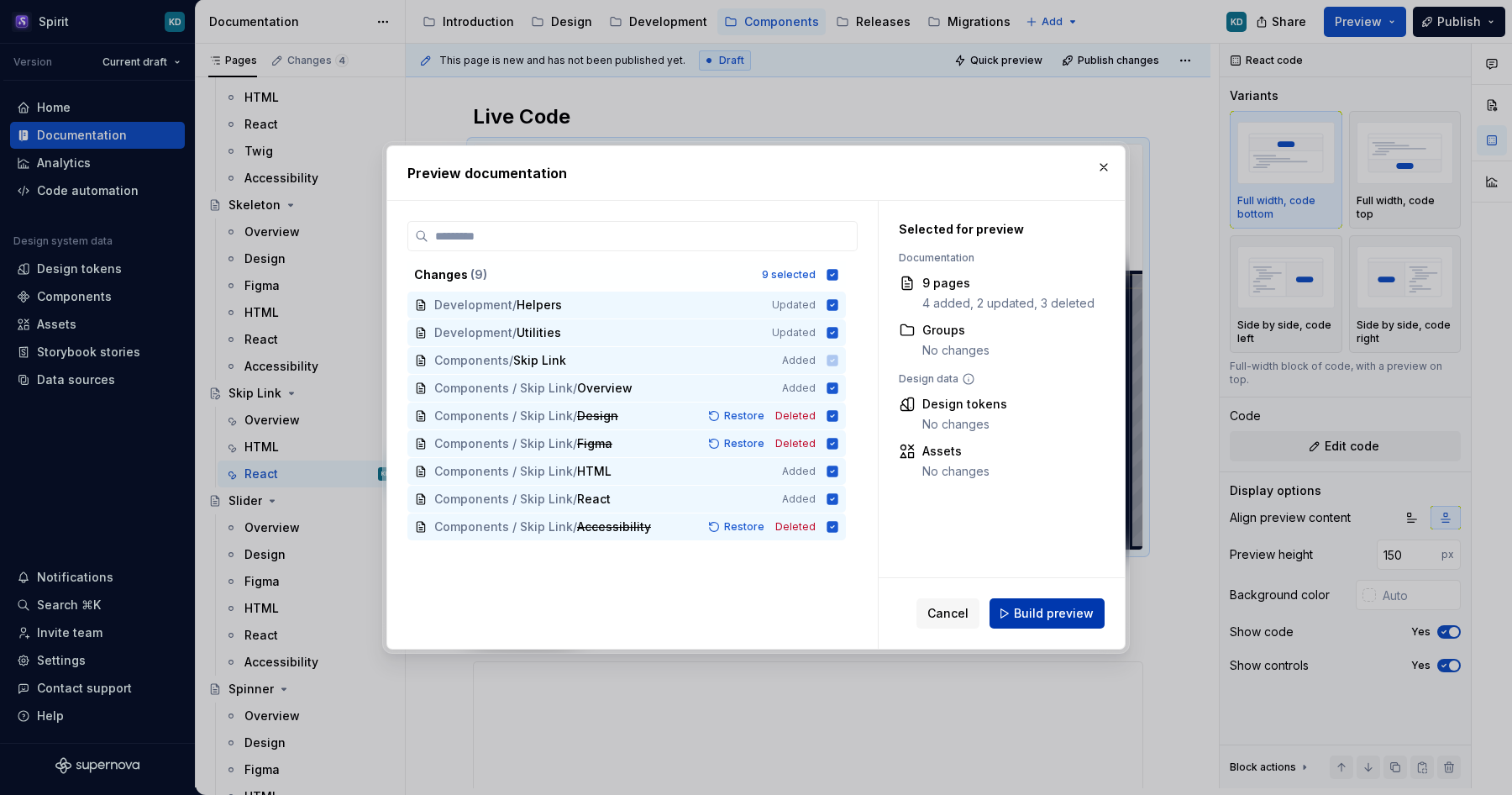
click at [1047, 612] on span "Build preview" at bounding box center [1054, 613] width 80 height 17
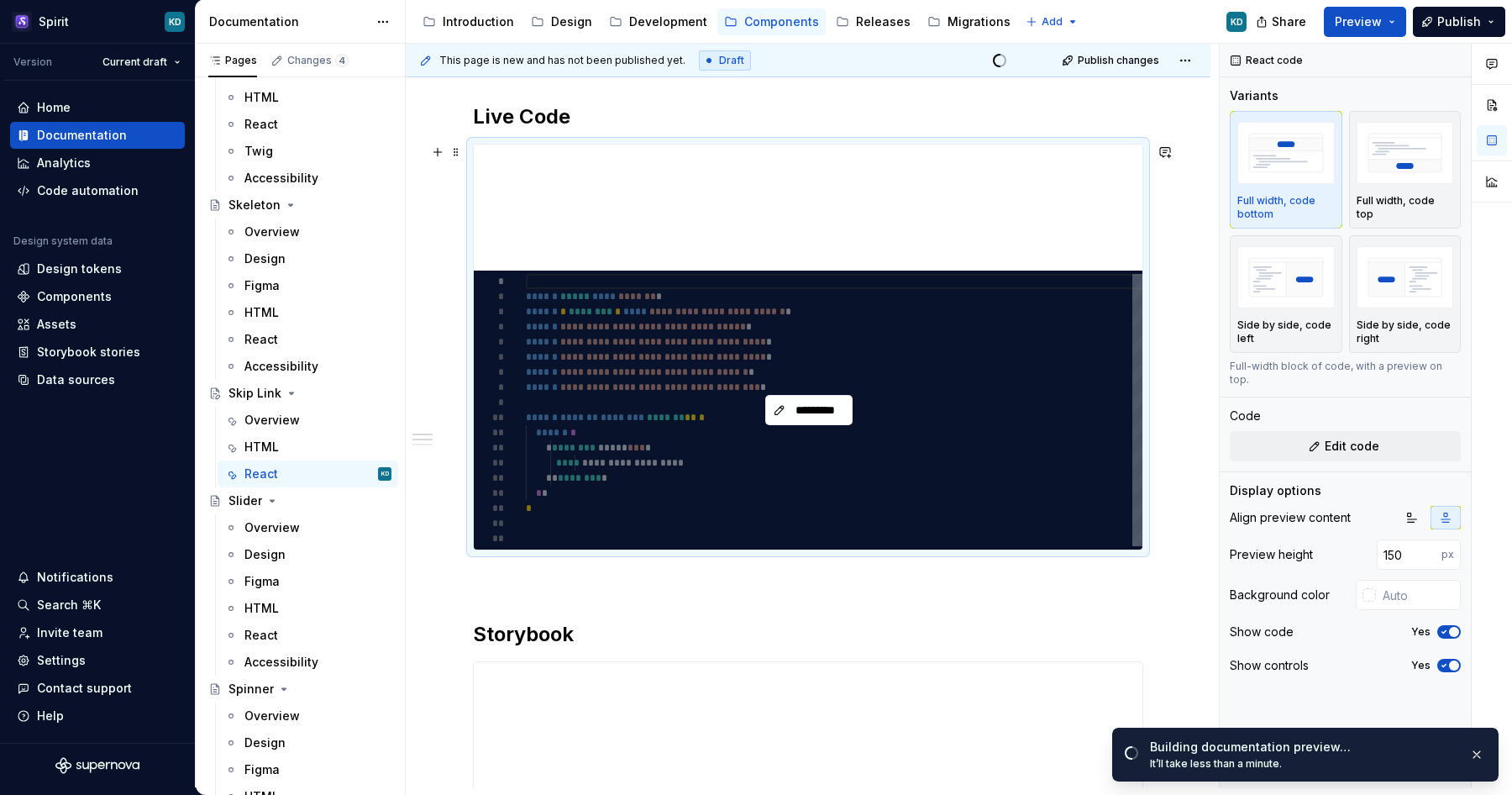
click at [921, 370] on div "*********" at bounding box center [809, 410] width 670 height 279
click at [830, 416] on span "*********" at bounding box center [816, 410] width 52 height 17
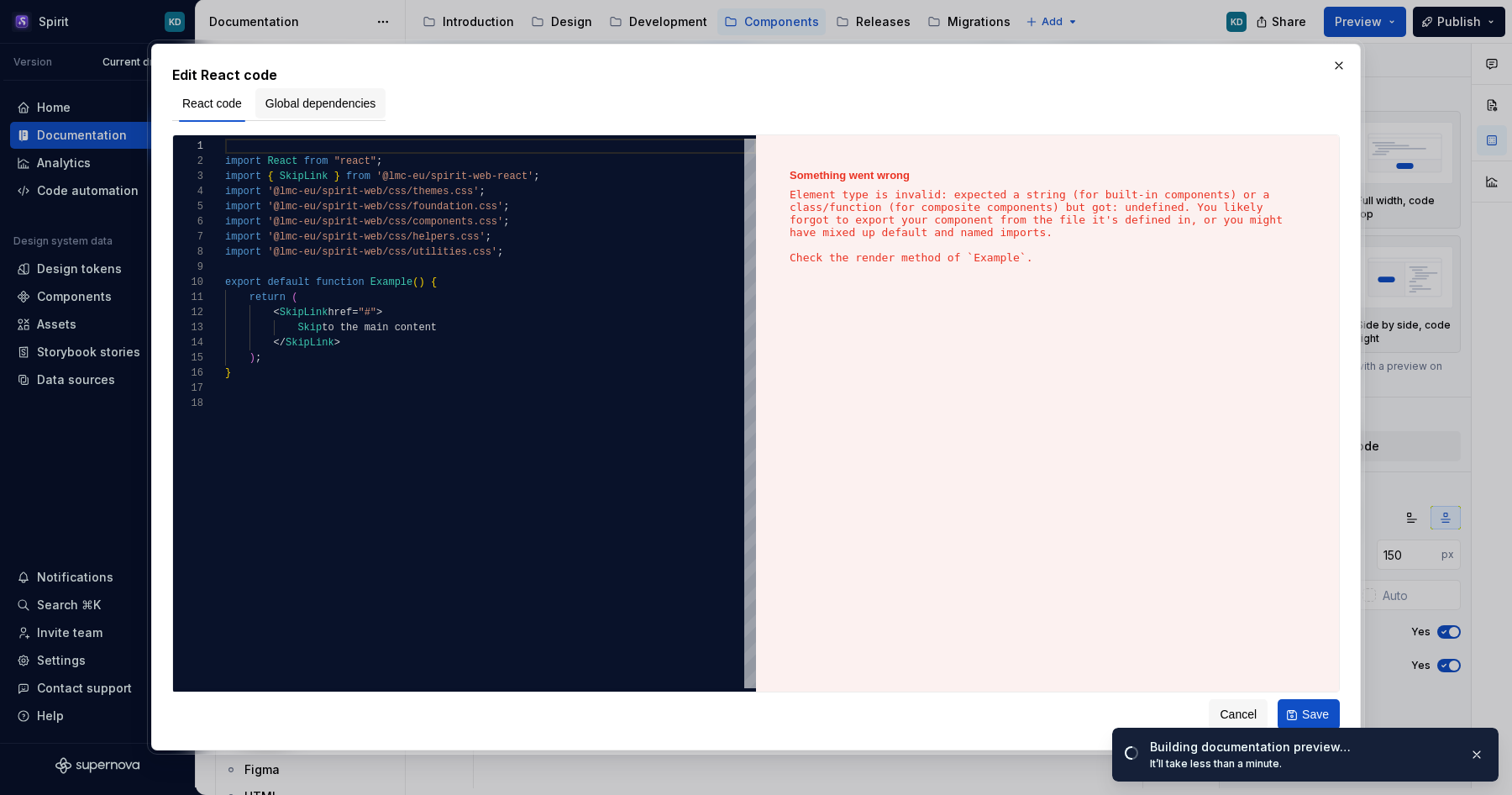
click at [328, 110] on span "Global dependencies" at bounding box center [321, 103] width 111 height 17
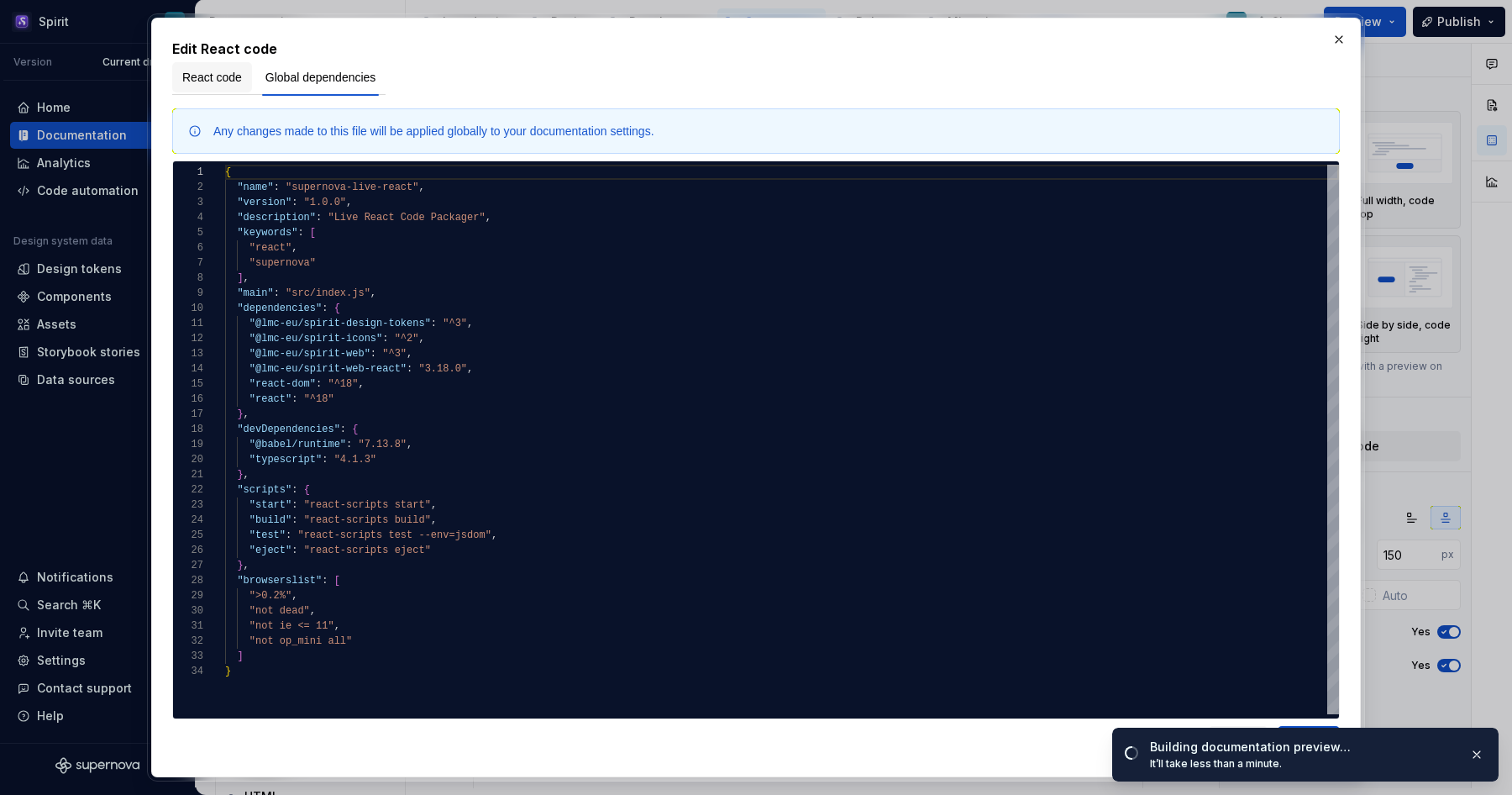
click at [226, 87] on button "React code" at bounding box center [212, 77] width 80 height 31
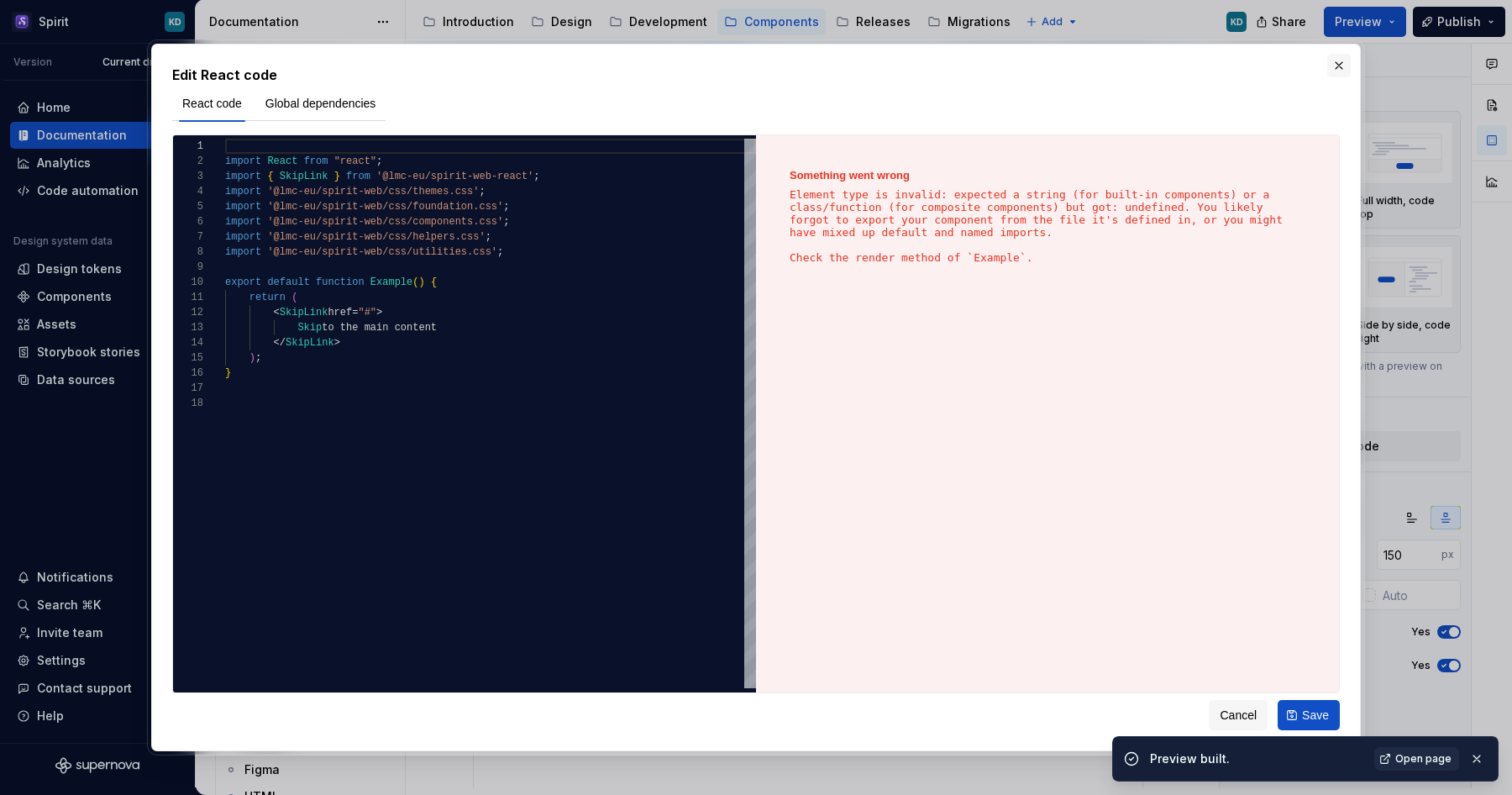
click at [1341, 69] on button "button" at bounding box center [1340, 65] width 24 height 24
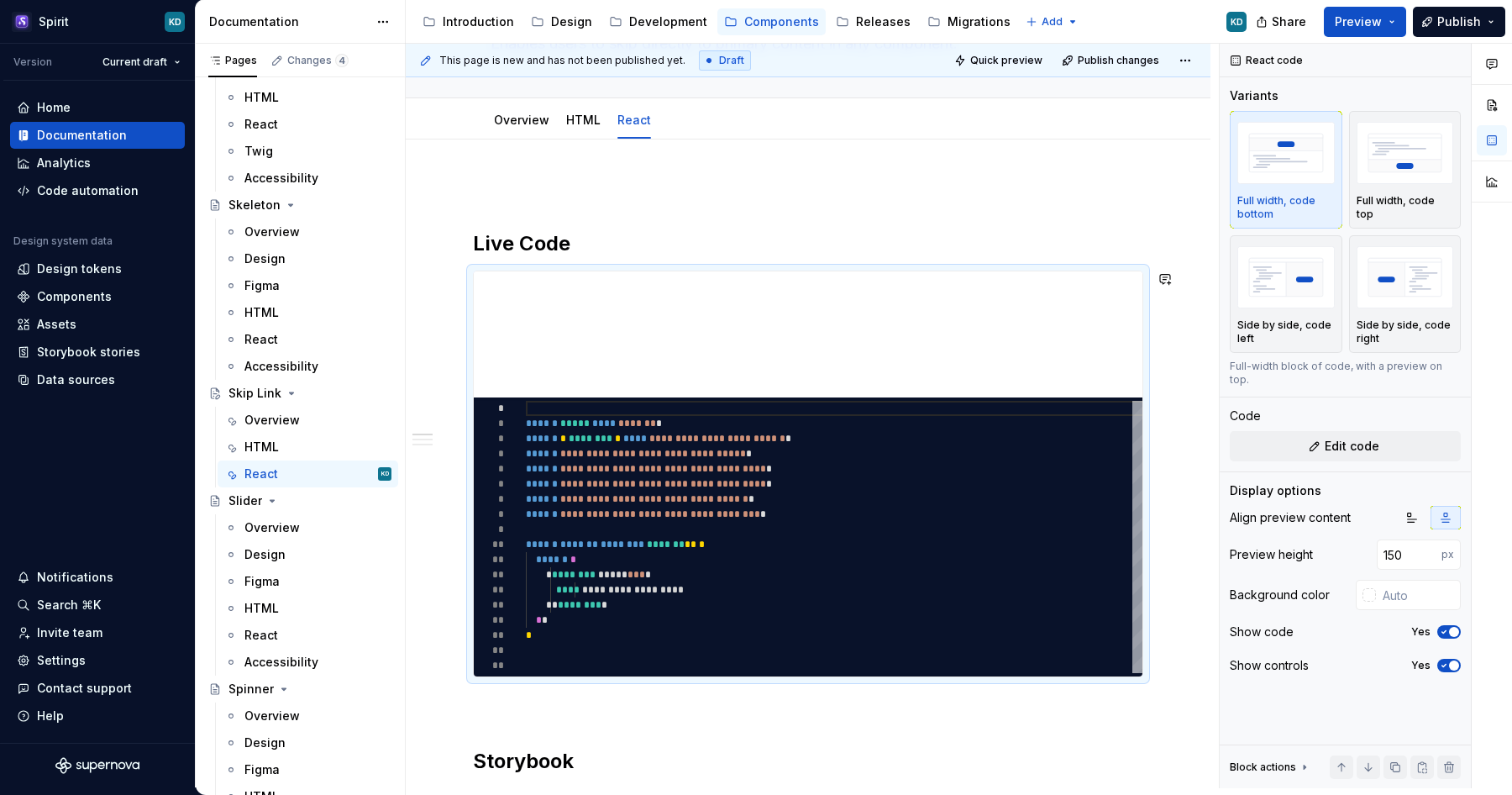
scroll to position [0, 0]
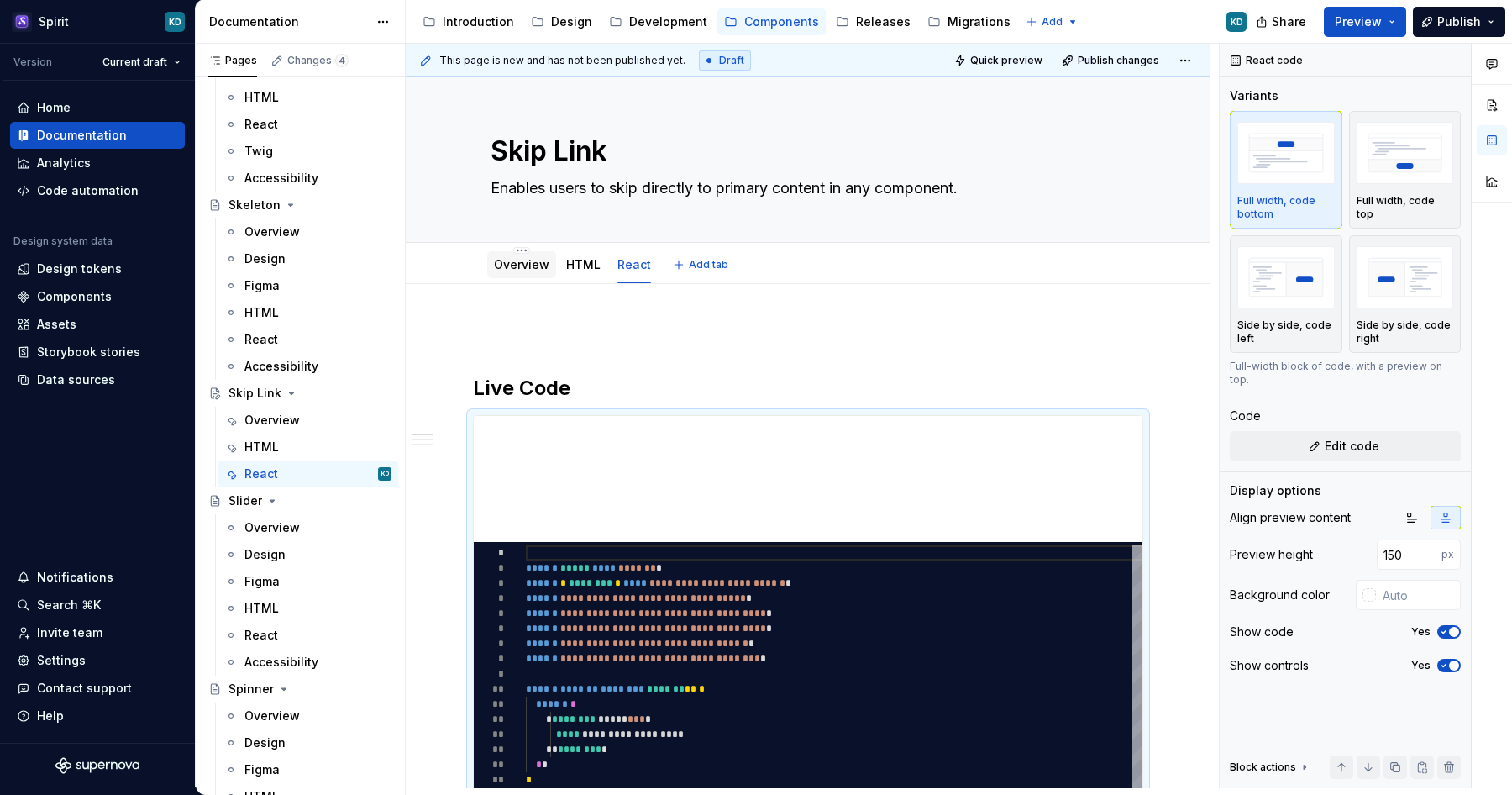
click at [524, 266] on link "Overview" at bounding box center [522, 264] width 55 height 14
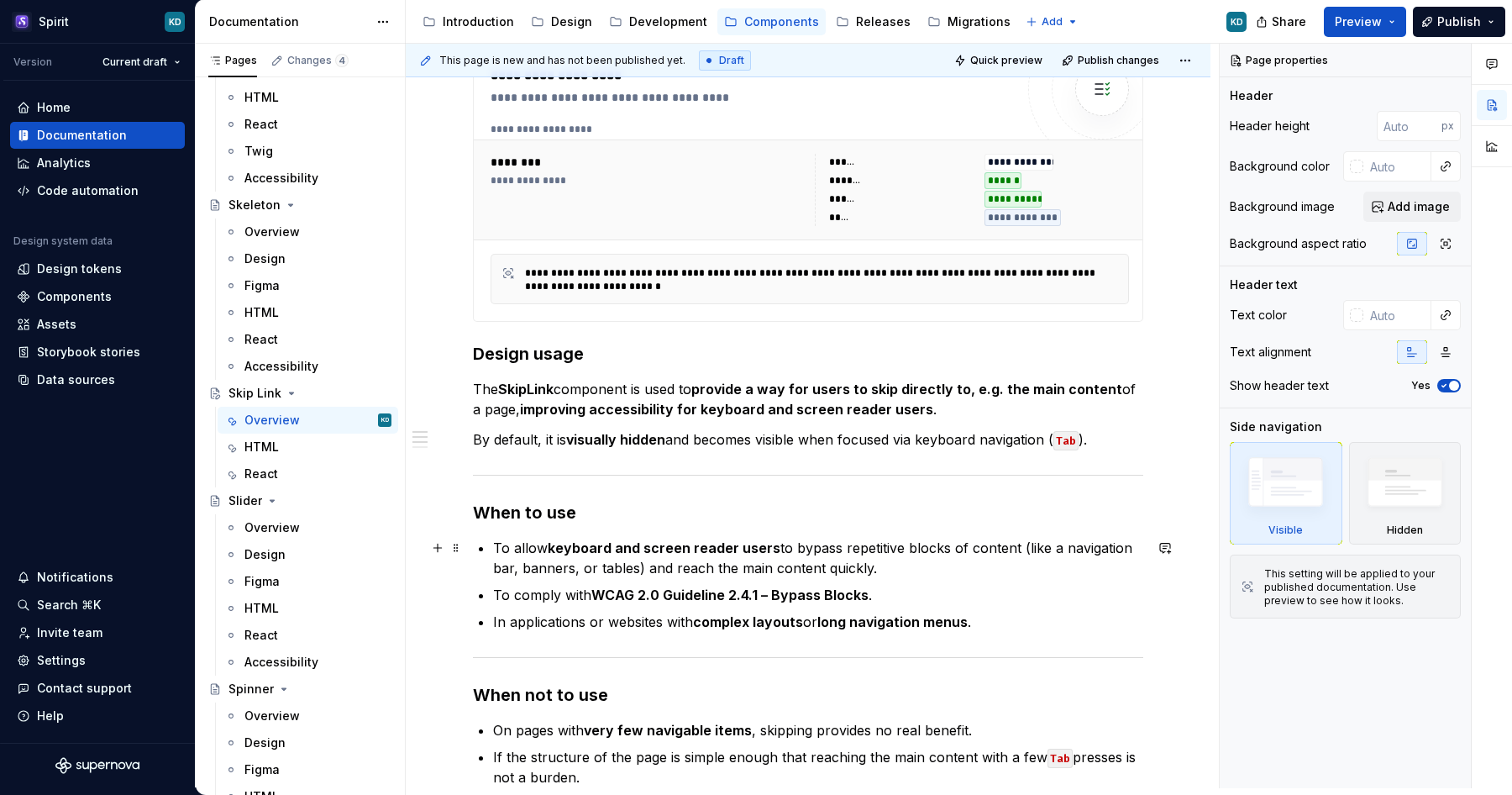
scroll to position [119, 0]
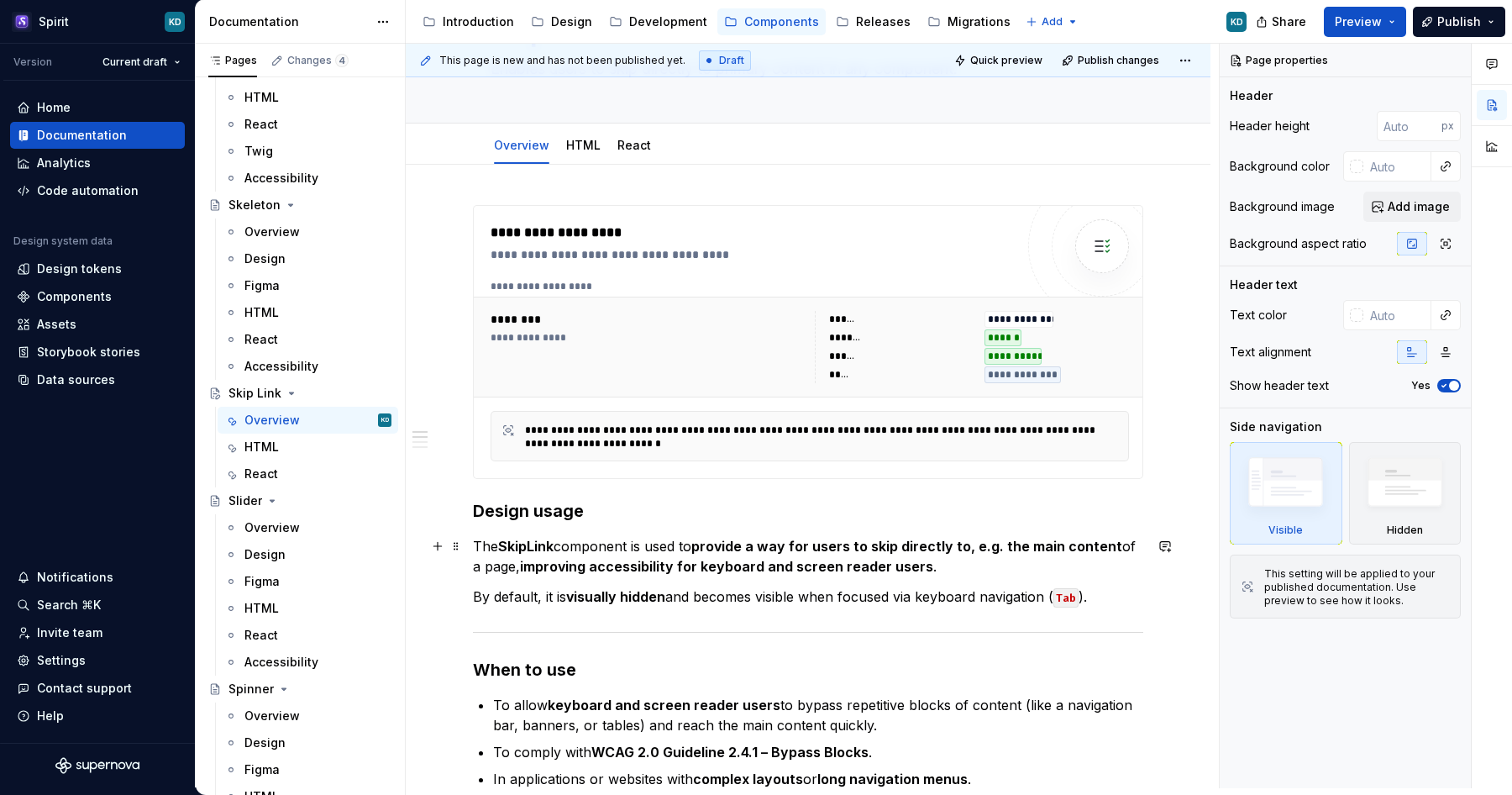
click at [488, 547] on p "The SkipLink component is used to provide a way for users to skip directly to, …" at bounding box center [808, 555] width 670 height 41
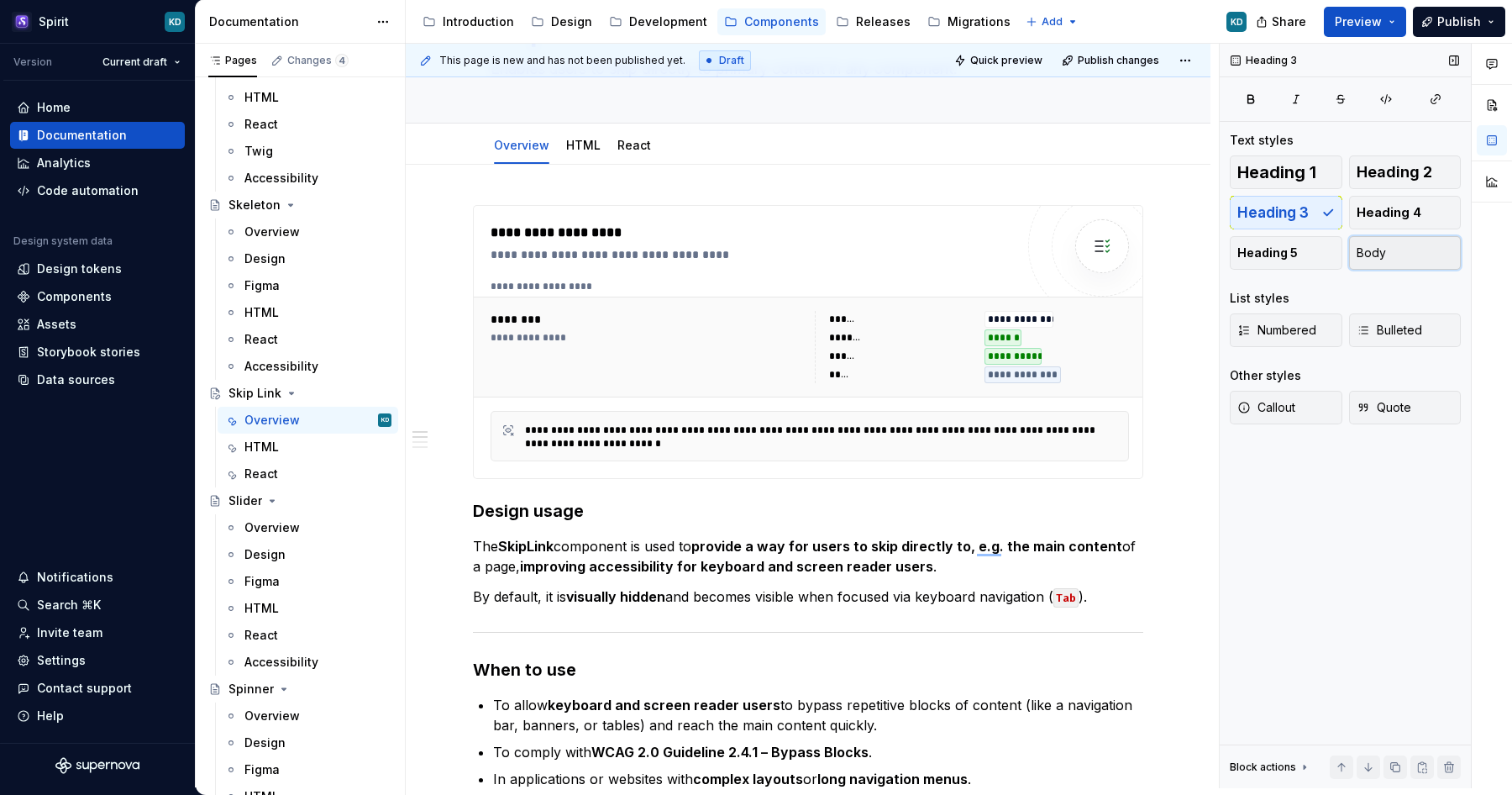
click at [1394, 248] on button "Body" at bounding box center [1406, 252] width 113 height 34
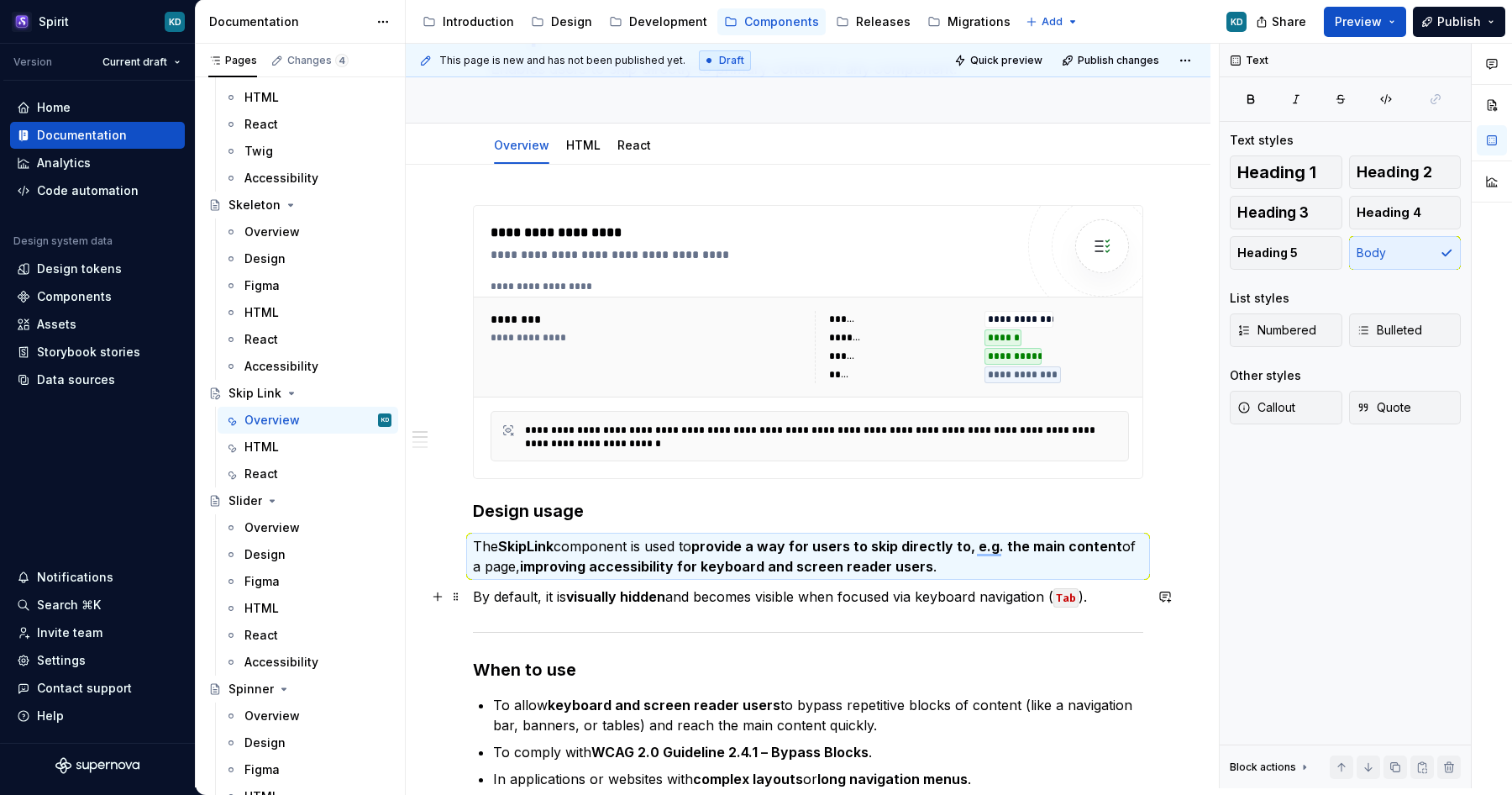
click at [834, 596] on p "By default, it is visually hidden and becomes visible when focused via keyboard…" at bounding box center [808, 596] width 670 height 20
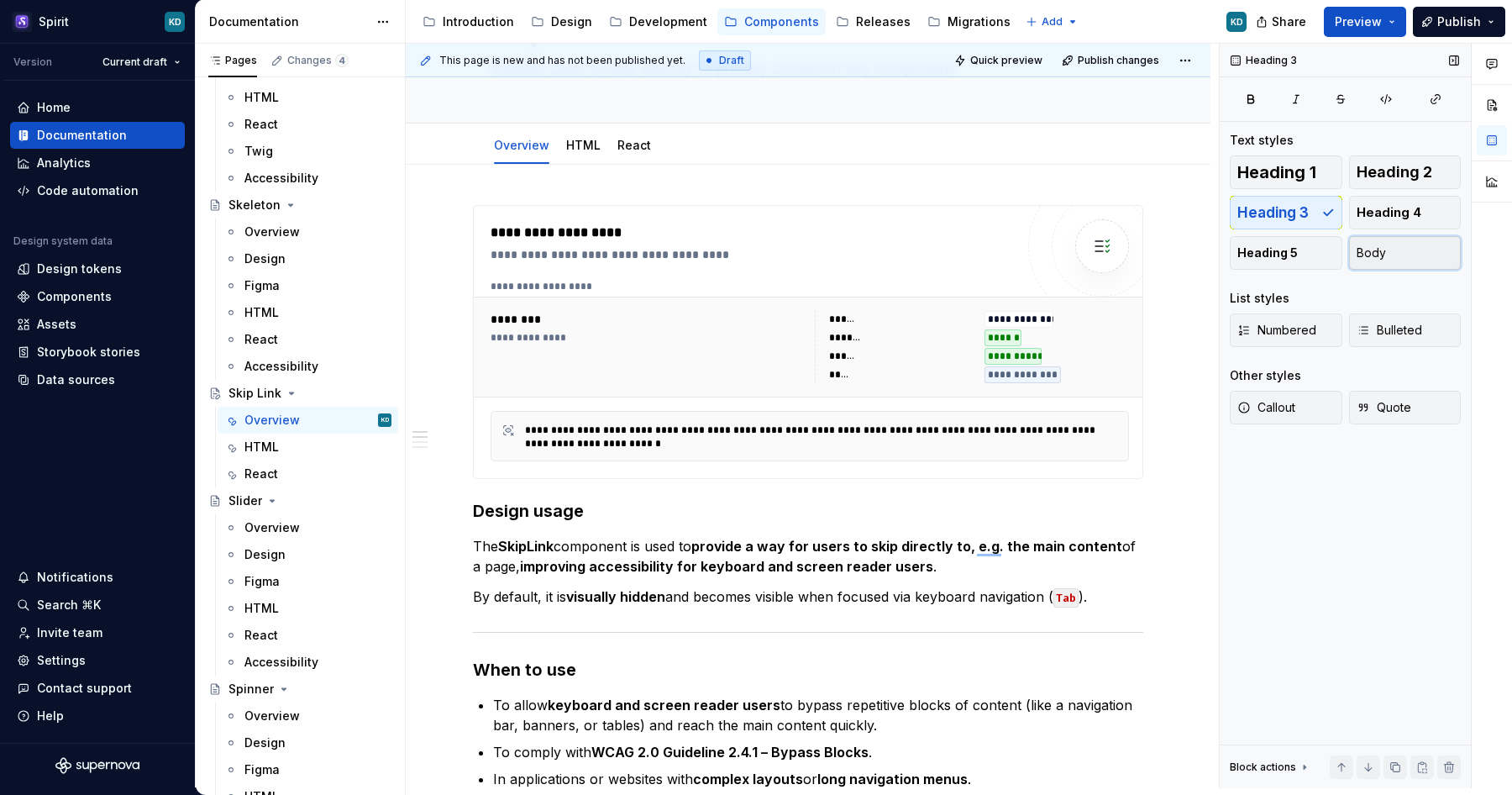
click at [1369, 252] on span "Body" at bounding box center [1371, 252] width 30 height 17
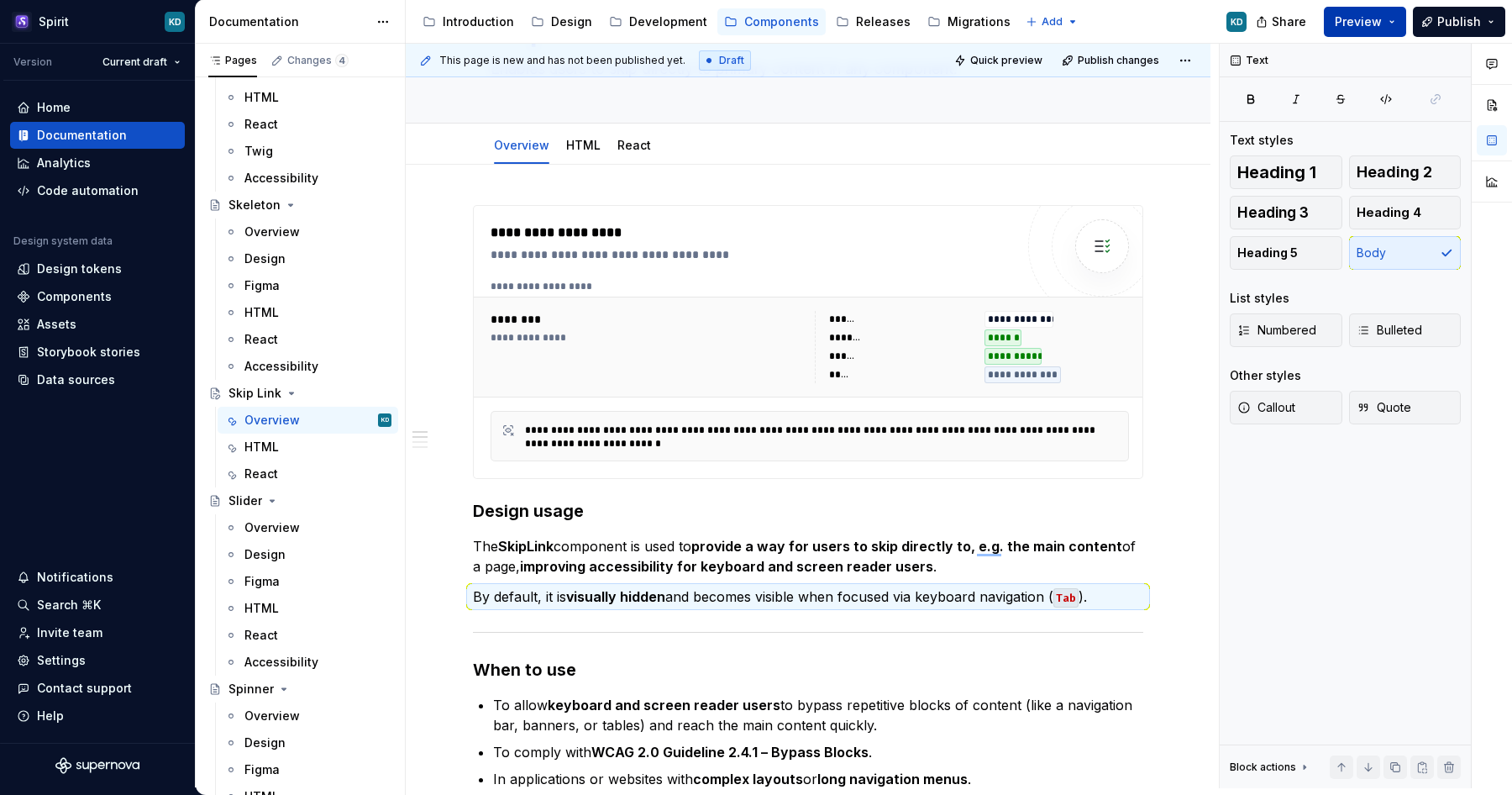
click at [1387, 20] on button "Preview" at bounding box center [1364, 22] width 82 height 31
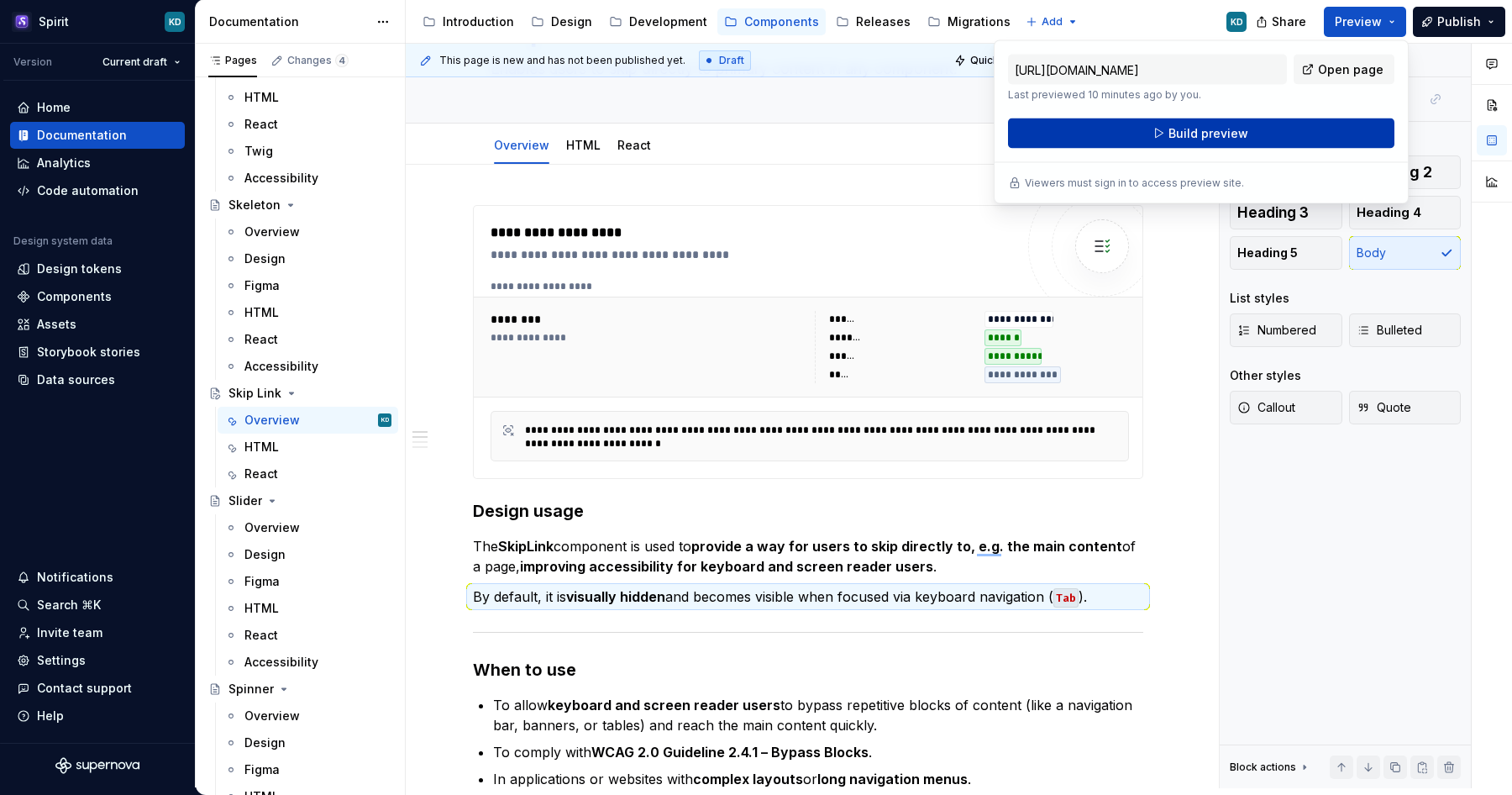
click at [1249, 130] on button "Build preview" at bounding box center [1201, 134] width 386 height 31
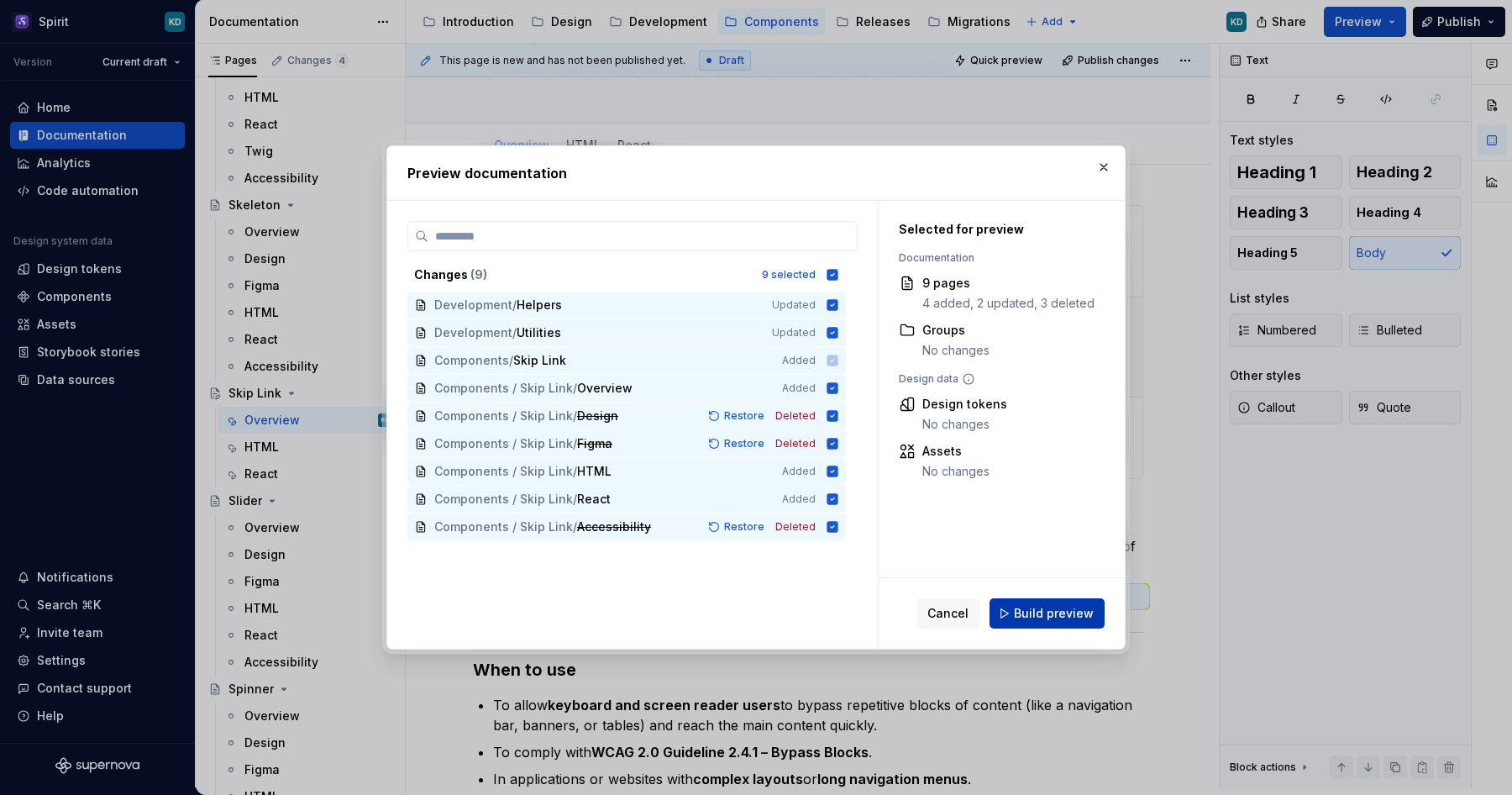
click at [1030, 614] on span "Build preview" at bounding box center [1054, 613] width 80 height 17
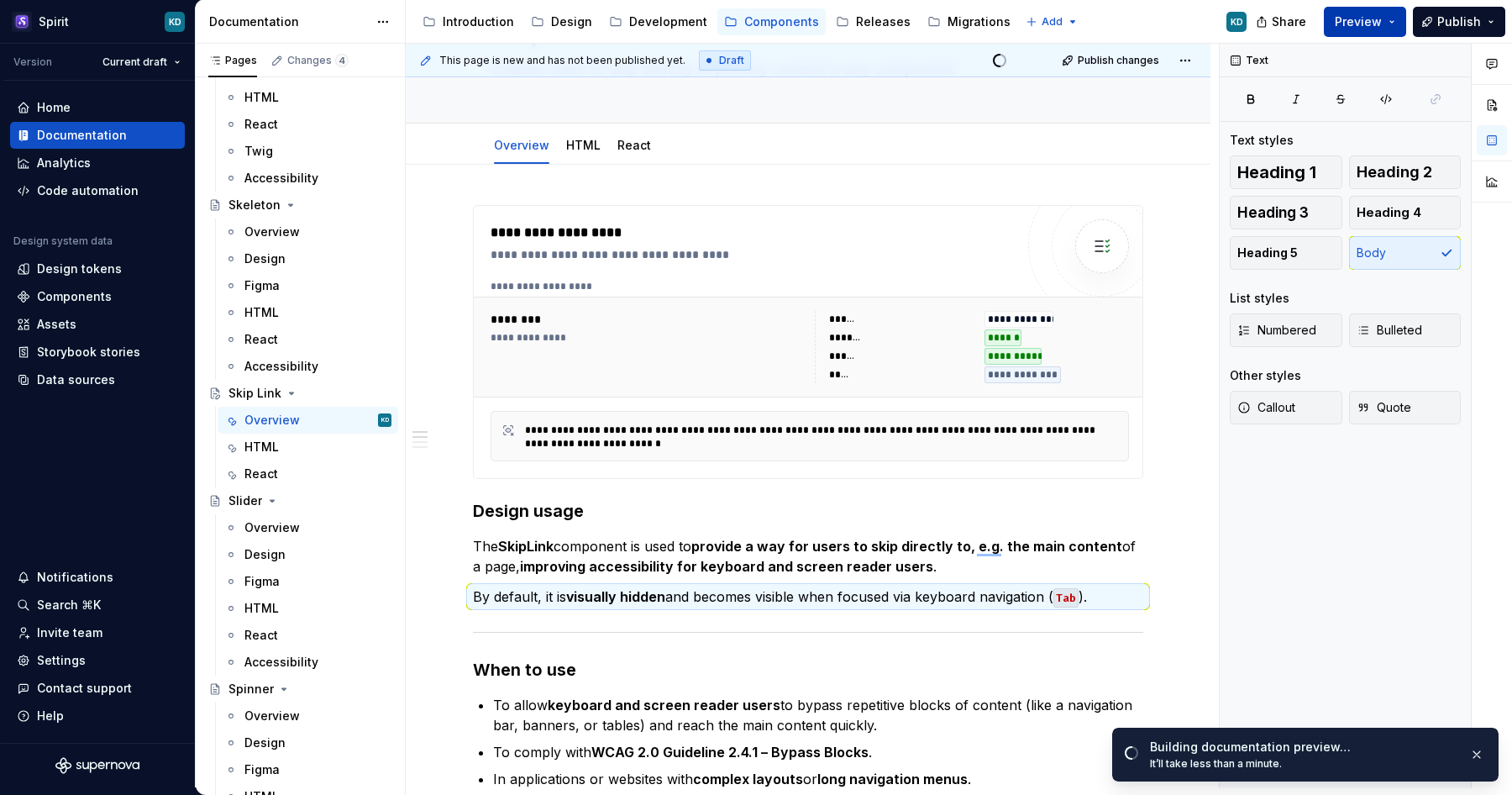
click at [1379, 27] on span "Preview" at bounding box center [1359, 22] width 48 height 17
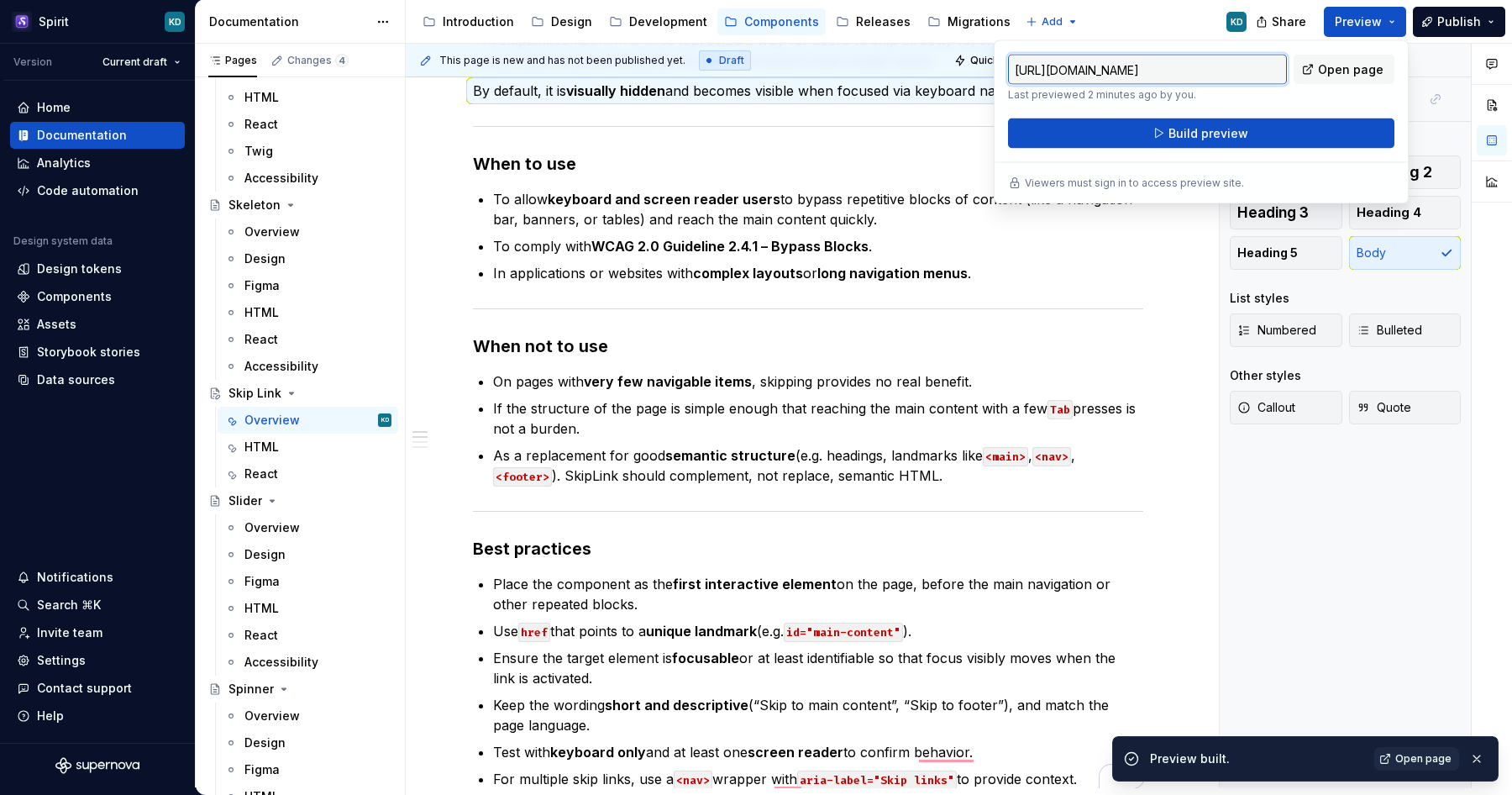
scroll to position [651, 0]
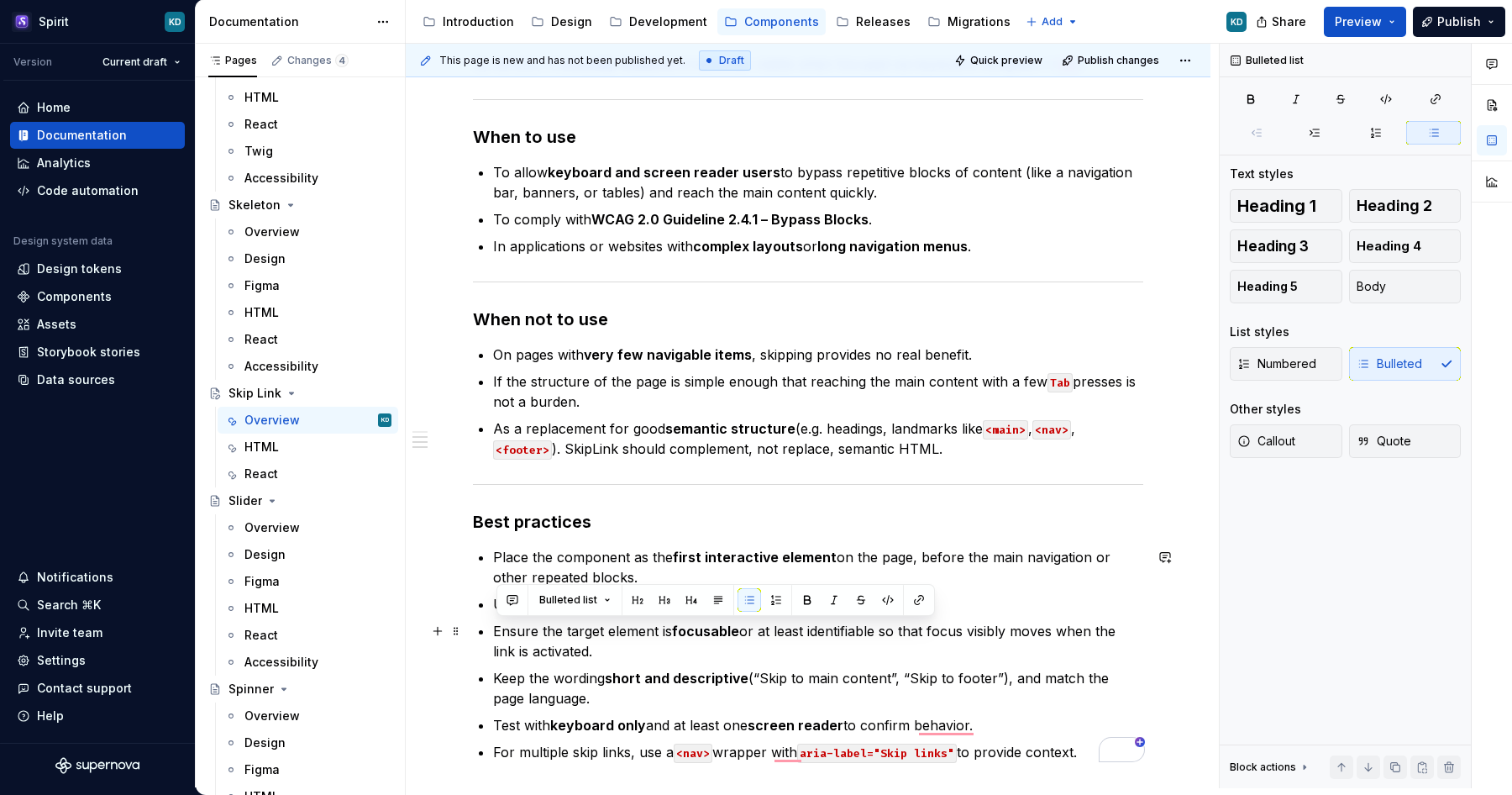
drag, startPoint x: 609, startPoint y: 651, endPoint x: 491, endPoint y: 632, distance: 119.5
click at [491, 632] on div "**********" at bounding box center [808, 217] width 670 height 1089
click at [678, 652] on p "Ensure the target element is focusable or at least identifiable so that focus v…" at bounding box center [818, 641] width 651 height 41
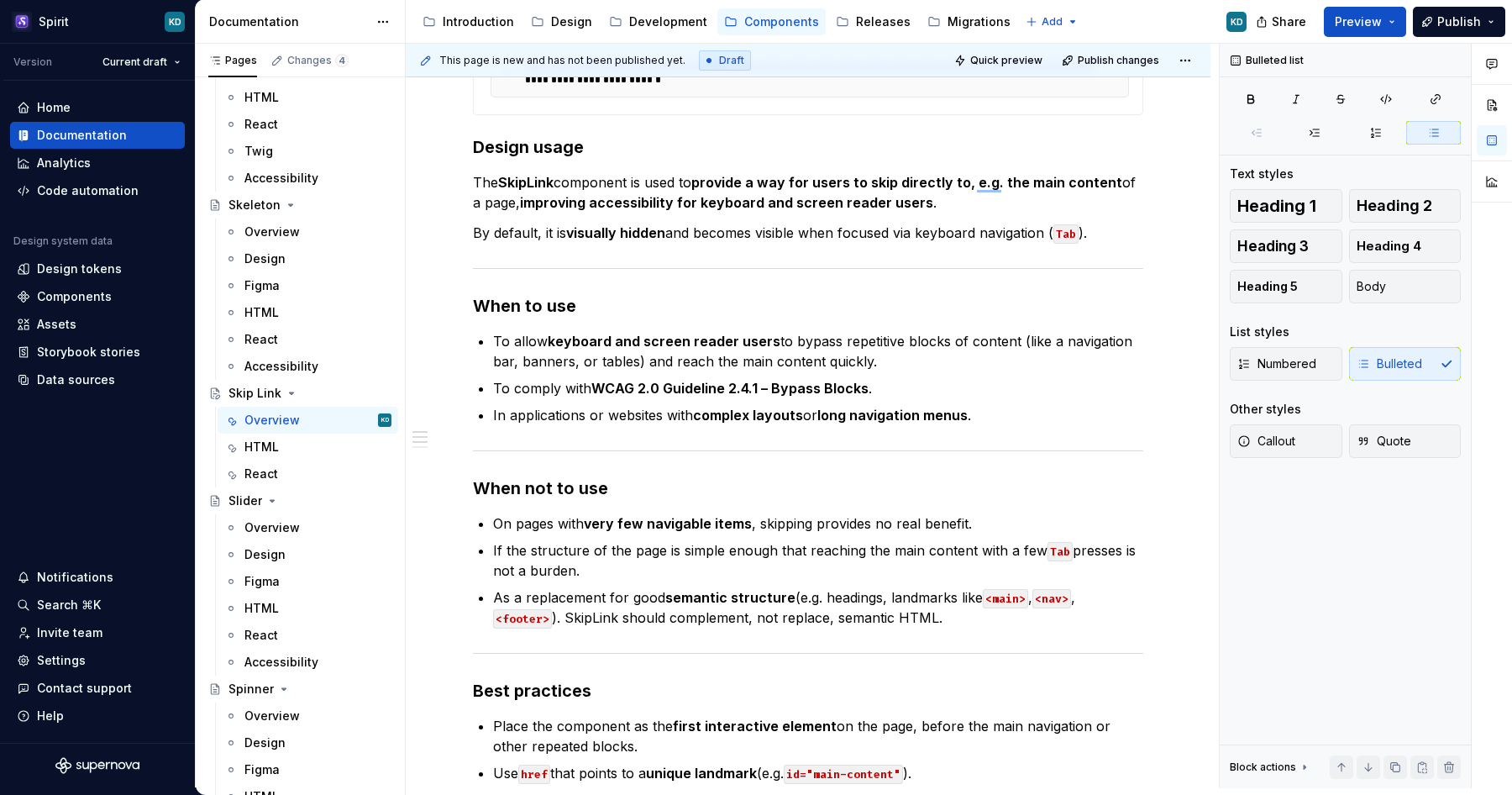
scroll to position [0, 0]
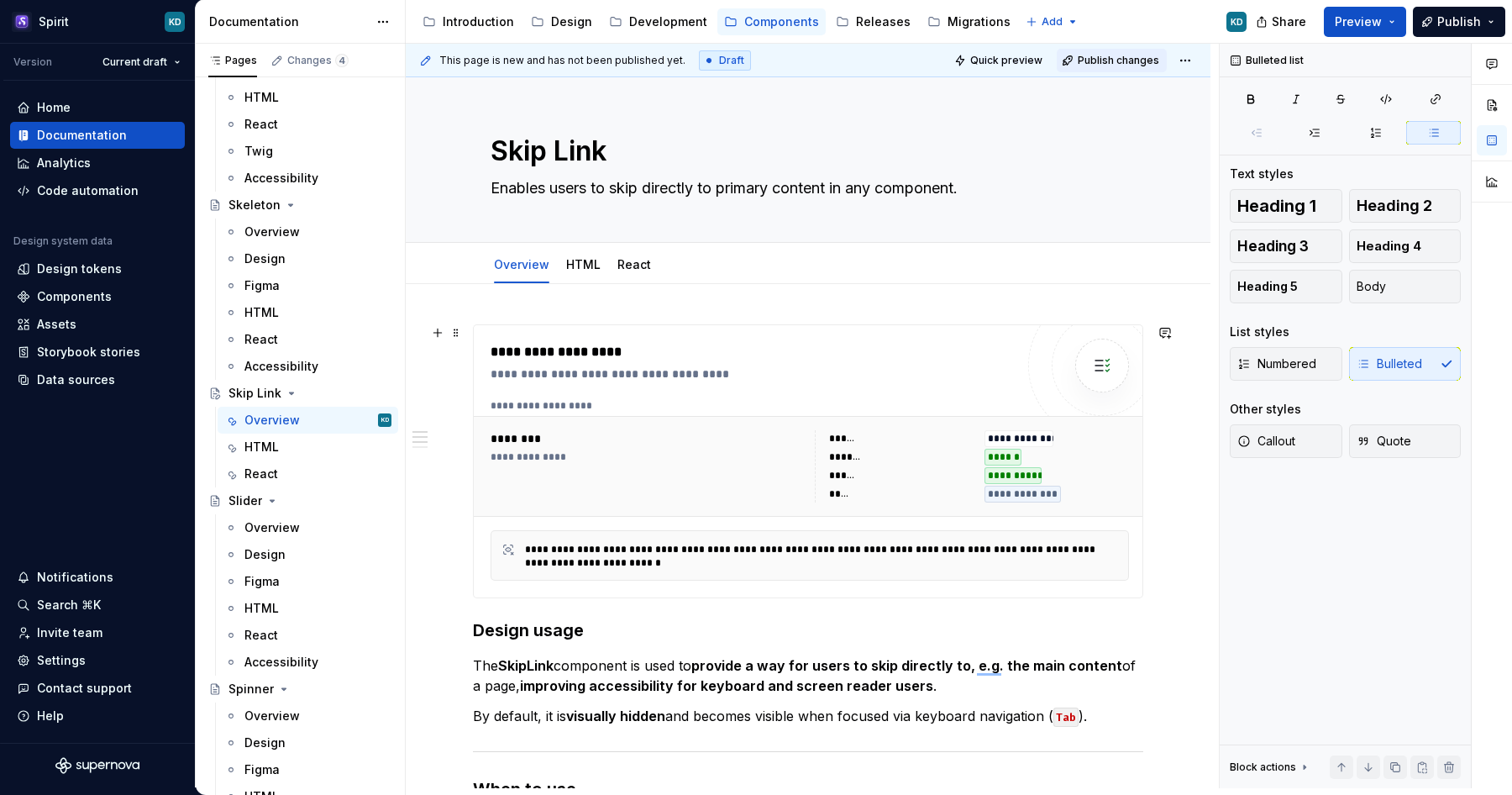
type textarea "*"
